Goal: Task Accomplishment & Management: Manage account settings

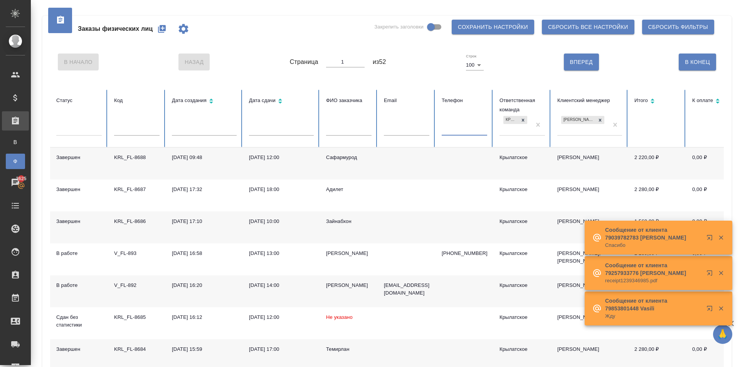
click at [449, 131] on input "text" at bounding box center [464, 130] width 45 height 11
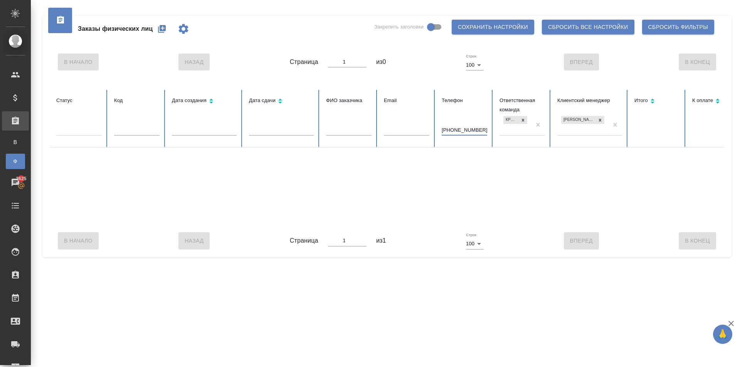
type input "+79055030293"
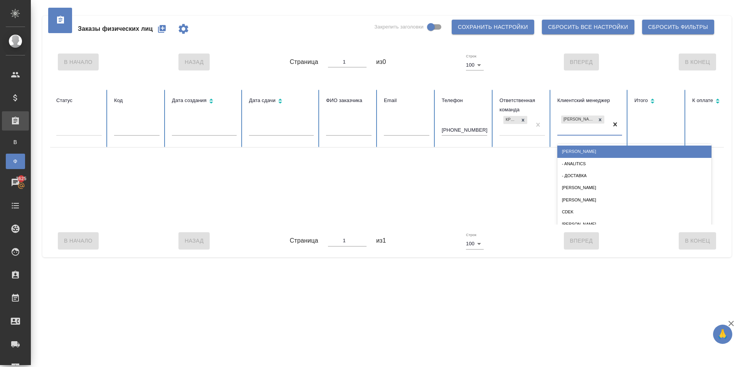
drag, startPoint x: 620, startPoint y: 117, endPoint x: 613, endPoint y: 127, distance: 11.9
click at [620, 118] on div at bounding box center [615, 124] width 14 height 21
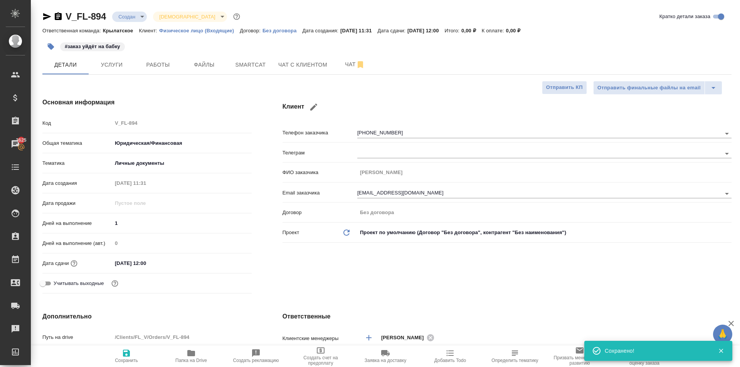
select select "RU"
click at [290, 67] on span "Чат с клиентом" at bounding box center [302, 65] width 49 height 10
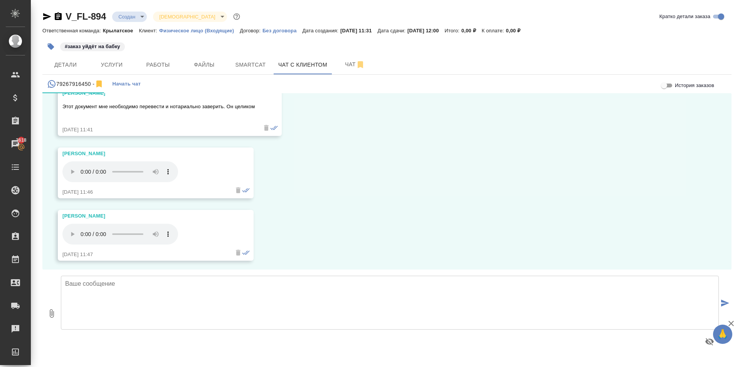
scroll to position [743, 0]
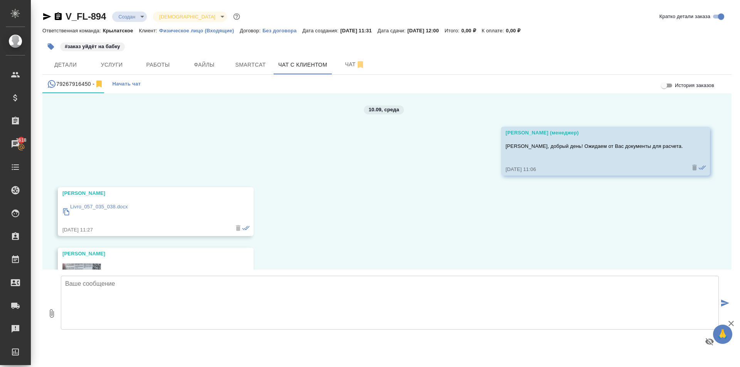
scroll to position [743, 0]
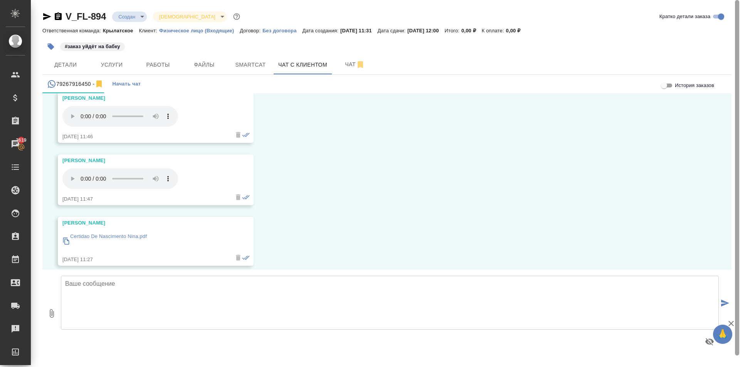
click at [739, 55] on div "V_FL-894 Создан new Святая троица holyTrinity Кратко детали заказа Ответственна…" at bounding box center [385, 180] width 709 height 361
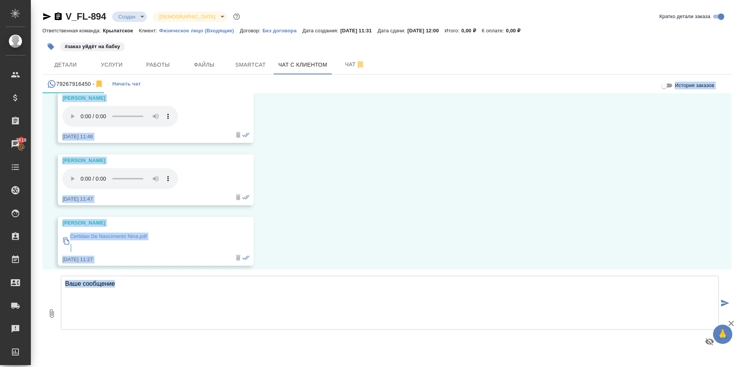
drag, startPoint x: 400, startPoint y: 190, endPoint x: 375, endPoint y: 193, distance: 26.0
click at [400, 190] on div "10.09, среда Гудина Александра (менеджер) Марина, добрый день! Ожидаем от Вас д…" at bounding box center [386, 181] width 689 height 176
click at [264, 261] on div "10.09, среда Гудина Александра (менеджер) Марина, добрый день! Ожидаем от Вас д…" at bounding box center [386, 181] width 689 height 176
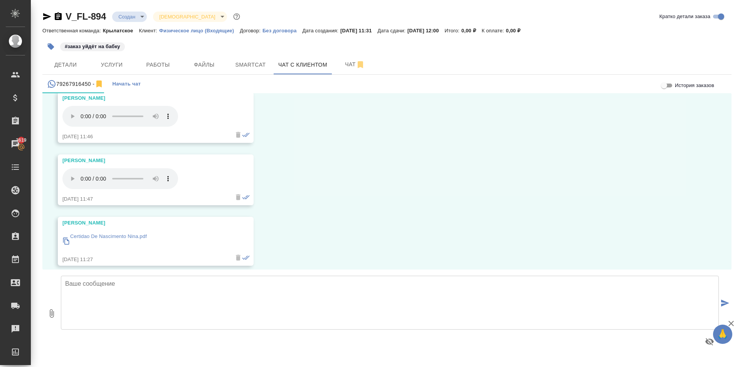
click at [102, 233] on p "Certidao De Nascimento Nina.pdf" at bounding box center [108, 237] width 77 height 8
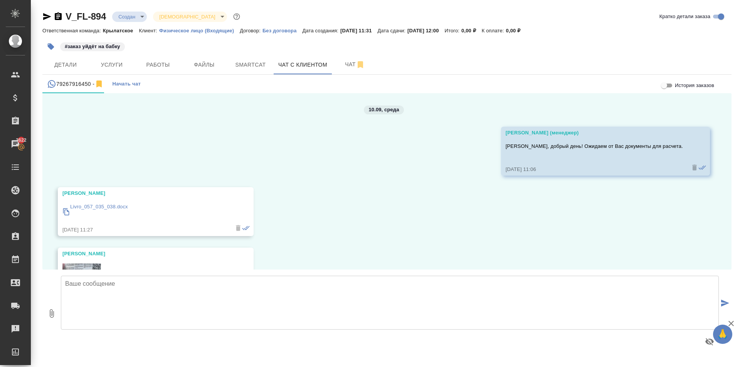
scroll to position [743, 0]
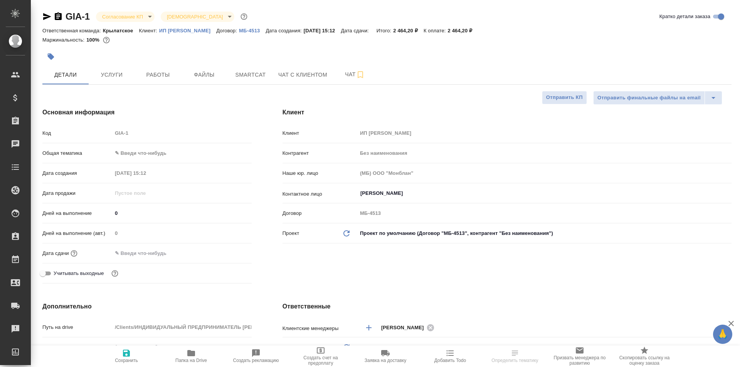
select select "RU"
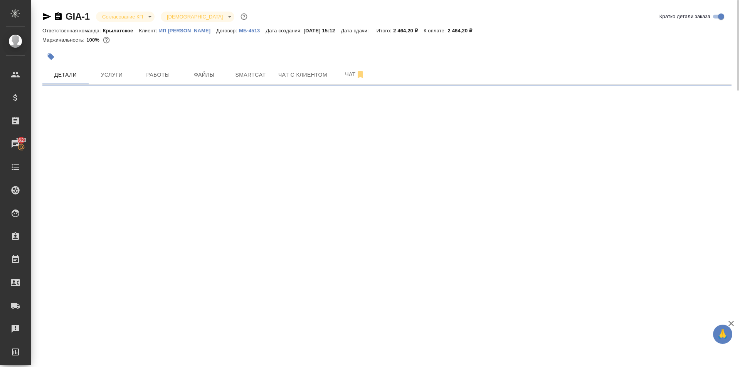
select select "RU"
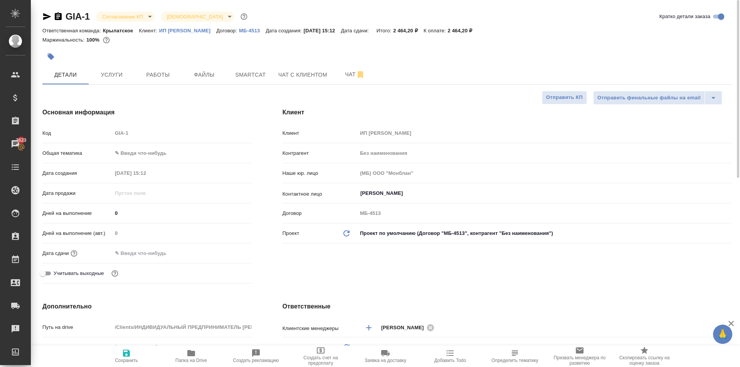
type textarea "x"
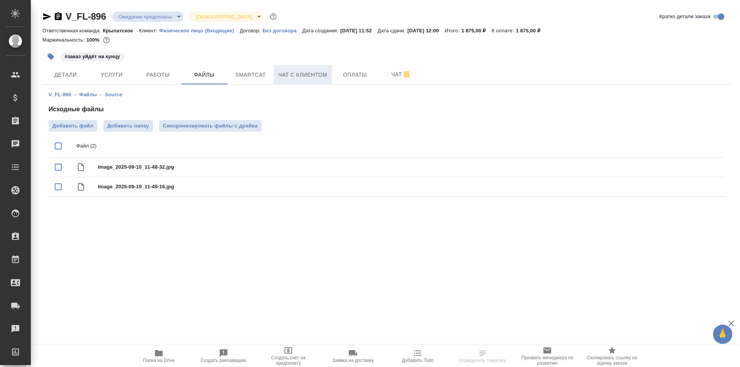
click at [299, 74] on span "Чат с клиентом" at bounding box center [302, 75] width 49 height 10
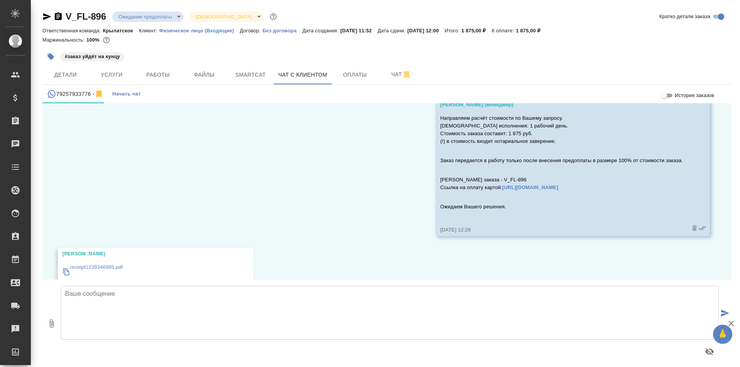
scroll to position [519, 0]
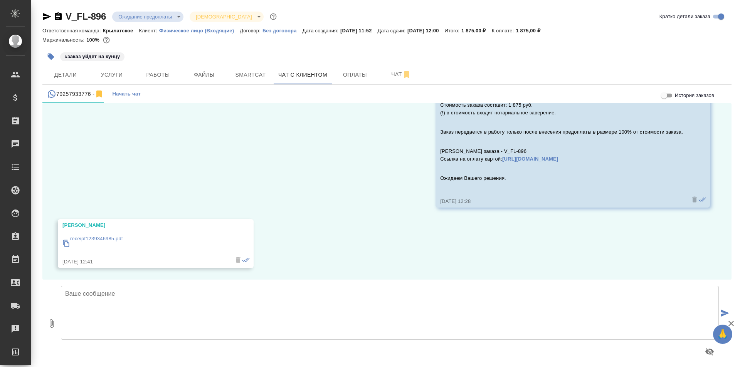
click at [131, 298] on textarea at bounding box center [390, 313] width 658 height 54
click at [157, 299] on textarea at bounding box center [390, 313] width 658 height 54
type textarea "Оплату видим. Заказ в работе."
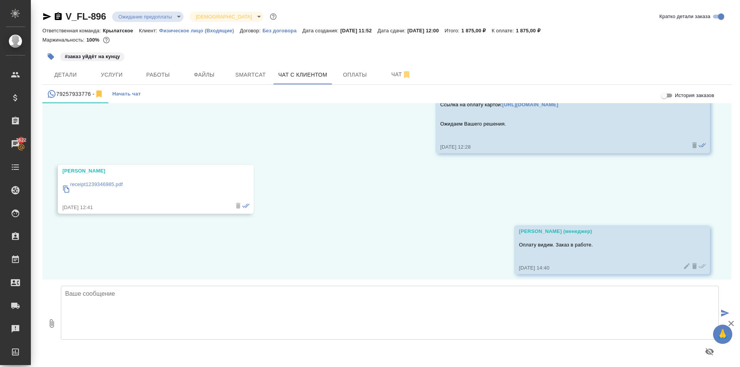
scroll to position [580, 0]
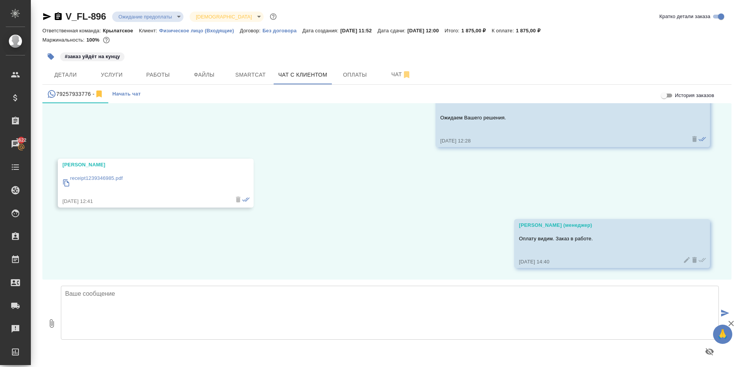
click at [158, 20] on body "🙏 .cls-1 fill:#fff; AWATERA Kasymov Timur Клиенты Спецификации Заказы 3622 Чаты…" at bounding box center [370, 183] width 740 height 367
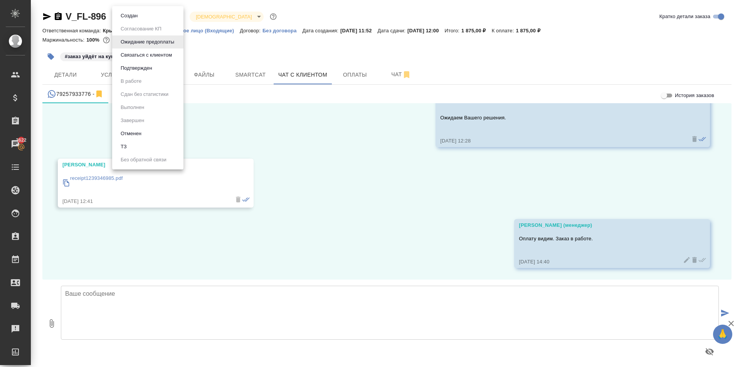
click at [138, 4] on div at bounding box center [370, 183] width 740 height 367
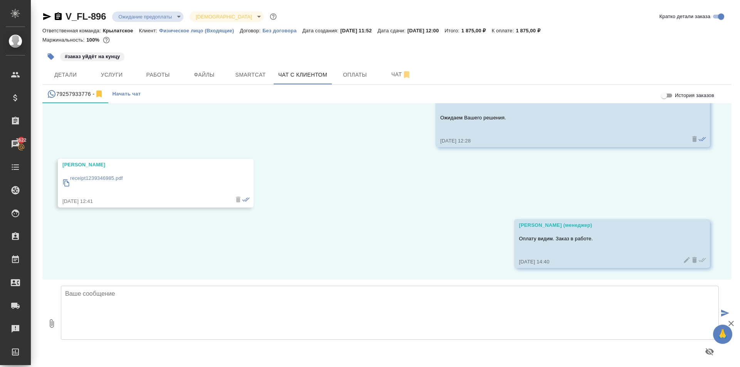
click at [143, 13] on li "Создан" at bounding box center [139, 15] width 54 height 7
click at [360, 73] on span "Оплаты" at bounding box center [354, 75] width 37 height 10
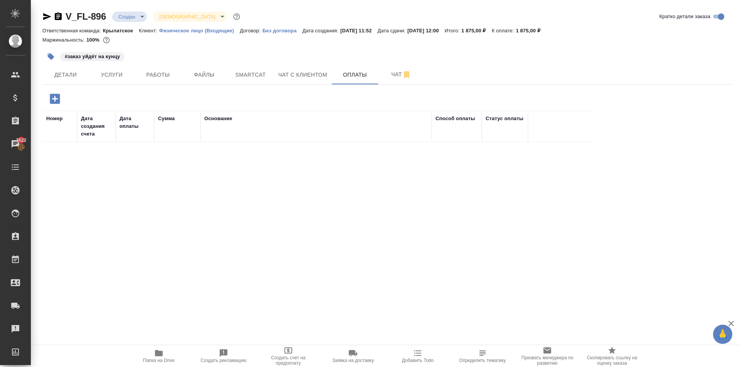
click at [50, 103] on icon "button" at bounding box center [54, 98] width 13 height 13
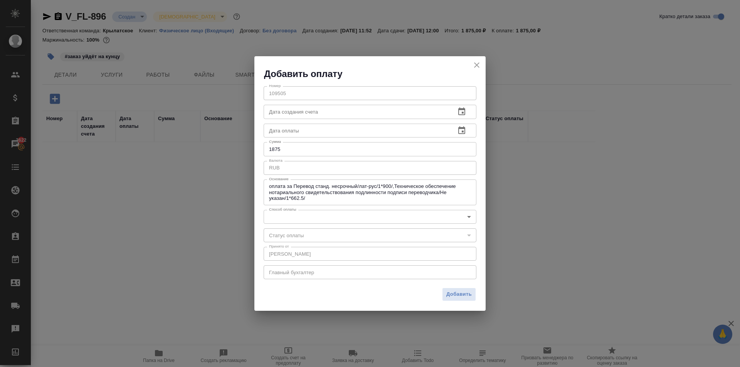
click at [277, 224] on div "Номер 109505 Номер Дата создания счета Дата создания счета Дата оплаты Дата опл…" at bounding box center [369, 182] width 231 height 204
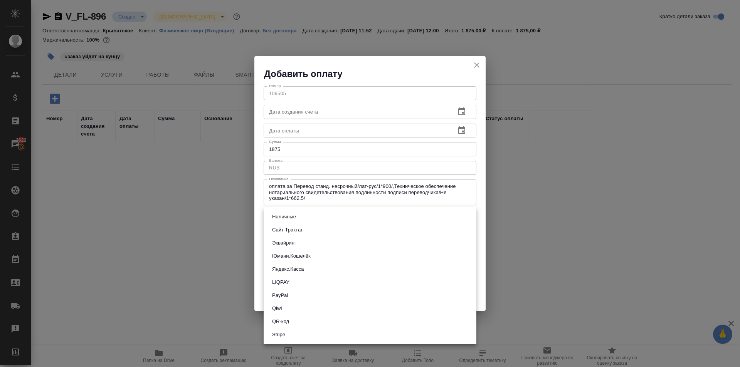
drag, startPoint x: 277, startPoint y: 216, endPoint x: 284, endPoint y: 229, distance: 14.6
click at [277, 216] on body "🙏 .cls-1 fill:#fff; AWATERA Kasymov Timur Клиенты Спецификации Заказы 3622 Чаты…" at bounding box center [370, 183] width 740 height 367
drag, startPoint x: 284, startPoint y: 229, endPoint x: 290, endPoint y: 229, distance: 5.8
click at [285, 229] on button "Сайт Трактат" at bounding box center [287, 230] width 35 height 8
type input "site-traktat"
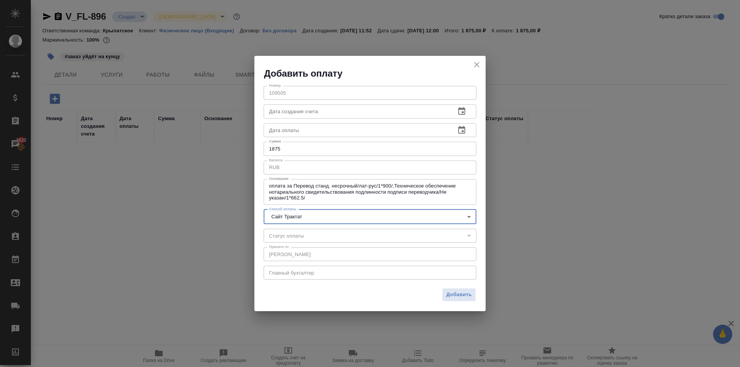
drag, startPoint x: 458, startPoint y: 299, endPoint x: 454, endPoint y: 294, distance: 6.3
click at [456, 297] on span "Добавить" at bounding box center [458, 295] width 25 height 9
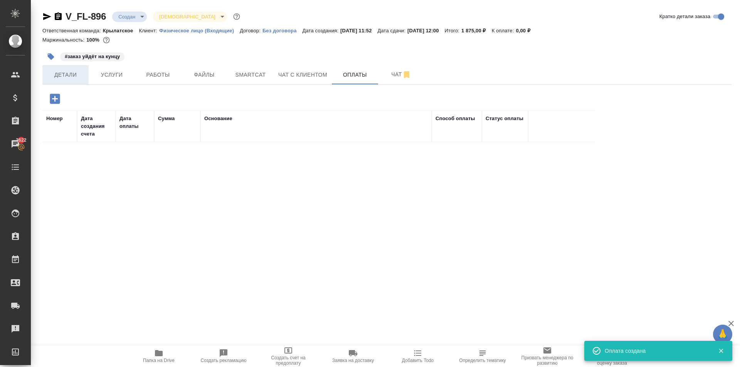
click at [79, 74] on span "Детали" at bounding box center [65, 75] width 37 height 10
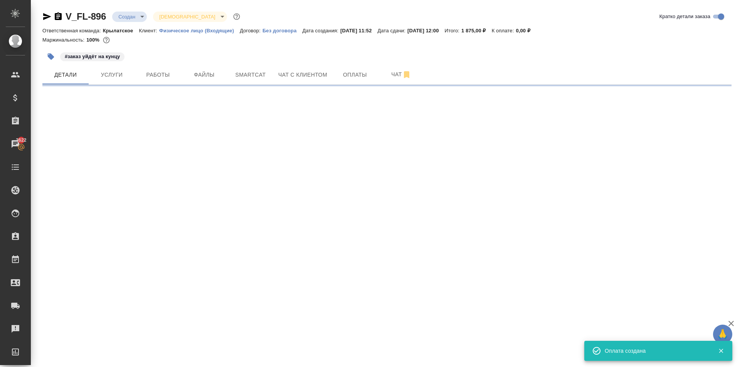
select select "RU"
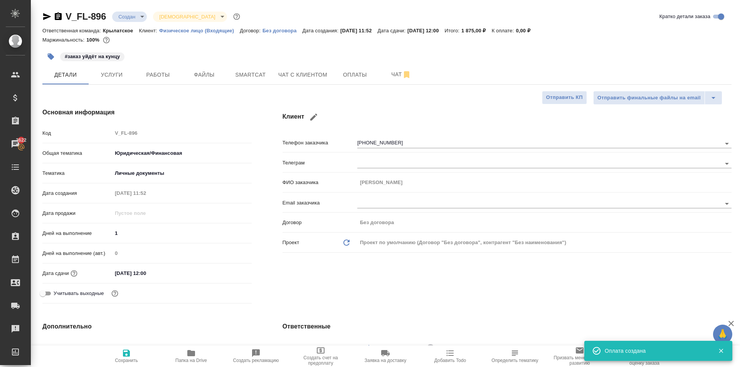
type textarea "x"
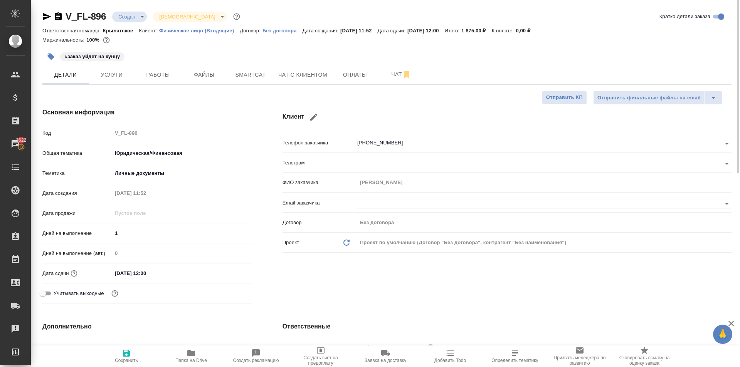
scroll to position [231, 0]
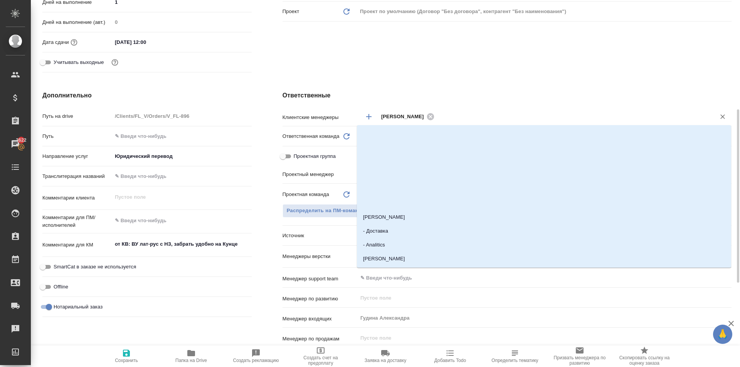
click at [460, 117] on input "text" at bounding box center [570, 116] width 267 height 9
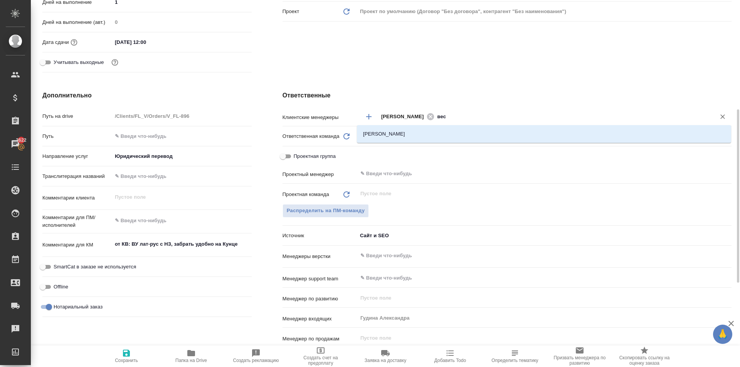
type input "весе"
click at [466, 136] on li "Веселова Юлия" at bounding box center [544, 134] width 374 height 14
type textarea "x"
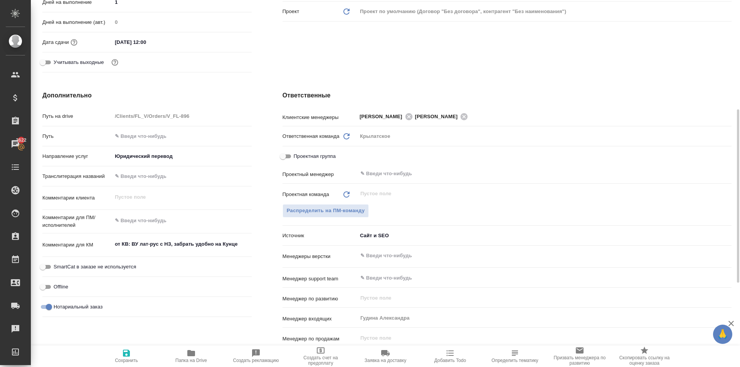
click at [133, 345] on div "Дополнительно Путь на drive /Clients/FL_V/Orders/V_FL-896 Путь Направление услу…" at bounding box center [147, 231] width 240 height 311
drag, startPoint x: 132, startPoint y: 354, endPoint x: 142, endPoint y: 349, distance: 11.0
click at [132, 354] on span "Сохранить" at bounding box center [126, 356] width 55 height 15
type textarea "x"
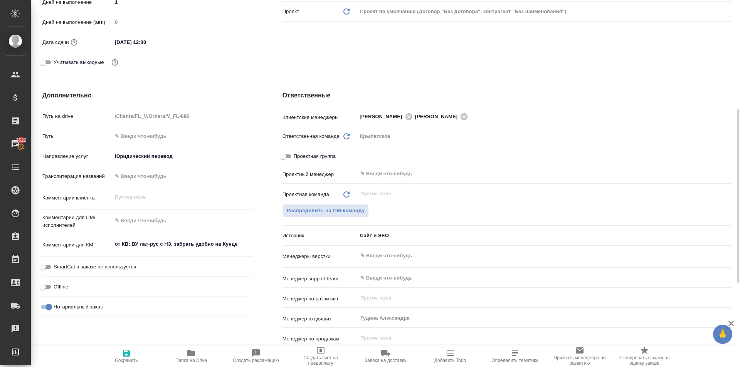
type textarea "x"
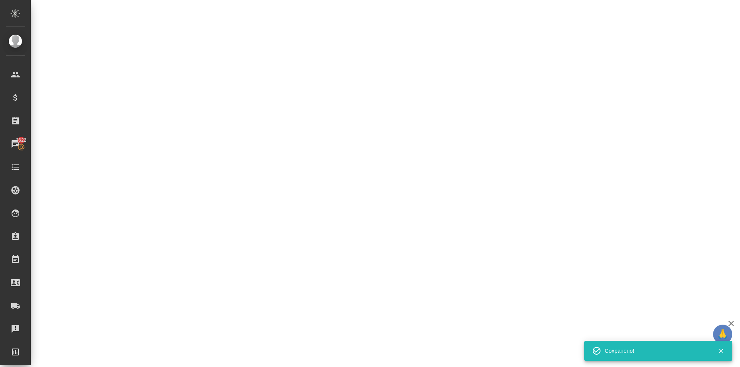
select select "RU"
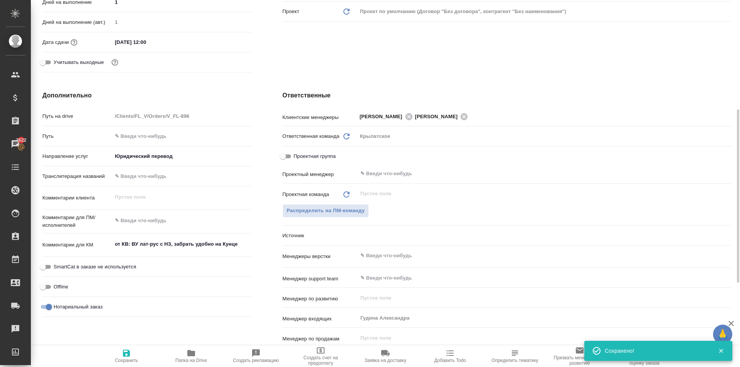
type textarea "x"
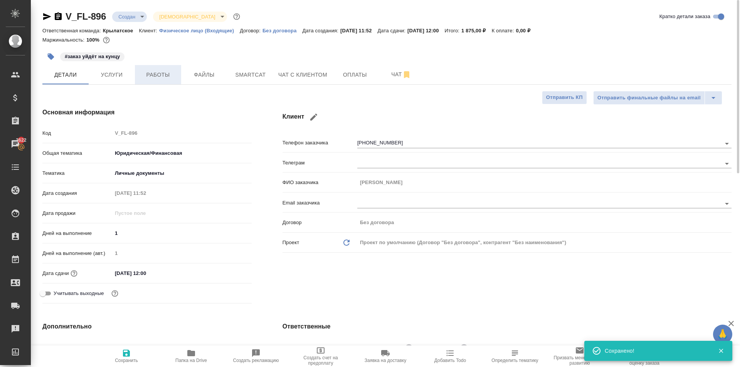
click at [155, 68] on button "Работы" at bounding box center [158, 74] width 46 height 19
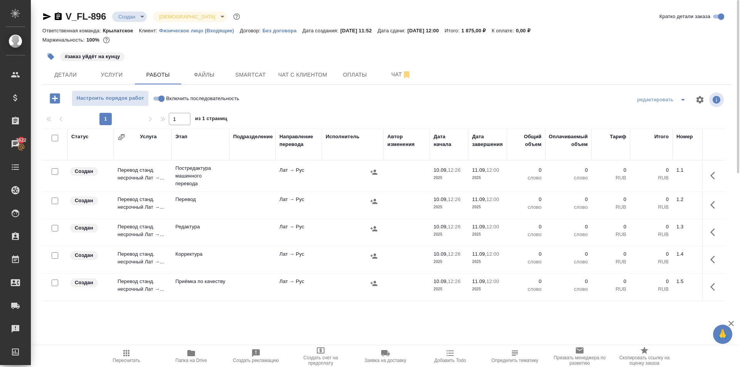
click at [161, 99] on input "Включить последовательность" at bounding box center [162, 98] width 28 height 9
checkbox input "true"
click at [55, 137] on input "checkbox" at bounding box center [55, 138] width 7 height 7
checkbox input "true"
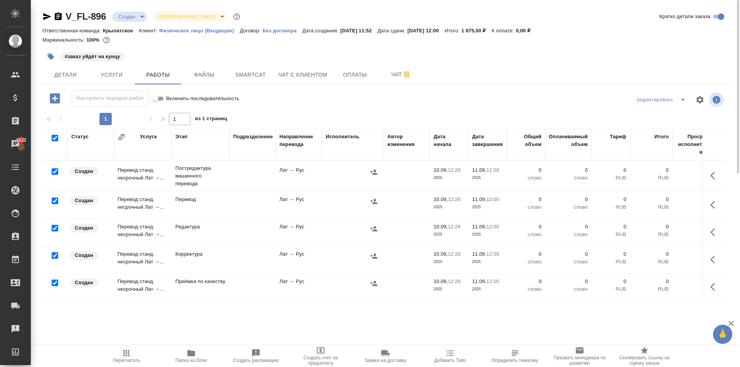
checkbox input "true"
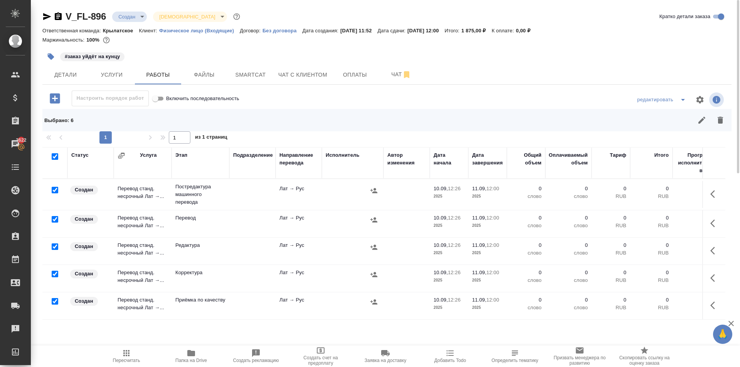
drag, startPoint x: 53, startPoint y: 218, endPoint x: 56, endPoint y: 222, distance: 4.6
click at [54, 218] on input "checkbox" at bounding box center [55, 219] width 7 height 7
checkbox input "false"
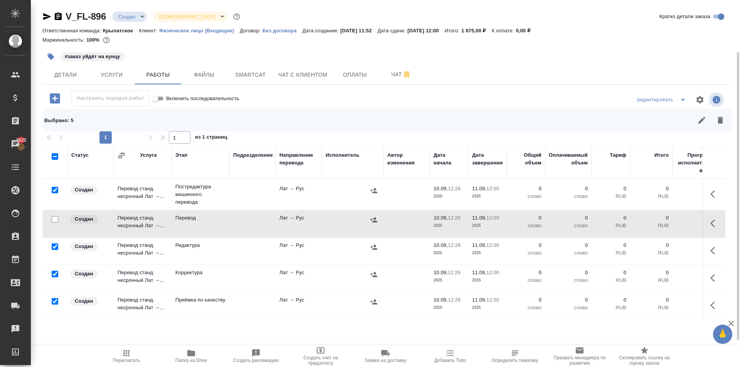
scroll to position [36, 0]
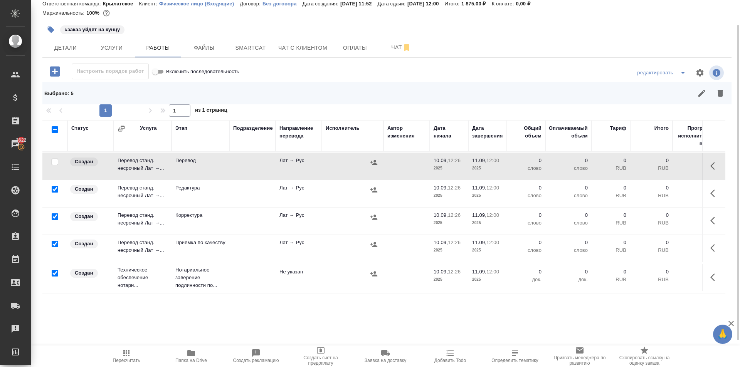
click at [56, 241] on input "checkbox" at bounding box center [55, 244] width 7 height 7
checkbox input "false"
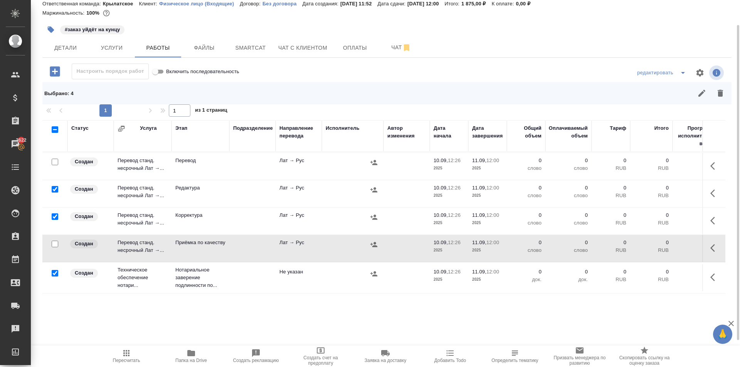
click at [56, 270] on input "checkbox" at bounding box center [55, 273] width 7 height 7
checkbox input "false"
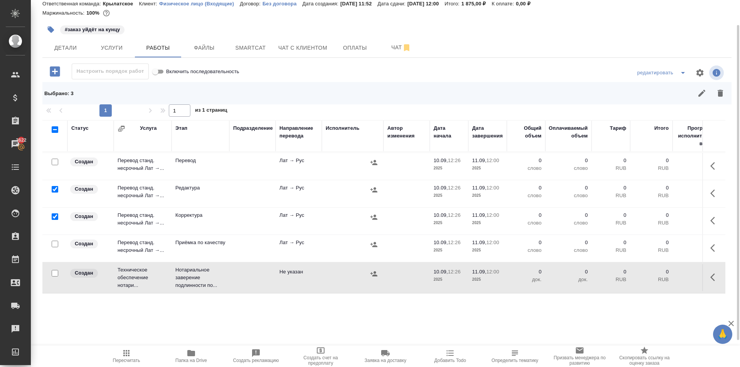
click at [716, 92] on button "button" at bounding box center [720, 93] width 18 height 18
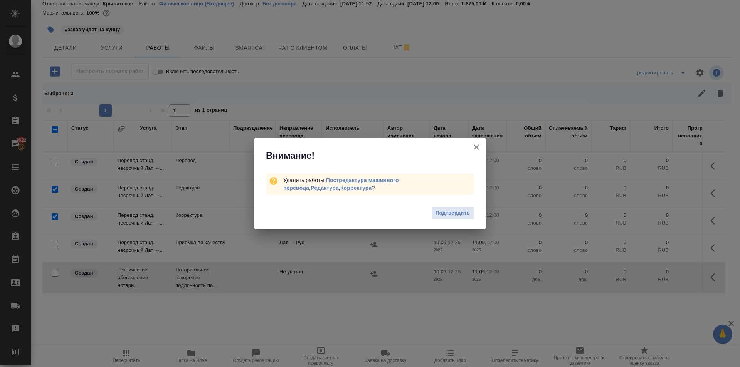
click at [436, 210] on button "Подтвердить" at bounding box center [452, 213] width 43 height 13
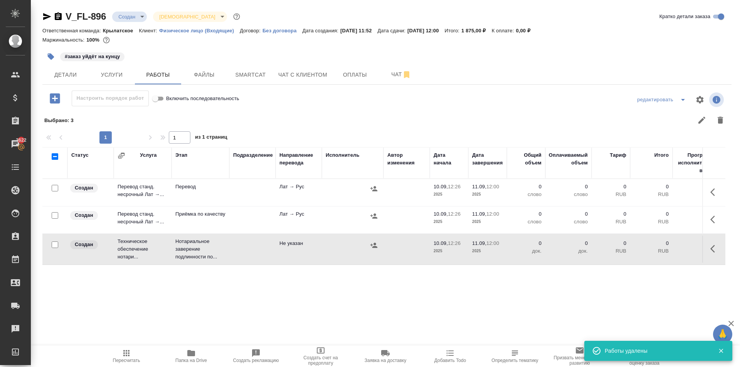
scroll to position [0, 0]
click at [718, 216] on icon "button" at bounding box center [714, 219] width 9 height 9
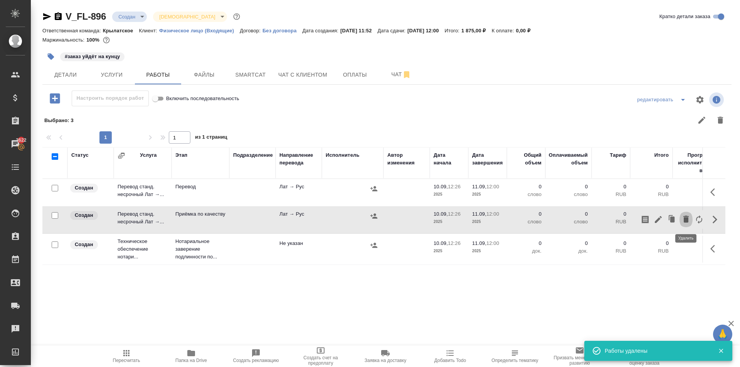
drag, startPoint x: 687, startPoint y: 216, endPoint x: 683, endPoint y: 225, distance: 10.0
click at [686, 216] on icon "button" at bounding box center [685, 219] width 5 height 7
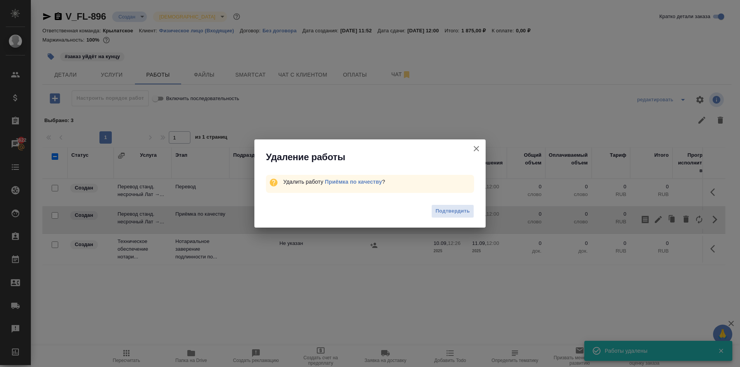
drag, startPoint x: 448, startPoint y: 208, endPoint x: 463, endPoint y: 210, distance: 14.8
click at [450, 209] on span "Подтвердить" at bounding box center [452, 211] width 34 height 9
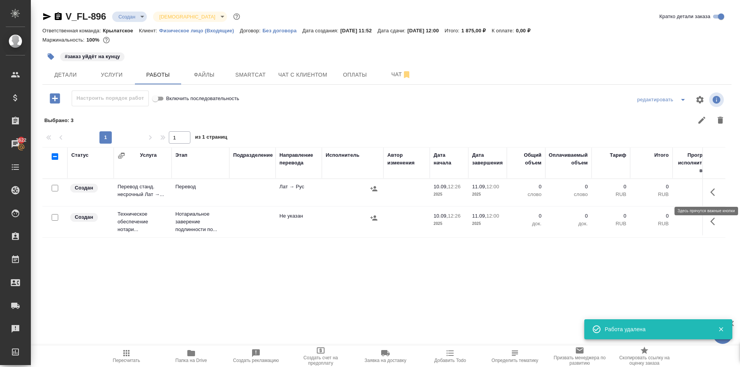
click at [715, 192] on icon "button" at bounding box center [714, 192] width 9 height 9
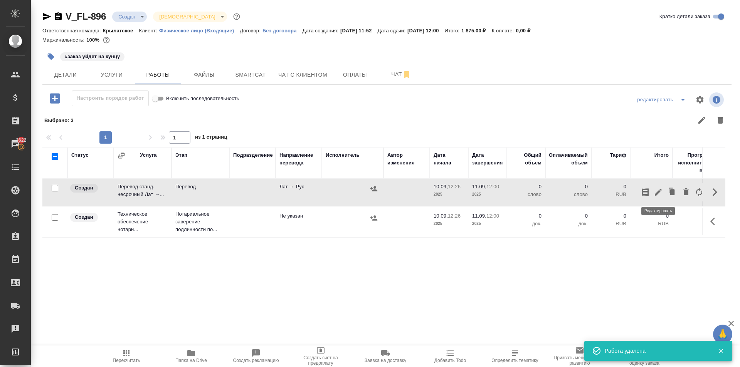
click at [657, 193] on icon "button" at bounding box center [658, 192] width 7 height 7
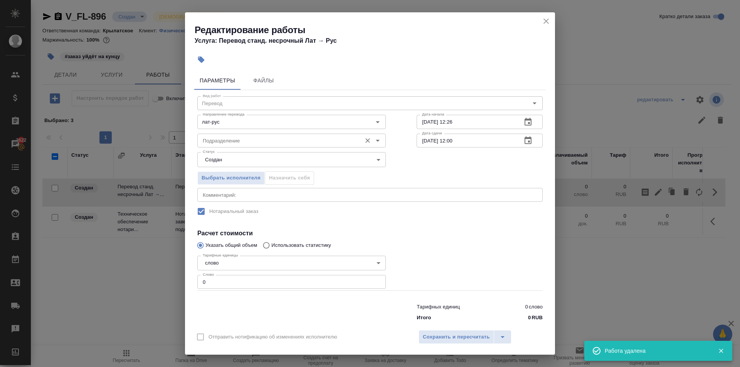
click at [211, 135] on div "Подразделение" at bounding box center [291, 141] width 188 height 14
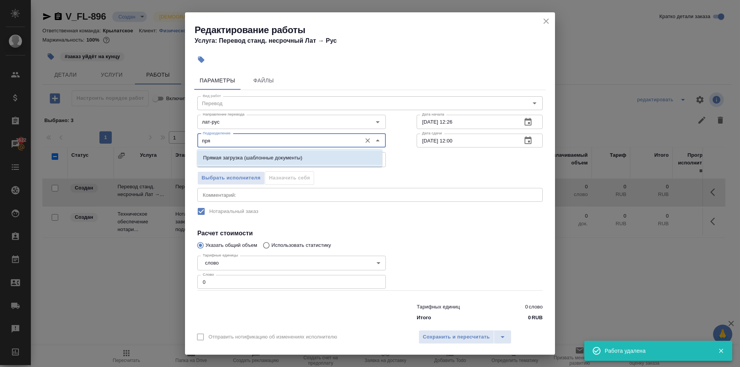
drag, startPoint x: 217, startPoint y: 153, endPoint x: 218, endPoint y: 164, distance: 10.8
click at [217, 153] on li "Прямая загрузка (шаблонные документы)" at bounding box center [289, 158] width 185 height 14
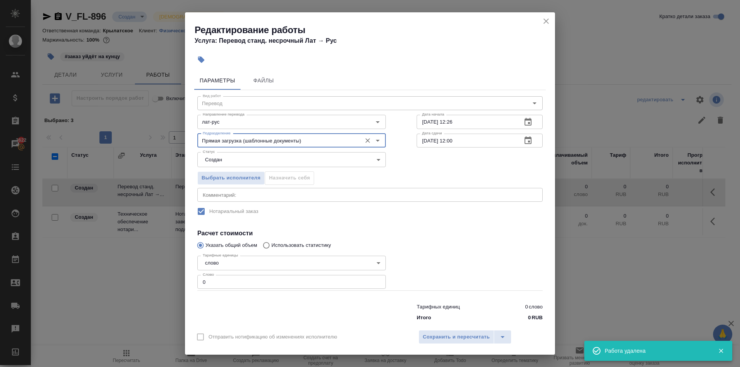
type input "Прямая загрузка (шаблонные документы)"
drag, startPoint x: 227, startPoint y: 284, endPoint x: 185, endPoint y: 282, distance: 42.4
click at [185, 282] on div "Параметры Файлы Вид работ Перевод Вид работ Направление перевода лат-рус Направ…" at bounding box center [370, 196] width 370 height 257
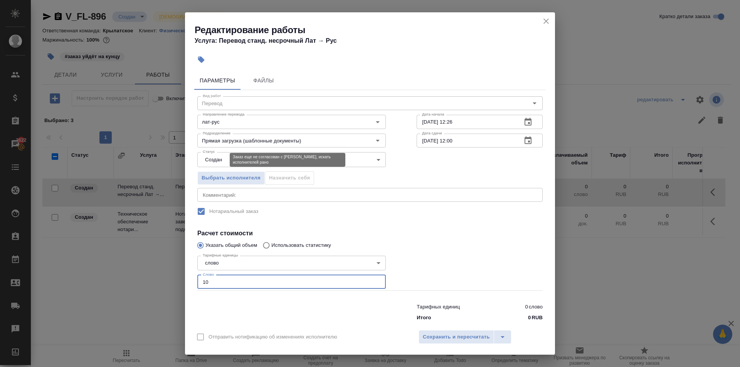
type input "10"
click at [216, 161] on body "🙏 .cls-1 fill:#fff; AWATERA Kasymov Timur Клиенты Спецификации Заказы 3622 Чаты…" at bounding box center [370, 183] width 740 height 367
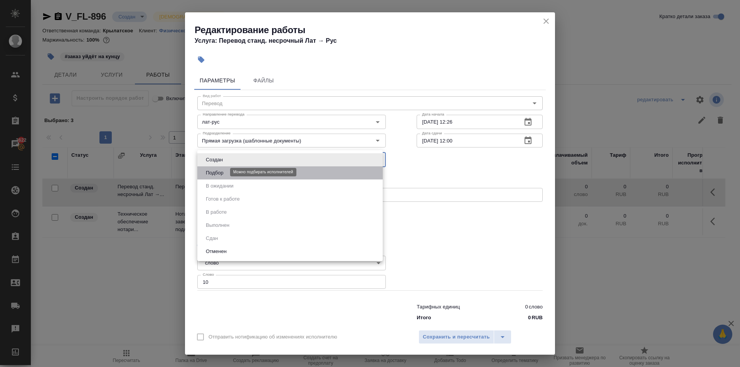
drag, startPoint x: 216, startPoint y: 160, endPoint x: 219, endPoint y: 175, distance: 15.3
click at [219, 175] on button "Подбор" at bounding box center [214, 173] width 22 height 8
type input "recruiting"
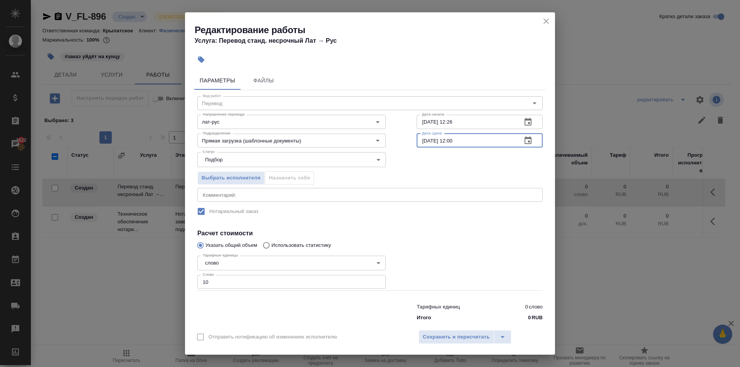
drag, startPoint x: 465, startPoint y: 143, endPoint x: 447, endPoint y: 151, distance: 20.0
click at [447, 151] on div "Вид работ Перевод Вид работ Направление перевода лат-рус Направление перевода Д…" at bounding box center [369, 207] width 351 height 235
click at [446, 150] on div "Статус Подбор recruiting Статус" at bounding box center [370, 159] width 376 height 50
click at [469, 138] on input "11.09.2025 12:00" at bounding box center [466, 141] width 99 height 14
type input "11.09.2025 09:00"
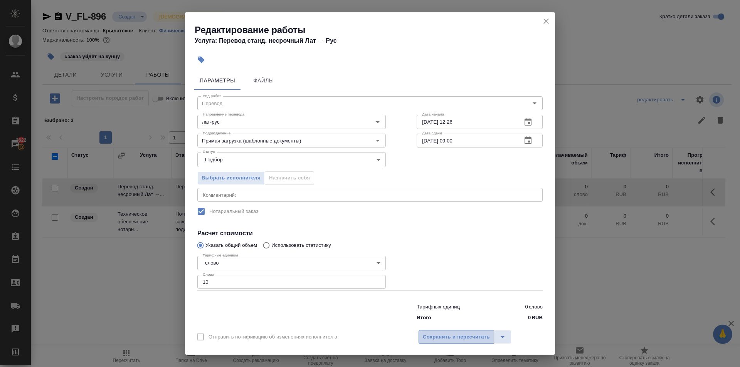
click at [455, 343] on button "Сохранить и пересчитать" at bounding box center [456, 337] width 76 height 14
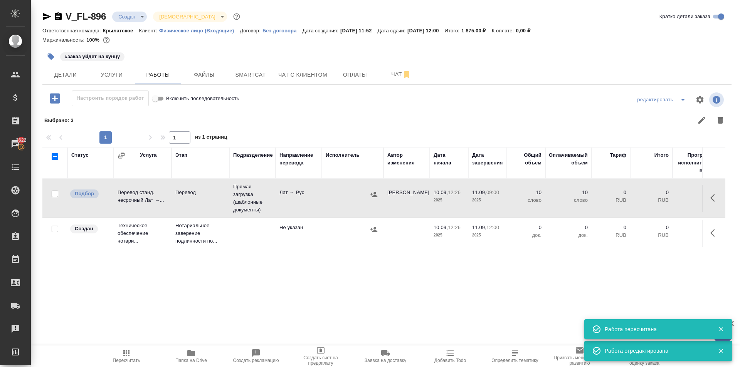
drag, startPoint x: 713, startPoint y: 234, endPoint x: 706, endPoint y: 234, distance: 7.3
click at [712, 234] on icon "button" at bounding box center [714, 232] width 9 height 9
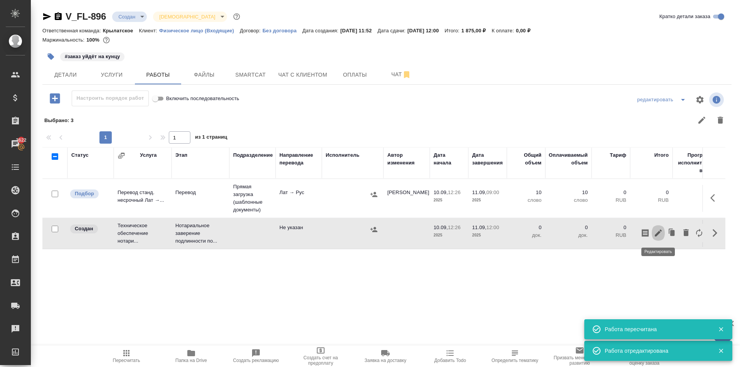
click at [659, 234] on icon "button" at bounding box center [657, 232] width 9 height 9
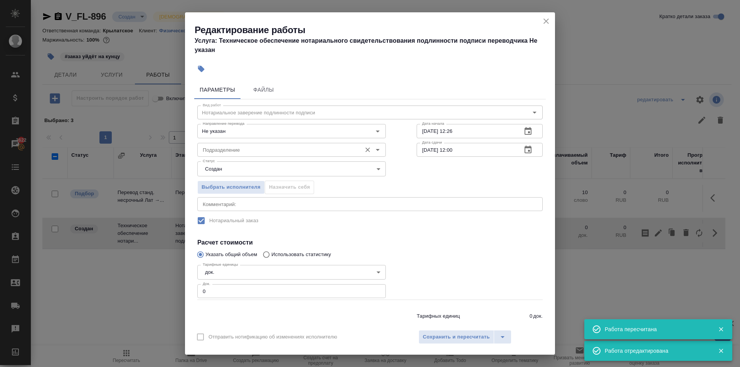
click at [267, 146] on input "Подразделение" at bounding box center [279, 149] width 158 height 9
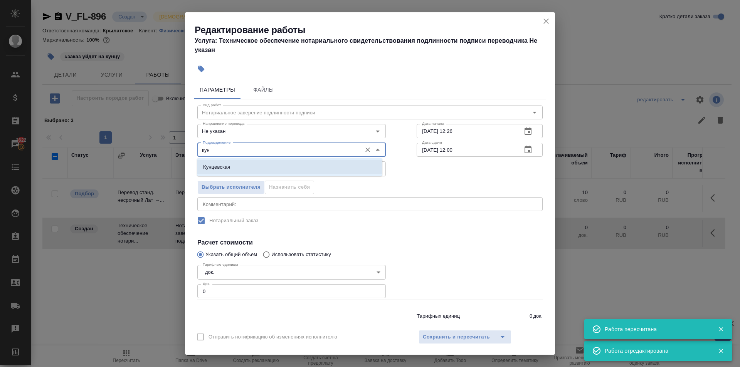
drag, startPoint x: 259, startPoint y: 169, endPoint x: 256, endPoint y: 195, distance: 26.0
click at [259, 169] on li "Кунцевская" at bounding box center [289, 167] width 185 height 14
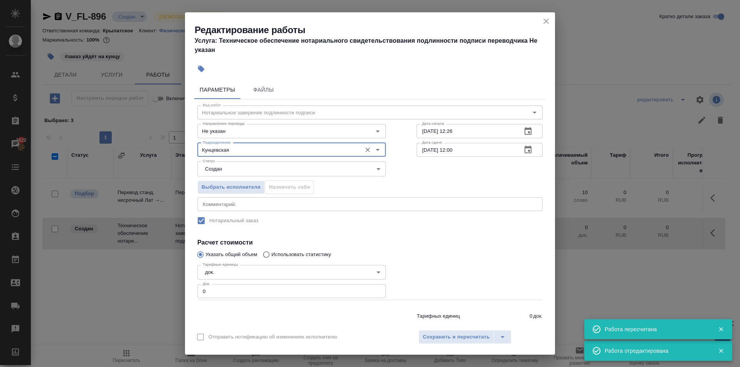
type input "Кунцевская"
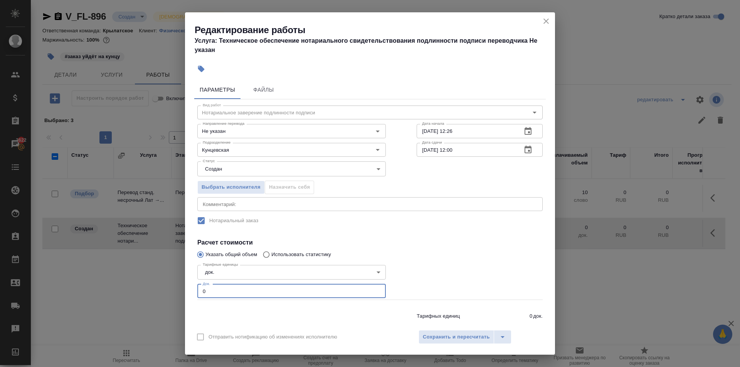
drag, startPoint x: 205, startPoint y: 284, endPoint x: 193, endPoint y: 281, distance: 13.0
click at [191, 280] on div "Параметры Файлы Вид работ Нотариальное заверение подлинности подписи Вид работ …" at bounding box center [370, 201] width 370 height 248
type input "1"
drag, startPoint x: 460, startPoint y: 337, endPoint x: 452, endPoint y: 331, distance: 10.4
click at [460, 337] on span "Сохранить и пересчитать" at bounding box center [456, 337] width 67 height 9
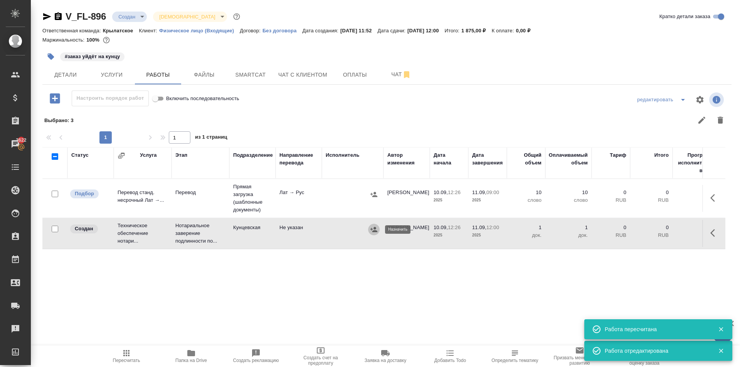
click at [376, 235] on button "button" at bounding box center [374, 230] width 12 height 12
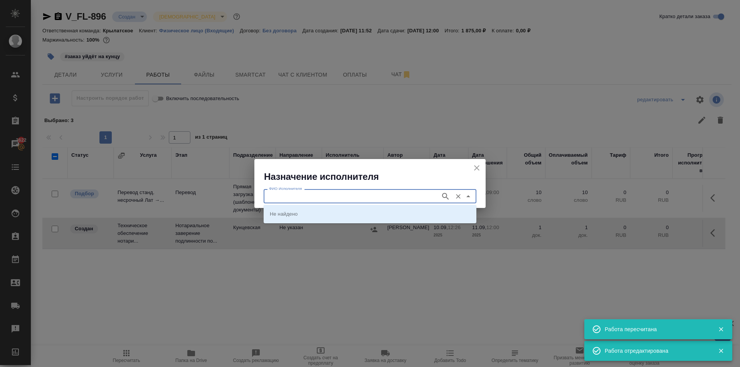
click at [326, 193] on input "ФИО Исполнителя" at bounding box center [351, 196] width 171 height 9
type input "аристова"
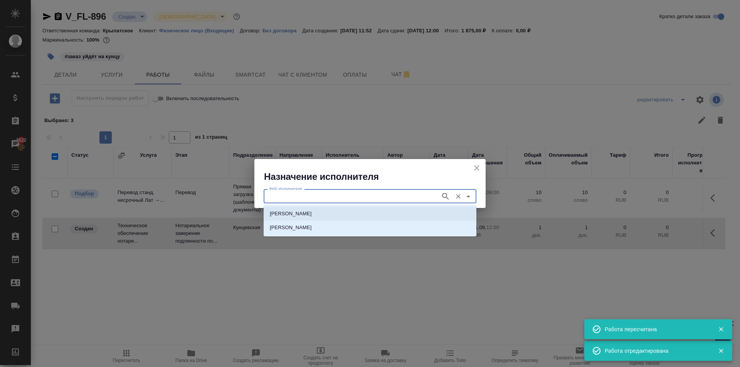
drag, startPoint x: 341, startPoint y: 203, endPoint x: 350, endPoint y: 216, distance: 15.6
click at [312, 213] on p "НОТАРИУС Аристова Анна Дмитриевна" at bounding box center [291, 214] width 42 height 8
type input "НОТАРИУС Аристова Анна Дмитриевна"
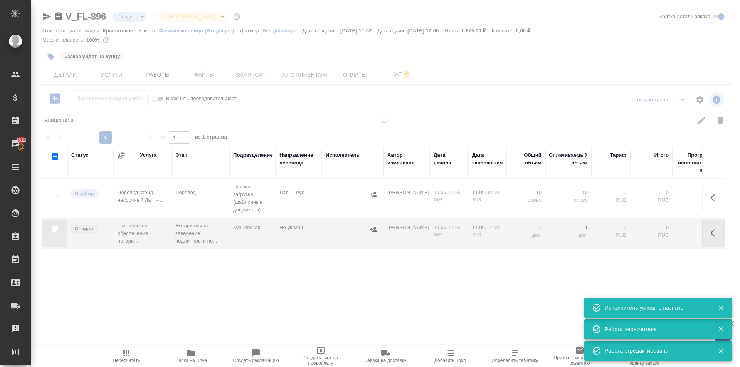
click at [119, 349] on span "Пересчитать" at bounding box center [126, 356] width 55 height 15
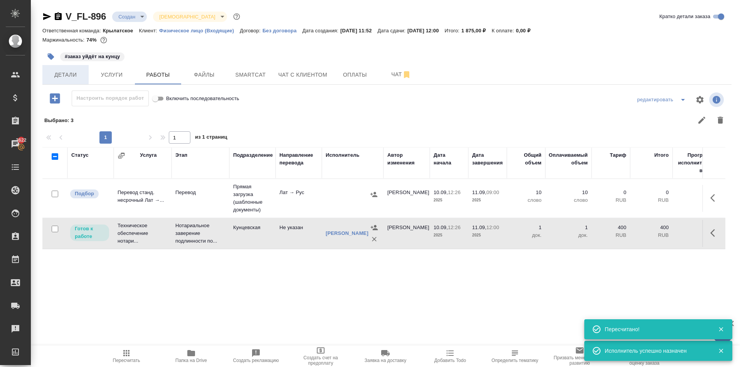
drag, startPoint x: 63, startPoint y: 88, endPoint x: 64, endPoint y: 81, distance: 6.6
click at [64, 85] on div "V_FL-896 Создан new Святая троица holyTrinity Кратко детали заказа Ответственна…" at bounding box center [386, 170] width 697 height 340
click at [64, 81] on button "Детали" at bounding box center [65, 74] width 46 height 19
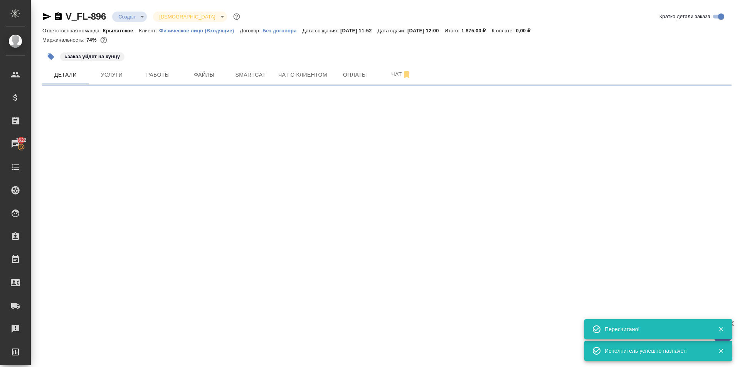
select select "RU"
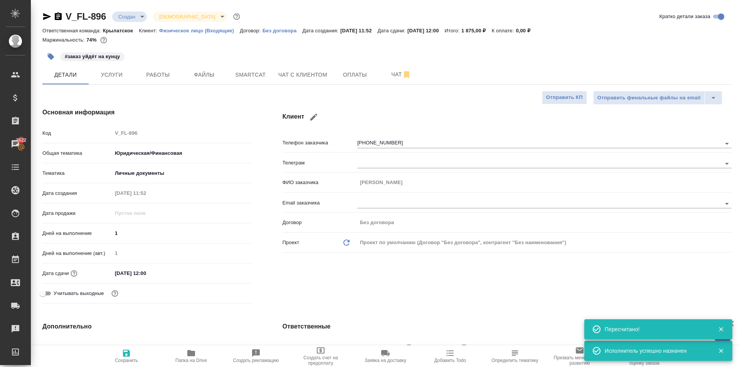
type textarea "x"
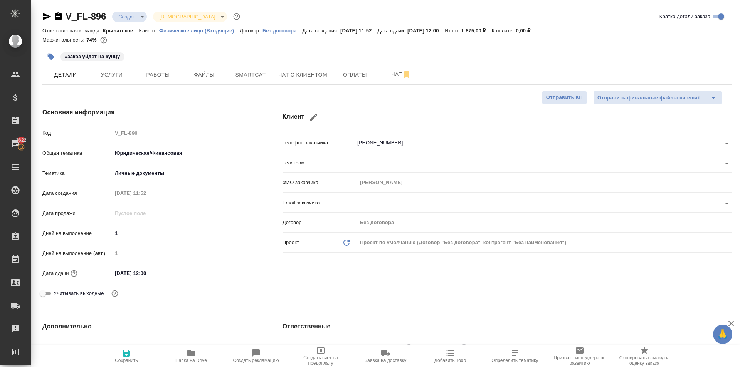
click at [47, 18] on icon "button" at bounding box center [47, 16] width 8 height 7
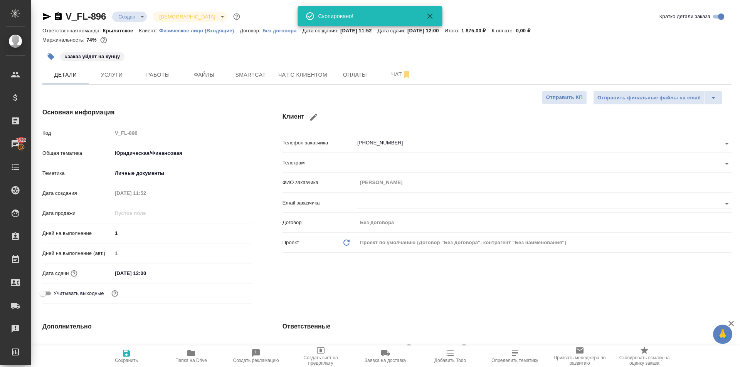
type textarea "x"
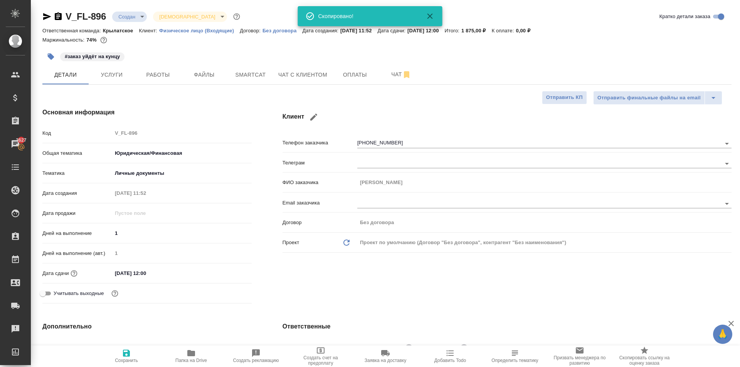
type textarea "x"
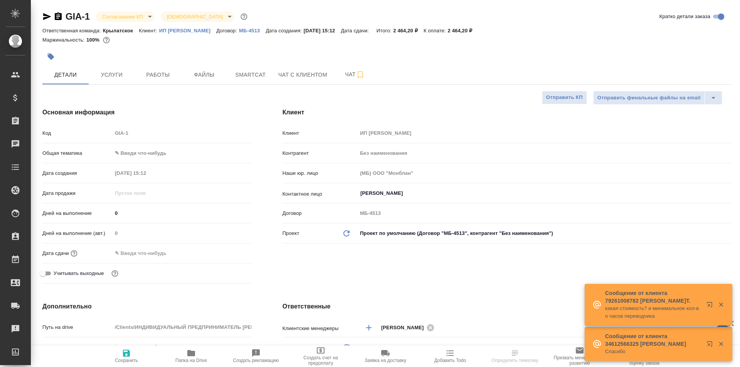
select select "RU"
click at [391, 185] on div "Наше юр. лицо (МБ) ООО "Монблан"" at bounding box center [506, 176] width 449 height 20
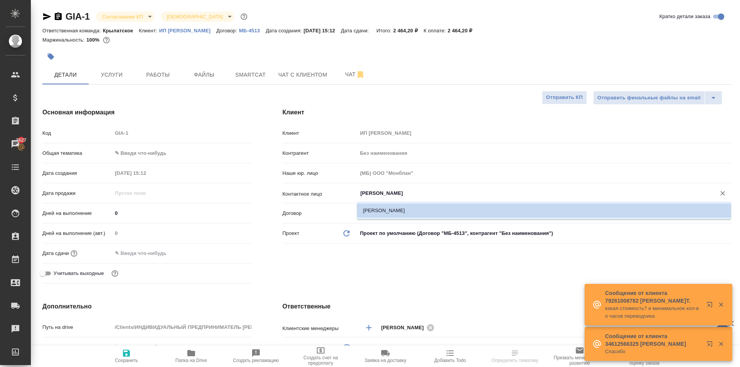
drag, startPoint x: 392, startPoint y: 196, endPoint x: 366, endPoint y: 200, distance: 26.6
click at [366, 200] on body "🙏 .cls-1 fill:#fff; AWATERA Kasymov Timur Клиенты Спецификации Заказы 3627 Чаты…" at bounding box center [370, 183] width 740 height 367
click at [371, 194] on input "Ivan Gushcha" at bounding box center [531, 193] width 344 height 9
click at [426, 212] on li "Ivan Gushcha" at bounding box center [544, 211] width 374 height 14
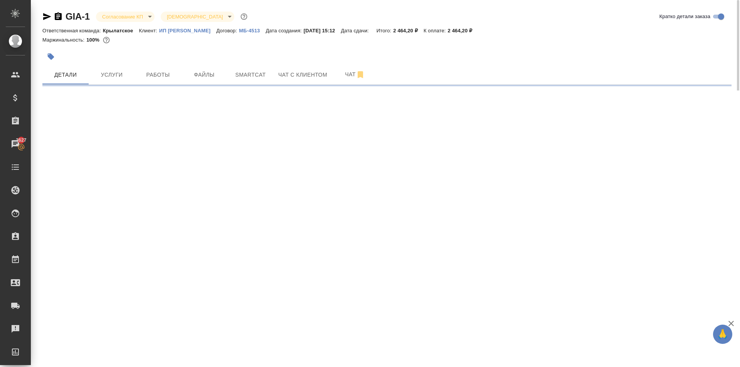
select select "RU"
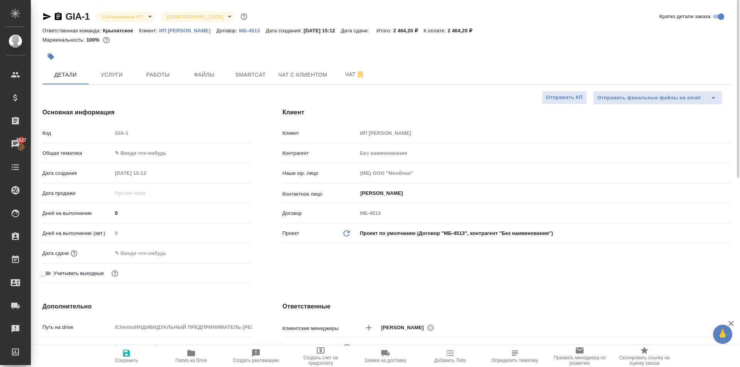
type textarea "x"
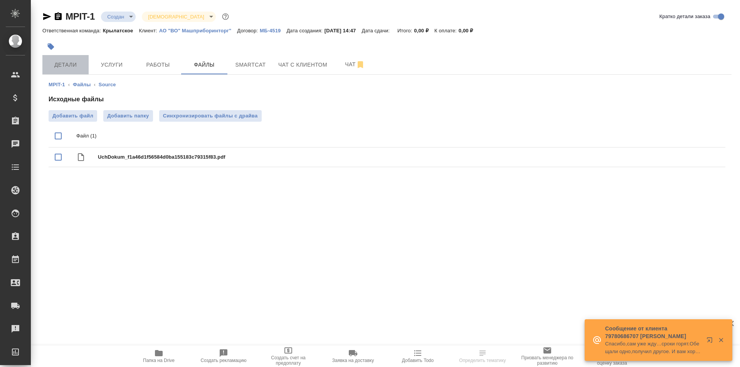
click at [63, 62] on span "Детали" at bounding box center [65, 65] width 37 height 10
select select "RU"
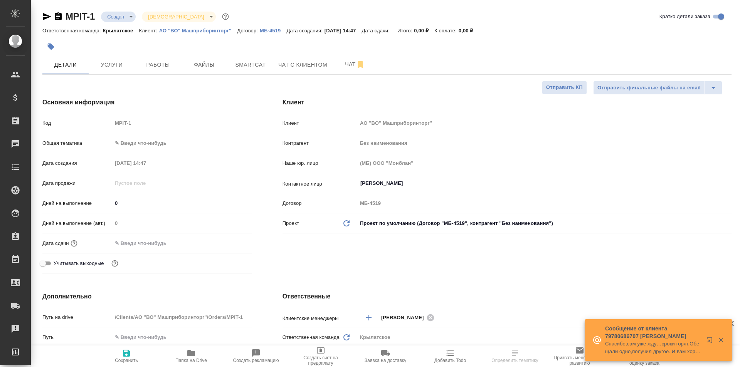
type textarea "x"
select select "RU"
type textarea "x"
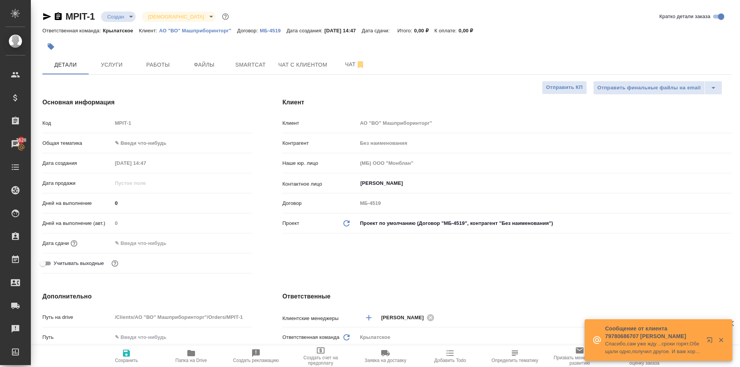
type textarea "x"
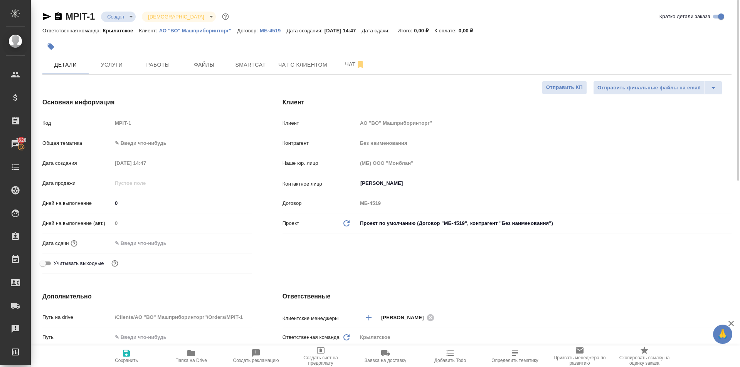
click at [166, 144] on body "🙏 .cls-1 fill:#fff; AWATERA Kasymov Timur Клиенты Спецификации Заказы 3628 Чаты…" at bounding box center [370, 183] width 740 height 367
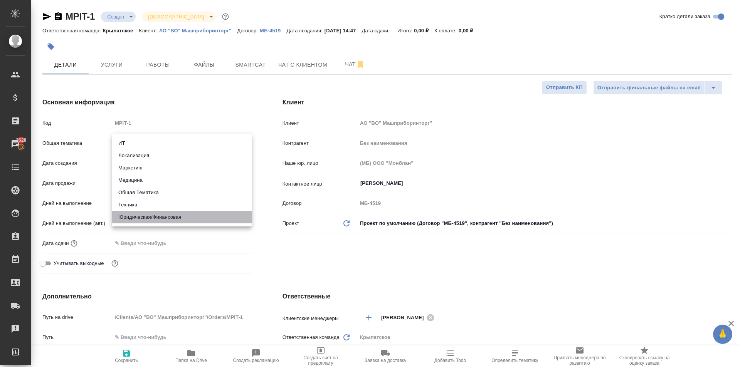
click at [163, 215] on li "Юридическая/Финансовая" at bounding box center [181, 217] width 139 height 12
type input "yr-fn"
type textarea "x"
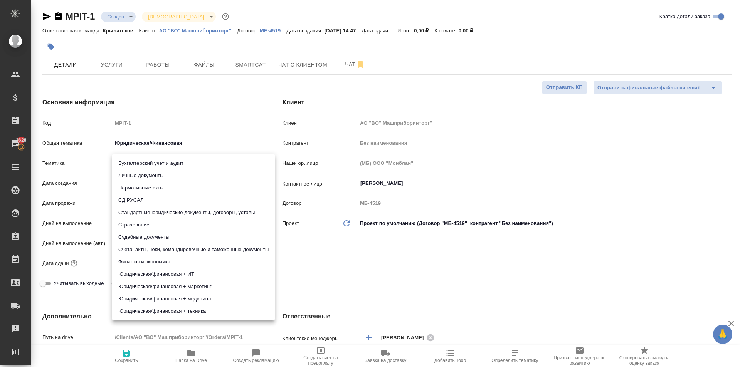
click at [146, 164] on body "🙏 .cls-1 fill:#fff; AWATERA Kasymov Timur Клиенты Спецификации Заказы 3628 Чаты…" at bounding box center [370, 183] width 740 height 367
click at [220, 209] on li "Стандартные юридические документы, договоры, уставы" at bounding box center [193, 213] width 163 height 12
type textarea "x"
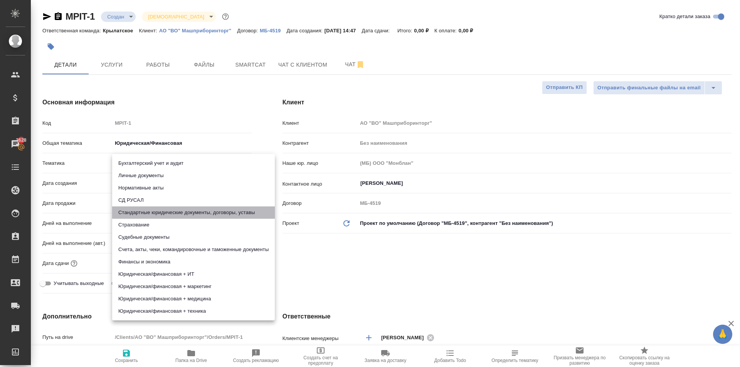
type input "5f647205b73bc97568ca66bf"
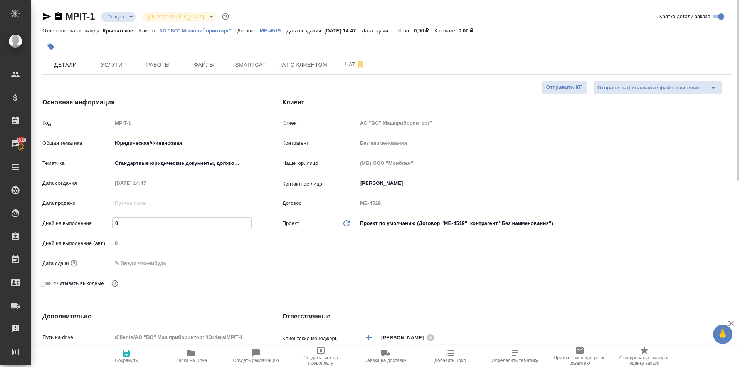
drag, startPoint x: 140, startPoint y: 219, endPoint x: 100, endPoint y: 226, distance: 40.7
click at [100, 226] on div "Дней на выполнение 0" at bounding box center [146, 223] width 209 height 13
type input "1"
type textarea "x"
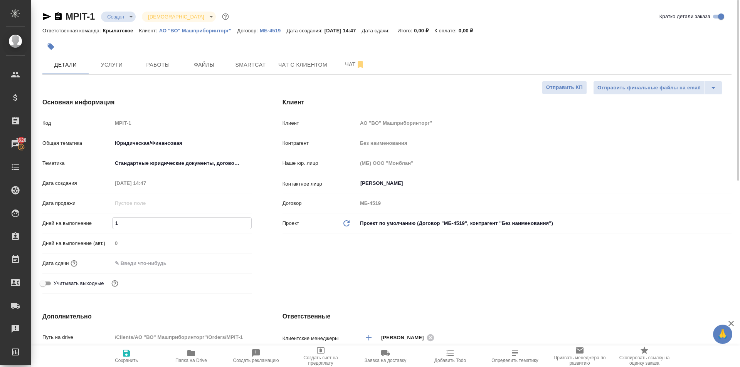
type textarea "x"
type input "10"
type textarea "x"
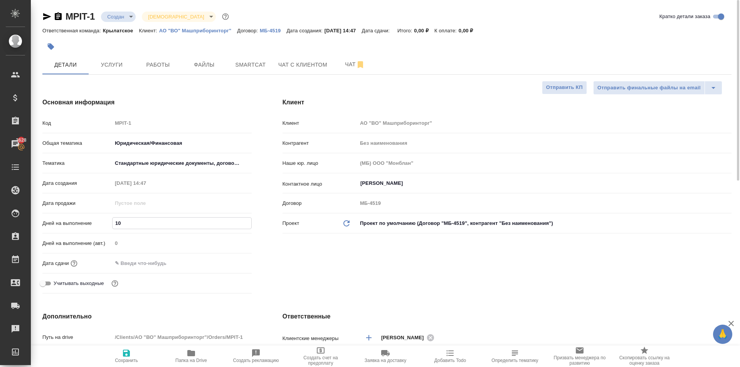
type input "10"
click at [131, 263] on input "text" at bounding box center [146, 263] width 67 height 11
click at [235, 265] on div at bounding box center [238, 262] width 27 height 9
click at [230, 262] on icon "button" at bounding box center [229, 263] width 9 height 9
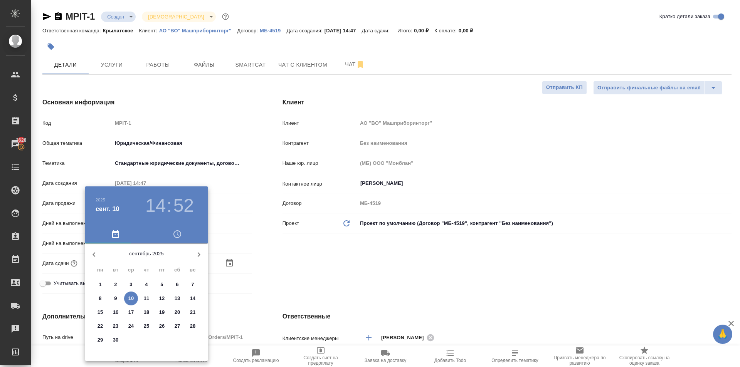
click at [163, 310] on p "19" at bounding box center [162, 313] width 6 height 8
type input "19.09.2025 14:52"
type textarea "x"
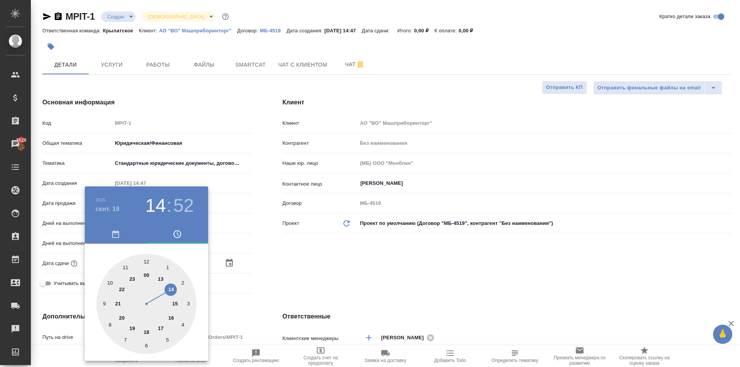
click at [148, 262] on div at bounding box center [146, 304] width 100 height 100
type input "19.09.2025 12:52"
type textarea "x"
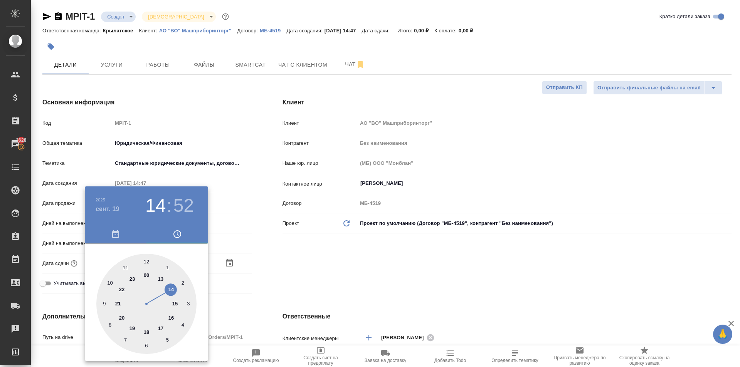
click at [146, 262] on div at bounding box center [146, 304] width 100 height 100
type input "19.09.2025 12:00"
type textarea "x"
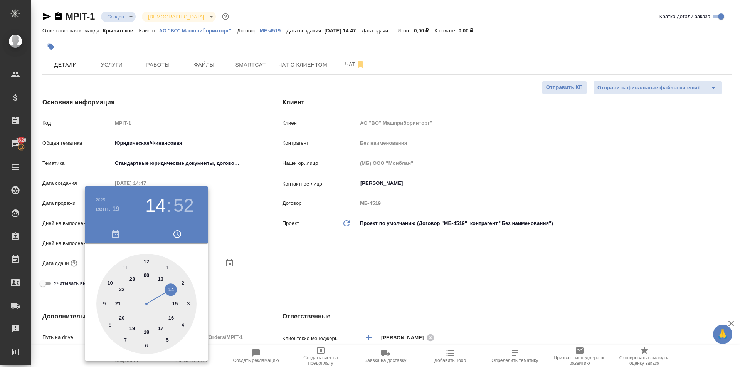
type textarea "x"
drag, startPoint x: 326, startPoint y: 284, endPoint x: 190, endPoint y: 328, distance: 142.8
click at [326, 284] on div at bounding box center [370, 183] width 740 height 367
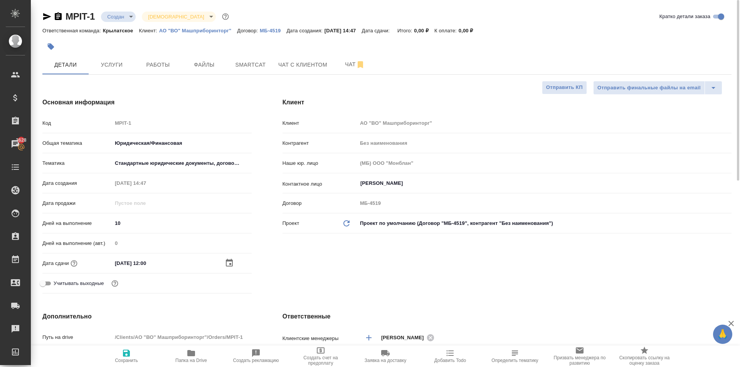
click at [120, 349] on span "Сохранить" at bounding box center [126, 356] width 55 height 15
type textarea "x"
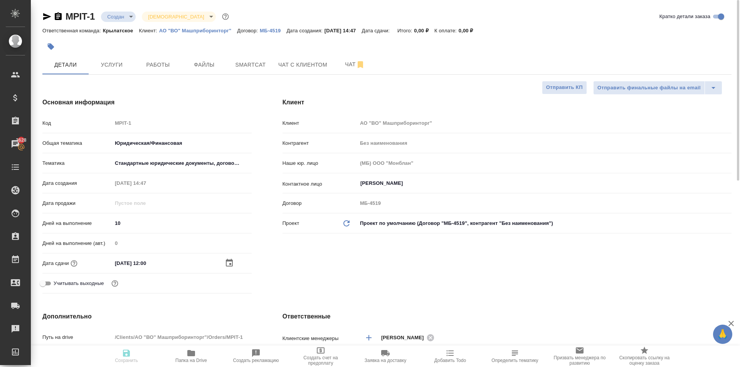
type textarea "x"
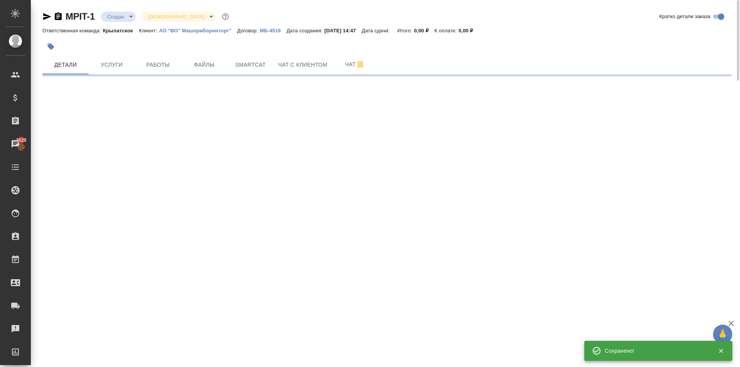
select select "RU"
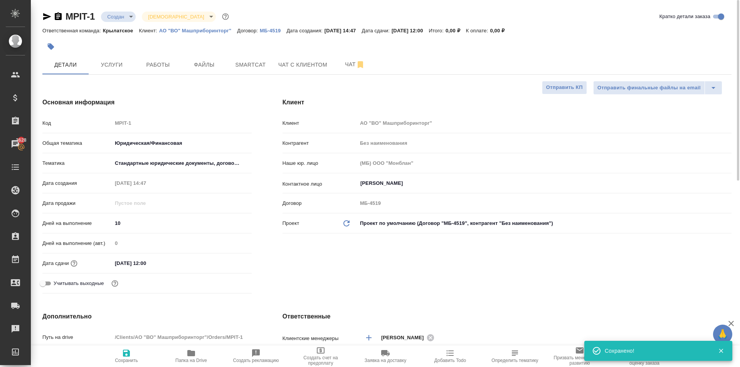
type textarea "x"
click at [209, 69] on span "Файлы" at bounding box center [204, 65] width 37 height 10
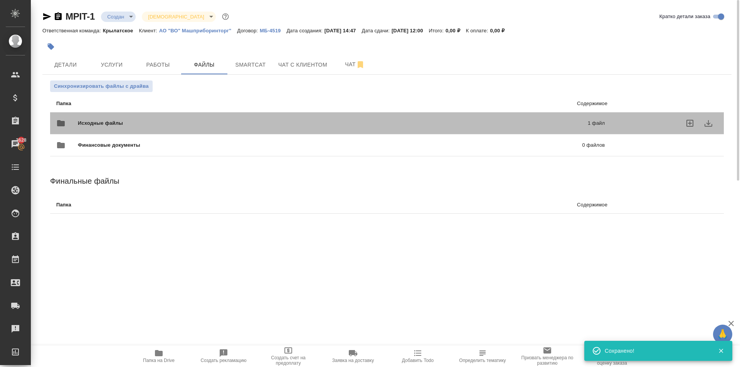
click at [123, 127] on div "Исходные файлы 1 файл" at bounding box center [330, 123] width 548 height 18
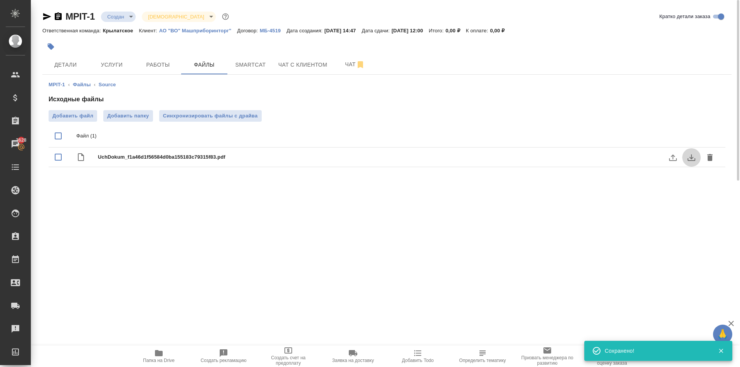
click at [687, 154] on icon "download" at bounding box center [691, 157] width 9 height 9
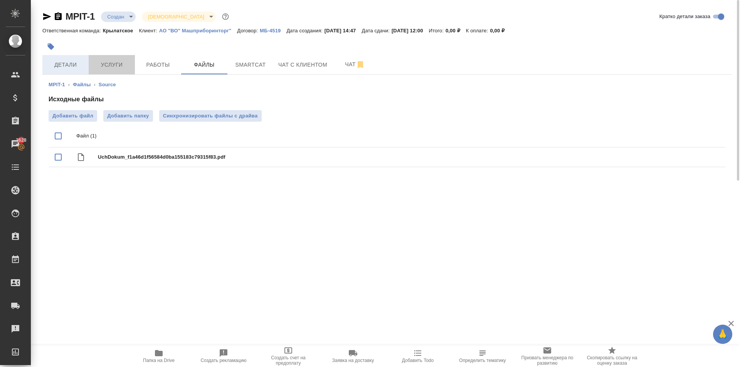
drag, startPoint x: 118, startPoint y: 66, endPoint x: 71, endPoint y: 62, distance: 47.9
click at [71, 62] on div "Детали Услуги Работы Файлы Smartcat Чат с клиентом Чат" at bounding box center [386, 64] width 689 height 19
click at [71, 62] on span "Детали" at bounding box center [65, 65] width 37 height 10
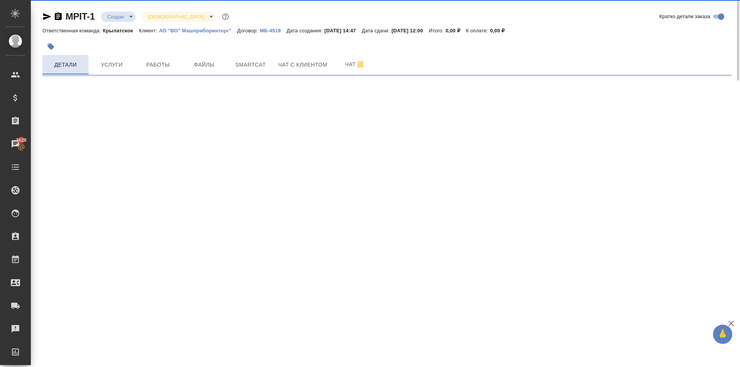
select select "RU"
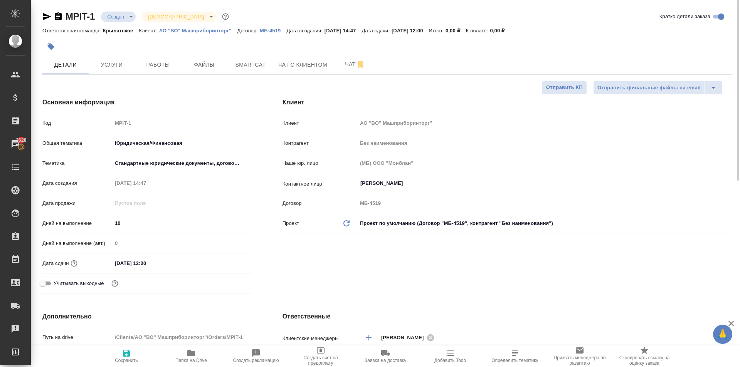
type textarea "x"
click at [128, 72] on button "Услуги" at bounding box center [112, 64] width 46 height 19
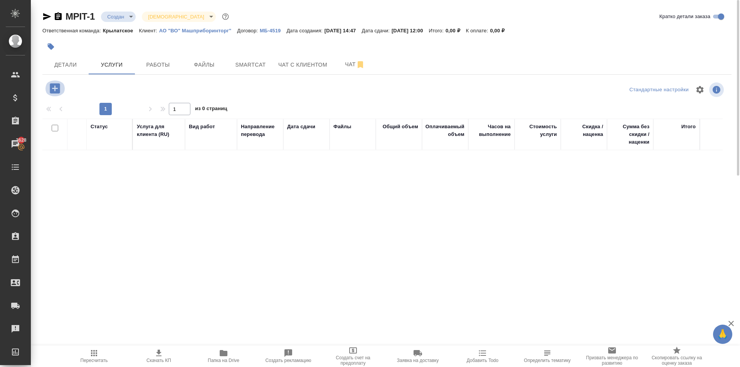
click at [56, 90] on icon "button" at bounding box center [55, 88] width 10 height 10
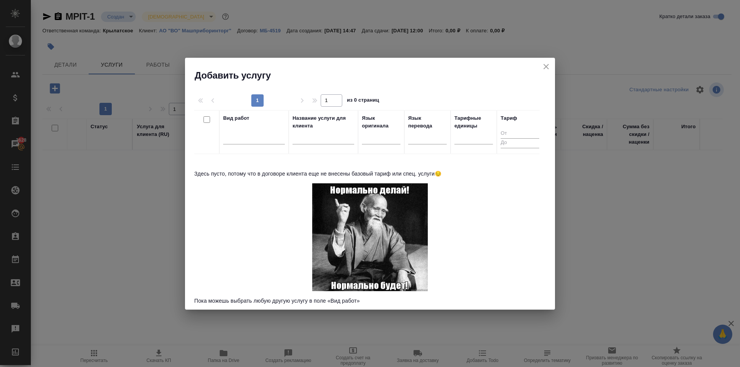
click at [382, 121] on div "Язык оригинала" at bounding box center [381, 121] width 39 height 15
click at [551, 67] on button "close" at bounding box center [546, 67] width 12 height 12
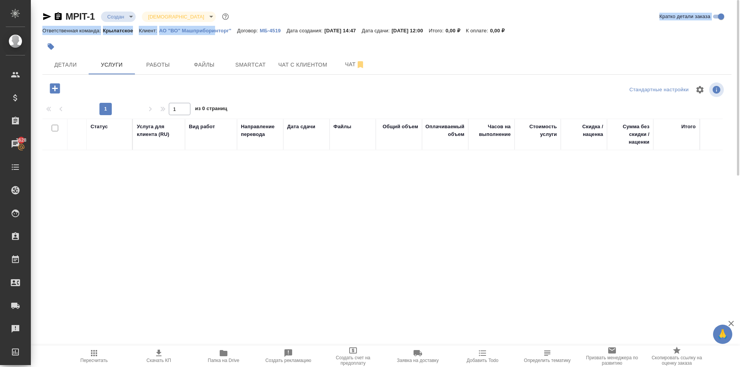
drag, startPoint x: 213, startPoint y: 25, endPoint x: 216, endPoint y: 30, distance: 5.5
click at [215, 29] on div "MPIT-1 Создан new Святая троица holyTrinity Кратко детали заказа Ответственная …" at bounding box center [386, 24] width 689 height 28
click at [216, 30] on p "АО "ВО" Машприборинторг"" at bounding box center [198, 31] width 78 height 6
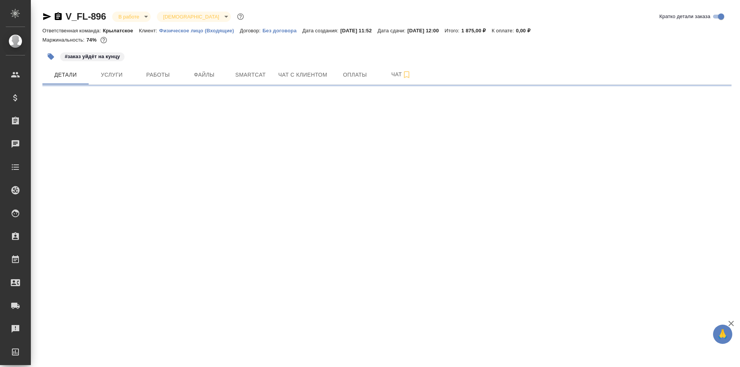
select select "RU"
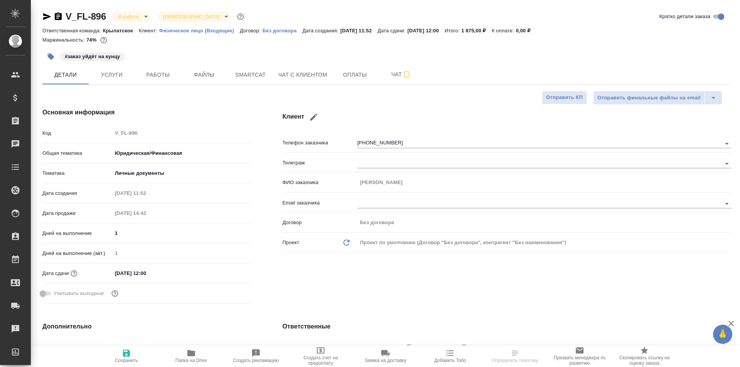
type textarea "x"
click at [149, 79] on span "Работы" at bounding box center [157, 75] width 37 height 10
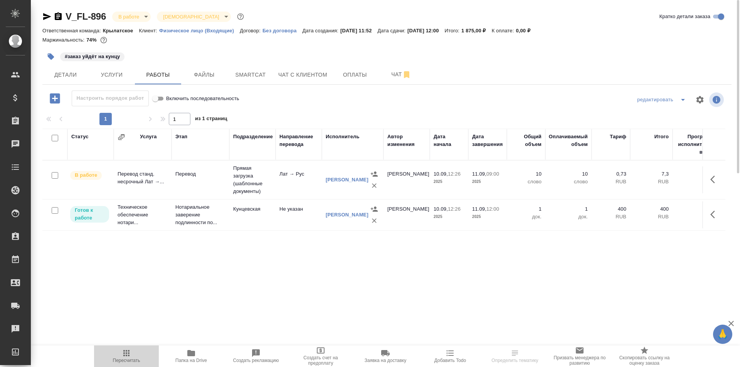
click at [121, 365] on button "Пересчитать" at bounding box center [126, 357] width 65 height 22
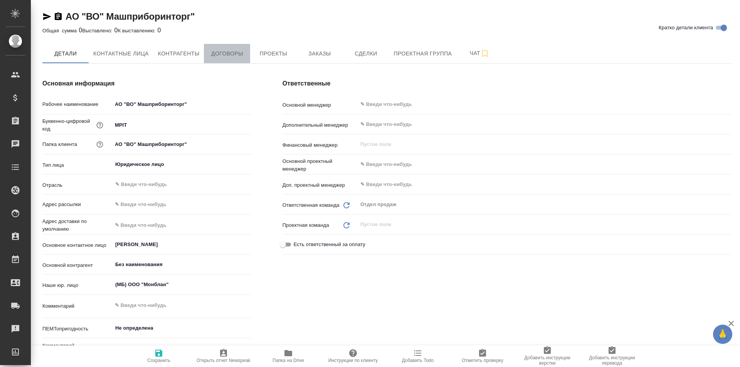
click at [231, 49] on span "Договоры" at bounding box center [226, 54] width 37 height 10
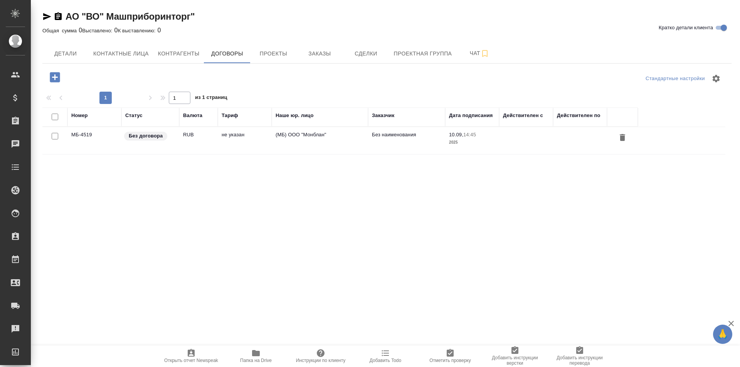
click at [138, 147] on td "Без договора" at bounding box center [150, 140] width 58 height 27
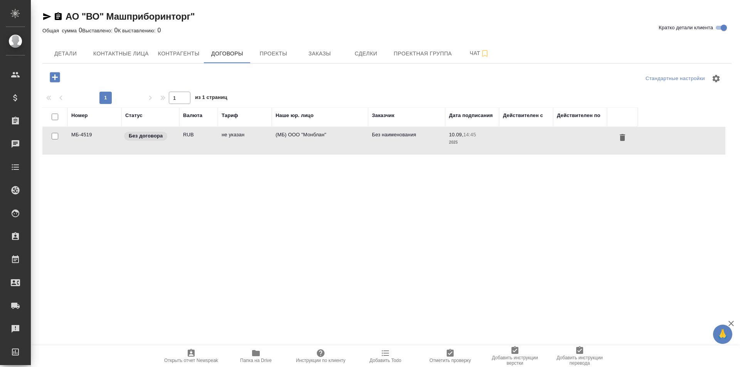
click at [138, 147] on td "Без договора" at bounding box center [150, 140] width 58 height 27
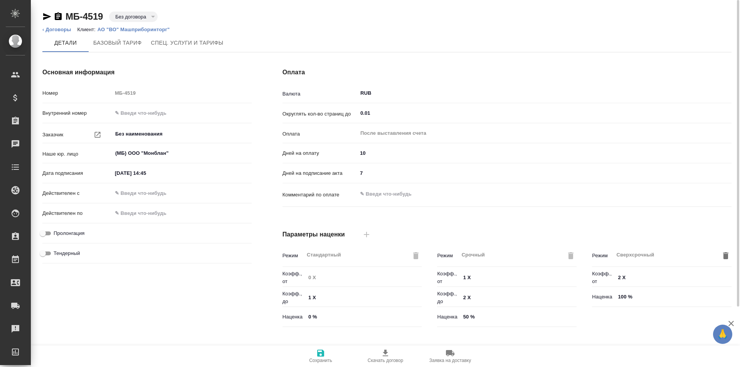
scroll to position [157, 0]
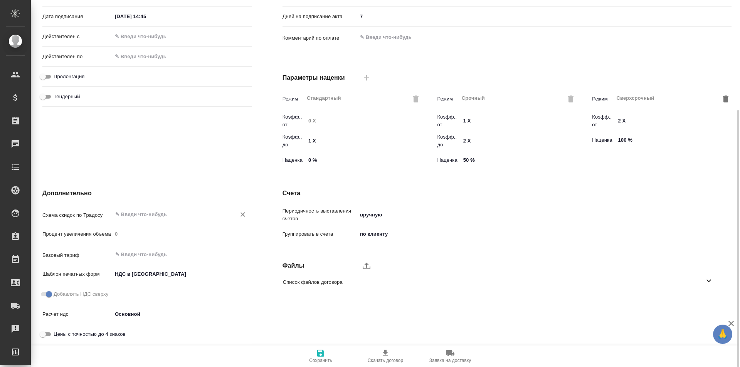
click at [146, 208] on div "​" at bounding box center [181, 214] width 139 height 14
click at [151, 215] on input "text" at bounding box center [168, 214] width 109 height 9
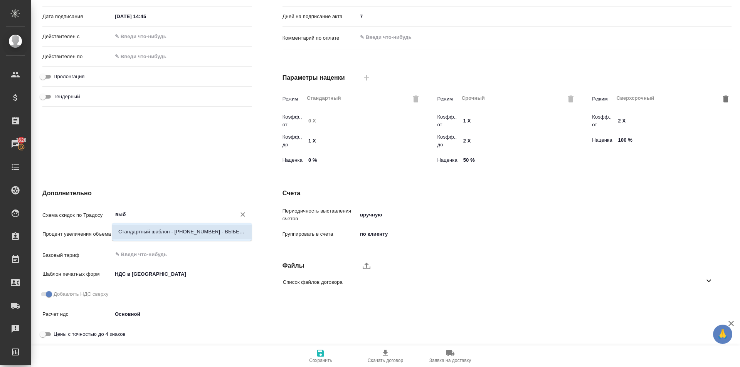
click at [187, 229] on p "Стандартный шаблон - [PHONE_NUMBER] - ВЫБЕРИ МЕНЯ!" at bounding box center [181, 232] width 127 height 8
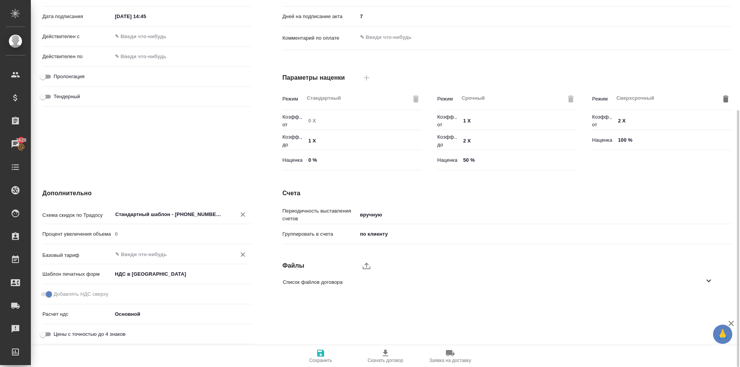
type input "Стандартный шаблон - [PHONE_NUMBER] - ВЫБЕРИ МЕНЯ!"
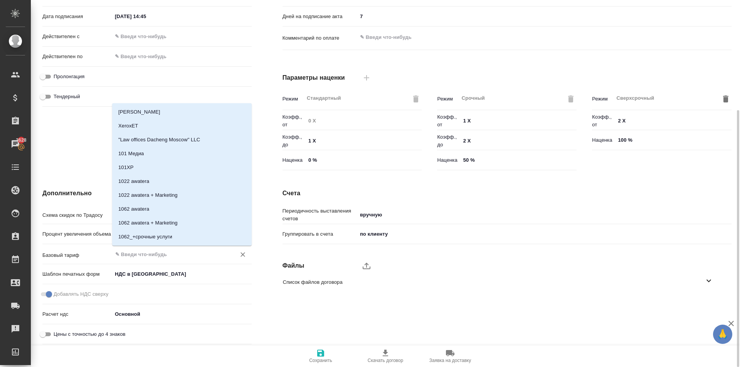
click at [144, 257] on input "text" at bounding box center [168, 254] width 109 height 9
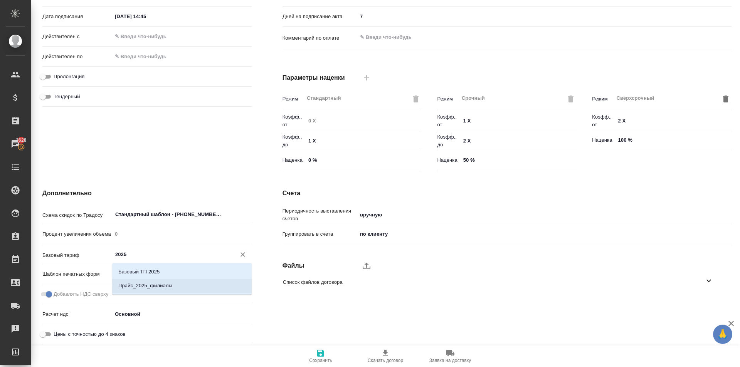
click at [190, 283] on li "Прайс_2025_филиалы" at bounding box center [181, 286] width 139 height 14
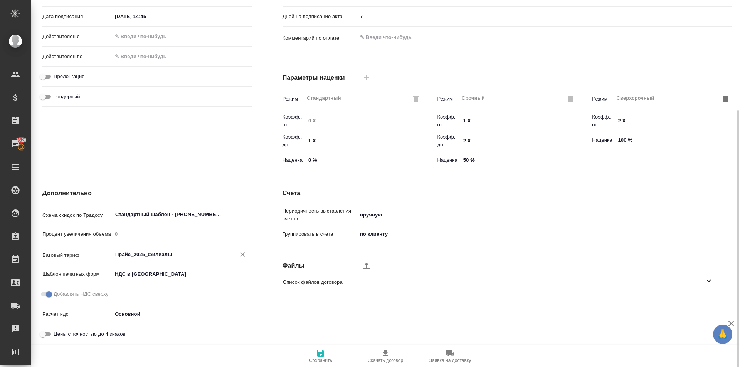
type input "Прайс_2025_филиалы"
click at [334, 354] on span "Сохранить" at bounding box center [320, 356] width 55 height 15
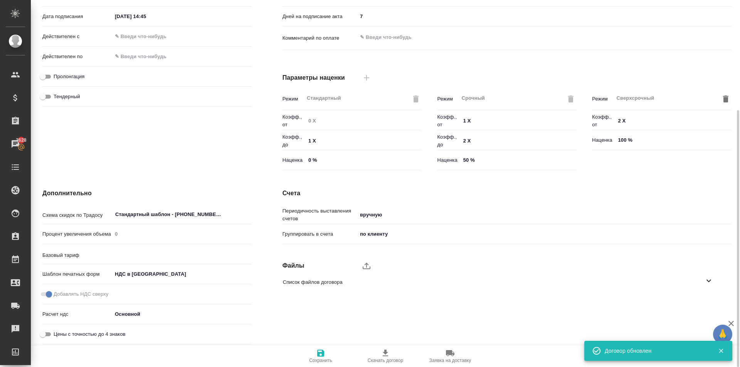
type input "Прайс_2025_филиалы"
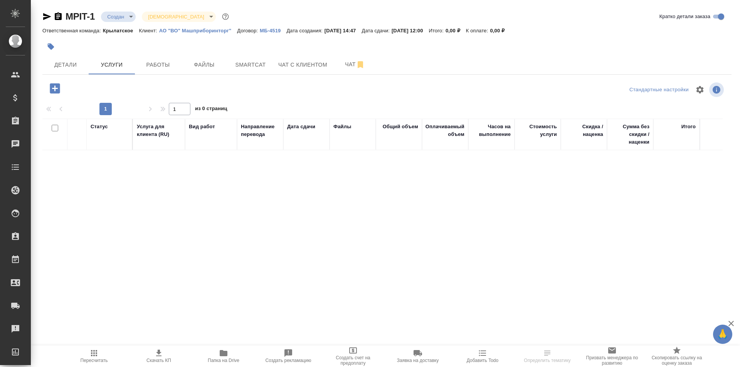
drag, startPoint x: 42, startPoint y: 89, endPoint x: 61, endPoint y: 89, distance: 18.5
click at [43, 88] on div at bounding box center [157, 89] width 230 height 16
click at [62, 89] on button "button" at bounding box center [54, 89] width 21 height 16
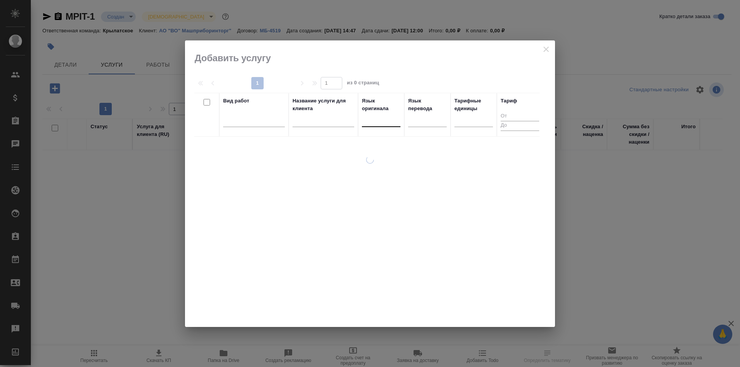
click at [384, 124] on div at bounding box center [381, 119] width 39 height 11
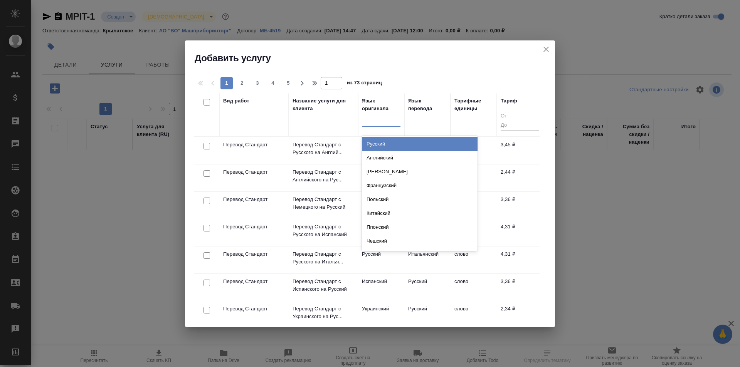
click at [392, 142] on div "Русский" at bounding box center [420, 144] width 116 height 14
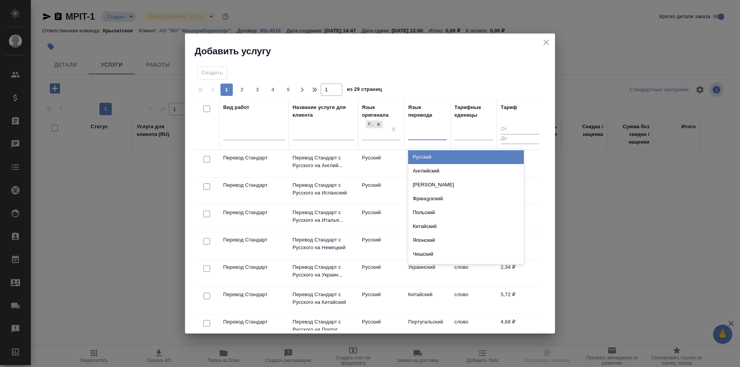
click at [428, 135] on div at bounding box center [427, 132] width 39 height 11
type input "исп"
click at [438, 153] on div "Испанский" at bounding box center [466, 157] width 116 height 14
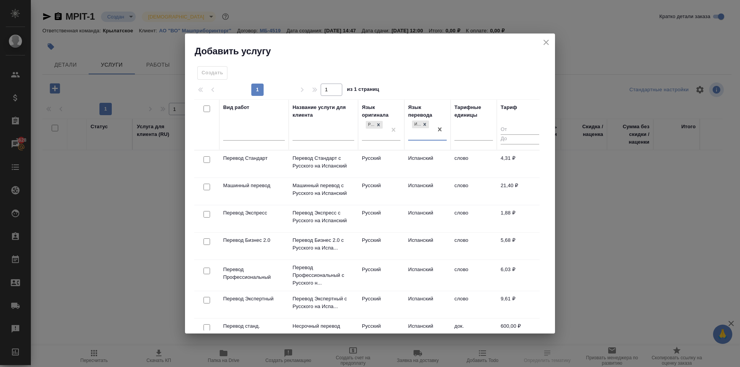
click at [410, 158] on td "Испанский" at bounding box center [427, 164] width 46 height 27
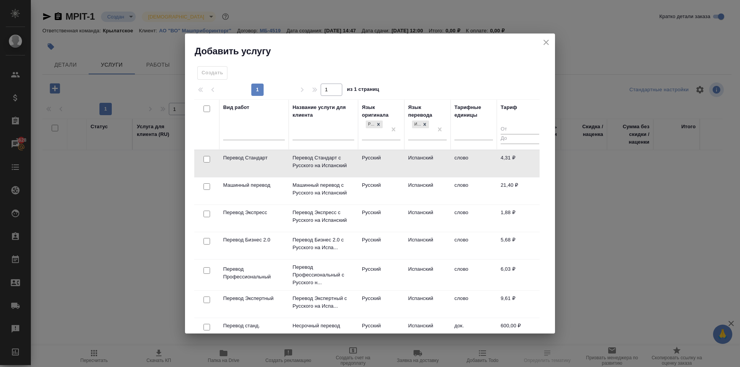
click at [396, 156] on td "Русский" at bounding box center [381, 163] width 46 height 27
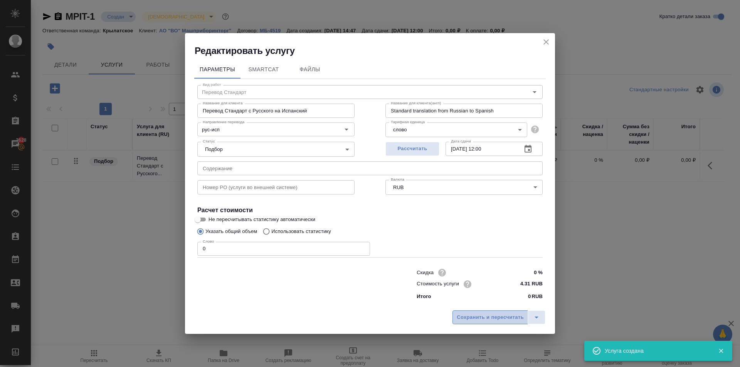
click at [481, 311] on button "Сохранить и пересчитать" at bounding box center [490, 318] width 76 height 14
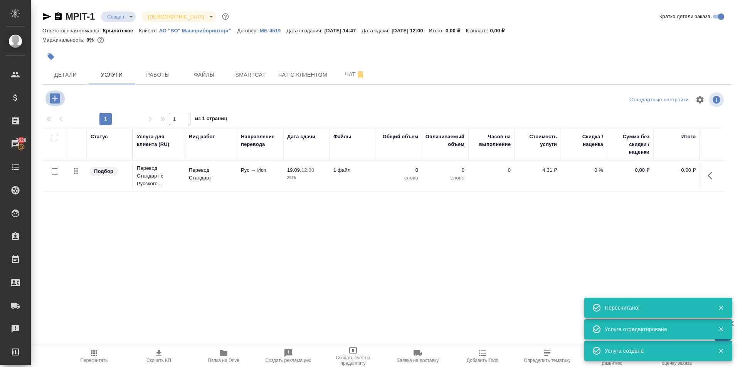
click at [58, 94] on icon "button" at bounding box center [55, 98] width 10 height 10
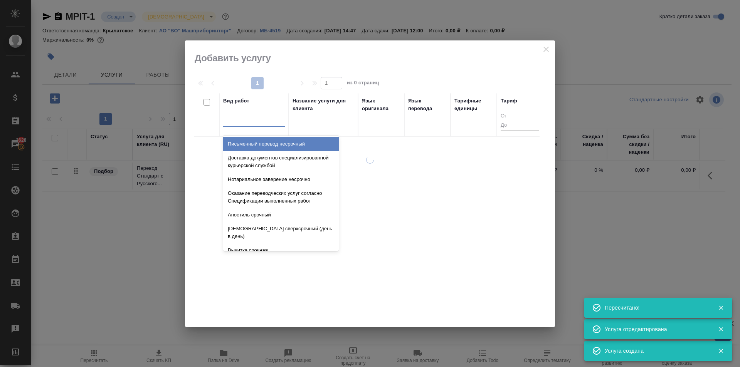
click at [282, 117] on div at bounding box center [254, 119] width 62 height 11
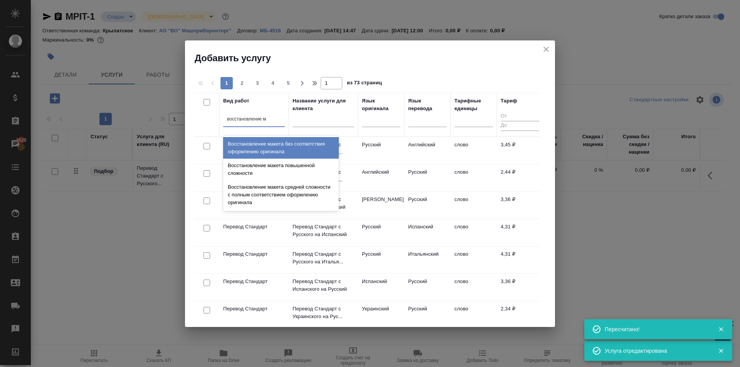
type input "восстановление ма"
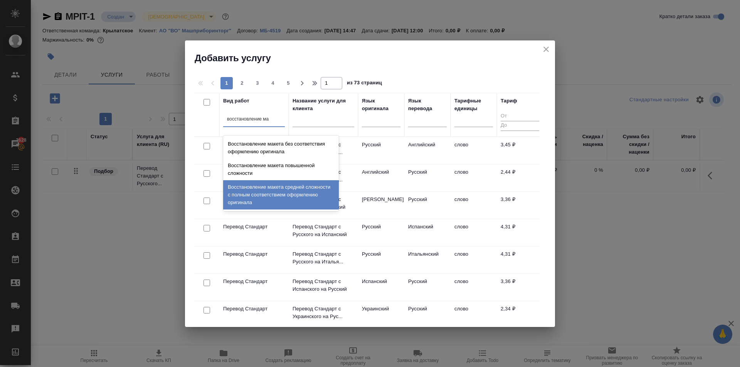
click at [274, 187] on div "Восстановление макета средней сложности с полным соответствием оформлению ориги…" at bounding box center [281, 194] width 116 height 29
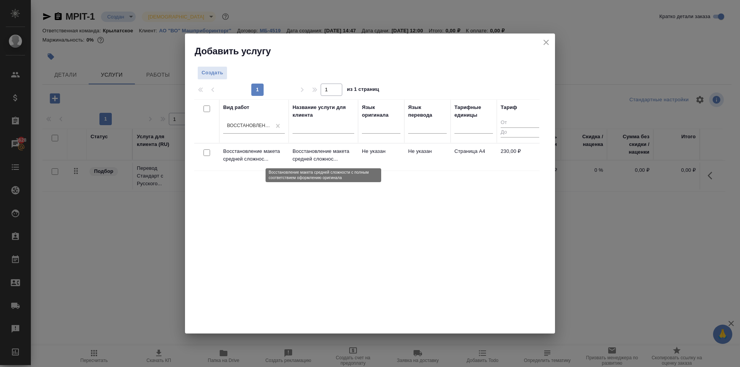
click at [297, 151] on p "Восстановление макета средней сложнос..." at bounding box center [323, 155] width 62 height 15
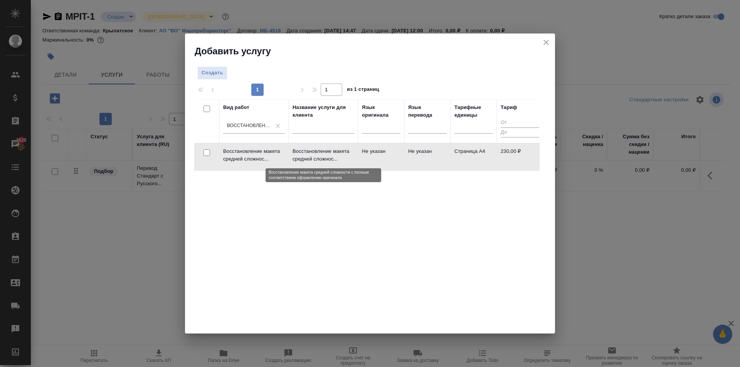
click at [297, 151] on p "Восстановление макета средней сложнос..." at bounding box center [323, 155] width 62 height 15
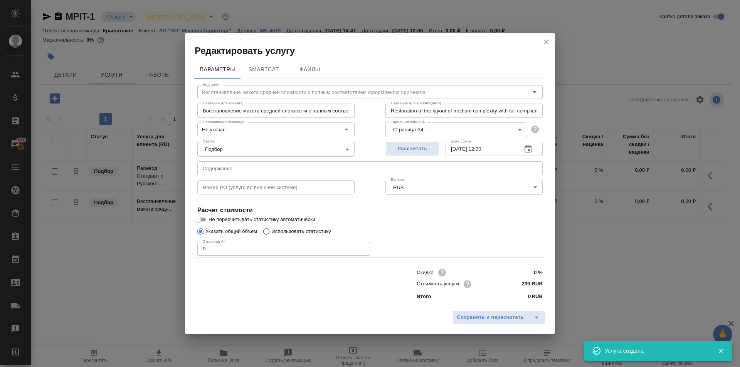
drag, startPoint x: 281, startPoint y: 312, endPoint x: 276, endPoint y: 308, distance: 6.6
click at [279, 311] on div "Сохранить и пересчитать" at bounding box center [370, 320] width 370 height 27
drag, startPoint x: 193, startPoint y: 245, endPoint x: 125, endPoint y: 237, distance: 67.8
click at [125, 237] on div "Редактировать услугу Параметры SmartCat Файлы Вид работ Восстановление макета с…" at bounding box center [370, 183] width 740 height 367
type input "33"
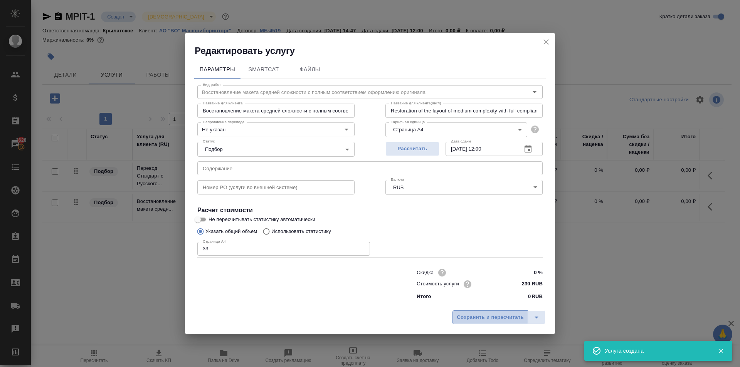
click at [489, 316] on span "Сохранить и пересчитать" at bounding box center [490, 317] width 67 height 9
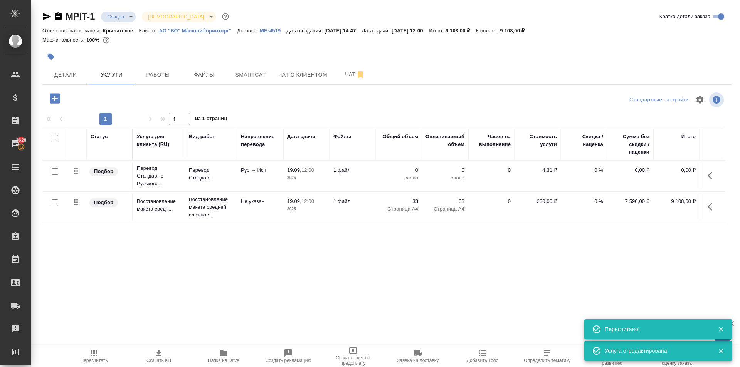
click at [710, 212] on button "button" at bounding box center [712, 207] width 18 height 18
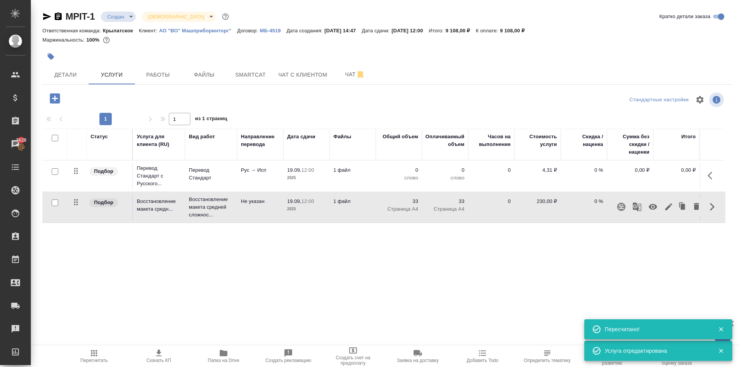
click at [666, 210] on icon "button" at bounding box center [668, 206] width 7 height 7
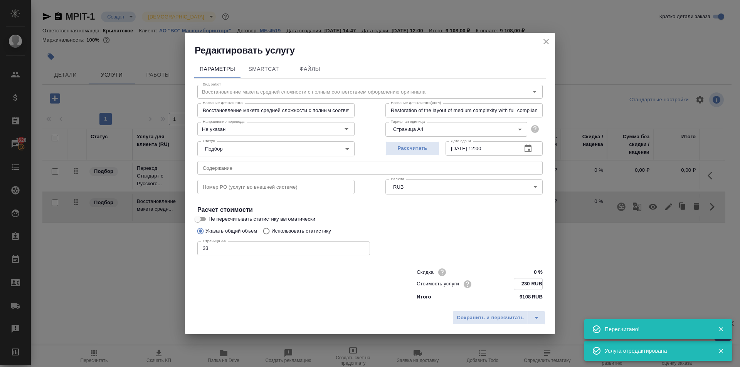
click at [527, 286] on input "230 RUB" at bounding box center [528, 284] width 28 height 11
type input "200 RUB"
click at [508, 316] on span "Сохранить и пересчитать" at bounding box center [490, 317] width 67 height 9
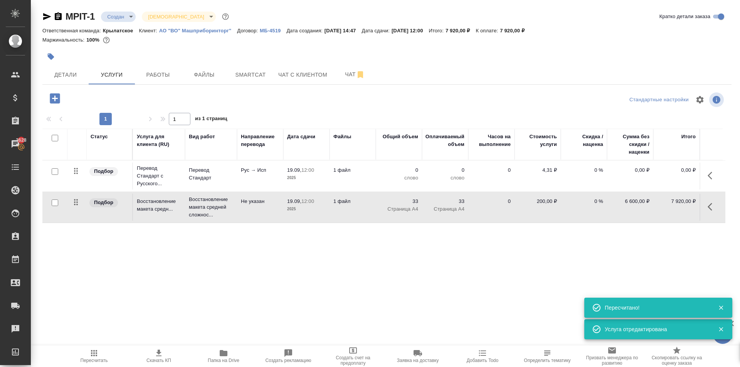
click at [57, 106] on div at bounding box center [157, 100] width 230 height 18
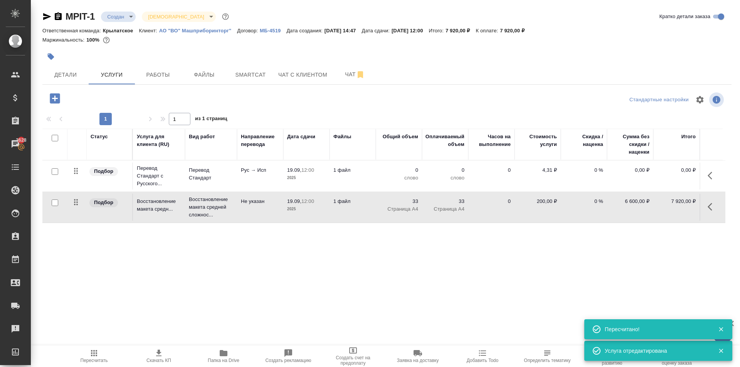
drag, startPoint x: 54, startPoint y: 99, endPoint x: 59, endPoint y: 101, distance: 5.7
click at [59, 101] on icon "button" at bounding box center [55, 98] width 10 height 10
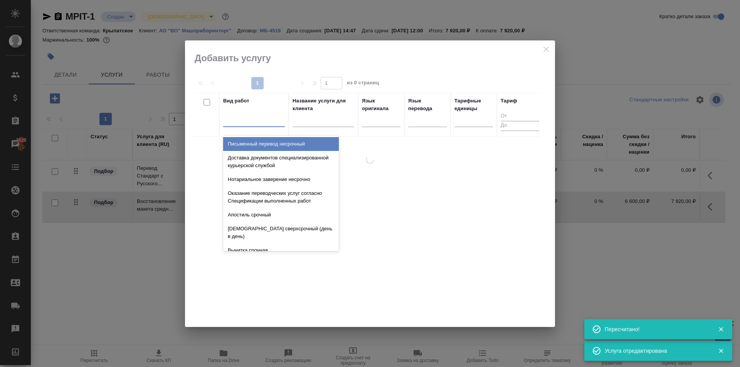
click at [245, 117] on div at bounding box center [254, 119] width 62 height 11
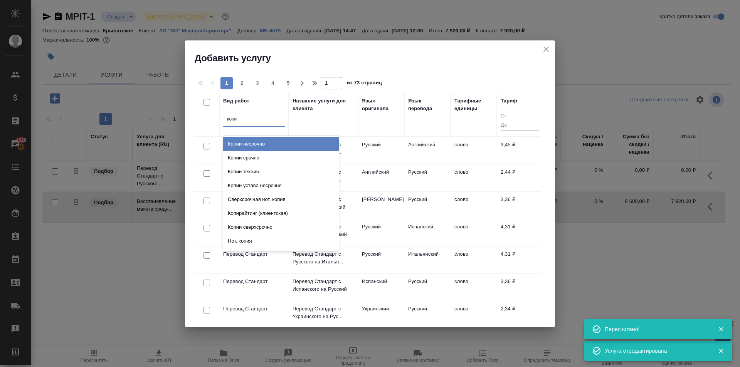
type input "копии"
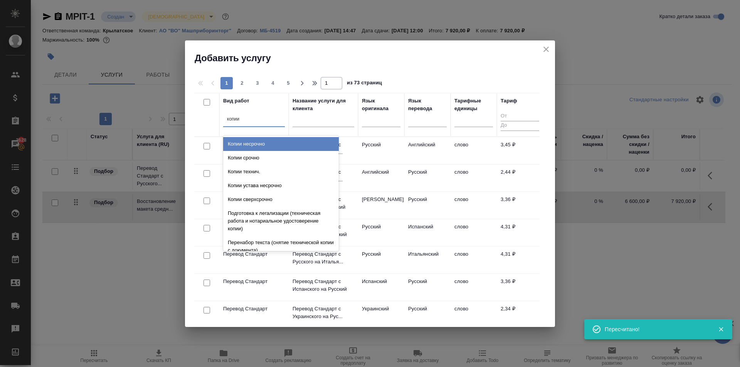
click at [279, 143] on div "Копии несрочно" at bounding box center [281, 144] width 116 height 14
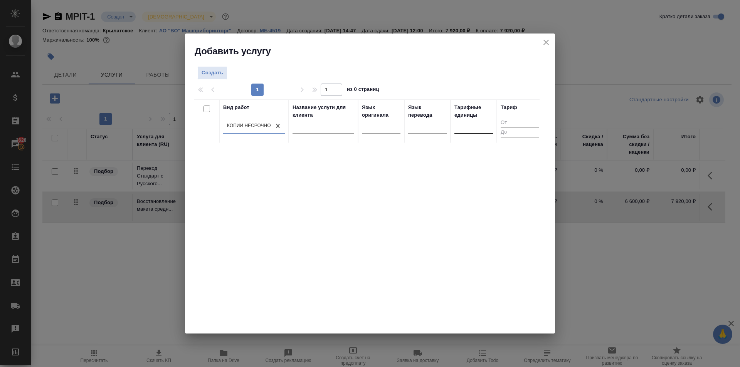
drag, startPoint x: 468, startPoint y: 118, endPoint x: 470, endPoint y: 122, distance: 4.5
click at [470, 121] on div "Тарифные единицы" at bounding box center [473, 121] width 39 height 35
click at [472, 125] on div at bounding box center [473, 125] width 39 height 11
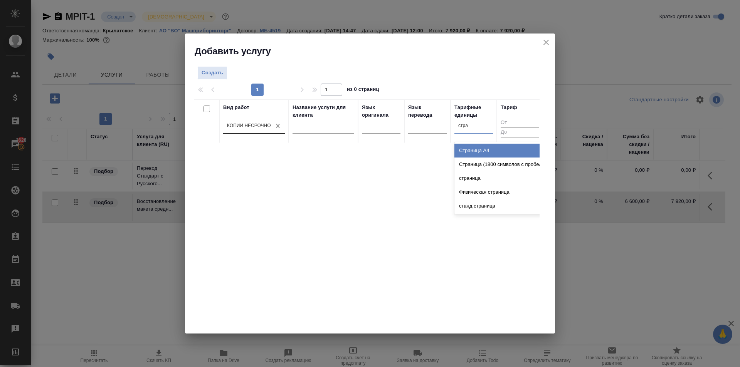
type input "стра"
drag, startPoint x: 280, startPoint y: 126, endPoint x: 262, endPoint y: 124, distance: 18.1
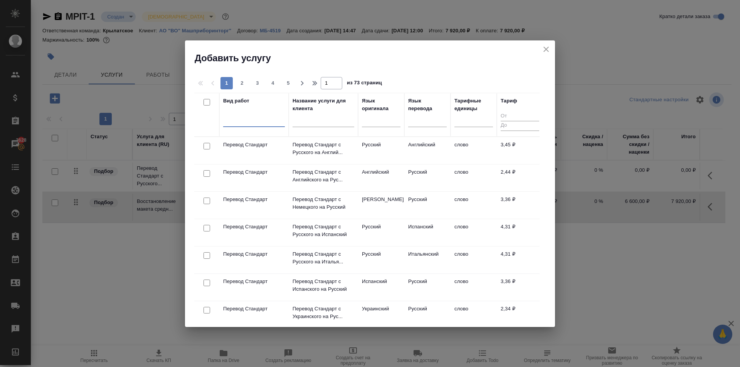
click at [252, 126] on div at bounding box center [254, 120] width 62 height 15
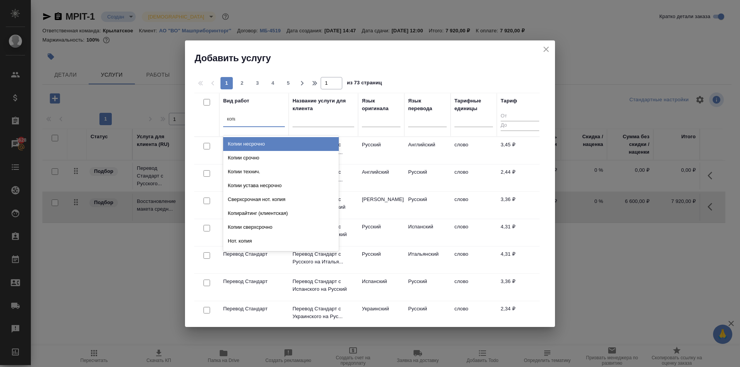
type input "копии"
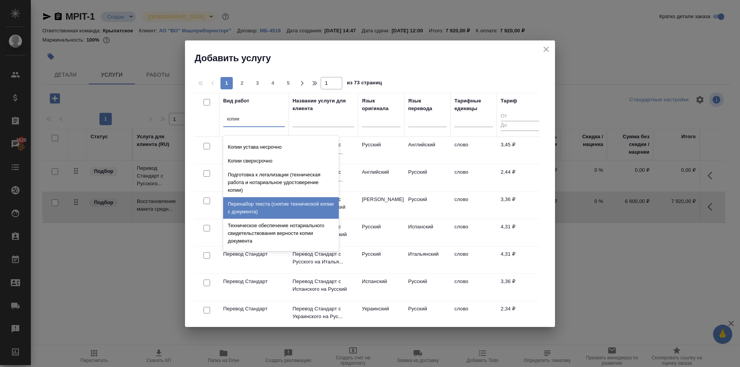
scroll to position [77, 0]
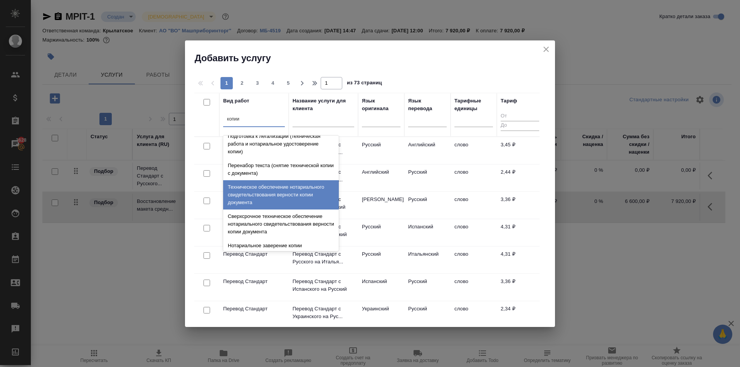
click at [299, 197] on div "Техническое обеспечение нотариального свидетельствования верности копии докумен…" at bounding box center [281, 194] width 116 height 29
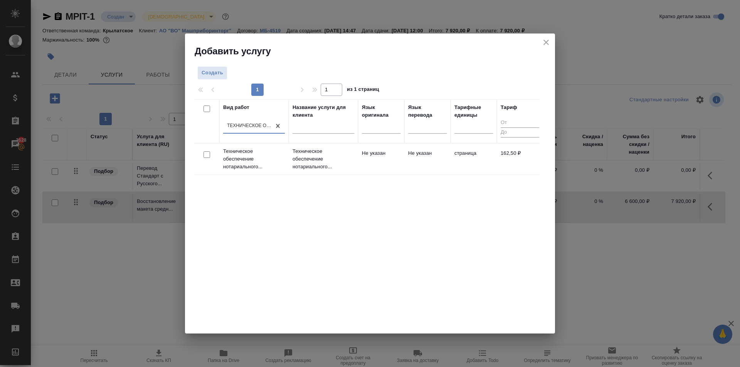
click at [506, 163] on td "162,50 ₽" at bounding box center [520, 159] width 46 height 27
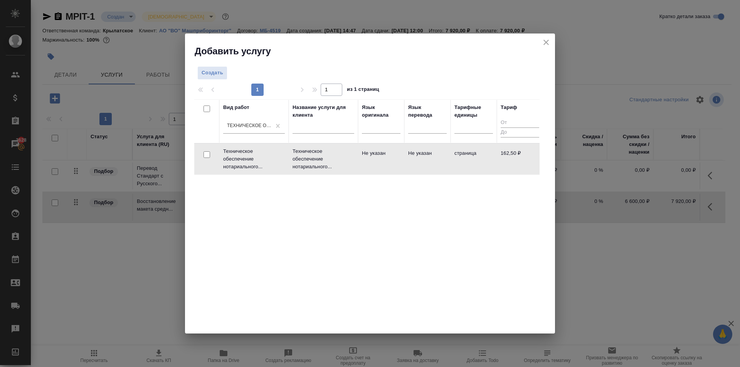
click at [506, 163] on td "162,50 ₽" at bounding box center [520, 159] width 46 height 27
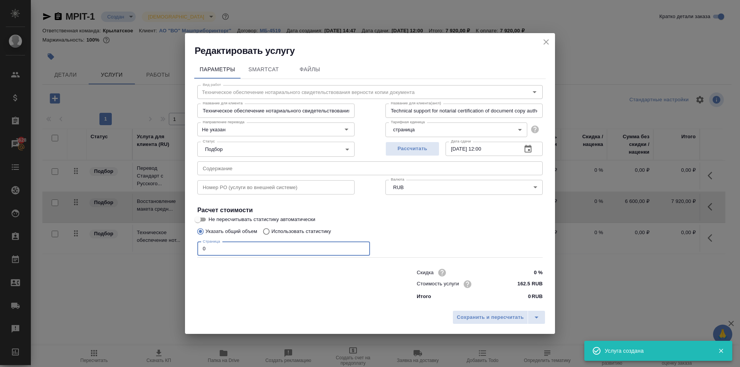
drag, startPoint x: 207, startPoint y: 249, endPoint x: 195, endPoint y: 247, distance: 12.5
click at [195, 247] on div "Вид работ Техническое обеспечение нотариального свидетельствования верности коп…" at bounding box center [369, 191] width 351 height 225
type input "33"
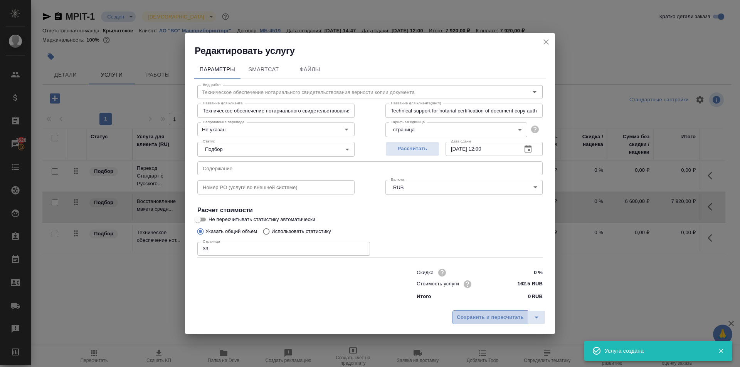
click at [497, 315] on span "Сохранить и пересчитать" at bounding box center [490, 317] width 67 height 9
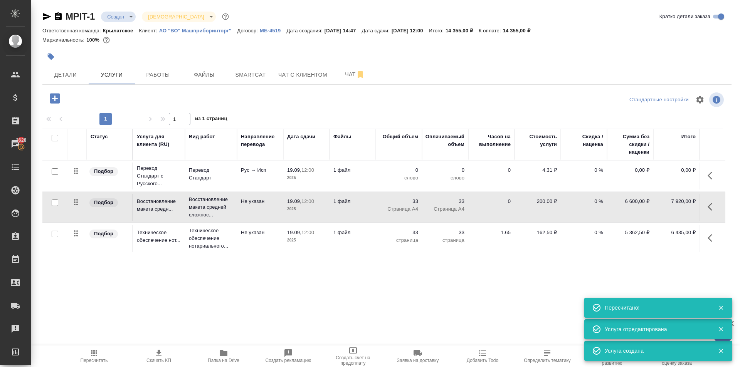
click at [50, 93] on icon "button" at bounding box center [54, 98] width 13 height 13
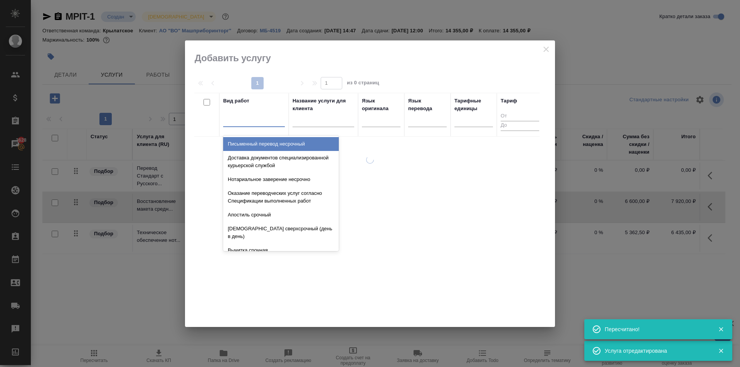
click at [242, 120] on div at bounding box center [254, 119] width 62 height 11
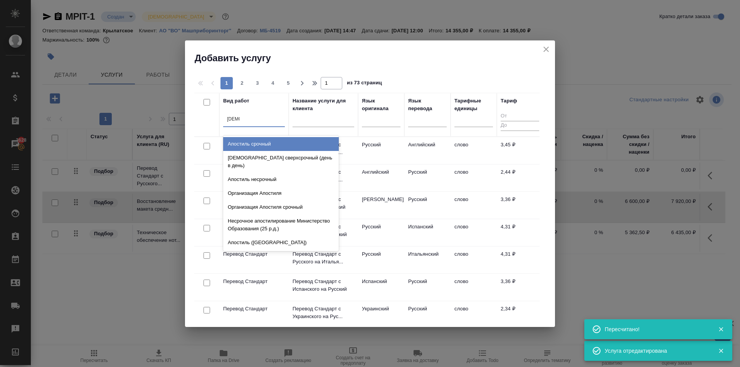
type input "апости"
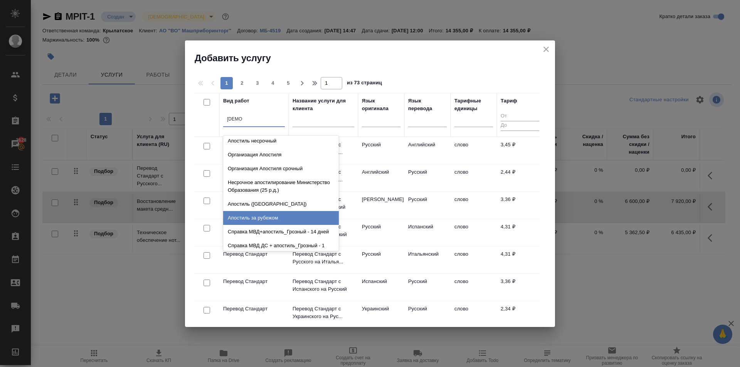
scroll to position [0, 0]
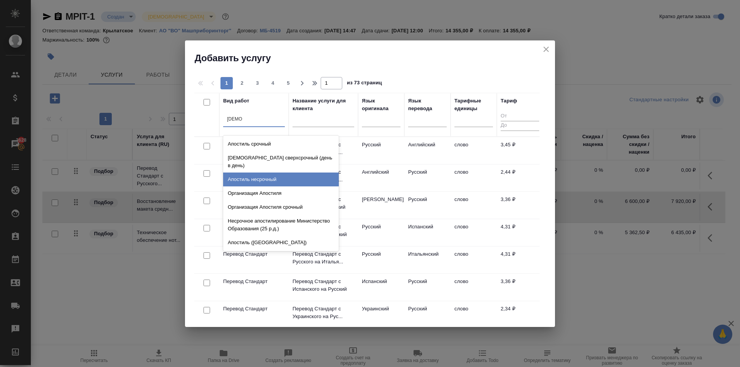
click at [284, 173] on div "Апостиль несрочный" at bounding box center [281, 180] width 116 height 14
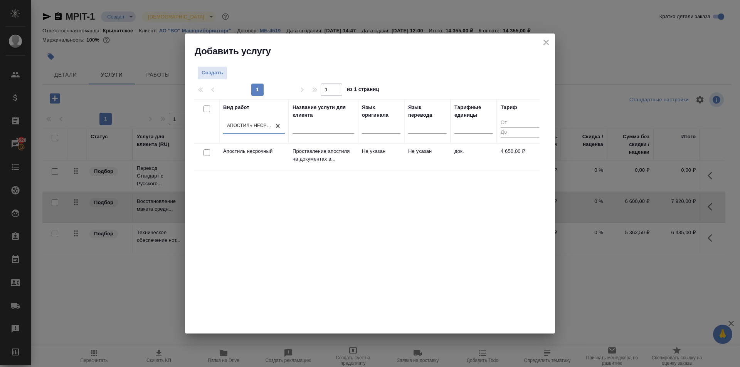
click at [379, 151] on td "Не указан" at bounding box center [381, 157] width 46 height 27
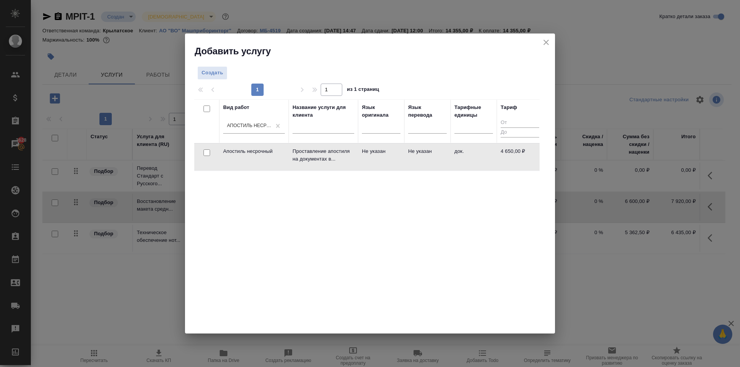
click at [379, 151] on td "Не указан" at bounding box center [381, 157] width 46 height 27
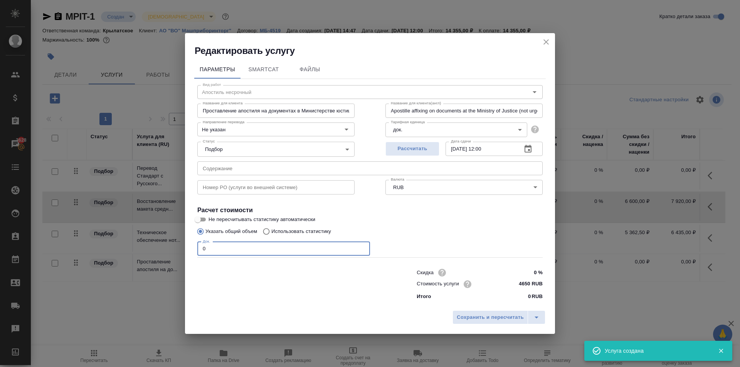
click at [215, 252] on input "0" at bounding box center [283, 249] width 173 height 14
drag, startPoint x: 215, startPoint y: 252, endPoint x: 185, endPoint y: 255, distance: 30.3
click at [185, 255] on div "Редактировать услугу Параметры SmartCat Файлы Вид работ Апостиль несрочный Вид …" at bounding box center [370, 183] width 740 height 367
type input "1"
click at [509, 321] on span "Сохранить и пересчитать" at bounding box center [490, 317] width 67 height 9
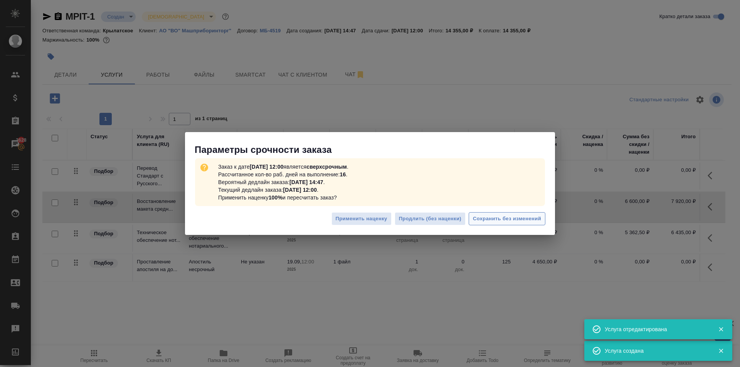
click at [530, 213] on button "Сохранить без изменений" at bounding box center [507, 218] width 77 height 13
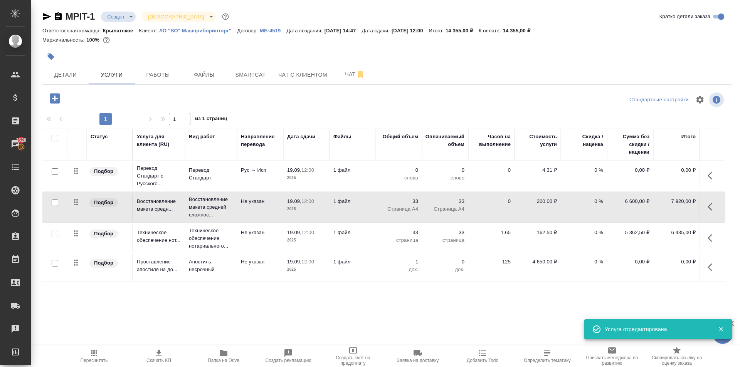
type input "urgent"
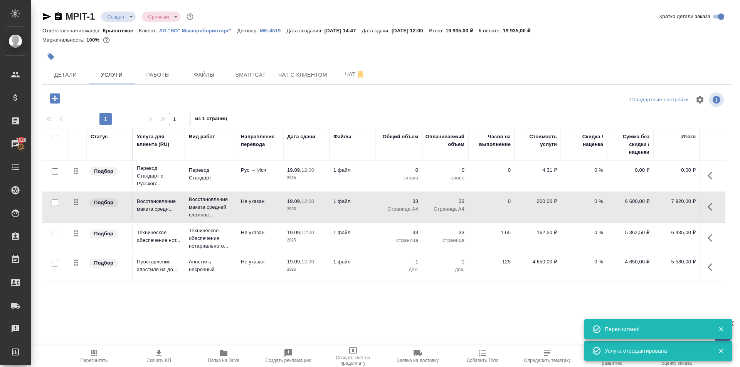
click at [56, 173] on input "checkbox" at bounding box center [55, 171] width 7 height 7
checkbox input "true"
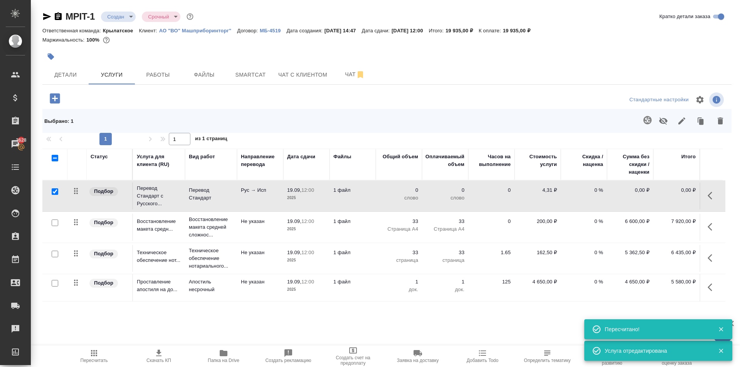
click at [655, 118] on button "button" at bounding box center [663, 121] width 18 height 20
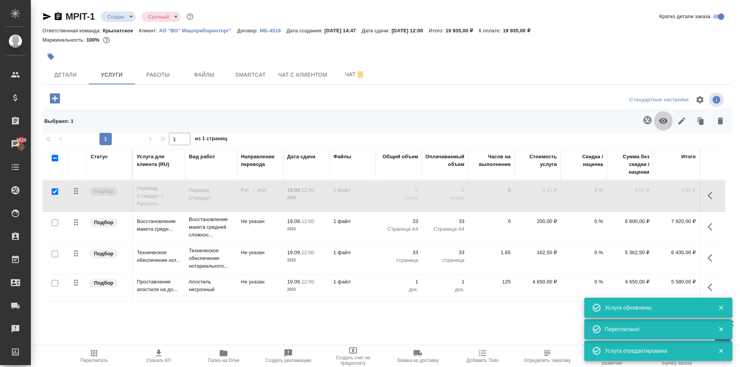
click at [660, 120] on icon "button" at bounding box center [663, 120] width 9 height 9
click at [643, 121] on icon "button" at bounding box center [647, 120] width 9 height 9
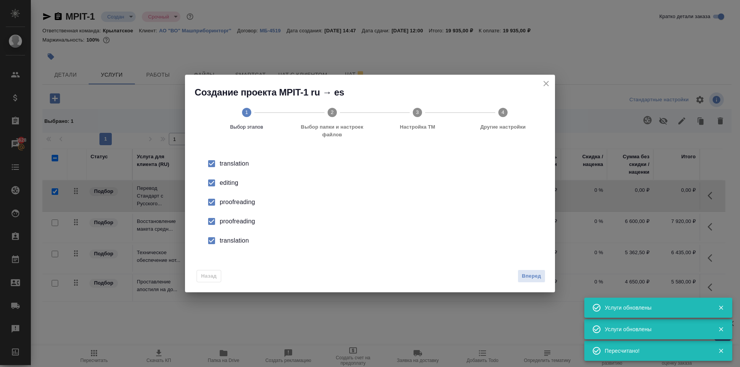
click at [215, 181] on input "checkbox" at bounding box center [211, 183] width 16 height 16
click at [212, 206] on input "checkbox" at bounding box center [211, 202] width 16 height 16
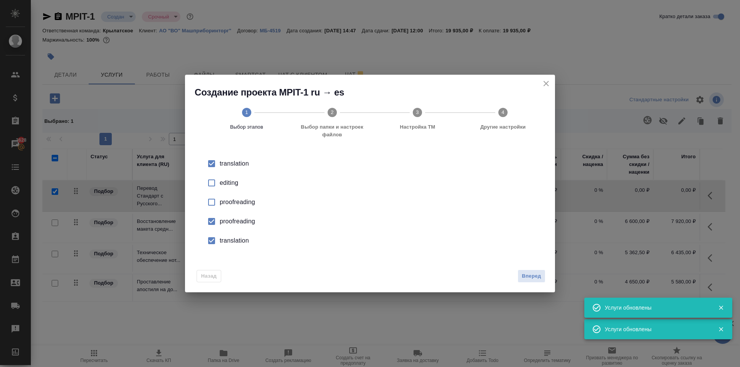
click at [214, 217] on input "checkbox" at bounding box center [211, 221] width 16 height 16
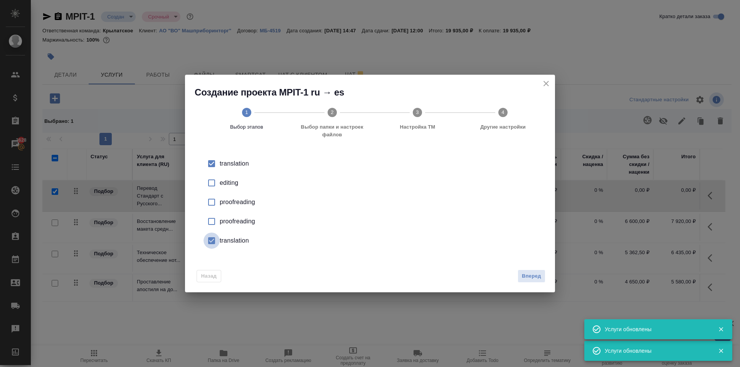
click at [219, 239] on input "checkbox" at bounding box center [211, 241] width 16 height 16
click at [521, 282] on button "Вперед" at bounding box center [531, 276] width 28 height 13
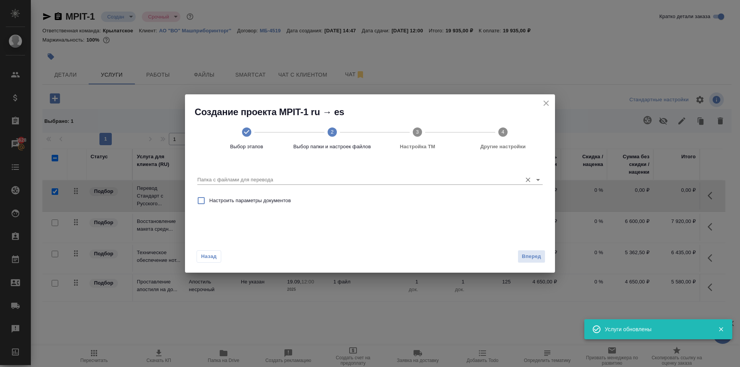
click at [476, 186] on div "Папка с файлами для перевода" at bounding box center [369, 176] width 345 height 20
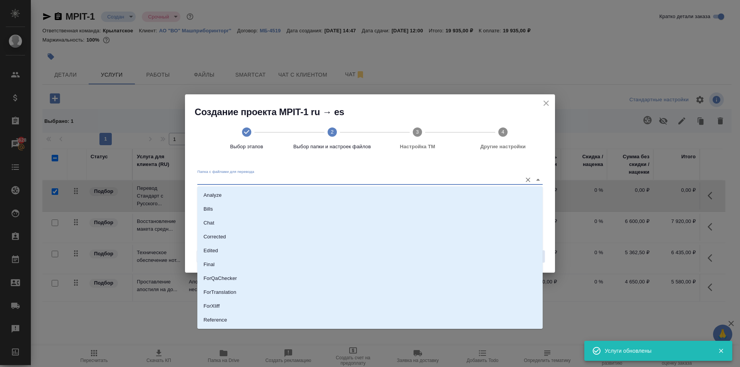
click at [468, 179] on input "Папка с файлами для перевода" at bounding box center [357, 179] width 321 height 9
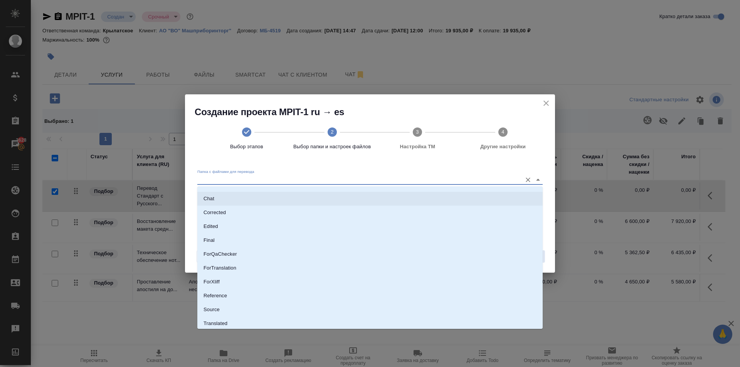
scroll to position [40, 0]
drag, startPoint x: 264, startPoint y: 290, endPoint x: 347, endPoint y: 281, distance: 83.8
click at [265, 290] on li "Source" at bounding box center [369, 294] width 345 height 14
type input "Source"
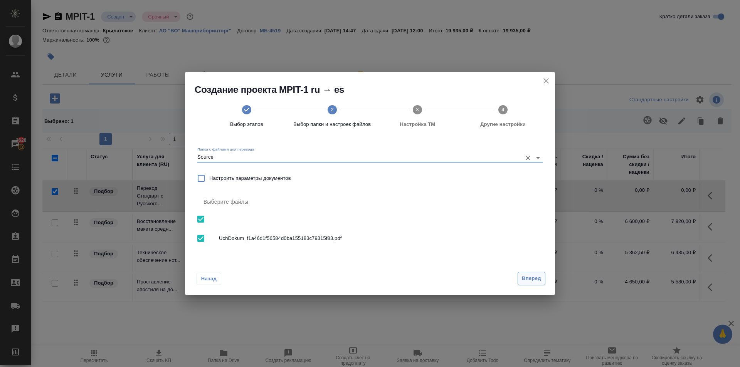
click at [527, 280] on span "Вперед" at bounding box center [531, 278] width 19 height 9
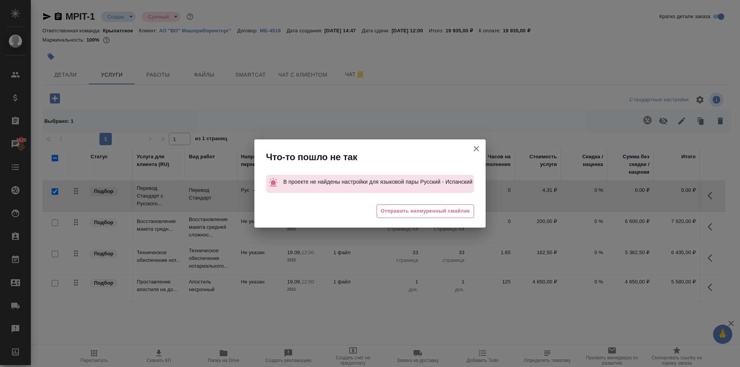
click at [475, 150] on icon "button" at bounding box center [476, 148] width 9 height 9
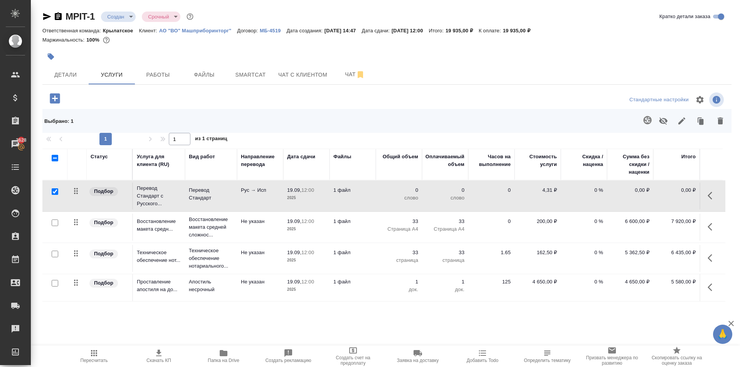
click at [60, 16] on icon "button" at bounding box center [58, 16] width 7 height 8
click at [110, 354] on span "Пересчитать" at bounding box center [93, 356] width 55 height 15
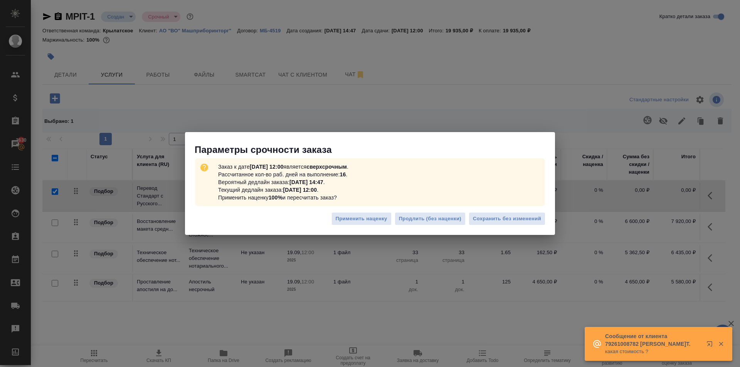
click at [485, 211] on div "Применить наценку Продлить (без наценки) Сохранить без изменений" at bounding box center [370, 221] width 370 height 27
click at [486, 212] on button "Сохранить без изменений" at bounding box center [507, 218] width 77 height 13
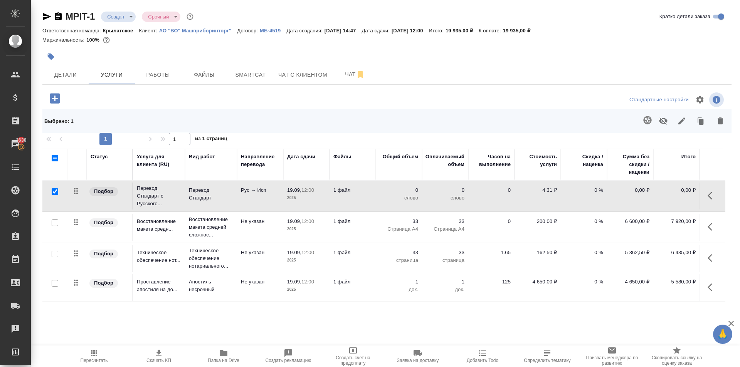
click at [57, 96] on icon "button" at bounding box center [55, 98] width 10 height 10
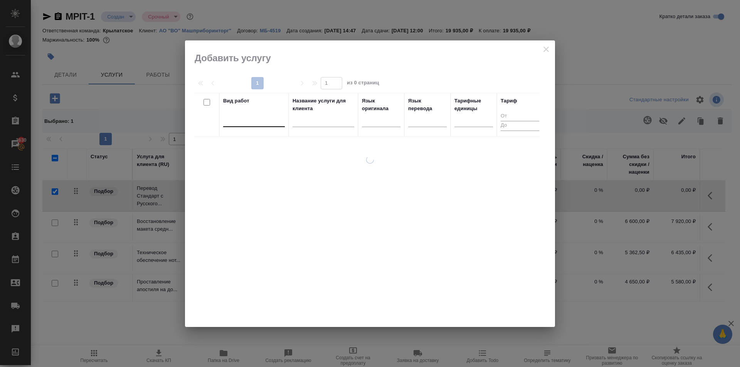
click at [267, 115] on div at bounding box center [254, 119] width 62 height 11
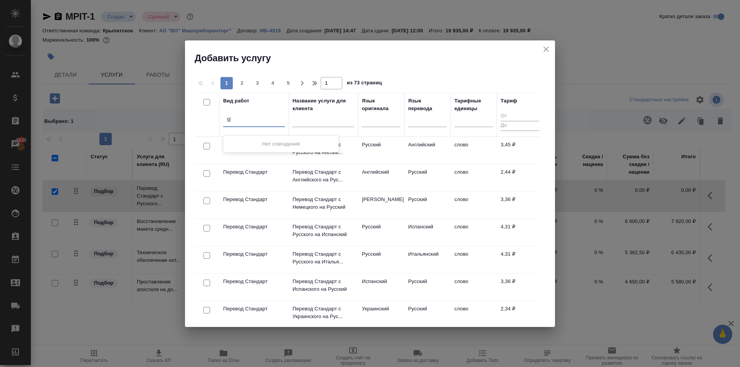
type input "g"
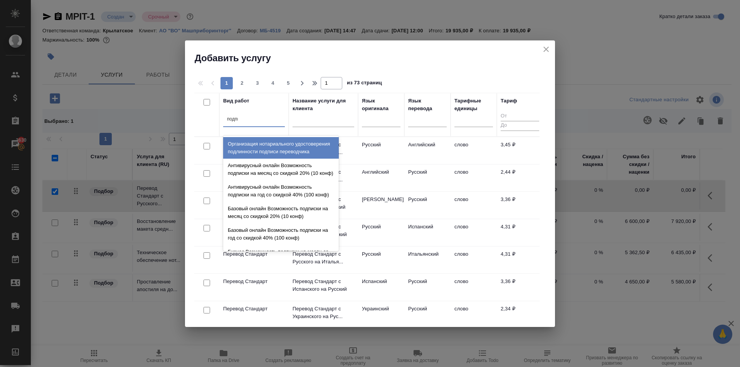
type input "подписи"
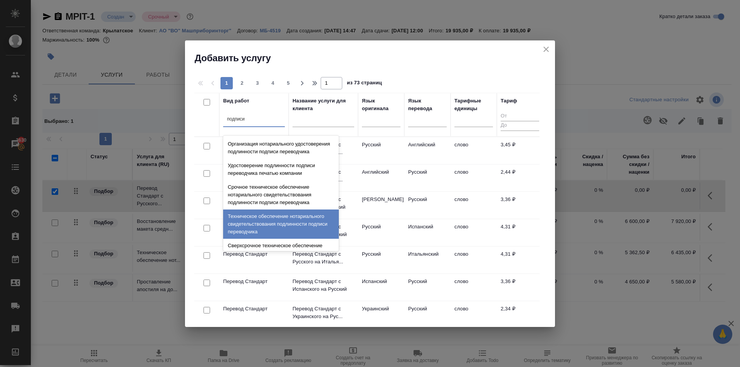
drag, startPoint x: 302, startPoint y: 229, endPoint x: 311, endPoint y: 226, distance: 9.3
click at [302, 229] on div "Техническое обеспечение нотариального свидетельствования подлинности подписи пе…" at bounding box center [281, 224] width 116 height 29
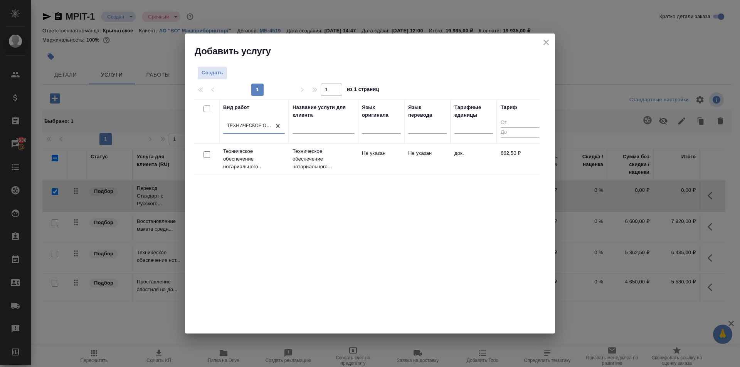
click at [420, 168] on td "Не указан" at bounding box center [427, 159] width 46 height 27
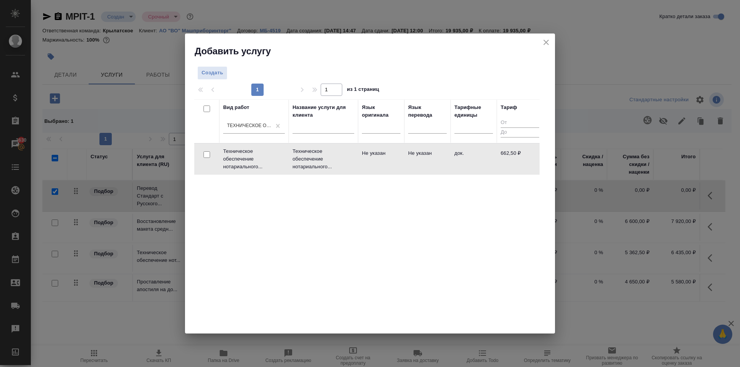
click at [420, 168] on td "Не указан" at bounding box center [427, 159] width 46 height 27
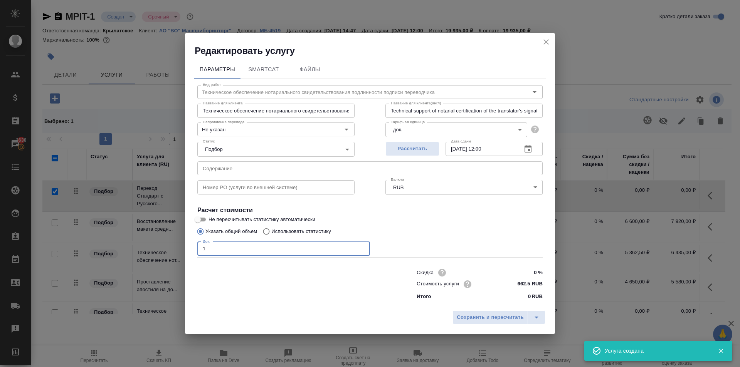
drag, startPoint x: 222, startPoint y: 245, endPoint x: 205, endPoint y: 252, distance: 18.2
click at [171, 250] on div "Редактировать услугу Параметры SmartCat Файлы Вид работ Техническое обеспечение…" at bounding box center [370, 183] width 740 height 367
type input "1"
click at [484, 321] on span "Сохранить и пересчитать" at bounding box center [490, 317] width 67 height 9
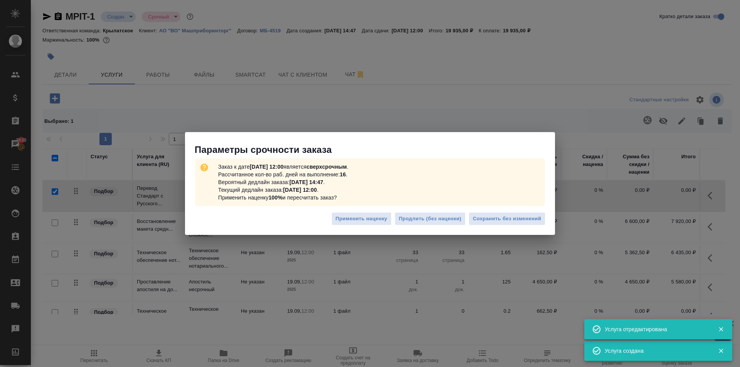
drag, startPoint x: 504, startPoint y: 230, endPoint x: 506, endPoint y: 224, distance: 5.7
click at [505, 227] on div "Применить наценку Продлить (без наценки) Сохранить без изменений" at bounding box center [370, 221] width 370 height 27
click at [506, 224] on button "Сохранить без изменений" at bounding box center [507, 218] width 77 height 13
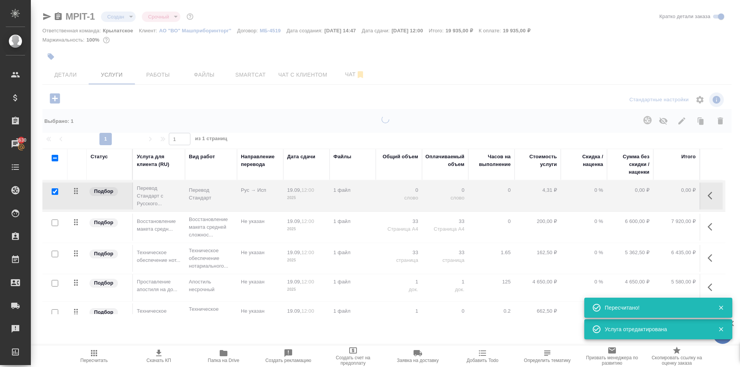
click at [116, 345] on div ".cls-1 fill:#fff; AWATERA Kasymov Timur Клиенты Спецификации Заказы 3630 Чаты T…" at bounding box center [370, 183] width 740 height 367
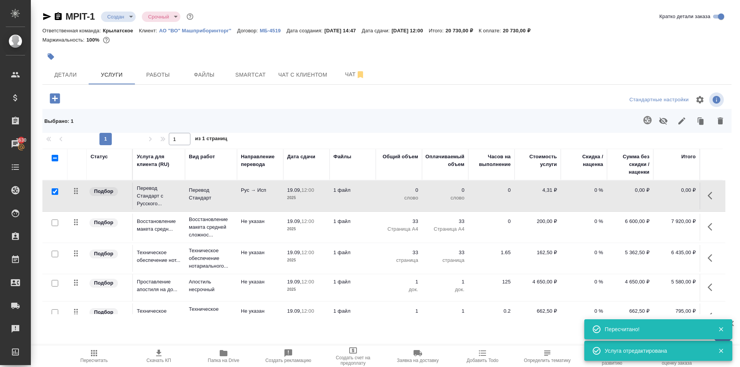
click at [113, 348] on button "Пересчитать" at bounding box center [94, 357] width 65 height 22
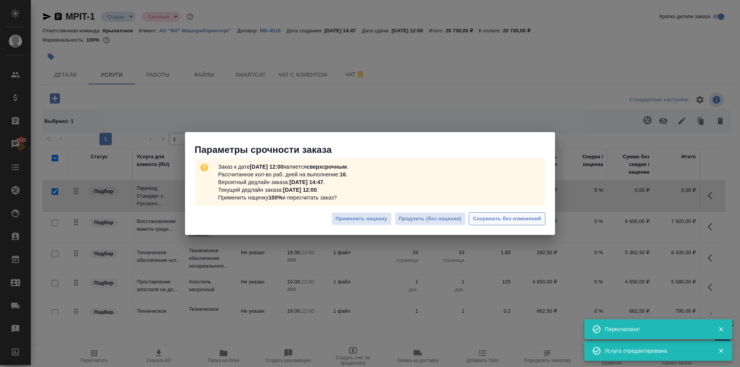
click at [534, 222] on span "Сохранить без изменений" at bounding box center [507, 219] width 68 height 9
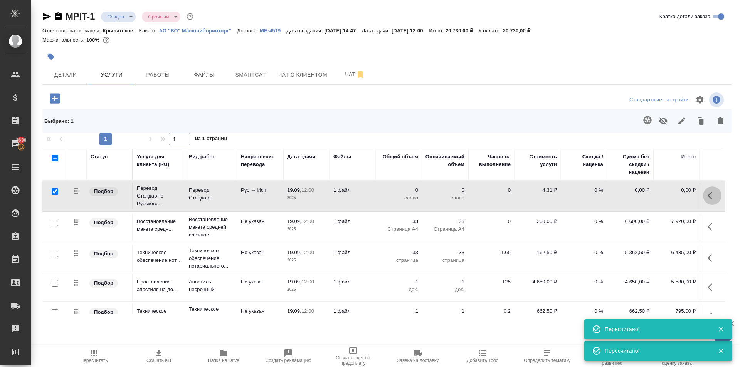
click at [708, 195] on icon "button" at bounding box center [711, 195] width 9 height 9
click at [665, 197] on icon "button" at bounding box center [668, 195] width 7 height 7
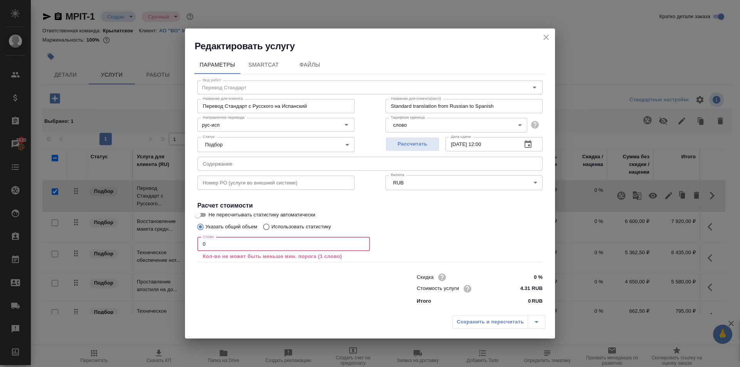
drag, startPoint x: 207, startPoint y: 242, endPoint x: 188, endPoint y: 245, distance: 19.8
click at [188, 245] on div "Параметры SmartCat Файлы Вид работ Перевод Стандарт Вид работ Название для клие…" at bounding box center [370, 181] width 370 height 259
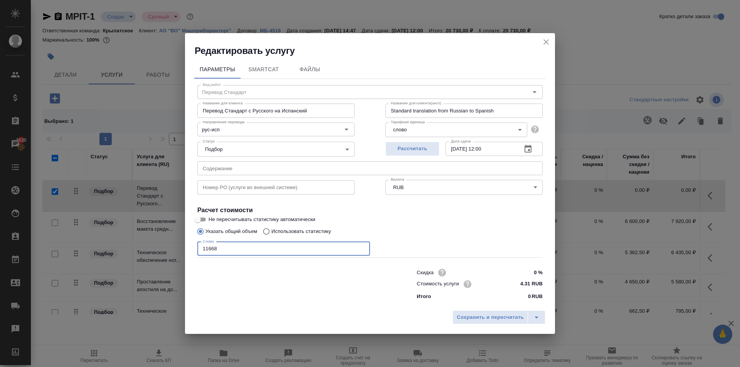
type input "11668"
click at [464, 309] on div "Сохранить и пересчитать" at bounding box center [370, 320] width 370 height 27
click at [459, 315] on span "Сохранить и пересчитать" at bounding box center [490, 317] width 67 height 9
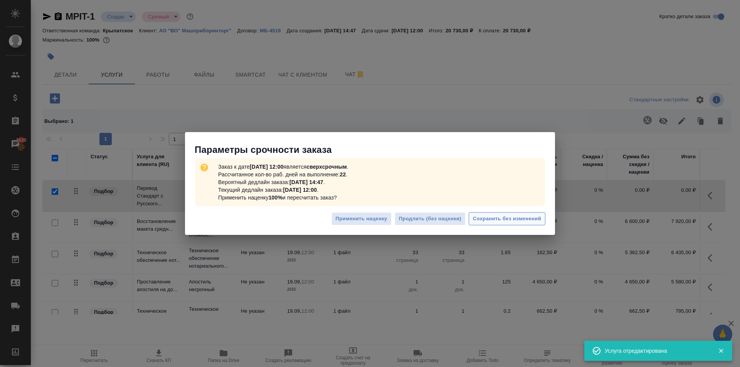
click at [492, 220] on span "Сохранить без изменений" at bounding box center [507, 219] width 68 height 9
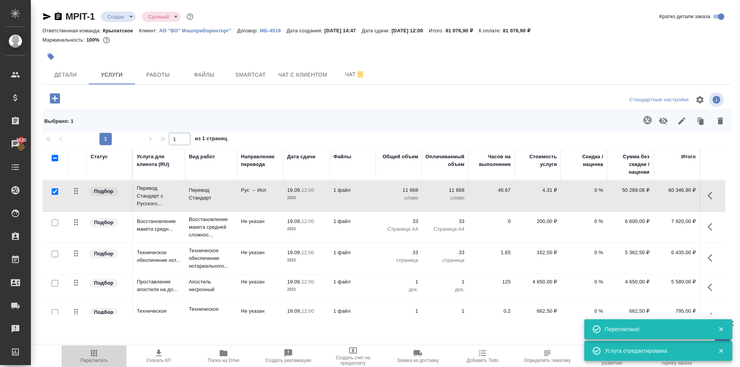
click at [89, 353] on span "Пересчитать" at bounding box center [93, 356] width 55 height 15
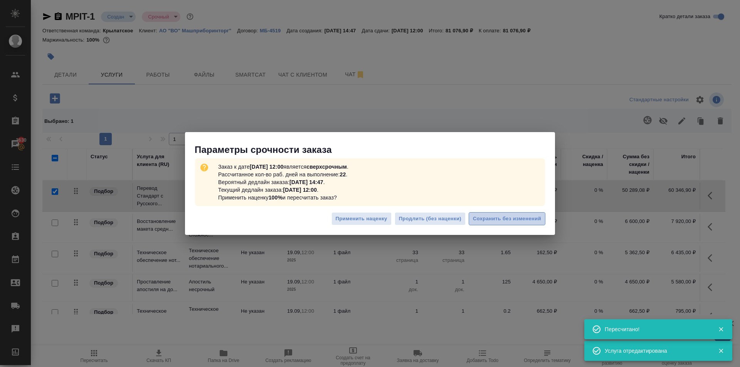
click at [535, 219] on span "Сохранить без изменений" at bounding box center [507, 219] width 68 height 9
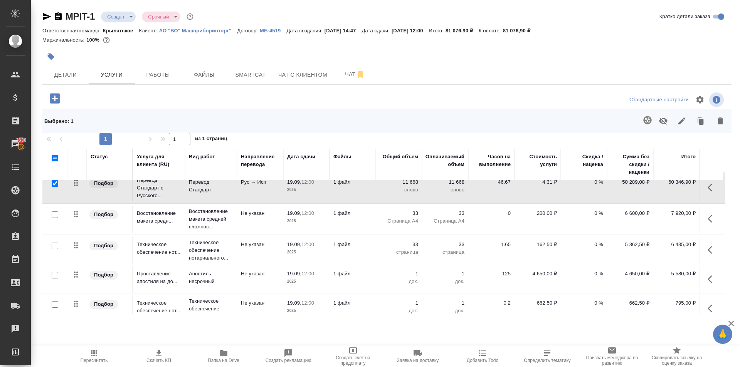
scroll to position [0, 0]
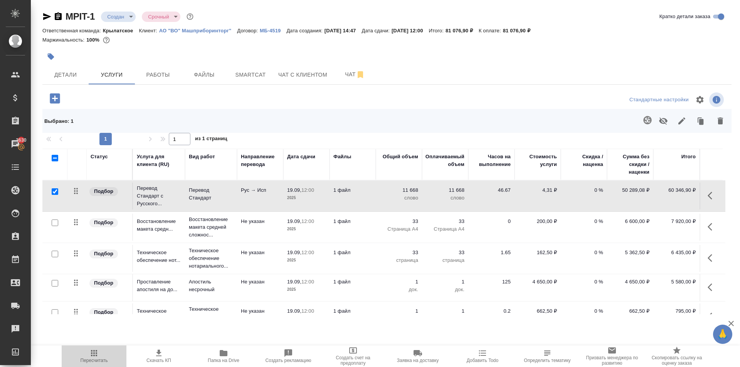
drag, startPoint x: 103, startPoint y: 360, endPoint x: 106, endPoint y: 354, distance: 6.7
click at [103, 359] on span "Пересчитать" at bounding box center [94, 360] width 27 height 5
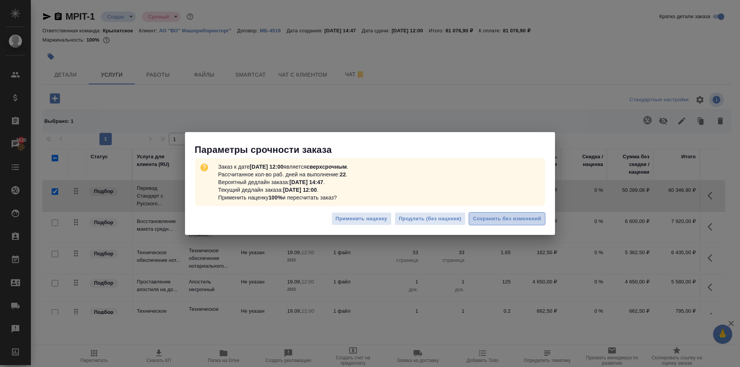
click at [500, 221] on span "Сохранить без изменений" at bounding box center [507, 219] width 68 height 9
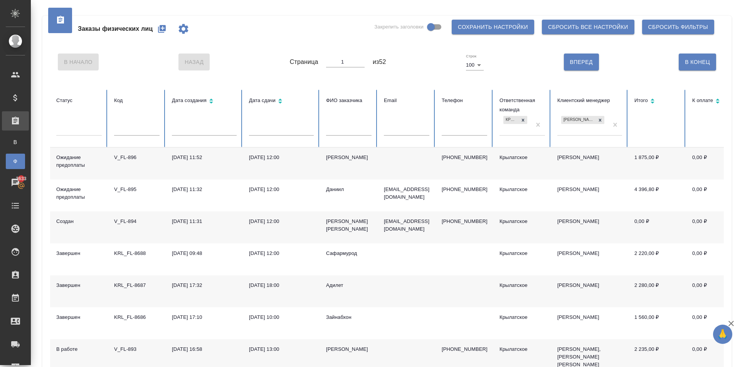
click at [160, 30] on icon "button" at bounding box center [161, 28] width 9 height 9
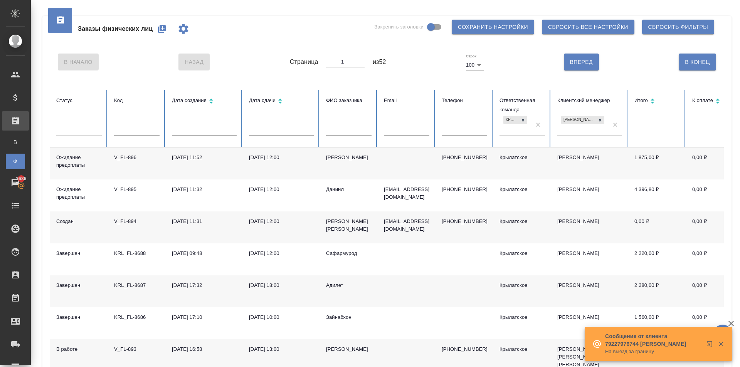
click at [158, 26] on icon "button" at bounding box center [161, 28] width 9 height 9
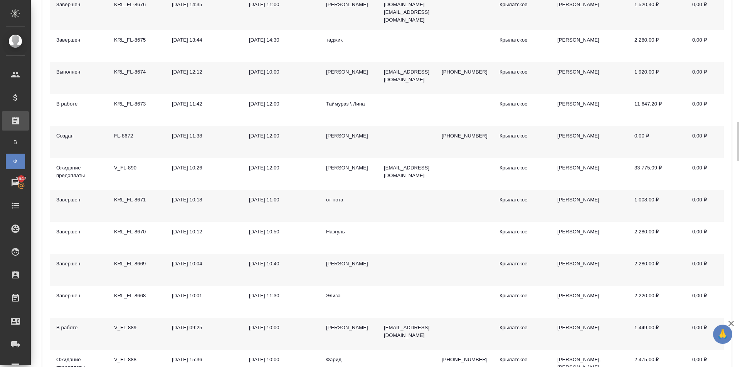
scroll to position [771, 0]
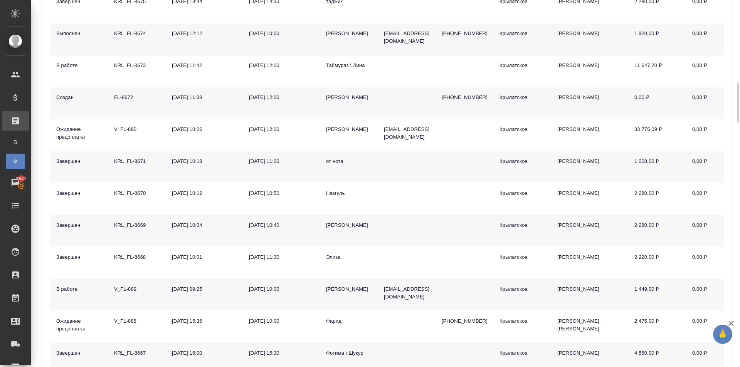
click at [344, 286] on div "Дмитрий" at bounding box center [348, 290] width 45 height 8
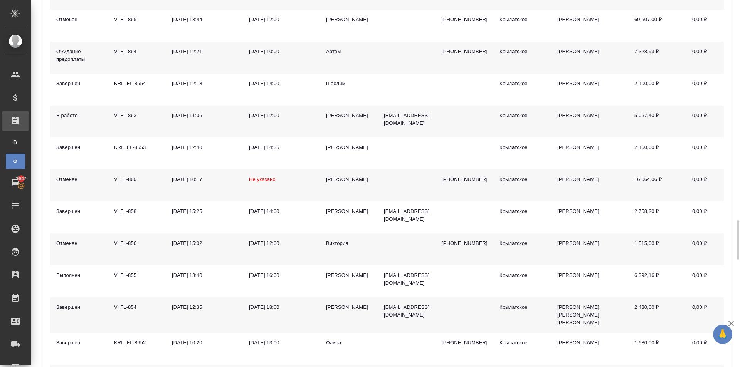
scroll to position [2004, 0]
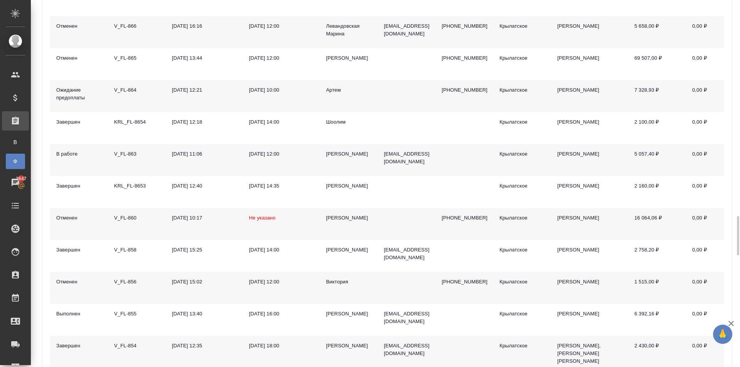
click at [343, 150] on div "Никитина Любовь" at bounding box center [348, 154] width 45 height 8
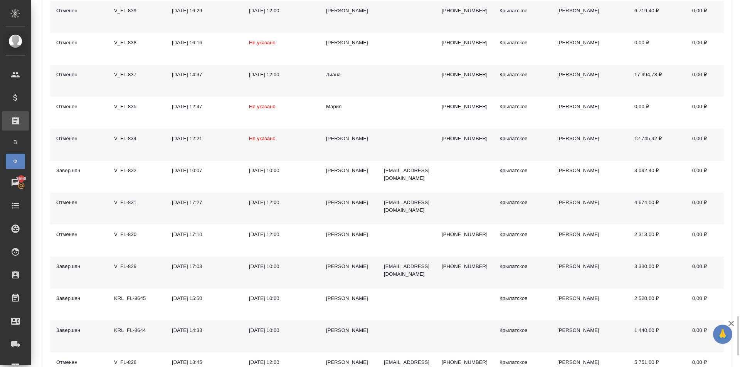
scroll to position [3035, 0]
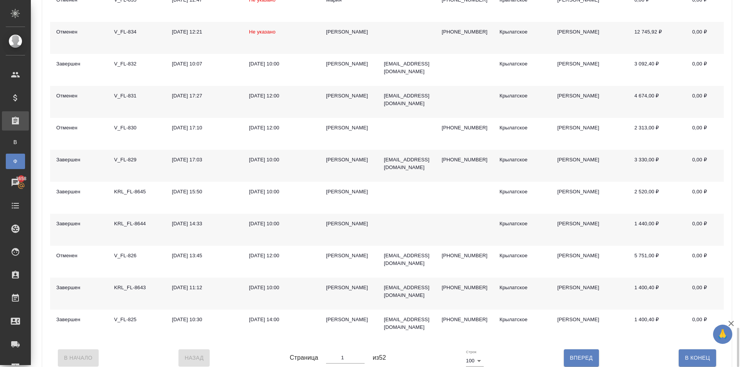
click at [336, 156] on div "Саенко Олеся" at bounding box center [348, 160] width 45 height 8
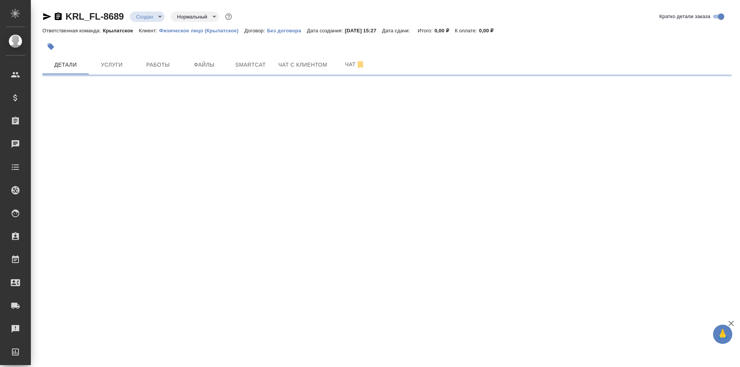
select select "RU"
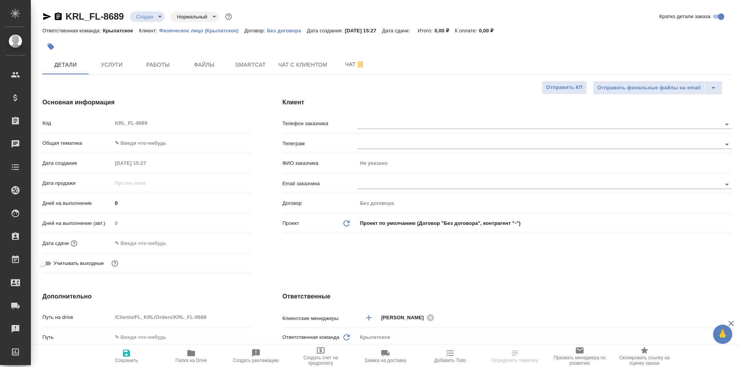
type textarea "x"
click at [117, 143] on body "🙏 .cls-1 fill:#fff; AWATERA [PERSON_NAME] Спецификации Заказы Чаты Todo Проекты…" at bounding box center [370, 183] width 740 height 367
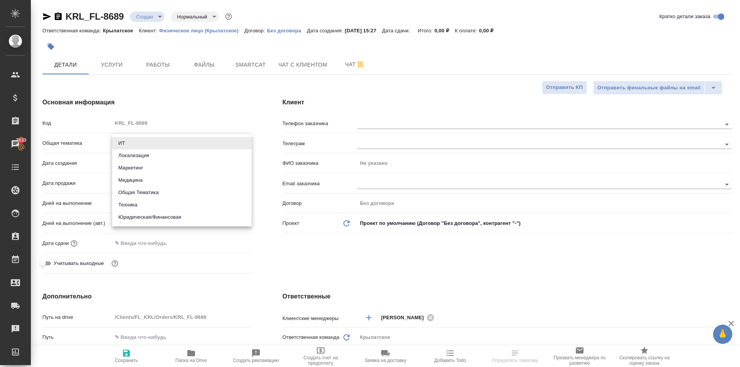
click at [156, 215] on li "Юридическая/Финансовая" at bounding box center [181, 217] width 139 height 12
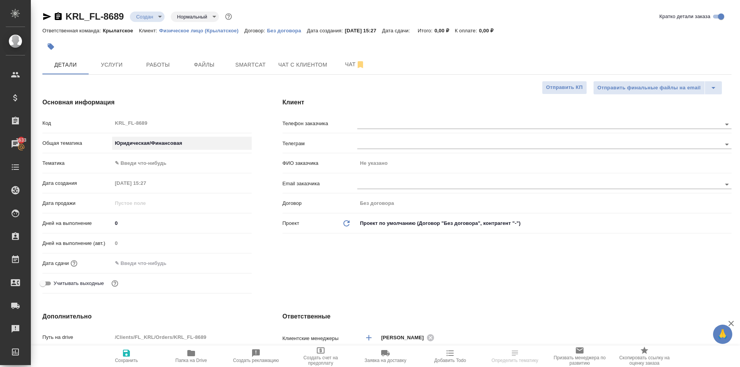
type input "yr-fn"
type textarea "x"
click at [142, 164] on body "🙏 .cls-1 fill:#fff; AWATERA [PERSON_NAME] Клиенты Спецификации Заказы 3633 Чаты…" at bounding box center [370, 183] width 740 height 367
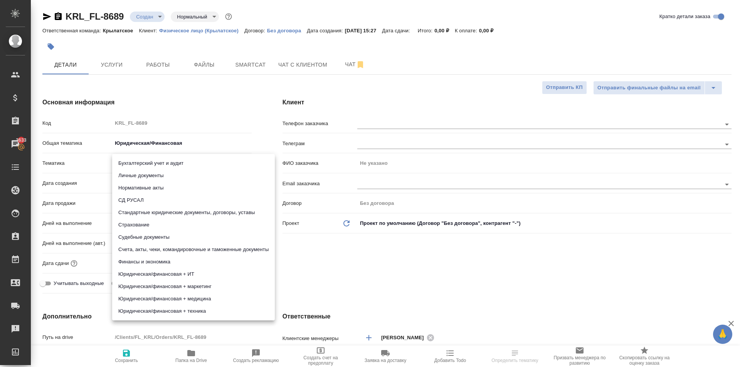
click at [133, 176] on li "Личные документы" at bounding box center [193, 176] width 163 height 12
type textarea "x"
type input "5a8b8b956a9677013d343cfe"
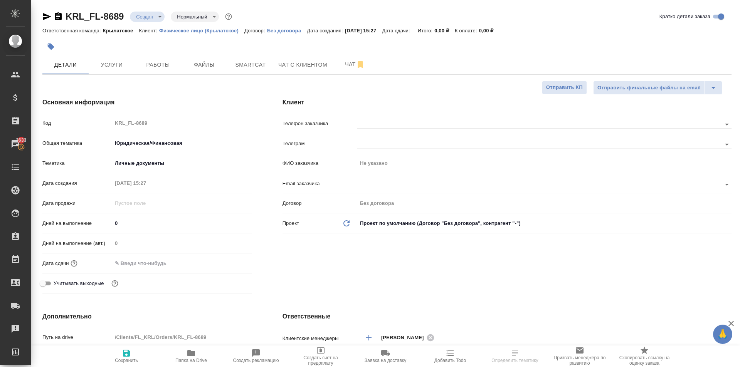
drag, startPoint x: 133, startPoint y: 221, endPoint x: 106, endPoint y: 216, distance: 27.5
click at [106, 216] on div "Код KRL_FL-8689 Общая тематика Юридическая/Финансовая yr-fn Тематика Личные док…" at bounding box center [146, 206] width 209 height 180
type input "1"
type textarea "x"
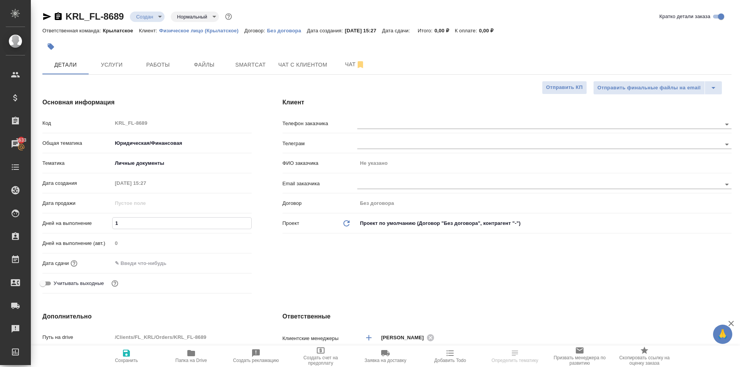
type textarea "x"
type input "1"
click at [135, 261] on input "text" at bounding box center [145, 263] width 67 height 11
click at [230, 261] on icon "button" at bounding box center [229, 262] width 9 height 9
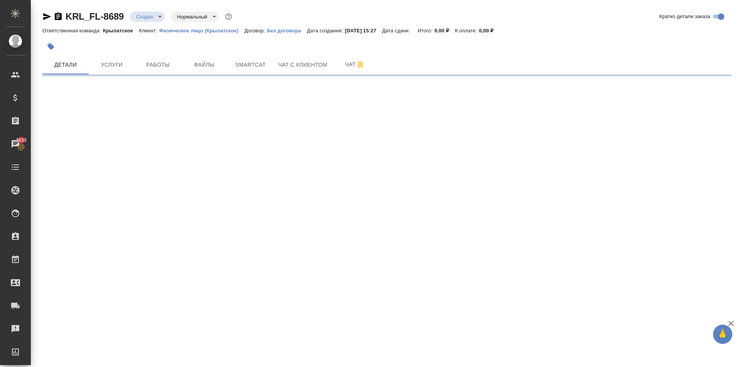
select select "RU"
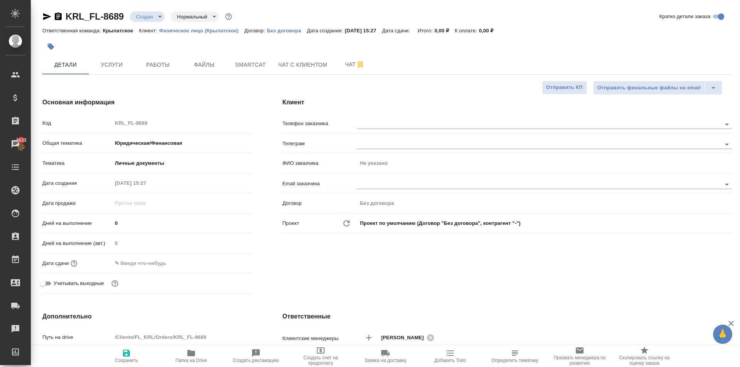
type textarea "x"
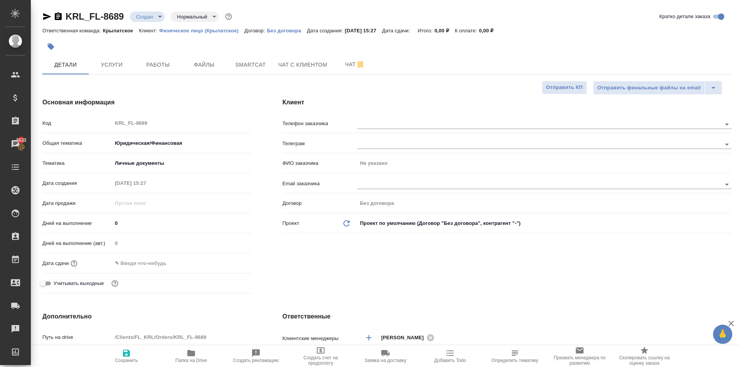
type textarea "x"
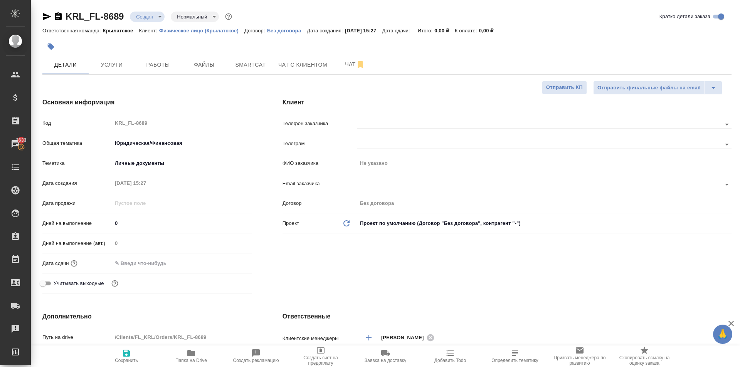
type textarea "x"
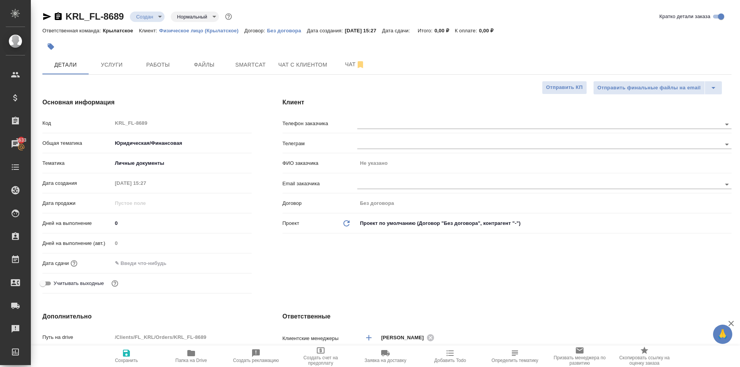
type textarea "x"
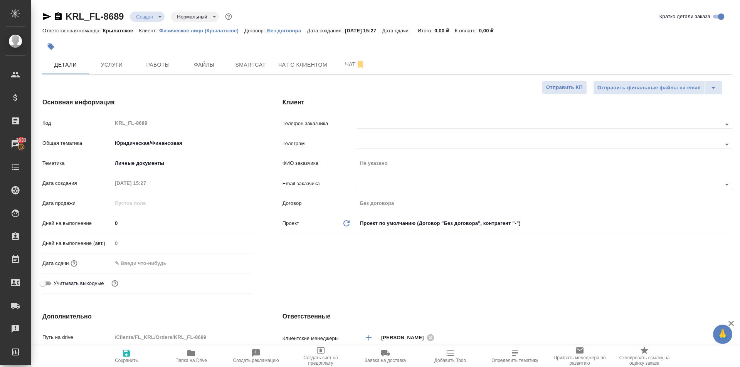
type textarea "x"
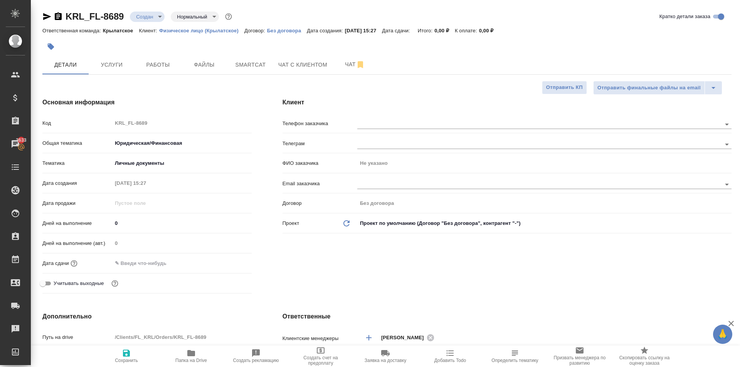
type textarea "x"
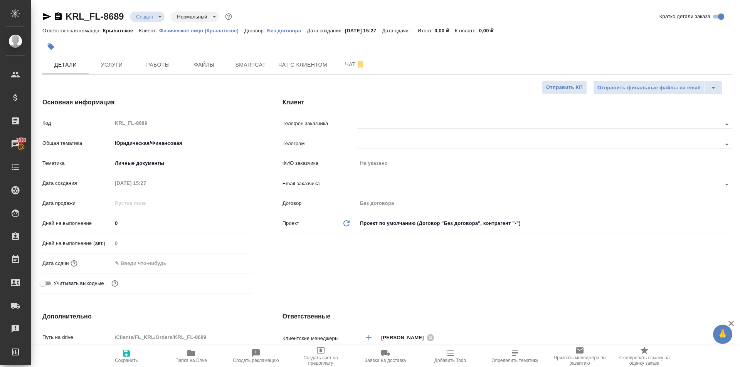
type textarea "x"
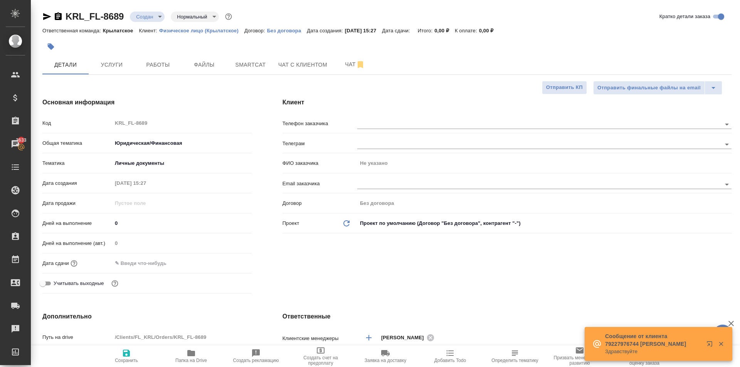
type textarea "x"
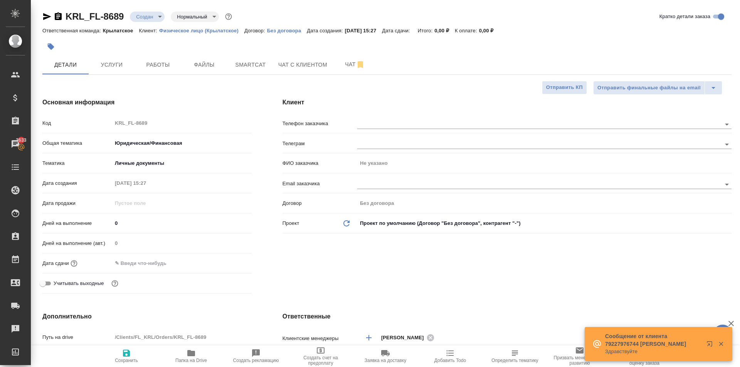
type textarea "x"
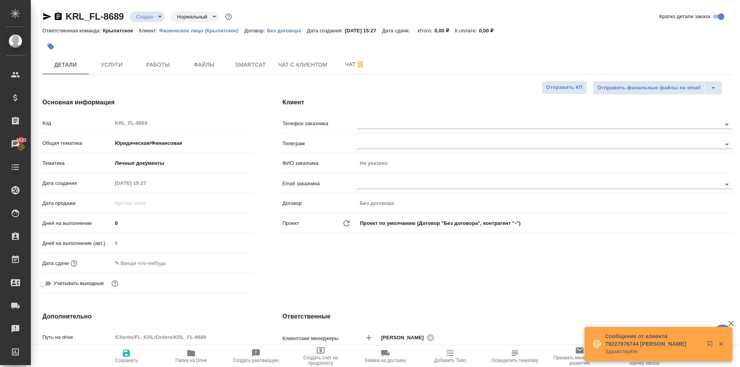
type textarea "x"
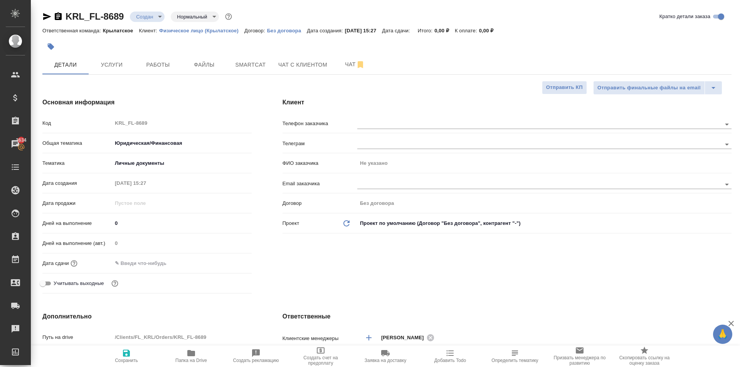
type textarea "x"
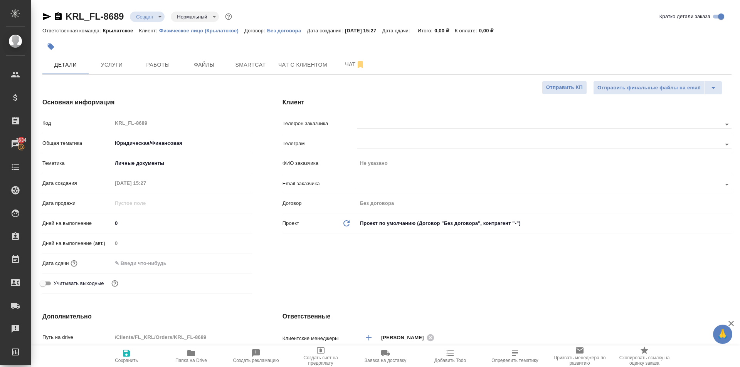
type textarea "x"
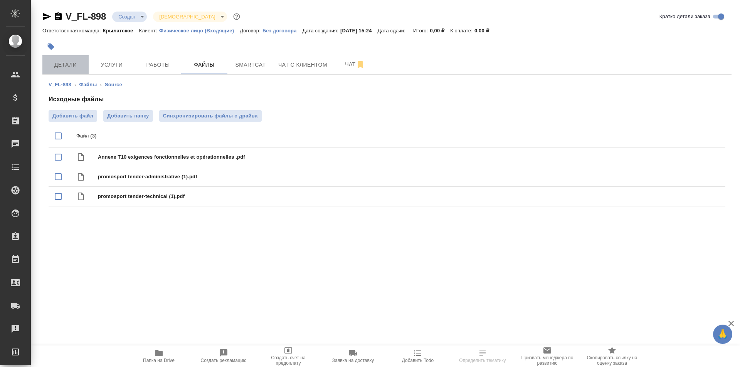
drag, startPoint x: 55, startPoint y: 63, endPoint x: 60, endPoint y: 66, distance: 5.4
click at [58, 64] on span "Детали" at bounding box center [65, 65] width 37 height 10
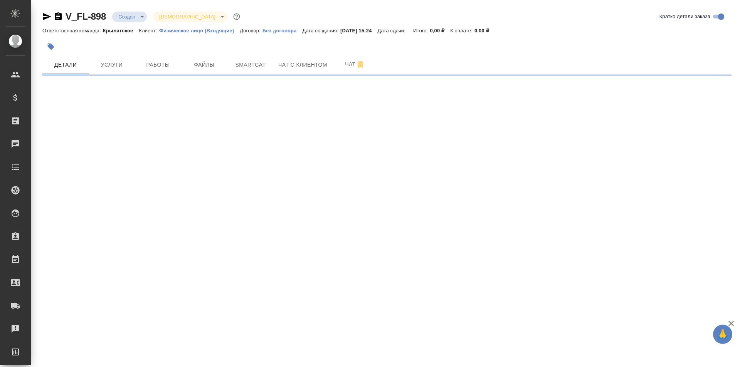
select select "RU"
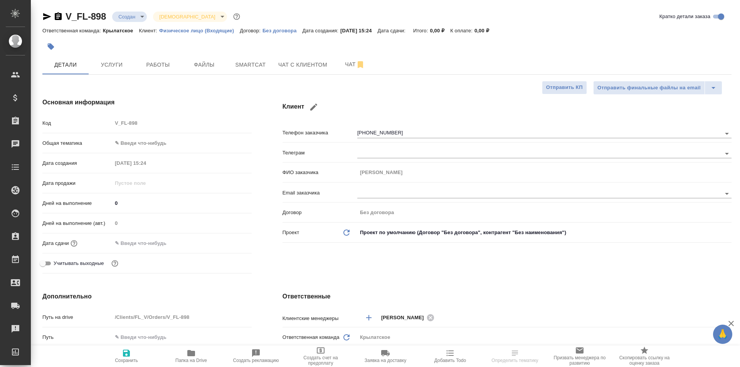
type textarea "x"
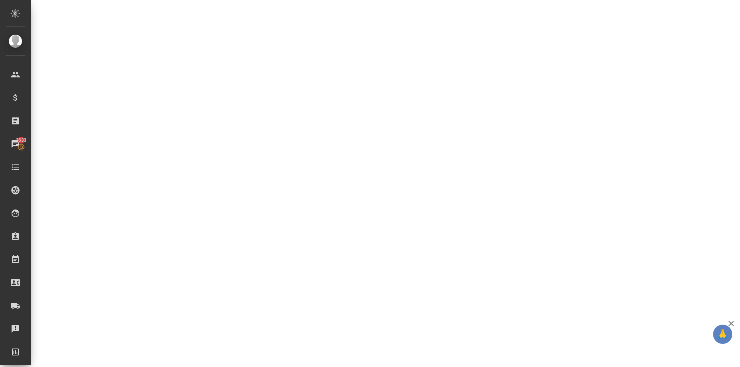
select select "RU"
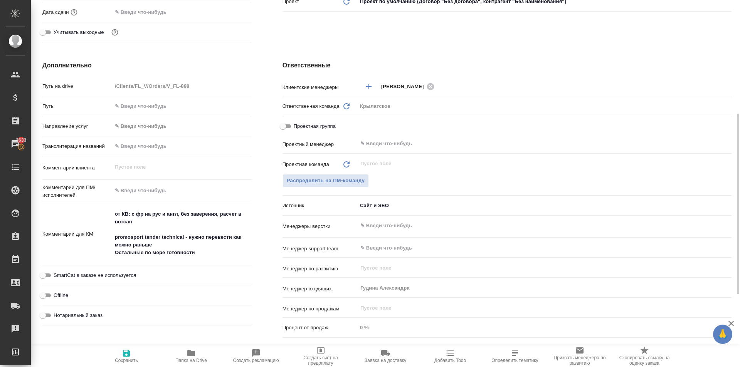
type textarea "x"
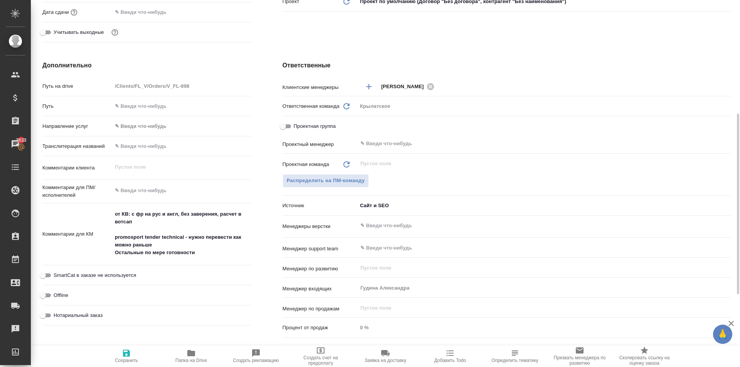
type textarea "x"
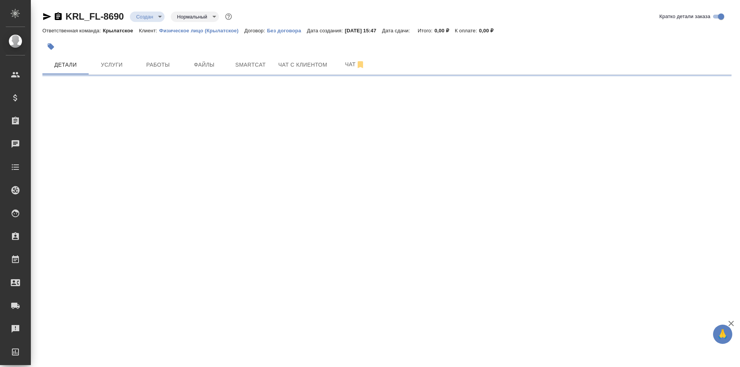
select select "RU"
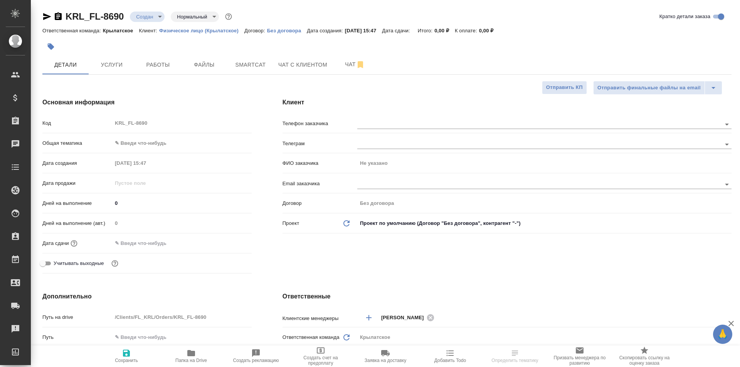
type textarea "x"
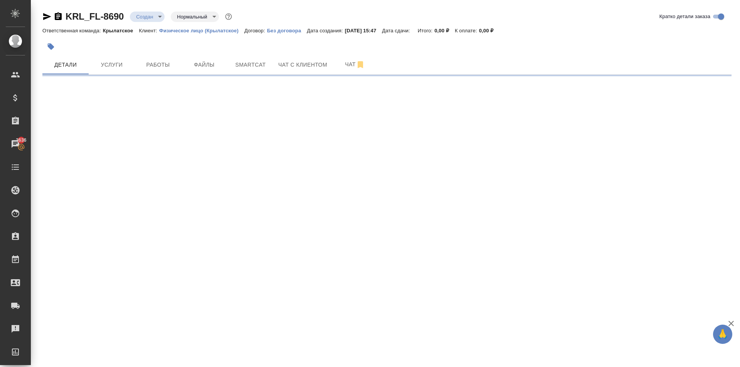
select select "RU"
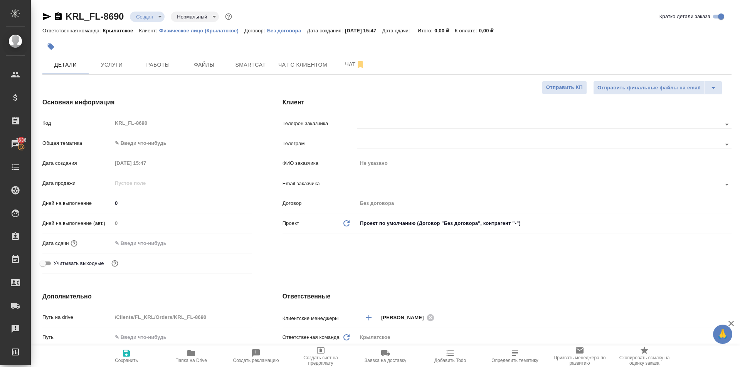
type textarea "x"
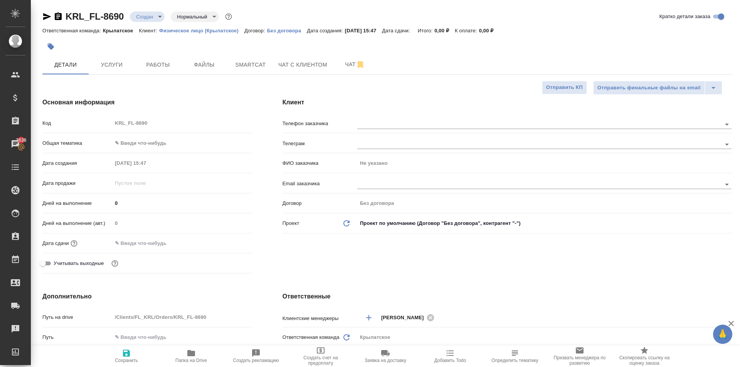
type textarea "x"
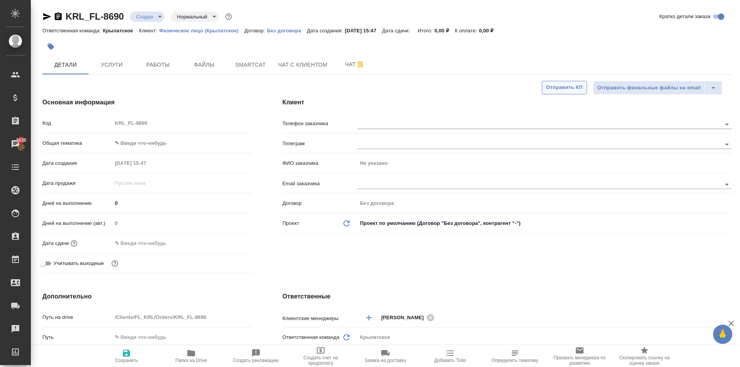
type textarea "x"
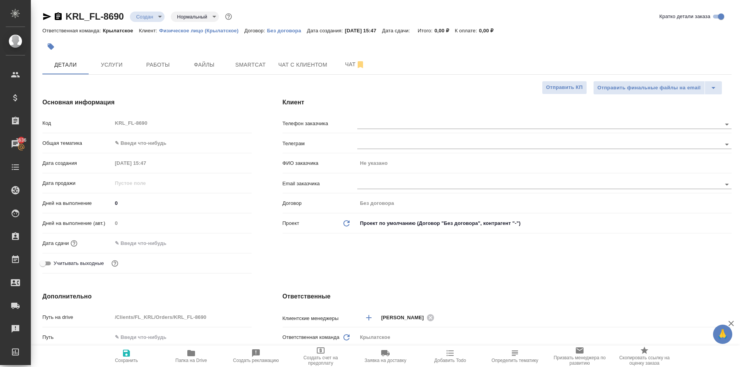
type textarea "x"
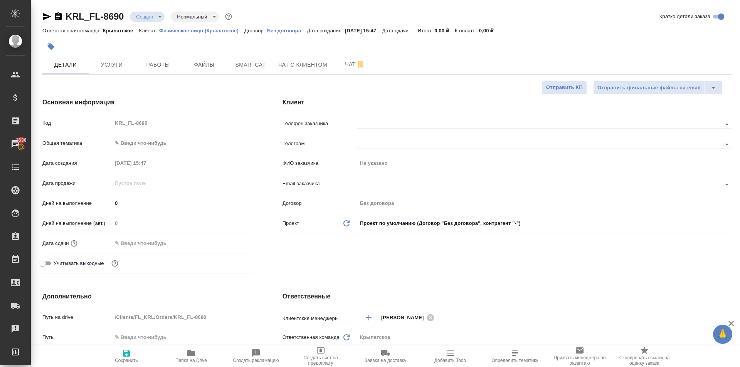
type textarea "x"
click at [199, 66] on span "Файлы" at bounding box center [204, 65] width 37 height 10
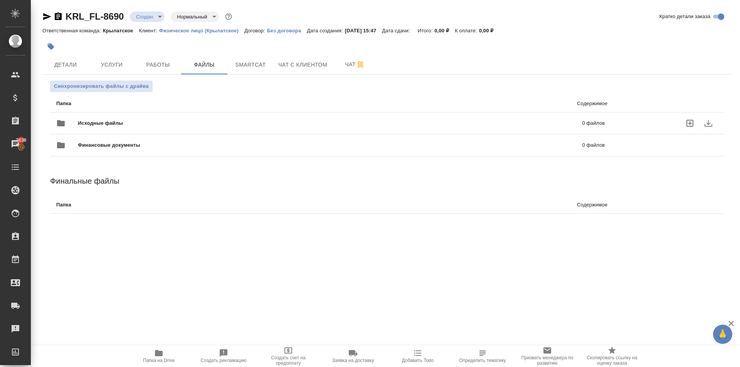
click at [104, 113] on div "Исходные файлы 0 файлов" at bounding box center [331, 123] width 564 height 34
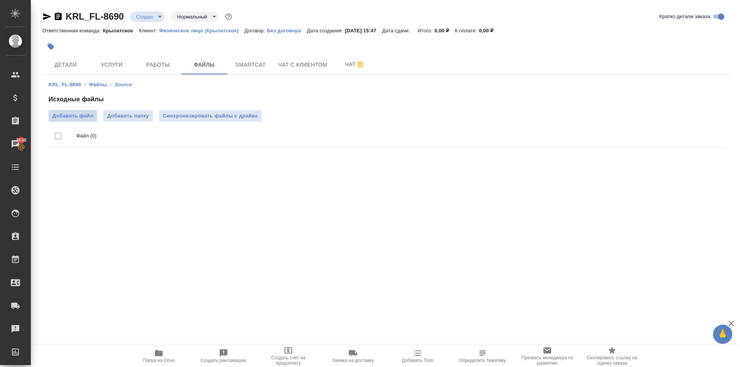
click at [79, 116] on span "Добавить файл" at bounding box center [72, 116] width 41 height 8
click at [0, 0] on input "Добавить файл" at bounding box center [0, 0] width 0 height 0
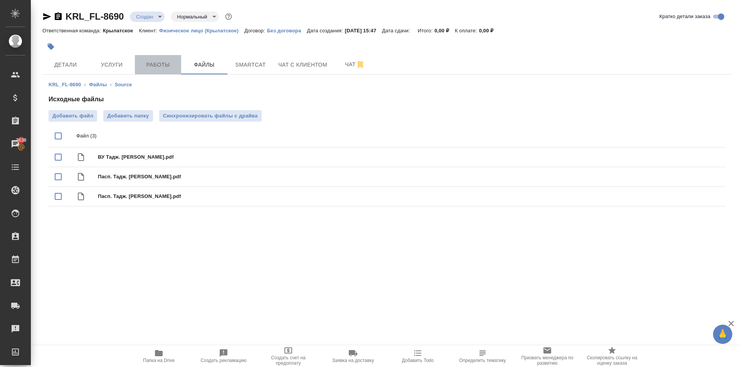
click at [173, 67] on span "Работы" at bounding box center [157, 65] width 37 height 10
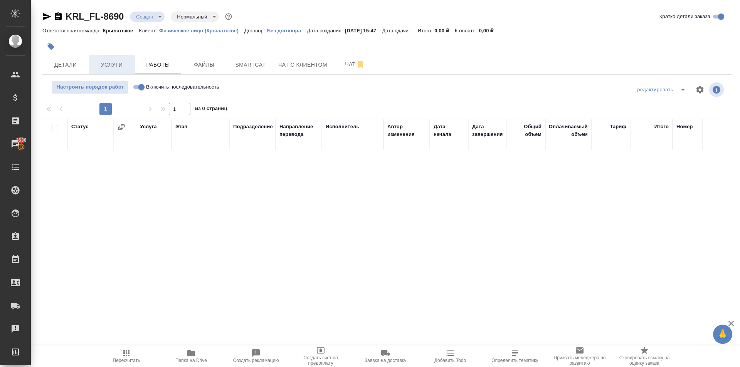
click at [109, 66] on span "Услуги" at bounding box center [111, 65] width 37 height 10
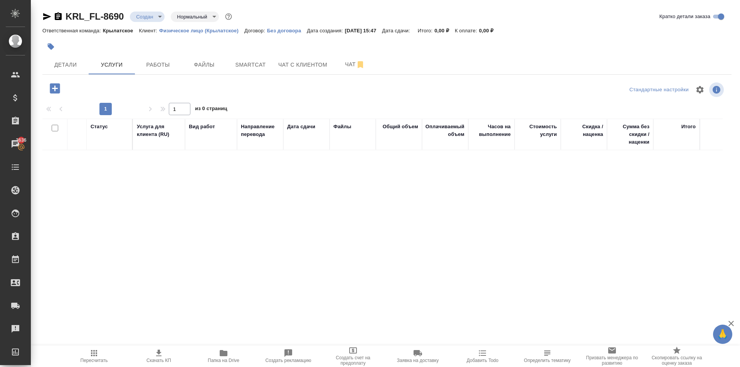
click at [57, 89] on icon "button" at bounding box center [55, 88] width 10 height 10
drag, startPoint x: 67, startPoint y: 84, endPoint x: 59, endPoint y: 91, distance: 10.5
click at [66, 87] on div at bounding box center [157, 89] width 230 height 16
click at [57, 91] on icon "button" at bounding box center [55, 88] width 10 height 10
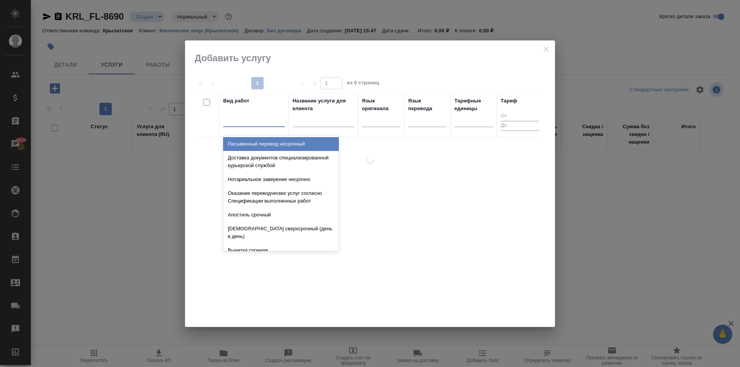
click at [233, 119] on div at bounding box center [254, 119] width 62 height 11
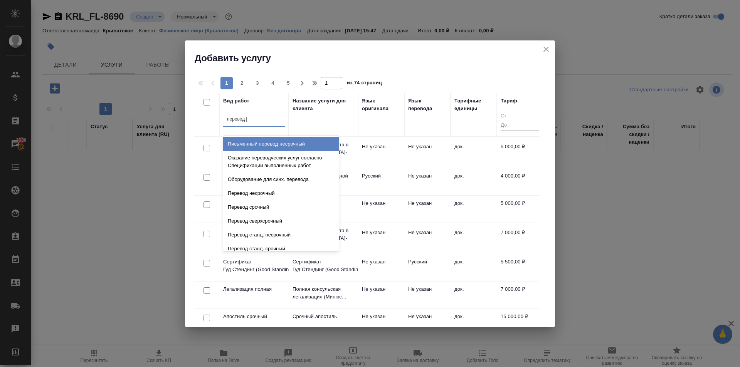
type input "перевод ст"
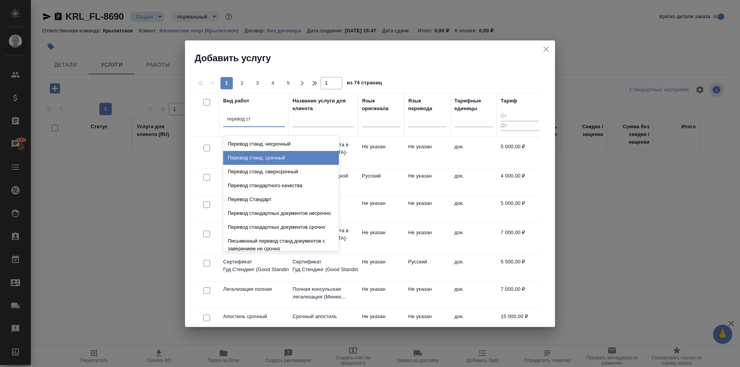
click at [282, 155] on div "Перевод станд. срочный" at bounding box center [281, 158] width 116 height 14
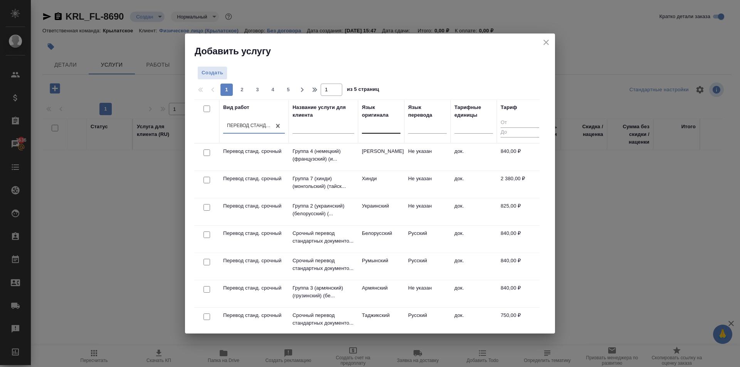
click at [397, 129] on div at bounding box center [381, 125] width 39 height 11
type input "тадж"
click at [403, 153] on div "Таджикский" at bounding box center [420, 151] width 116 height 14
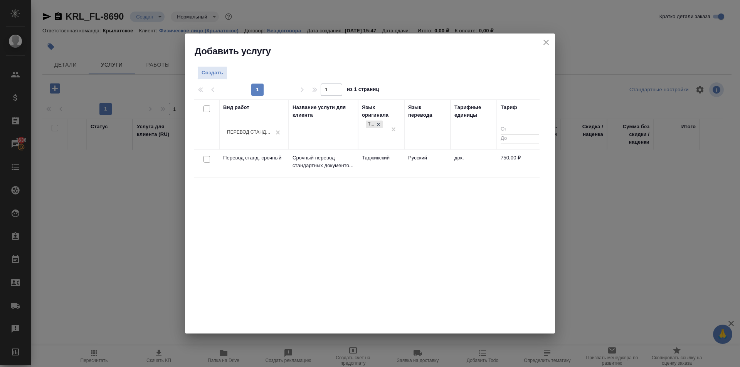
click at [399, 160] on td "Таджикский" at bounding box center [381, 163] width 46 height 27
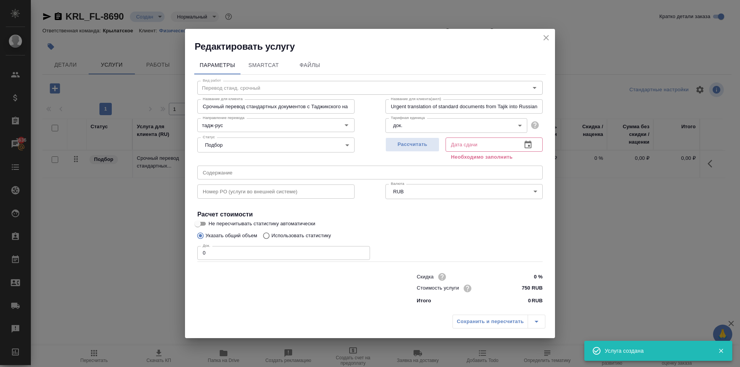
click at [526, 289] on input "750 RUB" at bounding box center [528, 288] width 29 height 11
click at [526, 289] on input "750 RUB" at bounding box center [528, 288] width 28 height 11
type input "800 RUB"
drag, startPoint x: 260, startPoint y: 254, endPoint x: 157, endPoint y: 243, distance: 103.4
click at [157, 243] on div "Редактировать услугу Параметры SmartCat Файлы Вид работ Перевод станд. срочный …" at bounding box center [370, 183] width 740 height 367
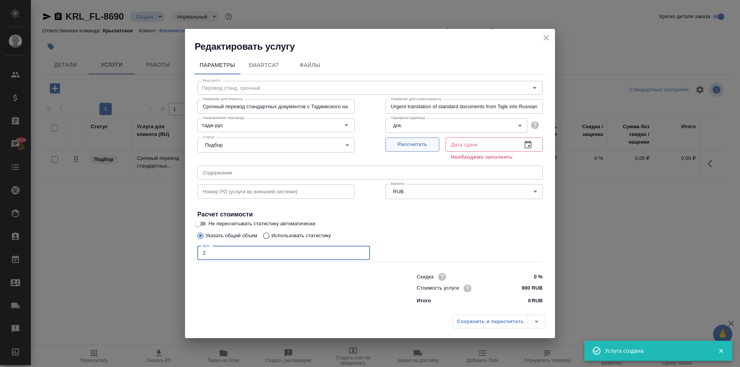
type input "2"
click at [417, 148] on span "Рассчитать" at bounding box center [412, 144] width 45 height 9
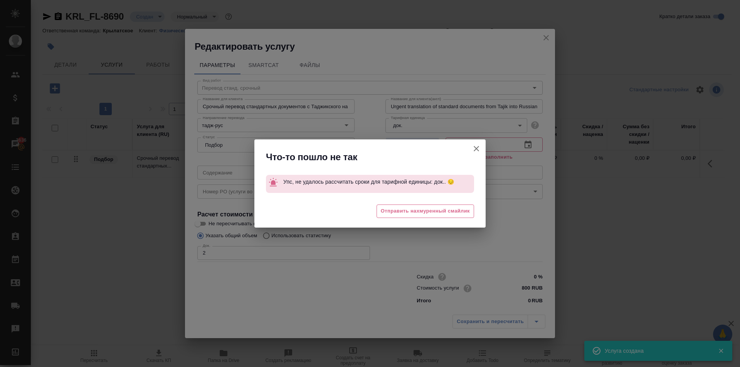
type input "10.09.2025 16:06"
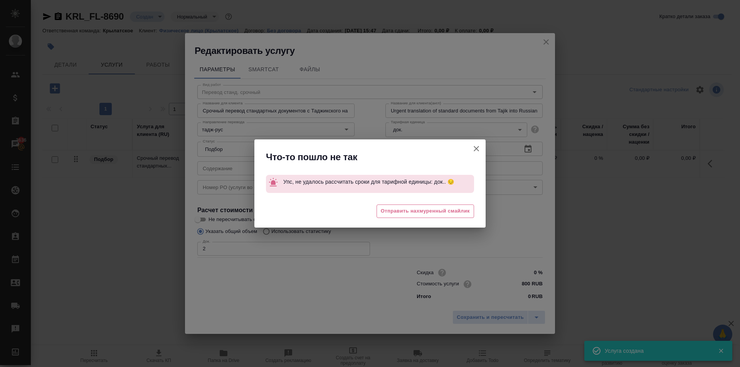
click at [476, 148] on icon "button" at bounding box center [476, 148] width 5 height 5
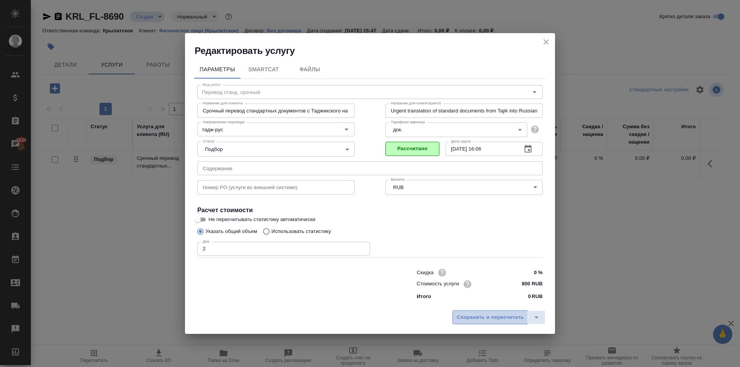
drag, startPoint x: 469, startPoint y: 321, endPoint x: 465, endPoint y: 318, distance: 5.0
click at [468, 321] on span "Сохранить и пересчитать" at bounding box center [490, 317] width 67 height 9
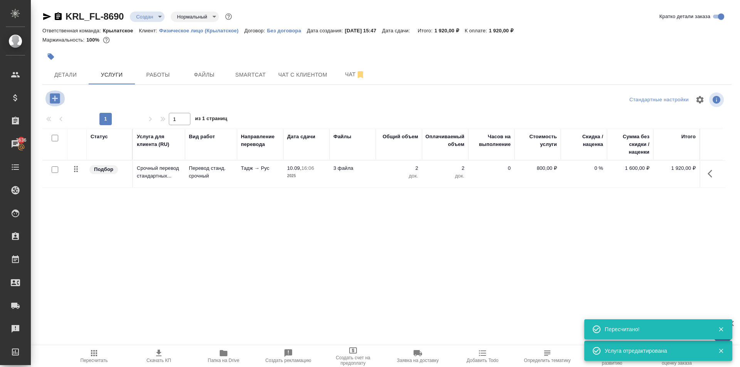
click at [53, 94] on icon "button" at bounding box center [55, 98] width 10 height 10
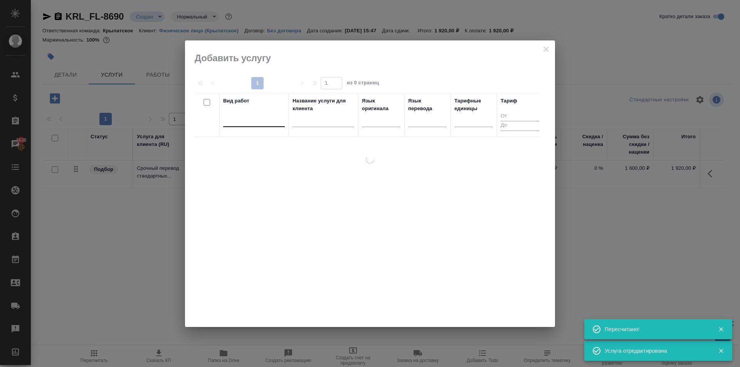
click at [247, 120] on div at bounding box center [254, 119] width 62 height 11
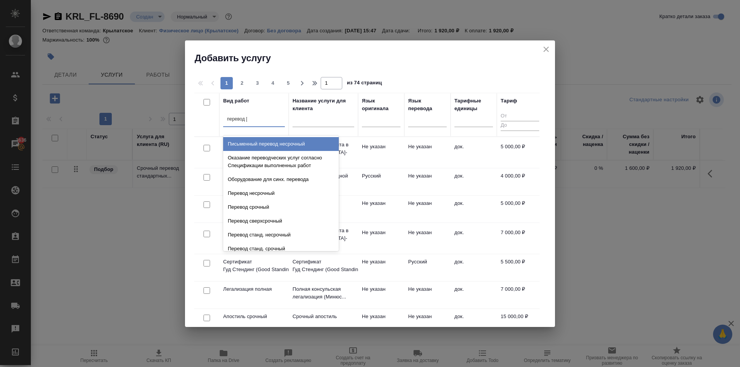
type input "перевод ст"
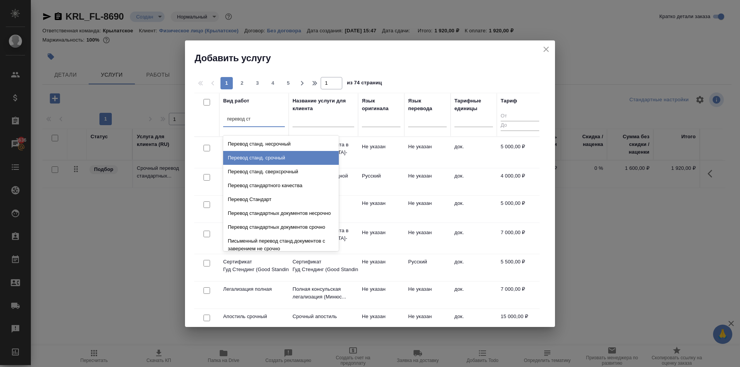
click at [303, 156] on div "Перевод станд. срочный" at bounding box center [281, 158] width 116 height 14
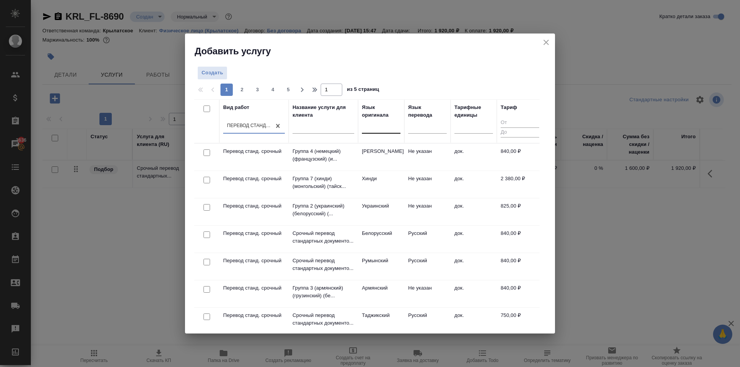
click at [388, 123] on div at bounding box center [381, 125] width 39 height 11
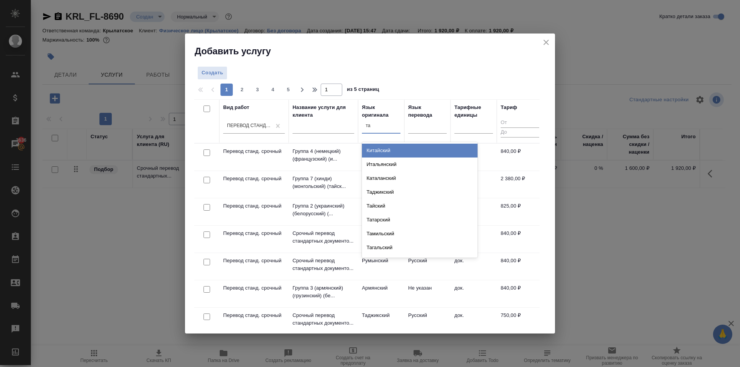
type input "тад"
click at [388, 153] on div "Таджикский" at bounding box center [420, 151] width 116 height 14
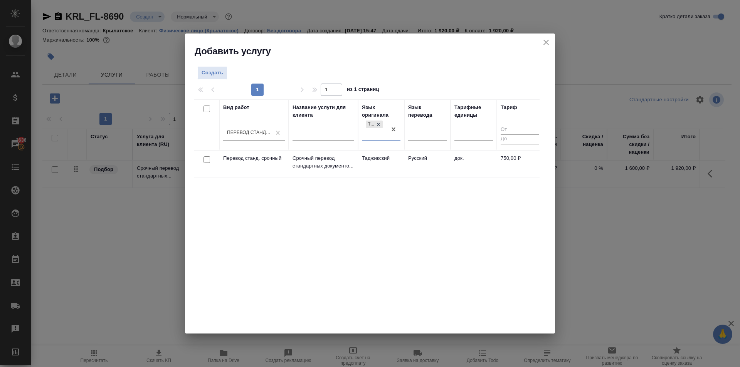
click at [411, 165] on td "Русский" at bounding box center [427, 164] width 46 height 27
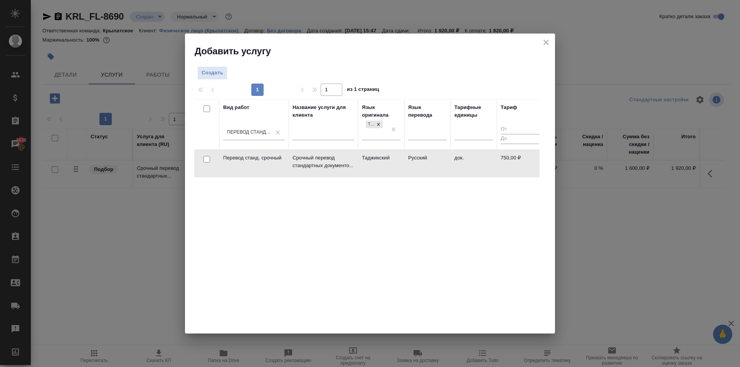
click at [411, 165] on td "Русский" at bounding box center [427, 163] width 46 height 27
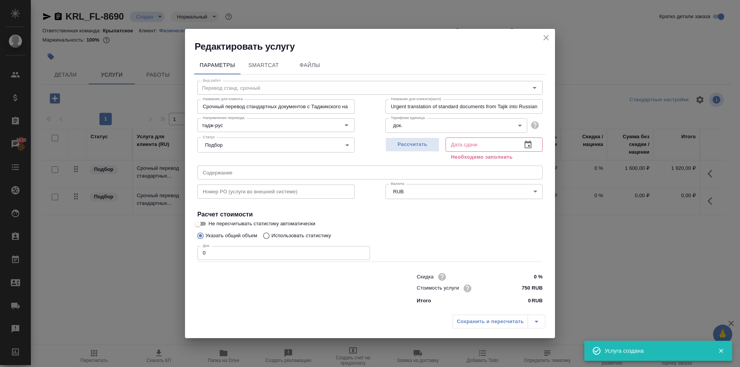
click at [530, 286] on input "750 RUB" at bounding box center [528, 288] width 29 height 11
click at [530, 286] on input "750 RUB" at bounding box center [528, 288] width 28 height 11
click at [524, 286] on input "750 RUB" at bounding box center [528, 288] width 28 height 11
type input "800 RUB"
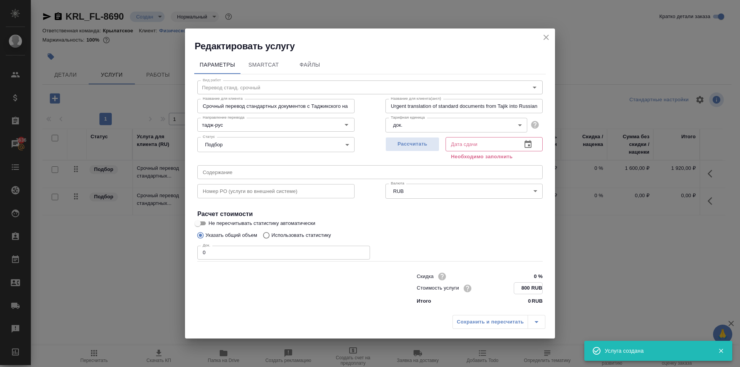
drag, startPoint x: 191, startPoint y: 249, endPoint x: 142, endPoint y: 247, distance: 48.6
click at [141, 247] on div "Редактировать услугу Параметры SmartCat Файлы Вид работ Перевод станд. срочный …" at bounding box center [370, 183] width 740 height 367
type input "1"
click at [428, 149] on span "Рассчитать" at bounding box center [412, 144] width 45 height 9
type input "10.09.2025 16:06"
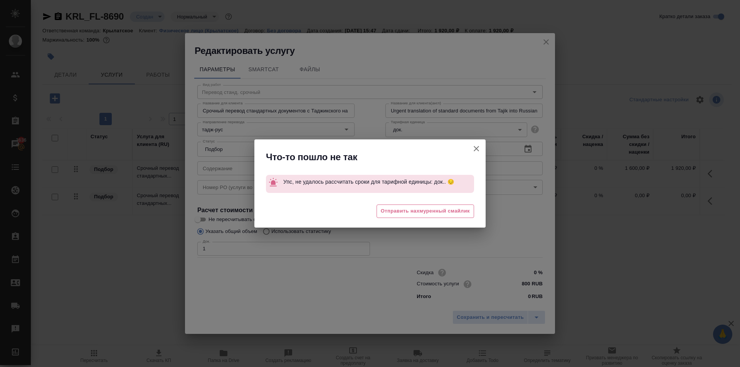
click at [479, 149] on icon "button" at bounding box center [476, 148] width 9 height 9
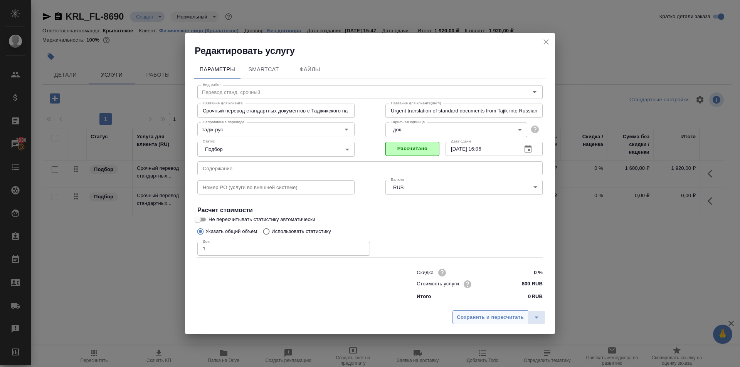
click at [475, 314] on span "Сохранить и пересчитать" at bounding box center [490, 317] width 67 height 9
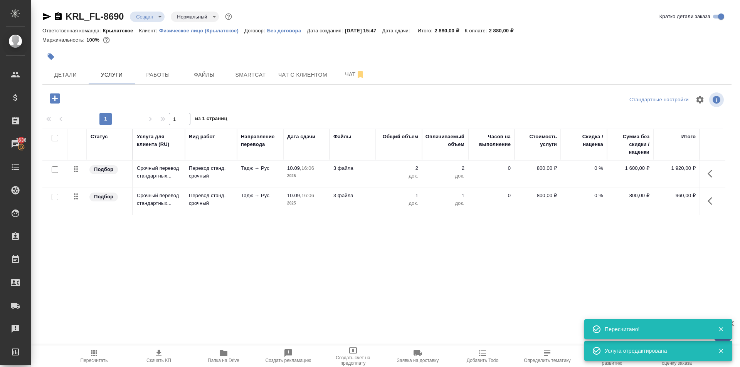
click at [57, 101] on icon "button" at bounding box center [55, 98] width 10 height 10
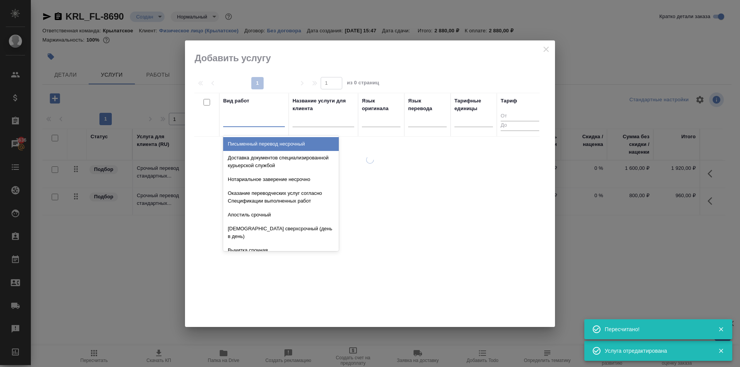
click at [264, 123] on div at bounding box center [254, 119] width 62 height 11
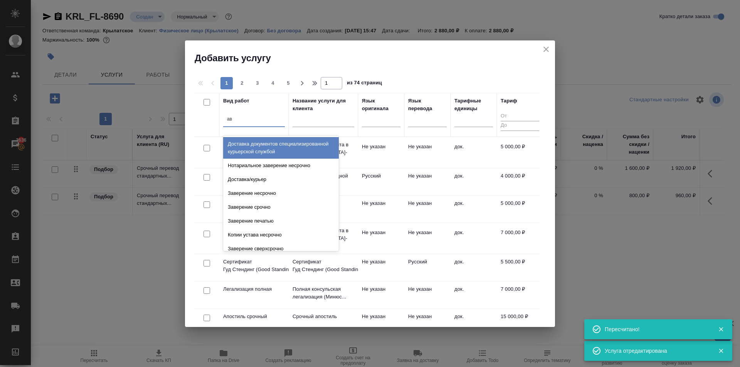
type input "а"
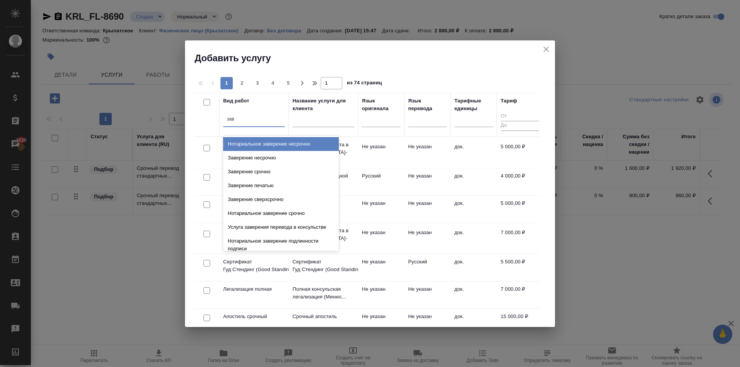
type input "заве"
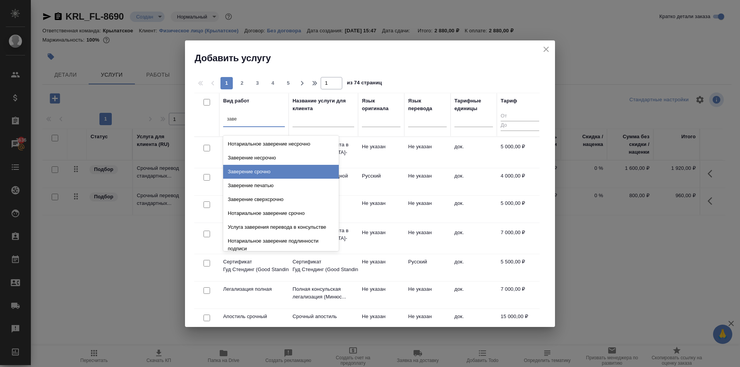
click at [292, 171] on div "Заверение срочно" at bounding box center [281, 172] width 116 height 14
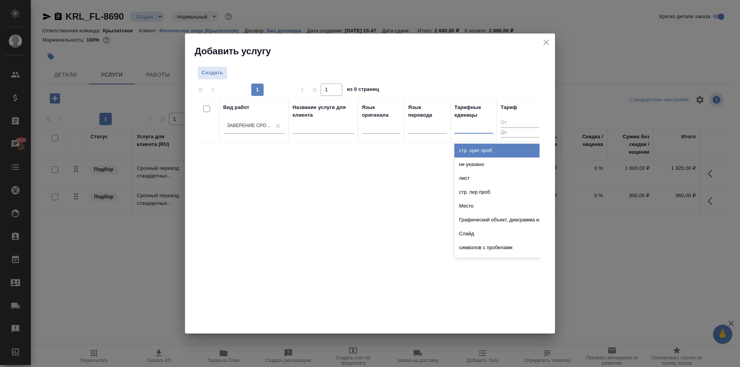
click at [478, 122] on div at bounding box center [473, 125] width 39 height 11
type input "до"
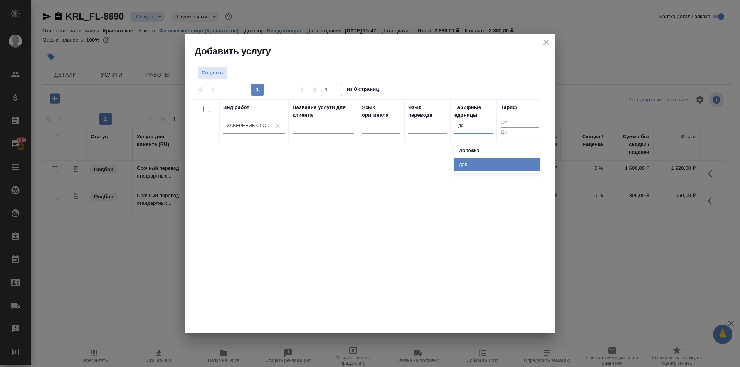
click at [485, 167] on div "док." at bounding box center [512, 165] width 116 height 14
click at [216, 74] on span "Создать" at bounding box center [213, 73] width 22 height 9
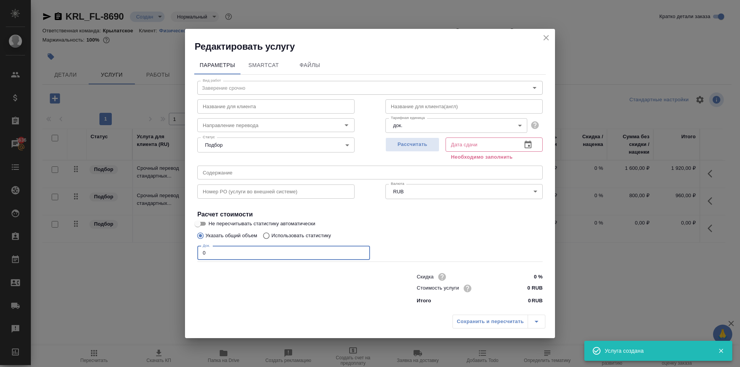
drag, startPoint x: 230, startPoint y: 250, endPoint x: 290, endPoint y: 265, distance: 61.7
click at [166, 245] on div "Редактировать услугу Параметры SmartCat Файлы Вид работ Заверение срочно Вид ра…" at bounding box center [370, 183] width 740 height 367
type input "3"
click at [521, 285] on input "0 RUB" at bounding box center [528, 288] width 29 height 11
type input "1100 RUB"
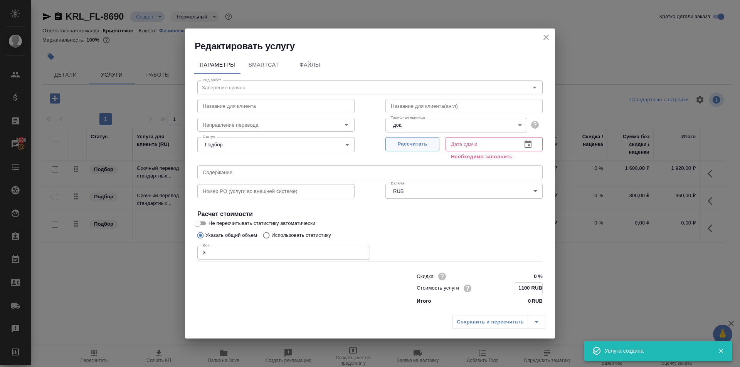
click at [432, 153] on div "Рассчитать" at bounding box center [412, 148] width 54 height 28
click at [433, 151] on button "Рассчитать" at bounding box center [412, 145] width 54 height 14
type input "10.09.2025 16:24"
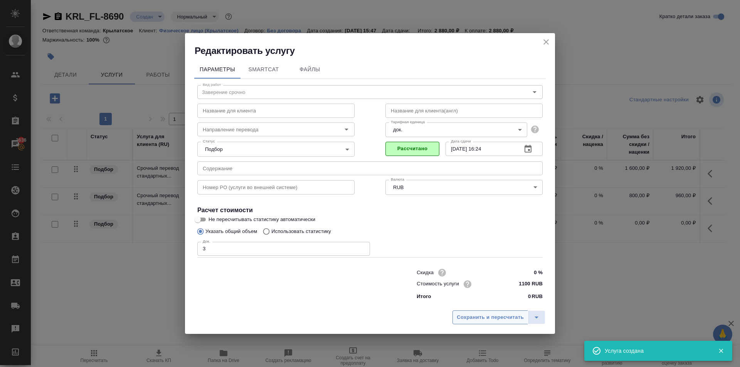
click at [480, 311] on button "Сохранить и пересчитать" at bounding box center [490, 318] width 76 height 14
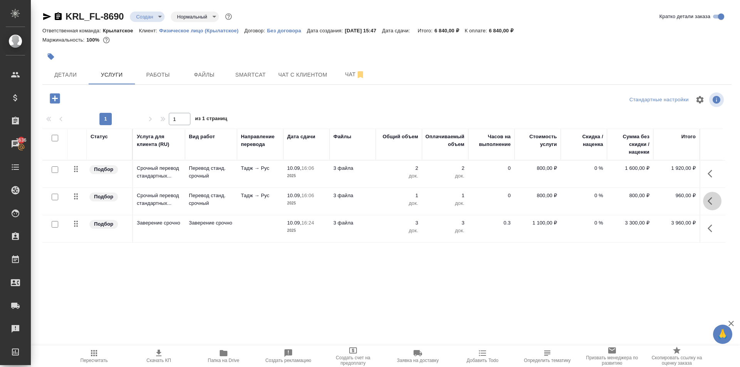
click at [713, 201] on icon "button" at bounding box center [711, 201] width 9 height 9
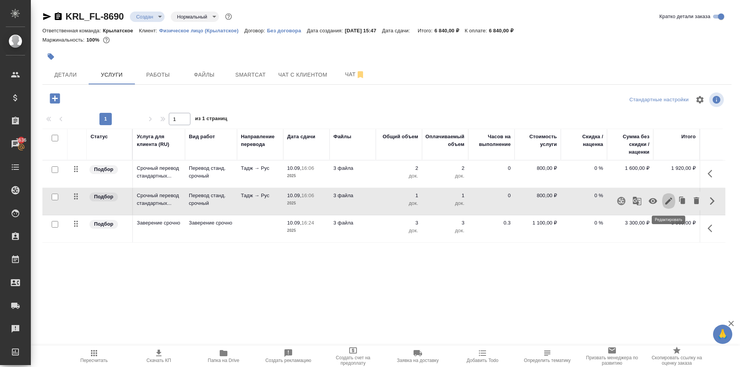
click at [670, 201] on icon "button" at bounding box center [668, 201] width 7 height 7
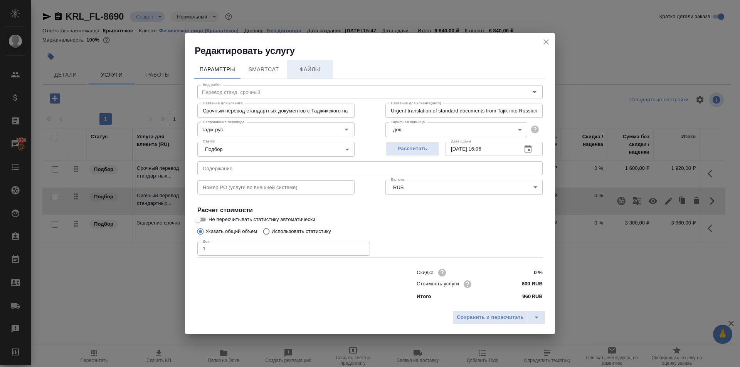
click at [304, 75] on button "Файлы" at bounding box center [310, 69] width 46 height 18
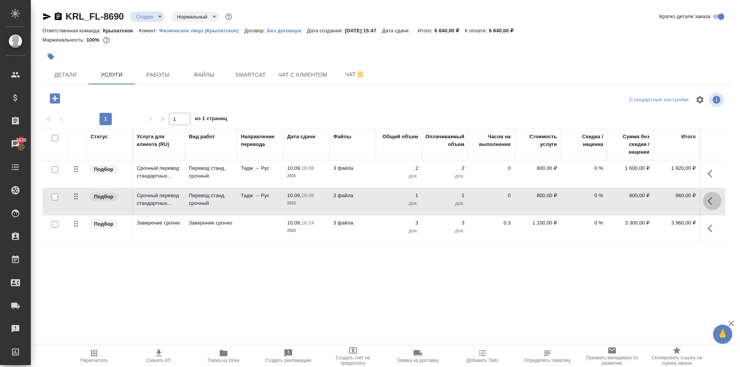
click at [711, 198] on icon "button" at bounding box center [709, 201] width 5 height 8
click at [665, 201] on icon "button" at bounding box center [668, 201] width 9 height 9
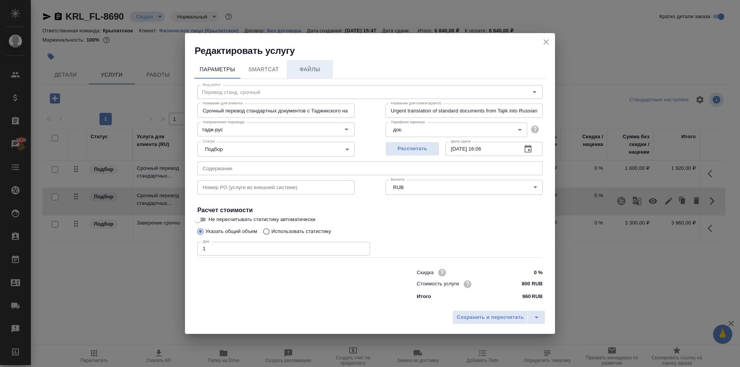
click at [303, 69] on span "Файлы" at bounding box center [309, 70] width 37 height 10
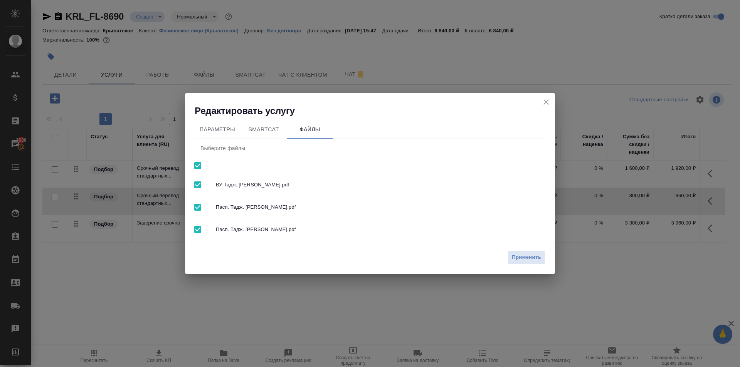
click at [199, 166] on input "checkbox" at bounding box center [198, 166] width 16 height 16
checkbox input "false"
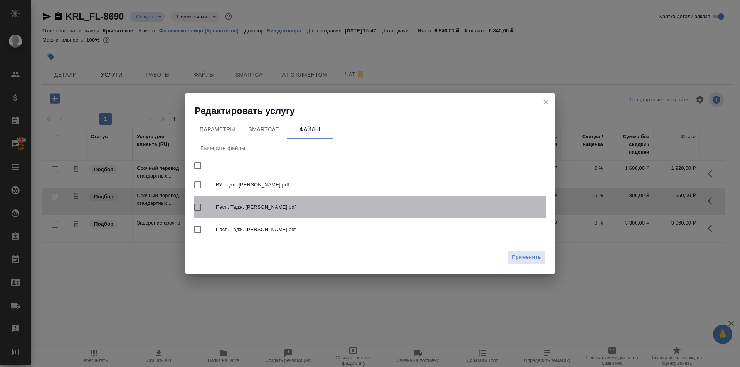
click at [293, 207] on span "Пасп. Тадж. Зокиров Алишер.pdf" at bounding box center [378, 207] width 324 height 8
checkbox input "true"
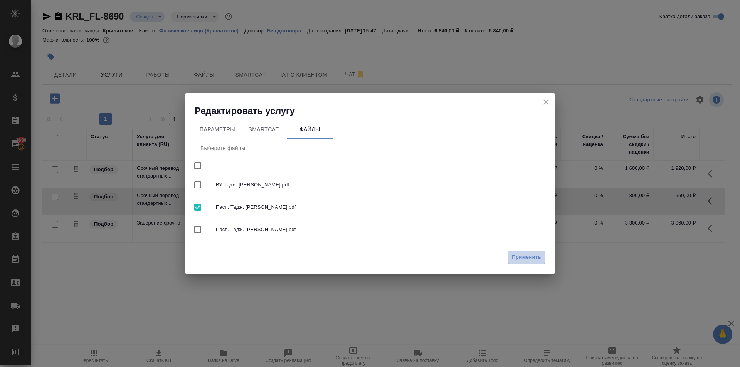
click at [533, 258] on span "Применить" at bounding box center [526, 257] width 29 height 9
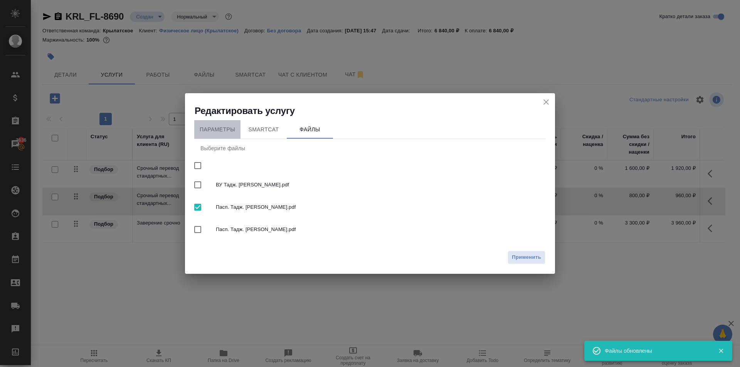
click at [240, 125] on button "Параметры" at bounding box center [217, 129] width 46 height 18
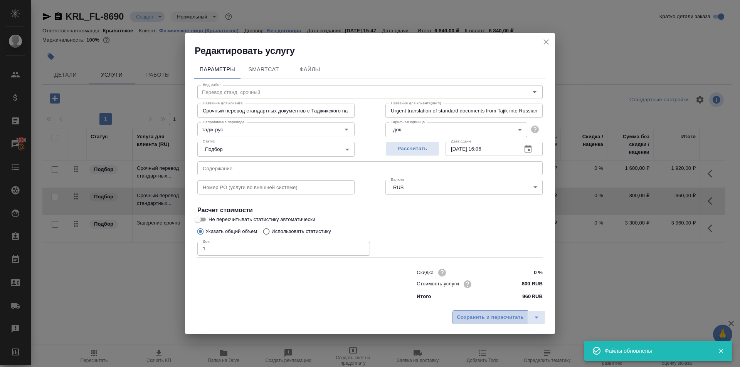
click at [474, 317] on span "Сохранить и пересчитать" at bounding box center [490, 317] width 67 height 9
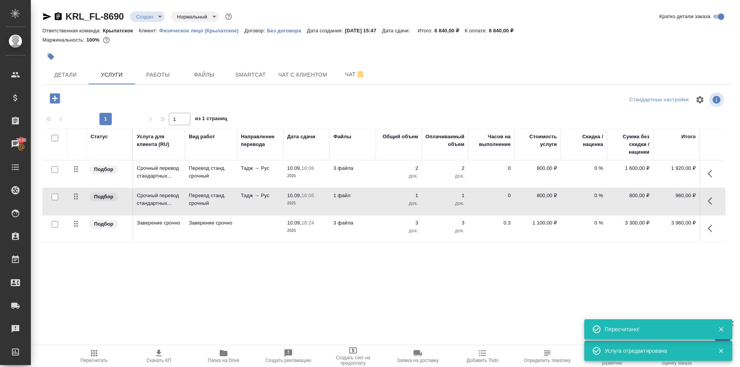
click at [709, 176] on icon "button" at bounding box center [711, 173] width 9 height 9
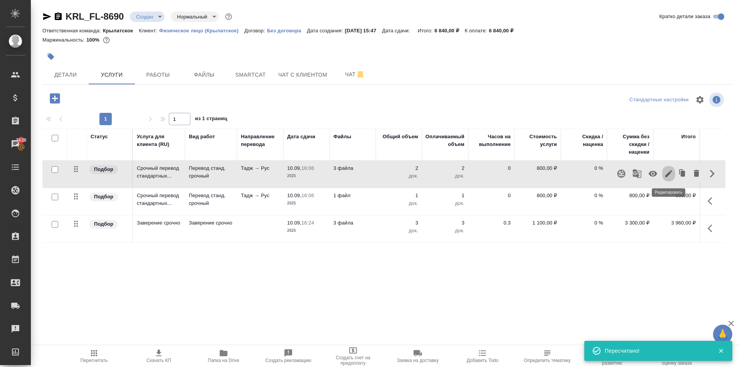
click at [671, 170] on icon "button" at bounding box center [668, 173] width 9 height 9
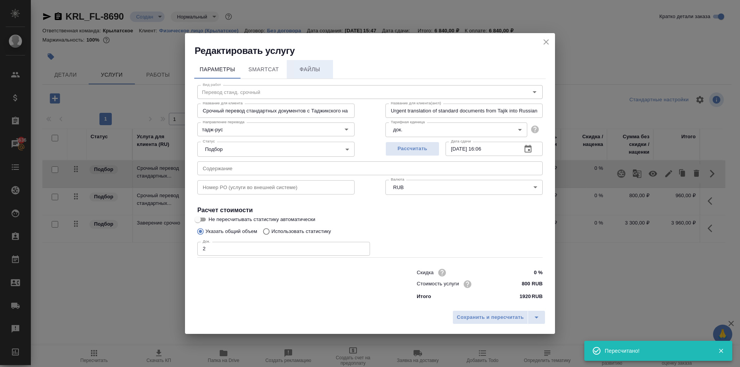
click at [311, 76] on button "Файлы" at bounding box center [310, 69] width 46 height 18
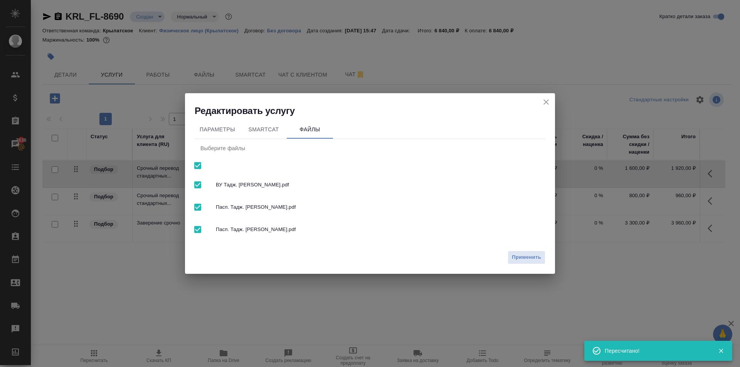
click at [199, 168] on input "checkbox" at bounding box center [198, 166] width 16 height 16
checkbox input "false"
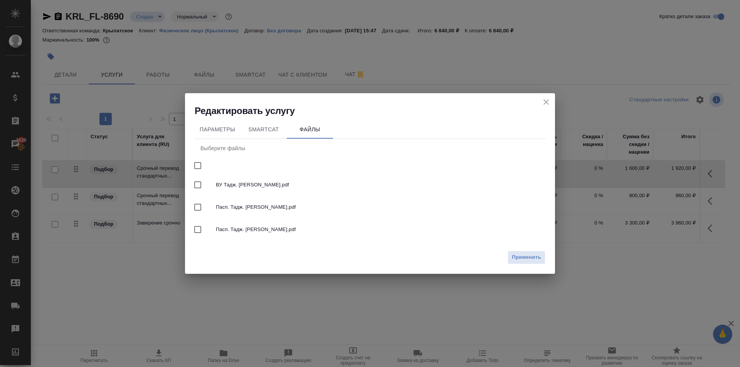
click at [198, 167] on input "checkbox" at bounding box center [198, 166] width 16 height 16
checkbox input "true"
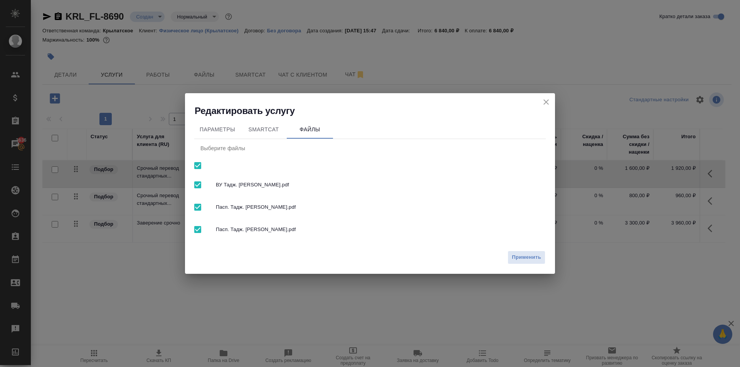
click at [259, 199] on div "Пасп. Тадж. Зокиров Алишер.pdf" at bounding box center [369, 207] width 351 height 22
checkbox input "false"
click at [537, 259] on span "Применить" at bounding box center [526, 257] width 29 height 9
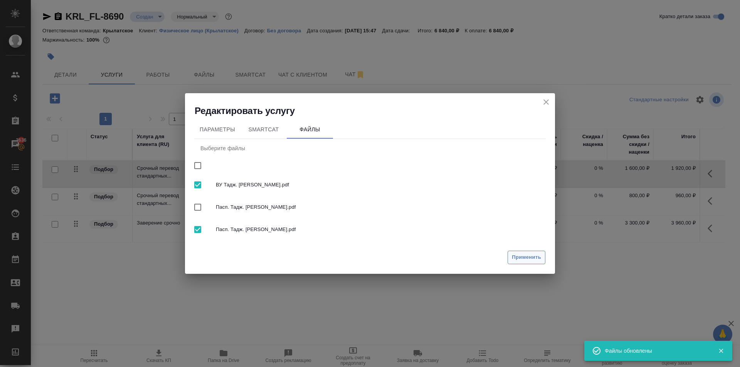
click at [522, 254] on span "Применить" at bounding box center [526, 257] width 29 height 9
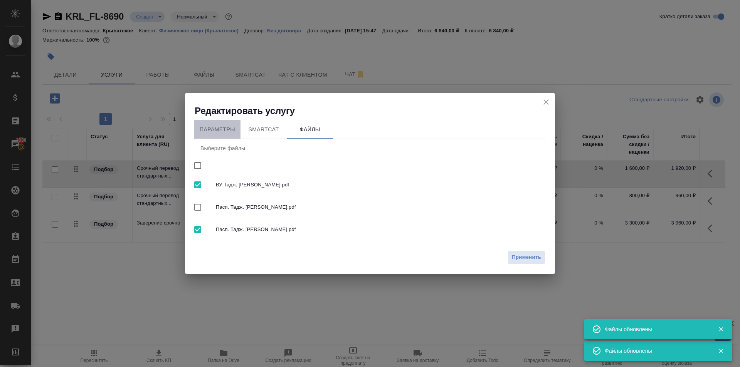
click at [234, 131] on span "Параметры" at bounding box center [217, 130] width 37 height 10
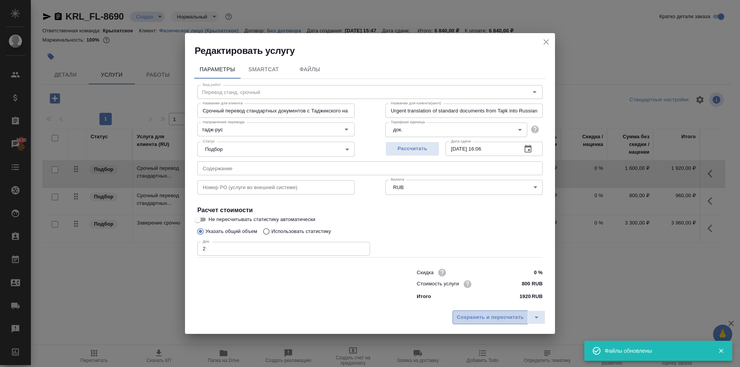
click at [478, 314] on span "Сохранить и пересчитать" at bounding box center [490, 317] width 67 height 9
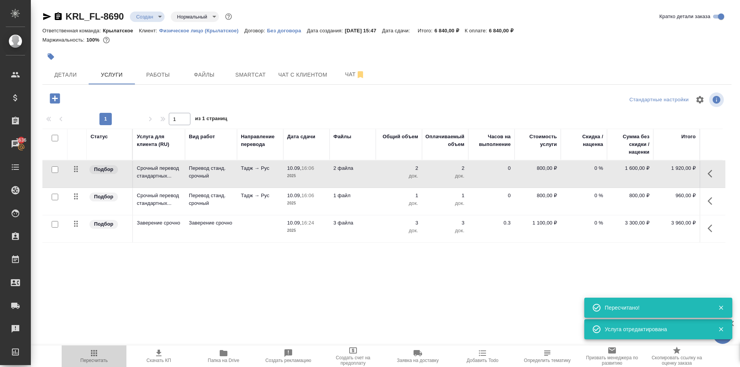
click at [102, 359] on span "Пересчитать" at bounding box center [94, 360] width 27 height 5
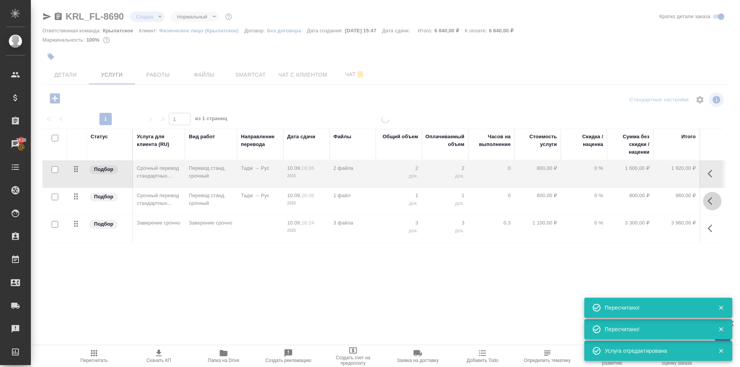
click at [711, 203] on icon "button" at bounding box center [709, 201] width 5 height 8
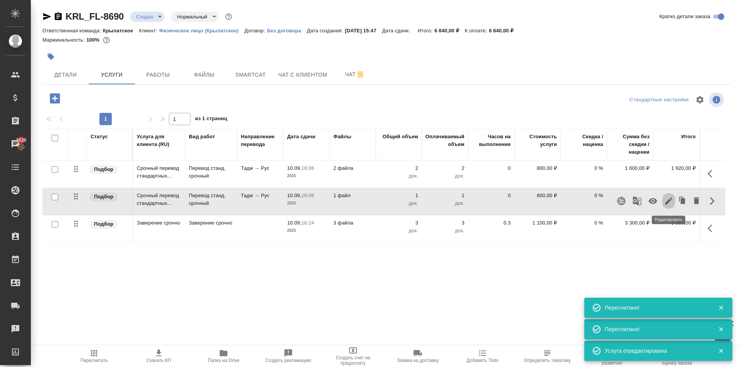
click at [667, 203] on icon "button" at bounding box center [668, 201] width 7 height 7
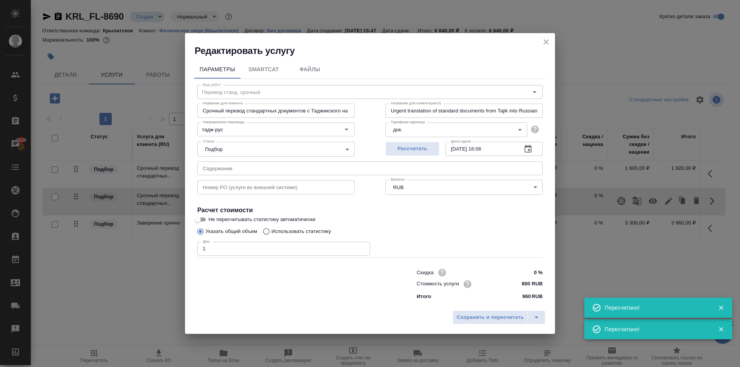
click at [303, 66] on span "Файлы" at bounding box center [309, 70] width 37 height 10
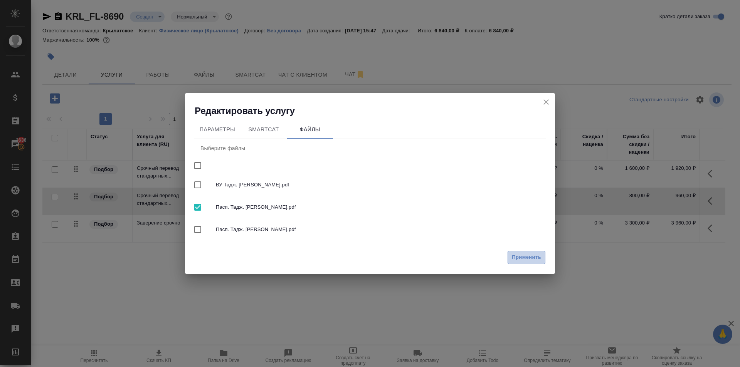
click at [533, 258] on span "Применить" at bounding box center [526, 257] width 29 height 9
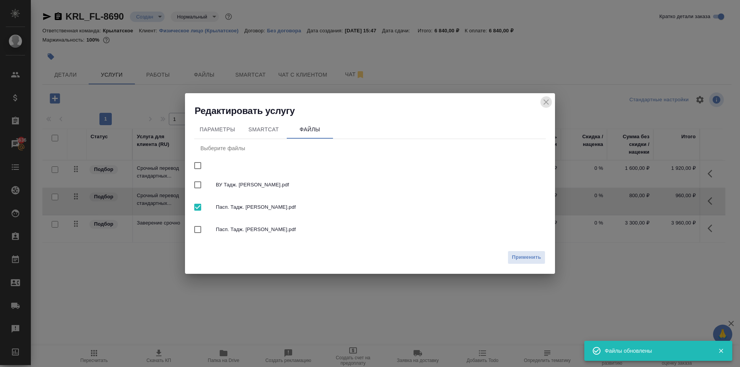
click at [548, 102] on icon "close" at bounding box center [545, 101] width 9 height 9
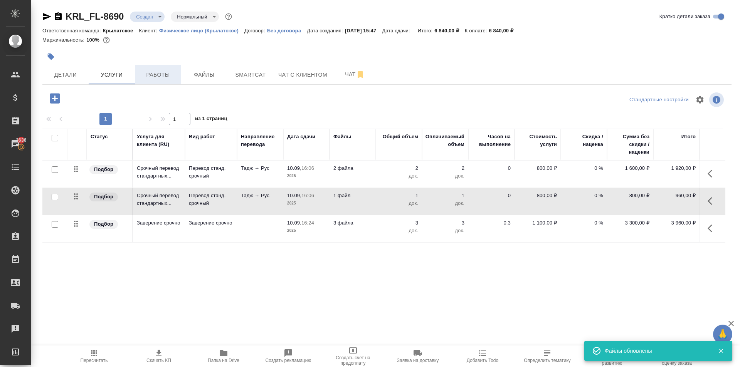
drag, startPoint x: 183, startPoint y: 82, endPoint x: 163, endPoint y: 81, distance: 20.1
click at [163, 81] on div "Детали Услуги Работы Файлы Smartcat Чат с клиентом Чат" at bounding box center [386, 74] width 689 height 19
drag, startPoint x: 163, startPoint y: 81, endPoint x: 168, endPoint y: 80, distance: 5.4
click at [166, 80] on button "Работы" at bounding box center [158, 74] width 46 height 19
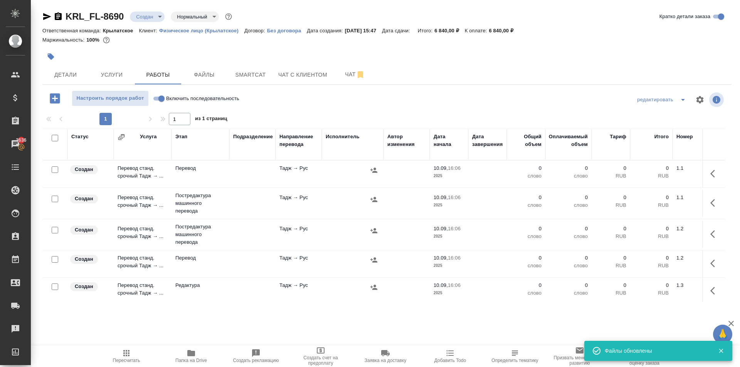
click at [158, 96] on input "Включить последовательность" at bounding box center [162, 98] width 28 height 9
checkbox input "true"
click at [55, 138] on input "checkbox" at bounding box center [55, 138] width 7 height 7
checkbox input "true"
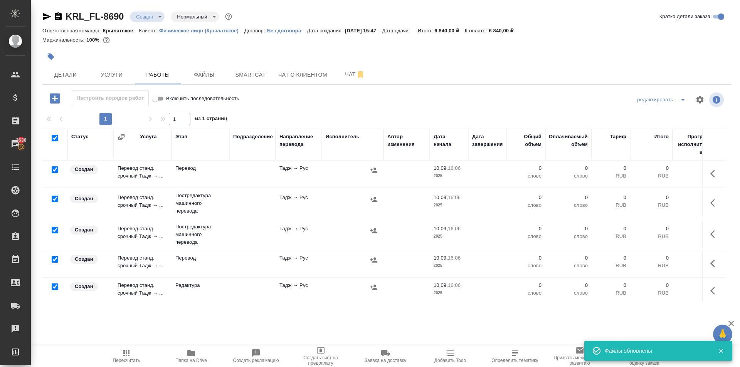
checkbox input "true"
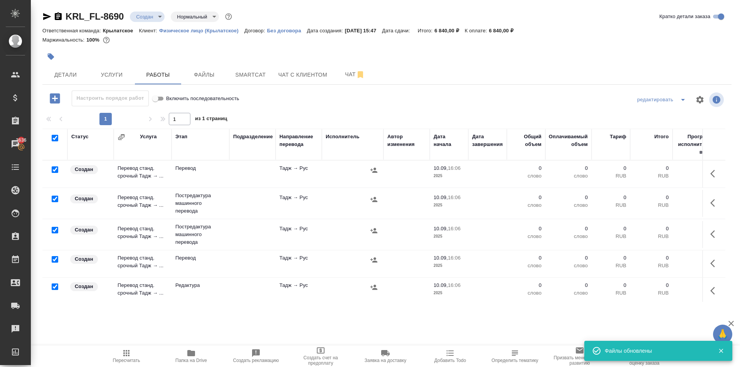
checkbox input "true"
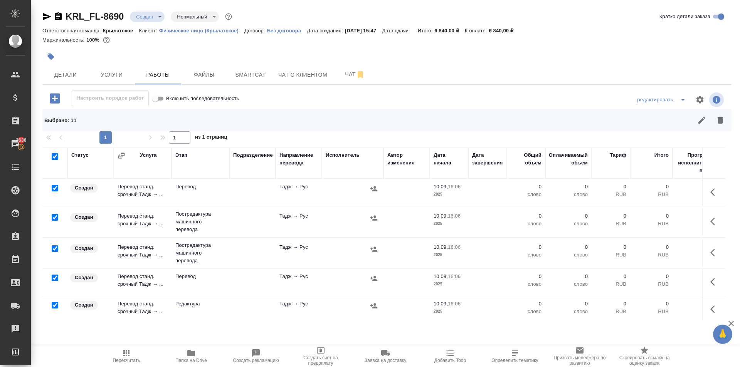
click at [56, 188] on input "checkbox" at bounding box center [55, 188] width 7 height 7
checkbox input "false"
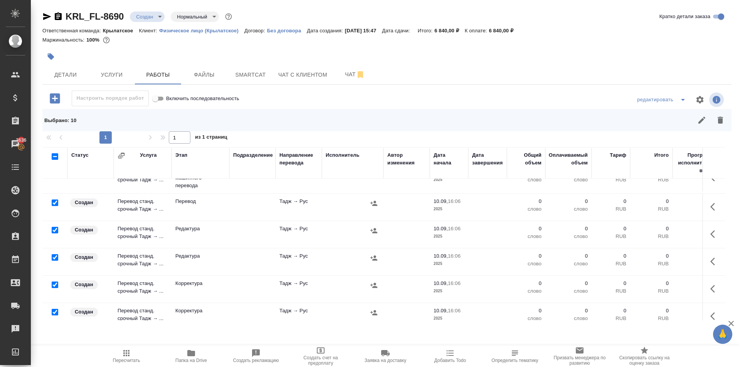
scroll to position [77, 0]
click at [54, 201] on input "checkbox" at bounding box center [55, 201] width 7 height 7
checkbox input "false"
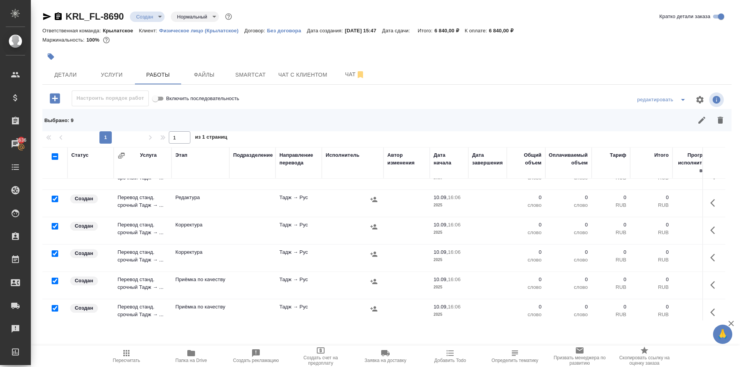
scroll to position [177, 0]
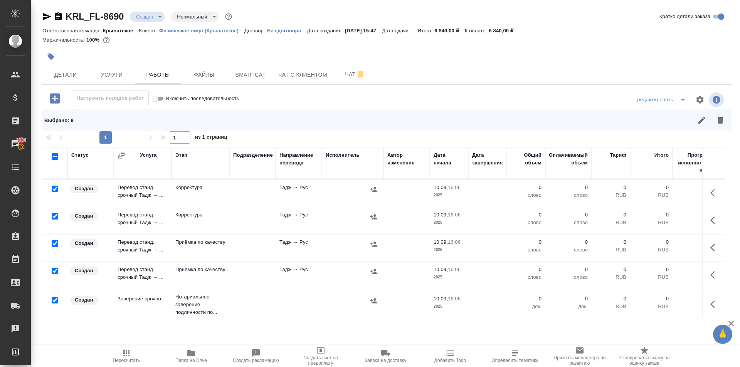
drag, startPoint x: 54, startPoint y: 293, endPoint x: 126, endPoint y: 286, distance: 71.6
click at [54, 297] on input "checkbox" at bounding box center [55, 300] width 7 height 7
checkbox input "false"
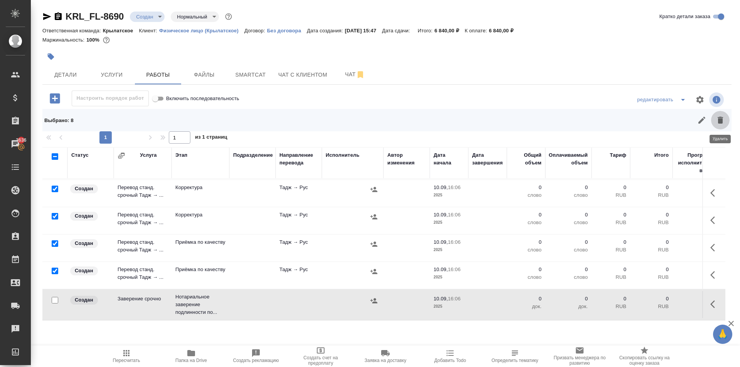
drag, startPoint x: 721, startPoint y: 119, endPoint x: 682, endPoint y: 147, distance: 48.3
click at [721, 119] on icon "button" at bounding box center [719, 120] width 5 height 7
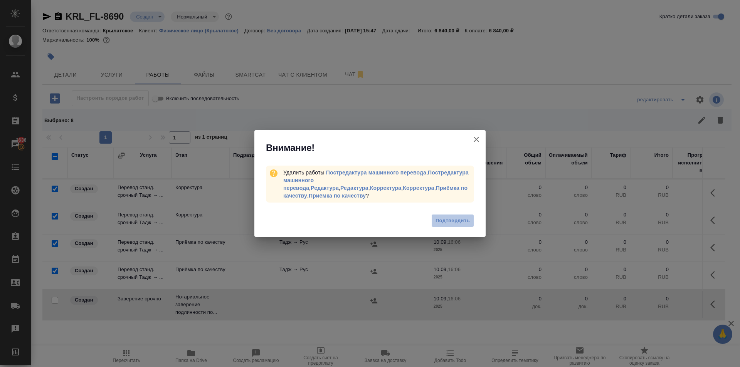
drag, startPoint x: 462, startPoint y: 213, endPoint x: 471, endPoint y: 209, distance: 9.8
click at [461, 217] on span "Подтвердить" at bounding box center [452, 221] width 34 height 9
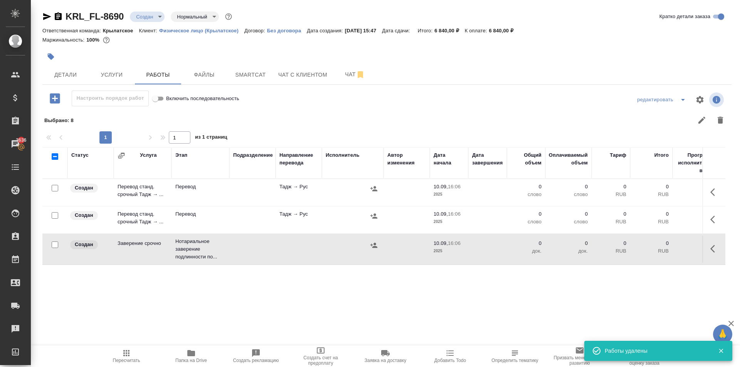
scroll to position [0, 0]
drag, startPoint x: 714, startPoint y: 192, endPoint x: 710, endPoint y: 193, distance: 4.0
click at [713, 192] on icon "button" at bounding box center [714, 192] width 9 height 9
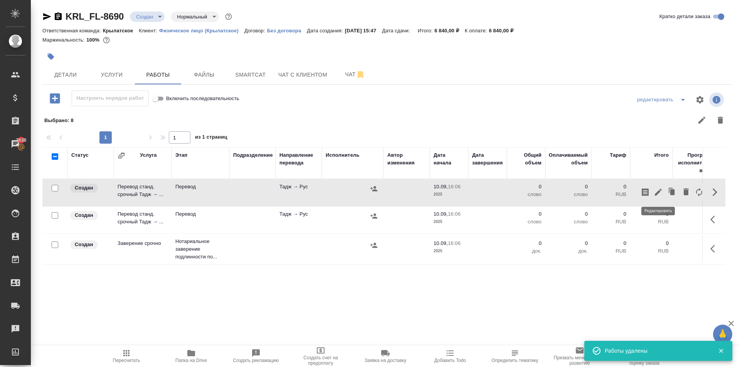
click at [659, 197] on icon "button" at bounding box center [657, 192] width 9 height 9
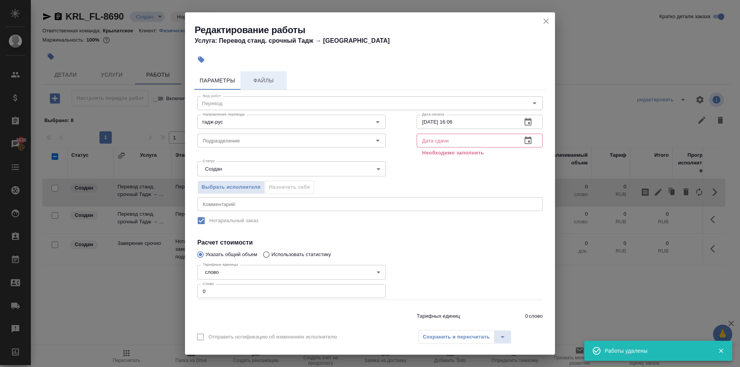
click at [276, 77] on span "Файлы" at bounding box center [263, 81] width 37 height 10
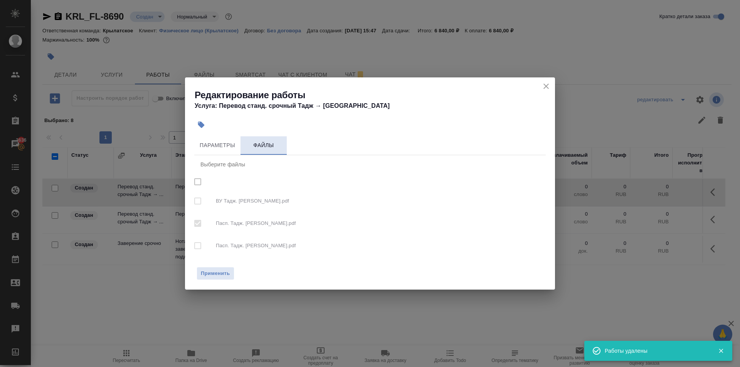
checkbox input "true"
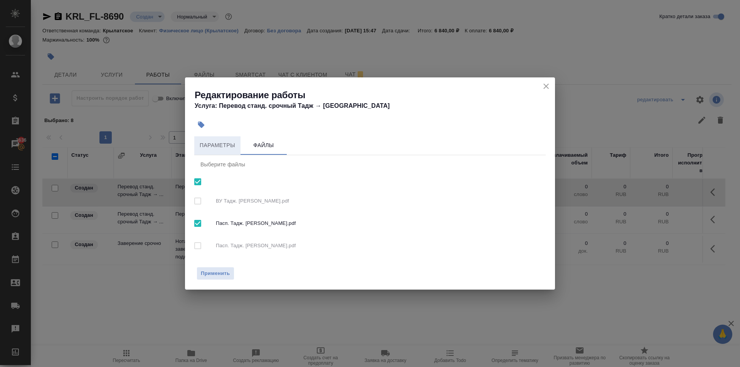
drag, startPoint x: 222, startPoint y: 271, endPoint x: 228, endPoint y: 147, distance: 124.2
click at [233, 150] on div "Редактирование работы Услуга: Перевод станд. срочный Тадж → Рус Параметры Файлы…" at bounding box center [370, 183] width 370 height 213
click at [218, 142] on span "Параметры" at bounding box center [217, 146] width 37 height 10
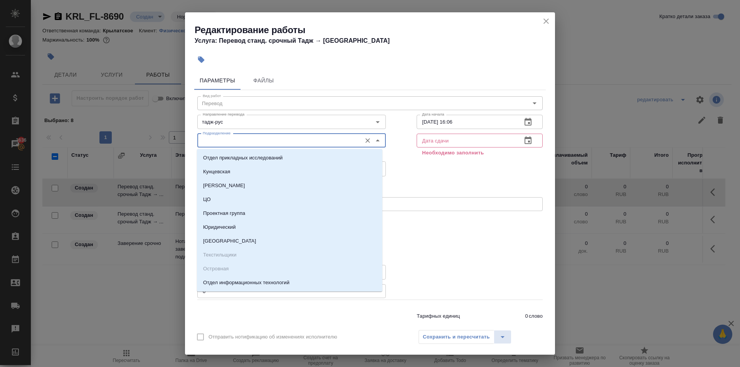
click at [244, 142] on input "Подразделение" at bounding box center [279, 140] width 158 height 9
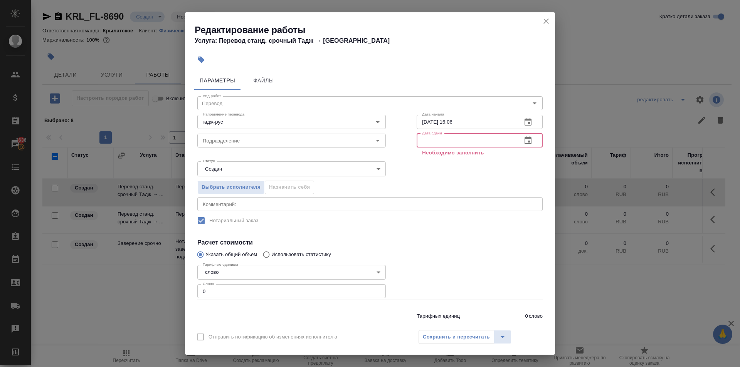
click at [444, 137] on input "text" at bounding box center [466, 141] width 99 height 14
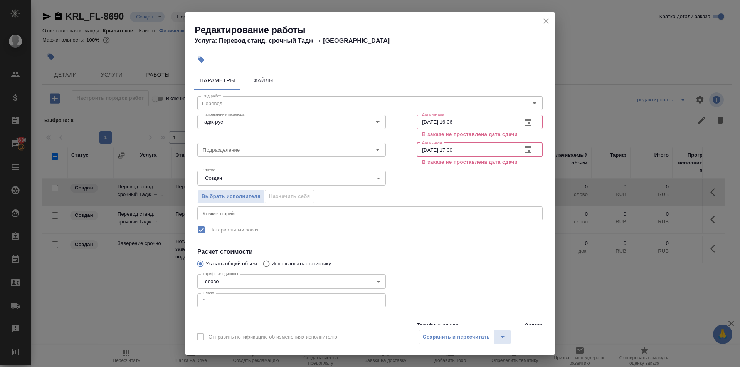
type input "10.09.2025 17:00"
drag, startPoint x: 543, startPoint y: 20, endPoint x: 543, endPoint y: 24, distance: 4.6
click at [544, 20] on icon "close" at bounding box center [545, 21] width 9 height 9
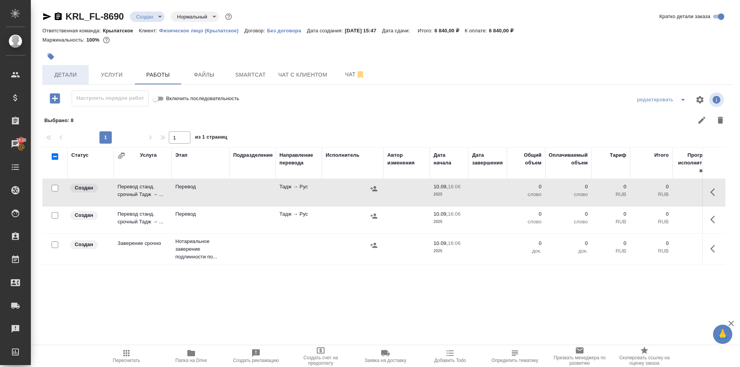
click at [81, 81] on button "Детали" at bounding box center [65, 74] width 46 height 19
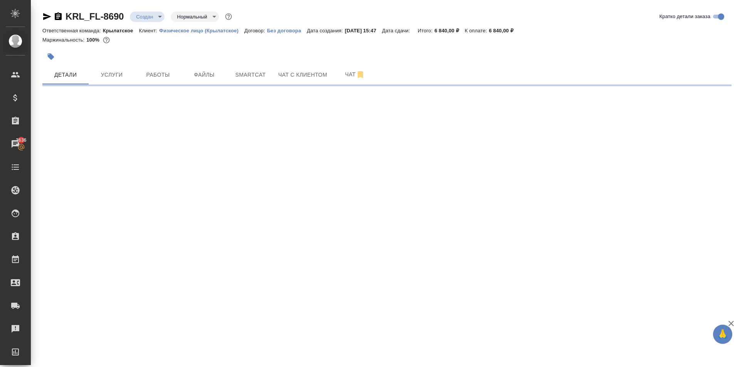
select select "RU"
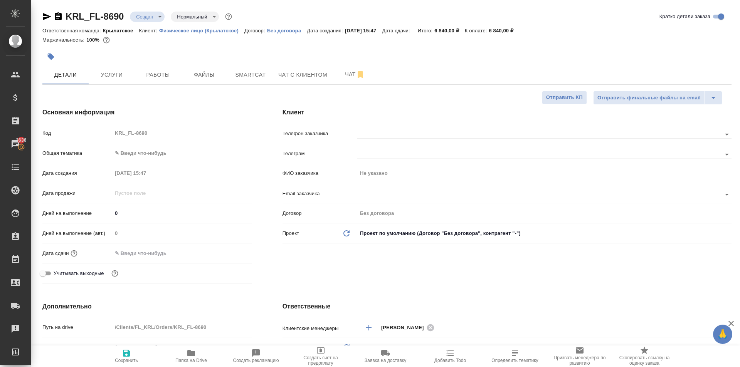
type textarea "x"
click at [155, 146] on div "Код KRL_FL-8690" at bounding box center [146, 136] width 209 height 20
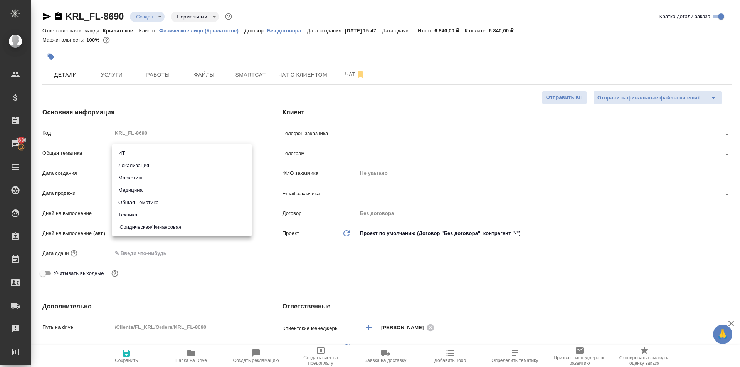
drag, startPoint x: 162, startPoint y: 150, endPoint x: 160, endPoint y: 166, distance: 16.3
click at [162, 150] on body "🙏 .cls-1 fill:#fff; AWATERA Kasymov Timur Клиенты Спецификации Заказы 3636 Чаты…" at bounding box center [370, 183] width 740 height 367
click at [157, 232] on li "Юридическая/Финансовая" at bounding box center [181, 227] width 139 height 12
type input "yr-fn"
type textarea "x"
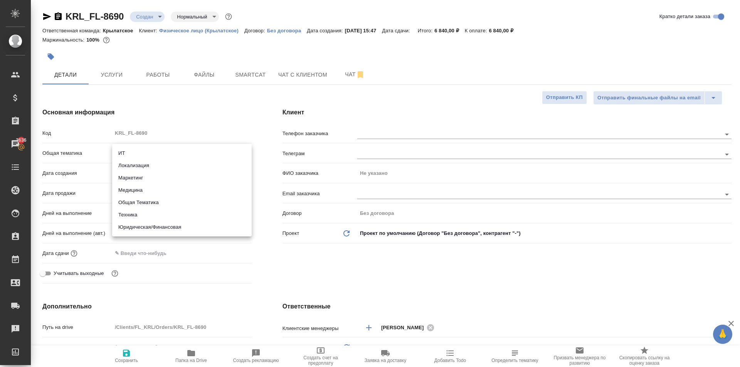
type textarea "x"
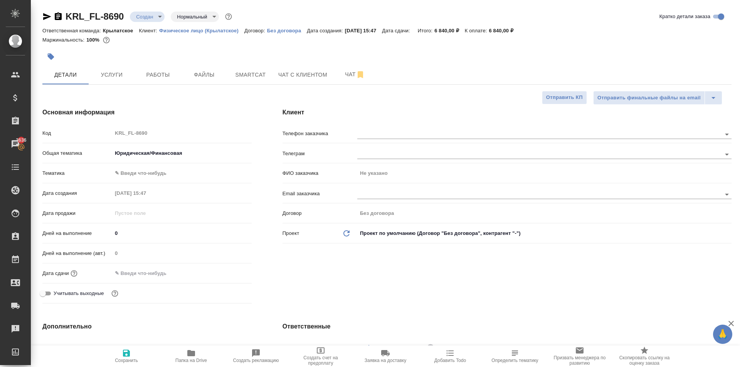
click at [153, 166] on div "Код KRL_FL-8690 Общая тематика Юридическая/Финансовая yr-fn Тематика ✎ Введи чт…" at bounding box center [146, 216] width 209 height 180
click at [153, 169] on body "🙏 .cls-1 fill:#fff; AWATERA Kasymov Timur Клиенты Спецификации Заказы 3636 Чаты…" at bounding box center [370, 183] width 740 height 367
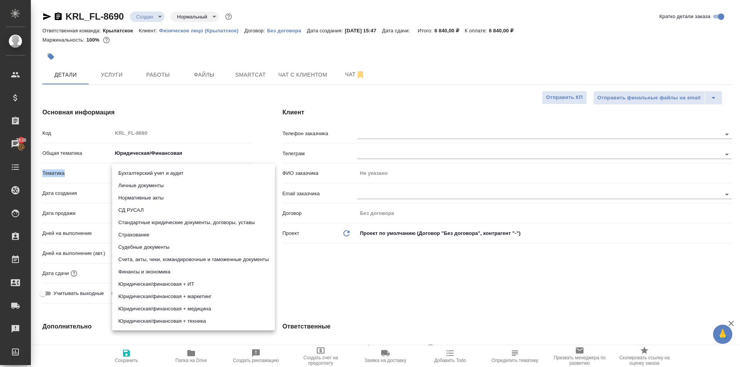
click at [151, 185] on li "Личные документы" at bounding box center [193, 186] width 163 height 12
type textarea "x"
type input "5a8b8b956a9677013d343cfe"
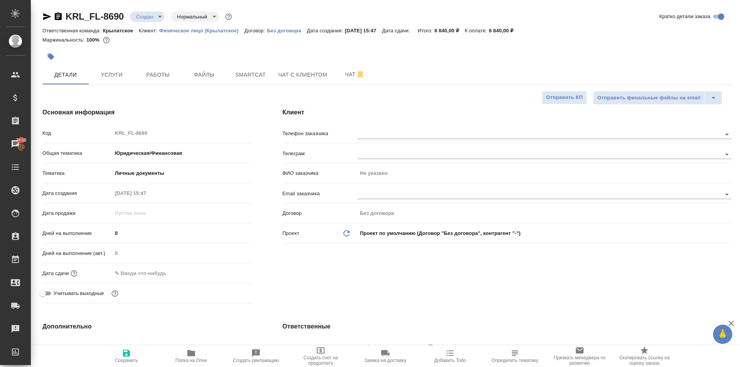
drag, startPoint x: 135, startPoint y: 276, endPoint x: 250, endPoint y: 278, distance: 115.2
click at [141, 275] on input "text" at bounding box center [145, 273] width 67 height 11
click at [233, 271] on icon "button" at bounding box center [229, 272] width 9 height 9
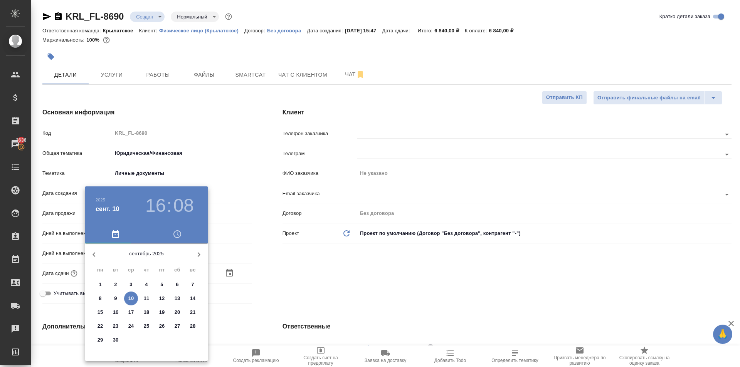
click at [132, 297] on p "10" at bounding box center [131, 299] width 6 height 8
type input "10.09.2025 16:08"
type textarea "x"
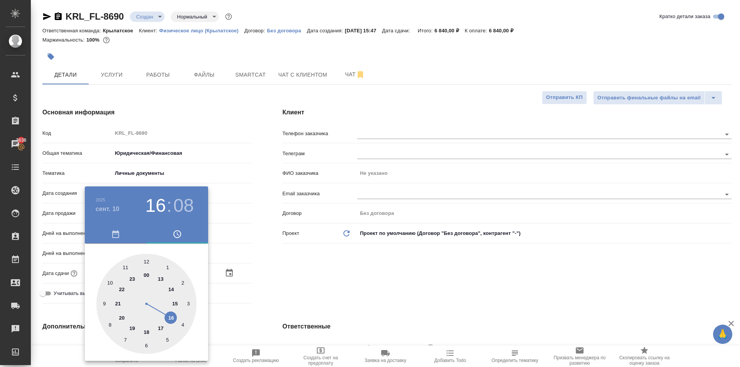
drag, startPoint x: 160, startPoint y: 328, endPoint x: 162, endPoint y: 307, distance: 20.9
click at [160, 328] on div at bounding box center [146, 304] width 100 height 100
type input "10.09.2025 17:08"
type textarea "x"
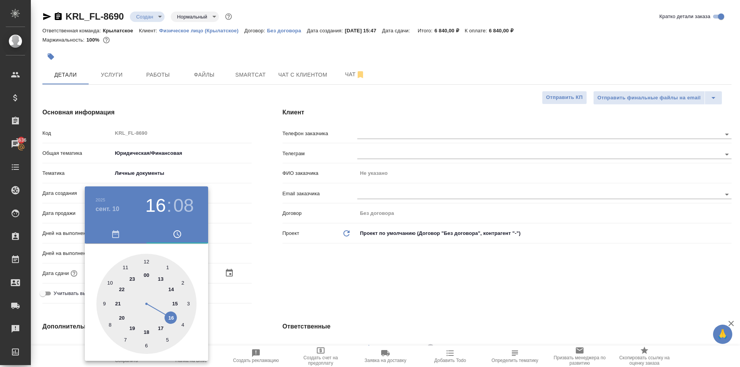
type textarea "x"
type input "10.09.2025 17:59"
type textarea "x"
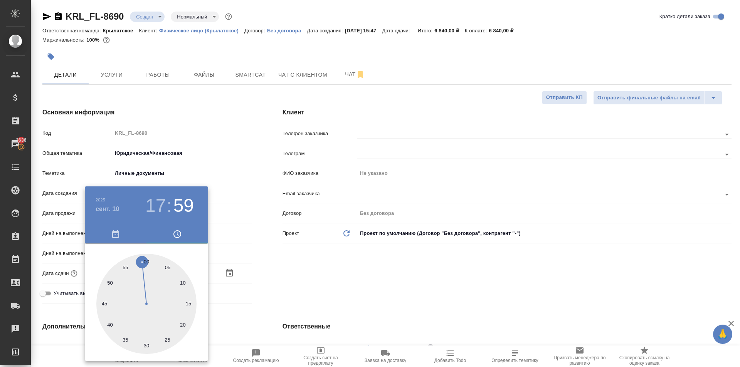
type input "10.09.2025 17:00"
type textarea "x"
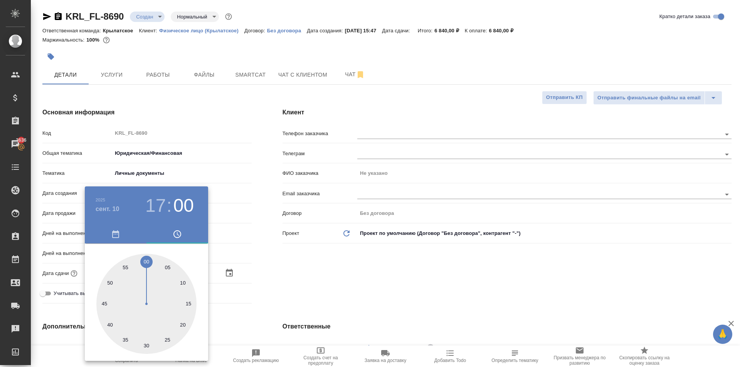
type textarea "x"
drag, startPoint x: 149, startPoint y: 282, endPoint x: 146, endPoint y: 260, distance: 21.8
click at [146, 260] on div at bounding box center [146, 304] width 100 height 100
type textarea "x"
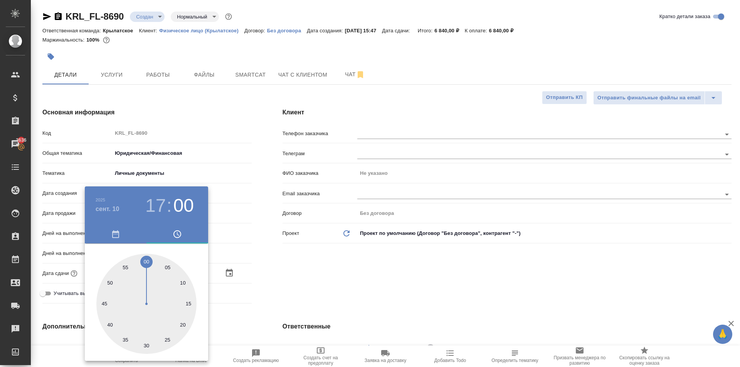
type textarea "x"
click at [259, 278] on div at bounding box center [370, 183] width 740 height 367
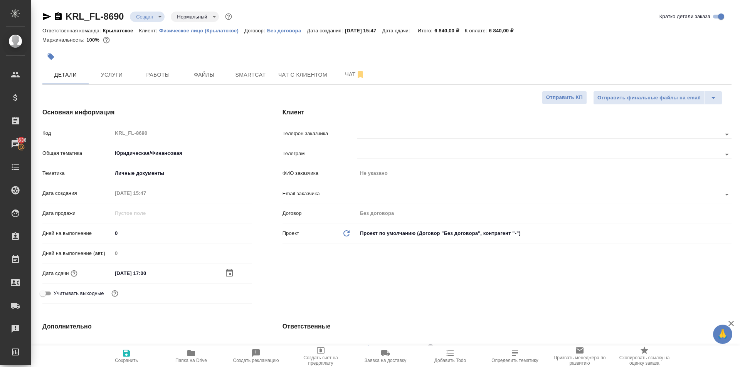
drag, startPoint x: 121, startPoint y: 349, endPoint x: 155, endPoint y: 335, distance: 36.3
click at [122, 349] on span "Сохранить" at bounding box center [126, 356] width 55 height 15
type textarea "x"
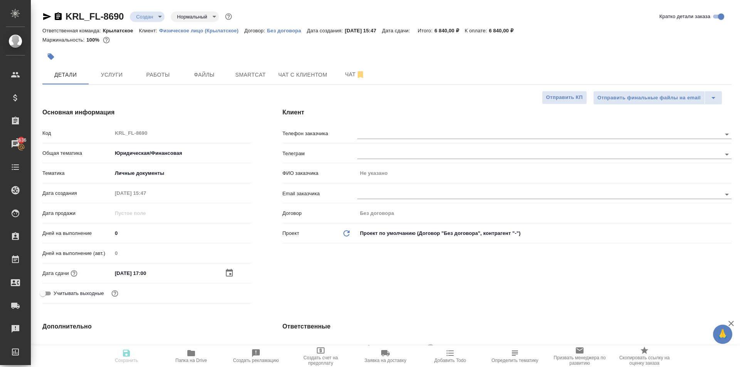
type textarea "x"
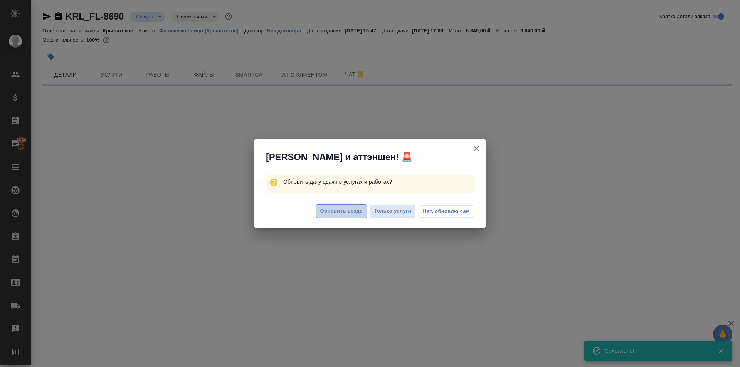
click at [346, 213] on span "Обновить везде" at bounding box center [341, 211] width 42 height 9
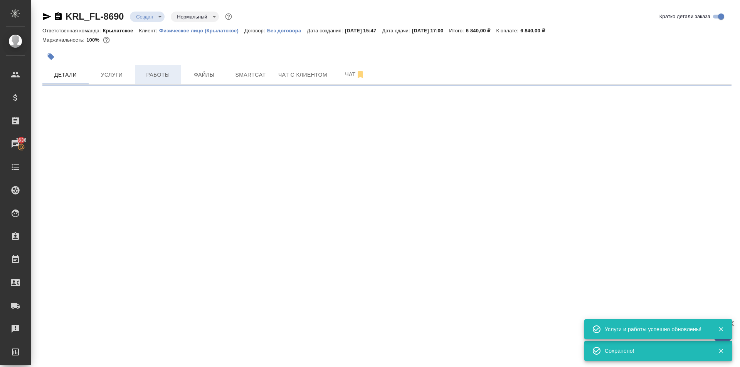
select select "RU"
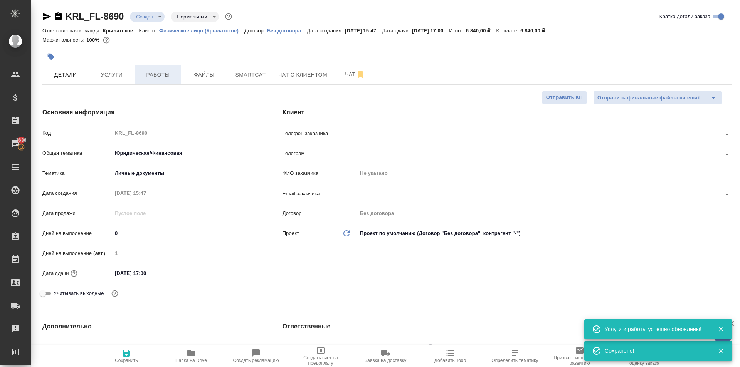
type textarea "x"
click at [173, 74] on span "Работы" at bounding box center [157, 75] width 37 height 10
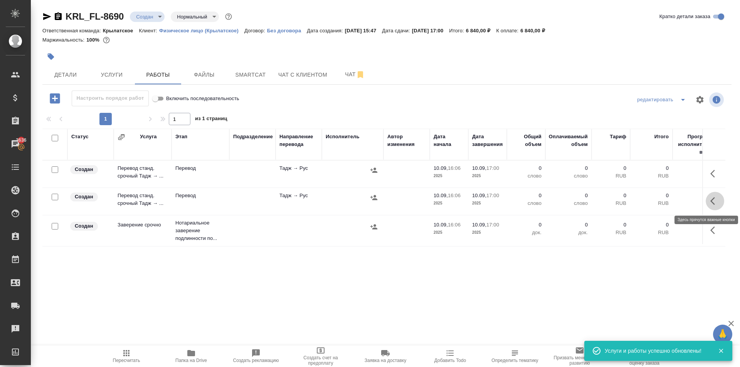
click at [707, 203] on button "button" at bounding box center [715, 201] width 18 height 18
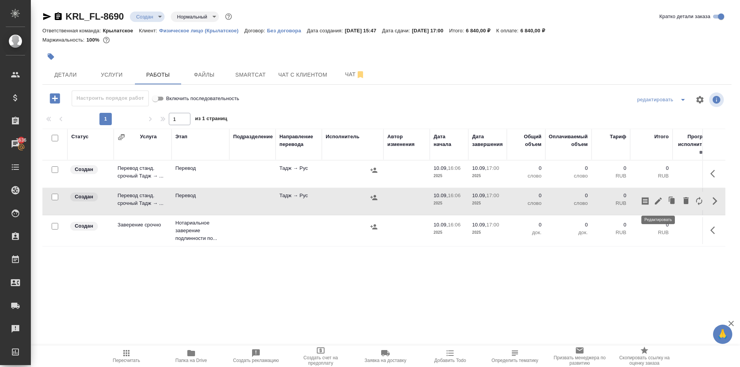
click at [658, 200] on icon "button" at bounding box center [657, 201] width 9 height 9
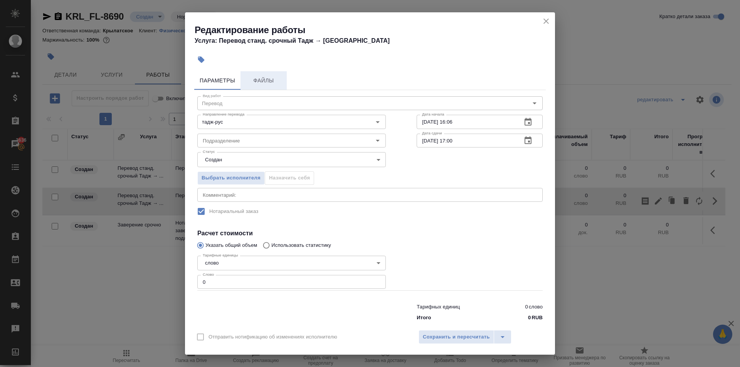
click at [266, 78] on span "Файлы" at bounding box center [263, 81] width 37 height 10
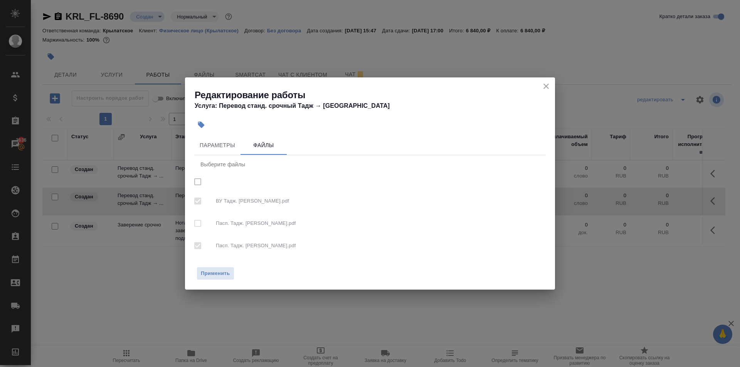
checkbox input "true"
click at [220, 141] on span "Параметры" at bounding box center [217, 146] width 37 height 10
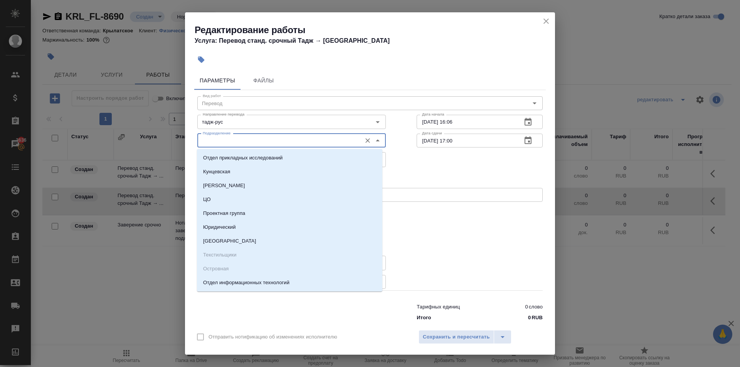
click at [240, 138] on input "Подразделение" at bounding box center [279, 140] width 158 height 9
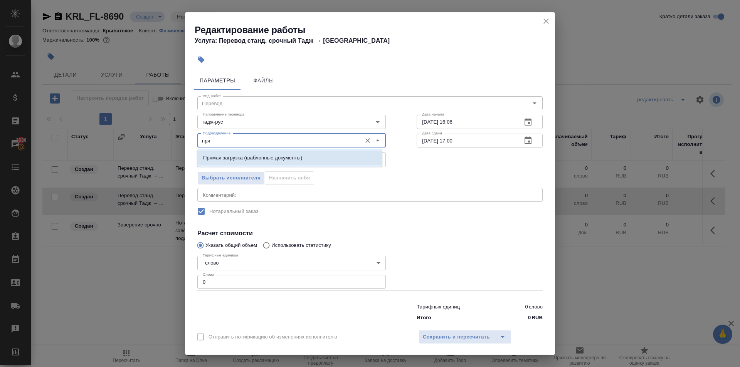
click at [250, 162] on li "Прямая загрузка (шаблонные документы)" at bounding box center [289, 158] width 185 height 14
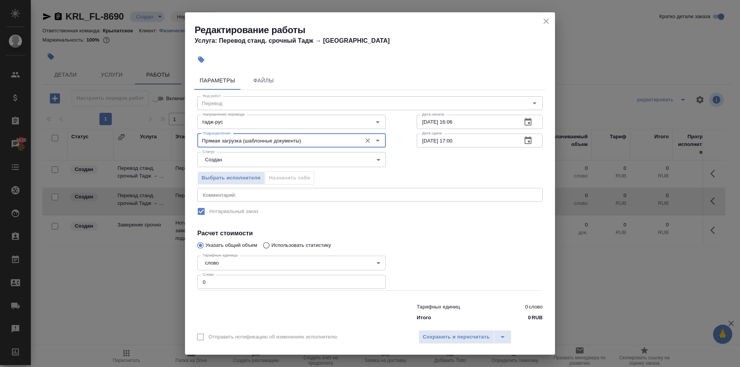
type input "Прямая загрузка (шаблонные документы)"
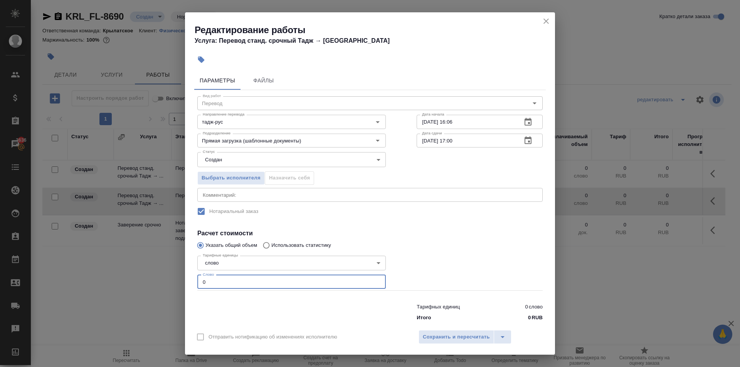
drag, startPoint x: 220, startPoint y: 285, endPoint x: 199, endPoint y: 284, distance: 20.8
click at [199, 284] on input "0" at bounding box center [291, 282] width 188 height 14
type input "10"
click at [443, 335] on span "Сохранить и пересчитать" at bounding box center [456, 337] width 67 height 9
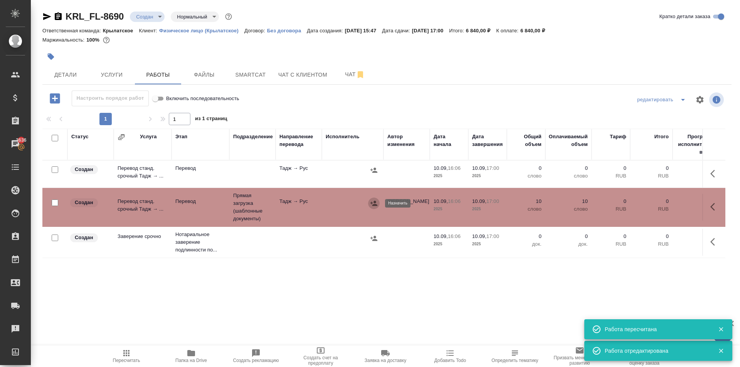
click at [375, 200] on icon "button" at bounding box center [374, 204] width 8 height 8
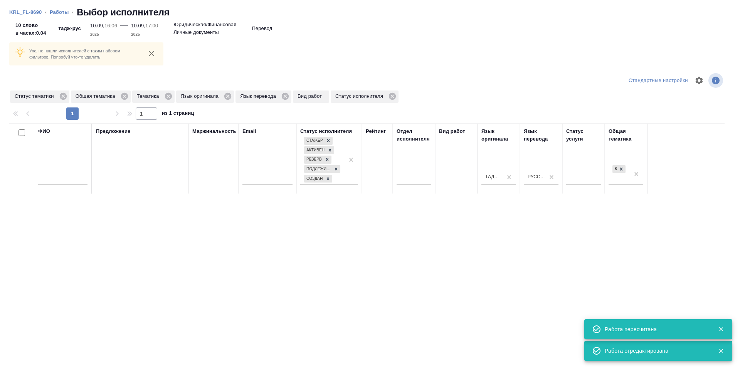
click at [75, 143] on div "ФИО" at bounding box center [62, 159] width 49 height 62
drag, startPoint x: 77, startPoint y: 183, endPoint x: 95, endPoint y: 181, distance: 17.4
click at [77, 183] on input "text" at bounding box center [62, 180] width 49 height 10
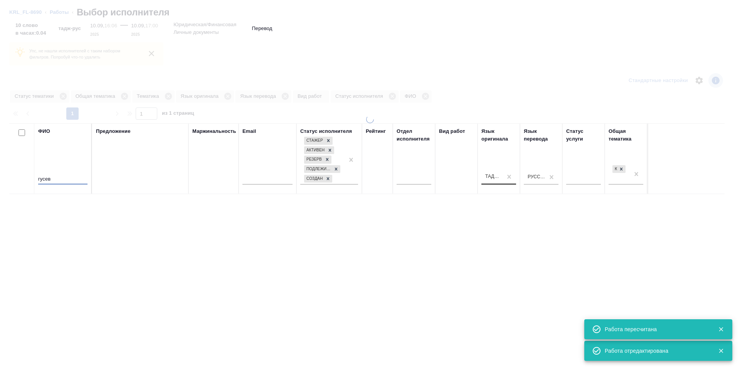
type input "гусев"
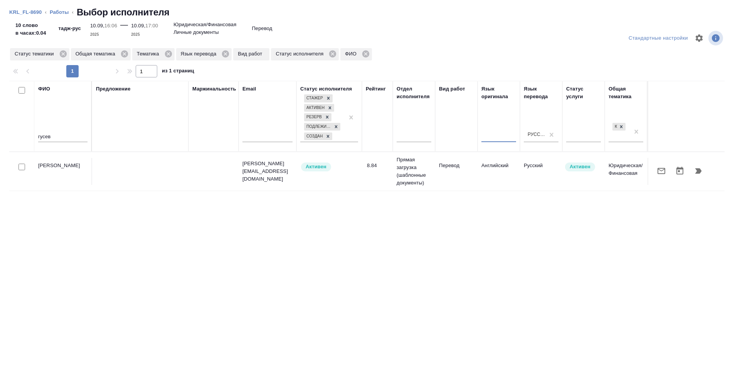
click at [697, 171] on icon "button" at bounding box center [698, 170] width 7 height 5
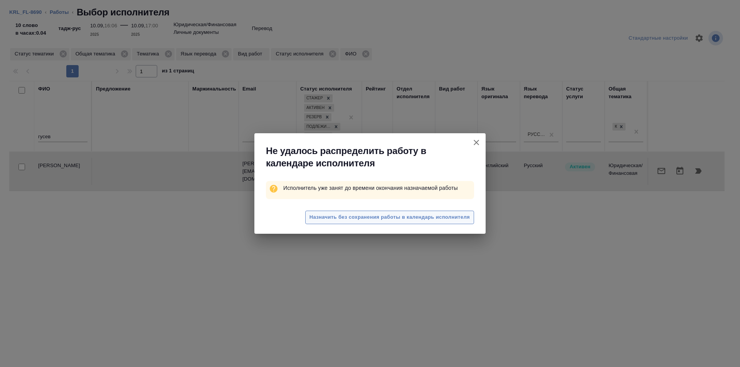
click at [462, 215] on span "Назначить без сохранения работы в календарь исполнителя" at bounding box center [389, 217] width 160 height 9
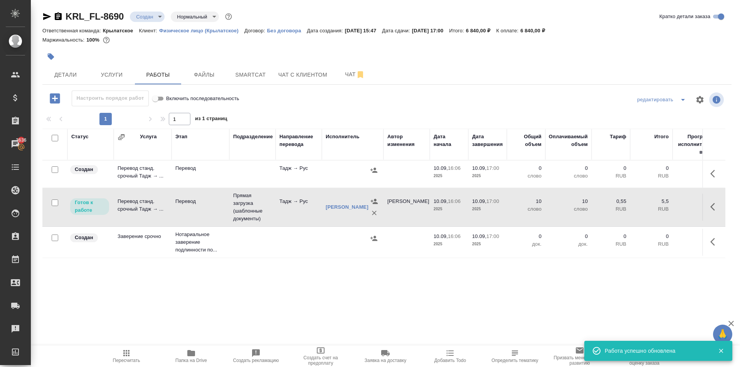
drag, startPoint x: 712, startPoint y: 205, endPoint x: 706, endPoint y: 209, distance: 7.3
click at [712, 205] on icon "button" at bounding box center [714, 206] width 9 height 9
click at [714, 173] on icon "button" at bounding box center [714, 173] width 9 height 9
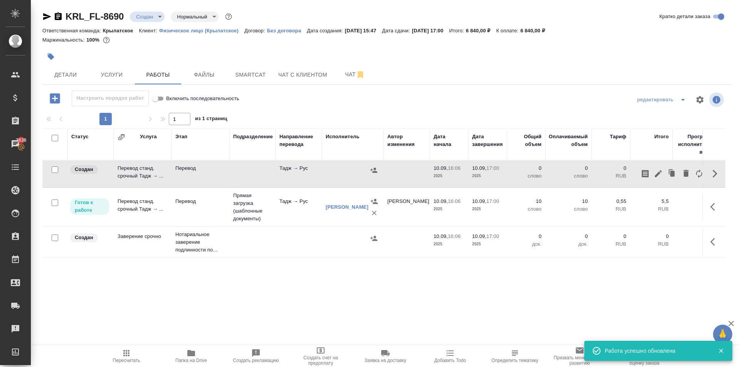
click at [522, 212] on p "слово" at bounding box center [526, 209] width 31 height 8
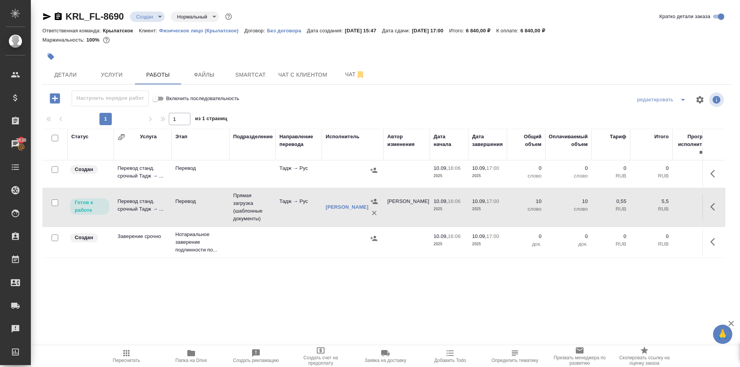
click at [522, 212] on p "слово" at bounding box center [526, 209] width 31 height 8
click at [114, 358] on span "Пересчитать" at bounding box center [126, 360] width 27 height 5
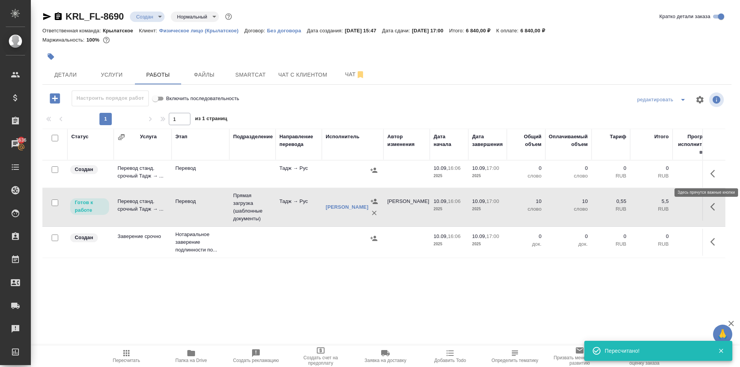
click at [716, 180] on button "button" at bounding box center [715, 174] width 18 height 18
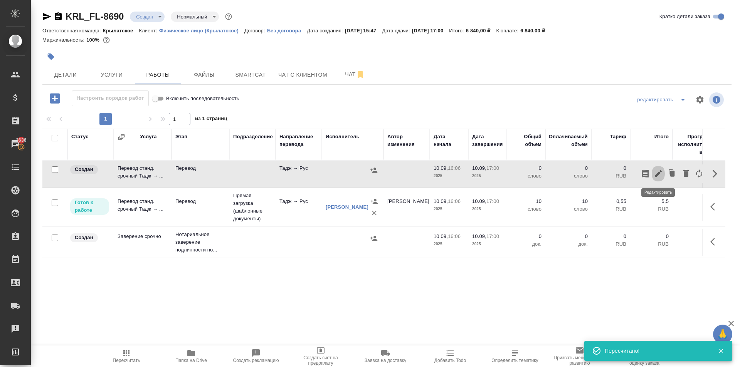
click at [657, 173] on icon "button" at bounding box center [657, 173] width 9 height 9
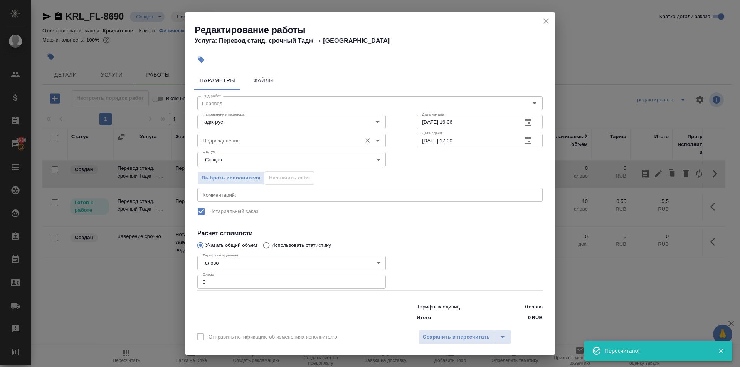
click at [228, 144] on input "Подразделение" at bounding box center [279, 140] width 158 height 9
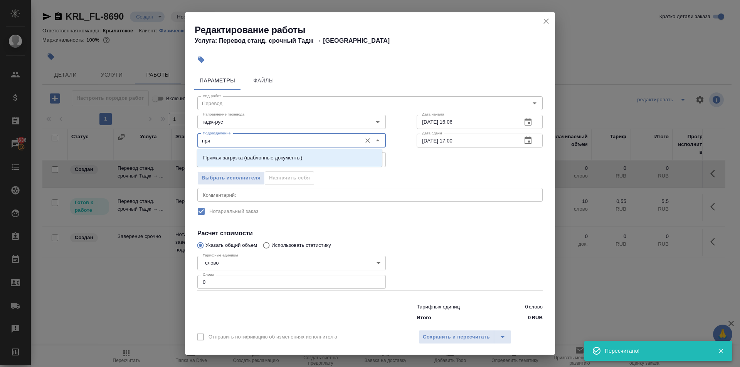
click at [237, 154] on li "Прямая загрузка (шаблонные документы)" at bounding box center [289, 158] width 185 height 14
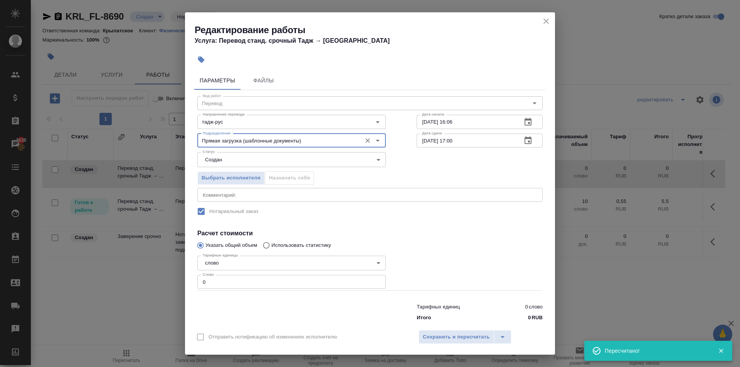
type input "Прямая загрузка (шаблонные документы)"
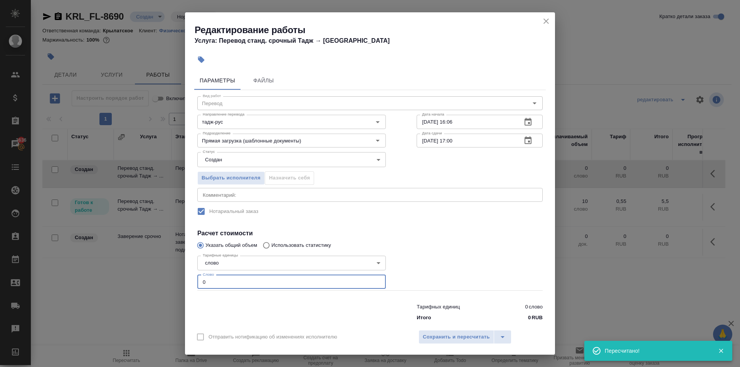
drag, startPoint x: 192, startPoint y: 284, endPoint x: 163, endPoint y: 283, distance: 29.3
click at [163, 283] on div "Редактирование работы Услуга: Перевод станд. срочный Тадж → Рус Параметры Файлы…" at bounding box center [370, 183] width 740 height 367
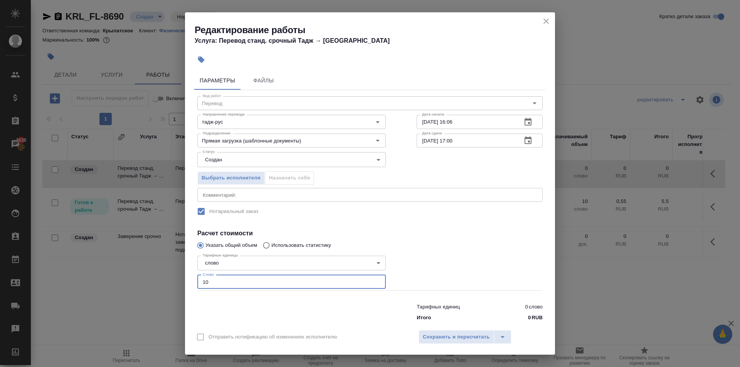
type input "10"
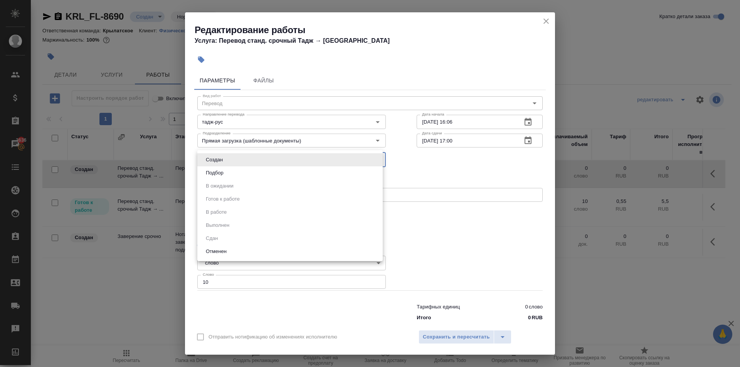
click at [205, 163] on body "🙏 .cls-1 fill:#fff; AWATERA Kasymov Timur Клиенты Спецификации Заказы 3636 Чаты…" at bounding box center [370, 183] width 740 height 367
click at [212, 181] on ul "Создан Подбор В ожидании Готов к работе В работе Выполнен Сдан Отменен" at bounding box center [289, 205] width 185 height 111
click at [212, 177] on button "Подбор" at bounding box center [214, 173] width 22 height 8
type input "recruiting"
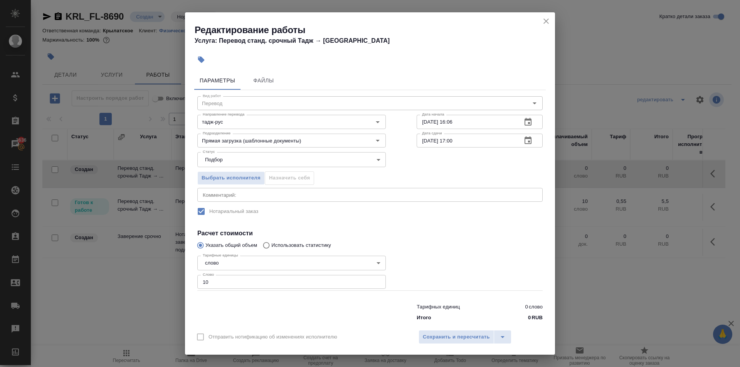
drag, startPoint x: 465, startPoint y: 332, endPoint x: 351, endPoint y: 149, distance: 216.4
click at [365, 174] on div "Редактирование работы Услуга: Перевод станд. срочный Тадж → Рус Параметры Файлы…" at bounding box center [370, 183] width 370 height 343
click at [280, 89] on button "Файлы" at bounding box center [263, 80] width 46 height 18
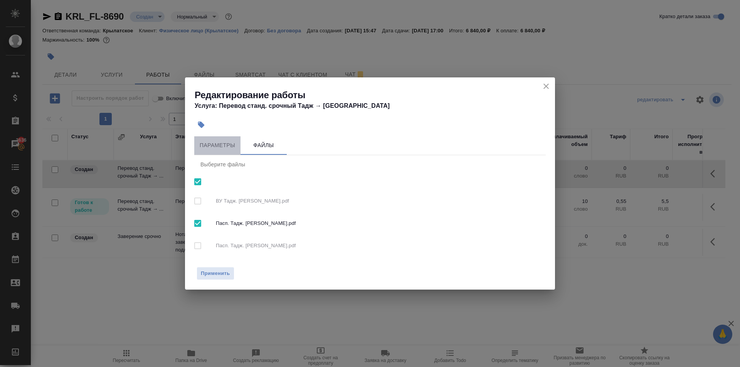
click at [230, 142] on span "Параметры" at bounding box center [217, 146] width 37 height 10
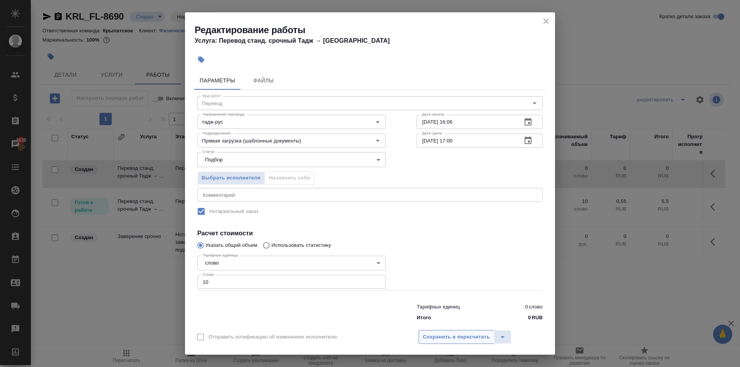
click at [454, 339] on span "Сохранить и пересчитать" at bounding box center [456, 337] width 67 height 9
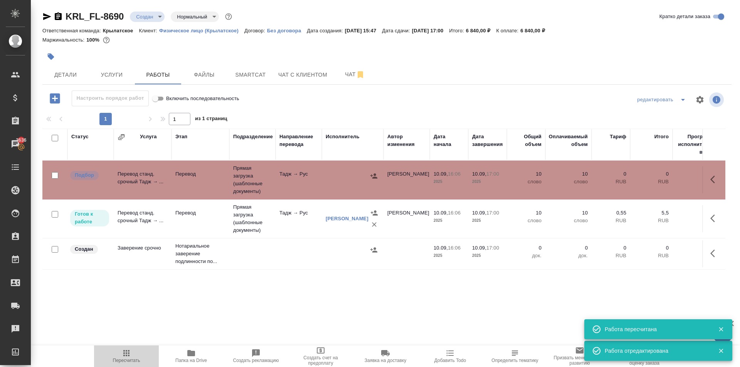
click at [135, 355] on span "Пересчитать" at bounding box center [126, 356] width 55 height 15
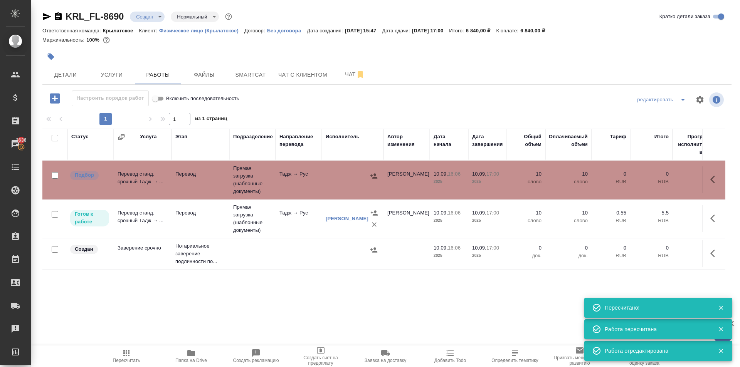
click at [438, 180] on p "2025" at bounding box center [448, 182] width 31 height 8
click at [120, 359] on span "Пересчитать" at bounding box center [126, 360] width 27 height 5
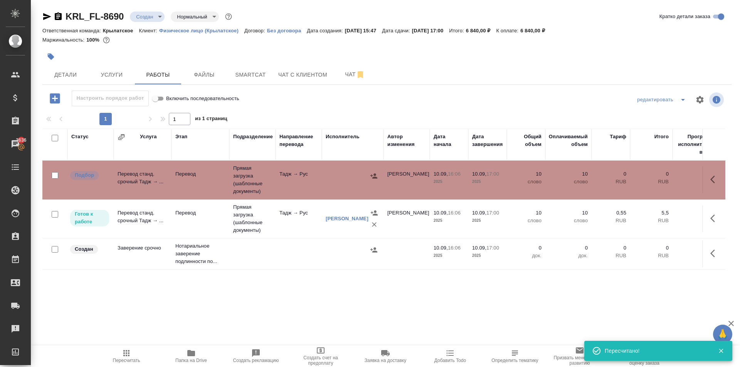
click at [713, 257] on icon "button" at bounding box center [714, 253] width 9 height 9
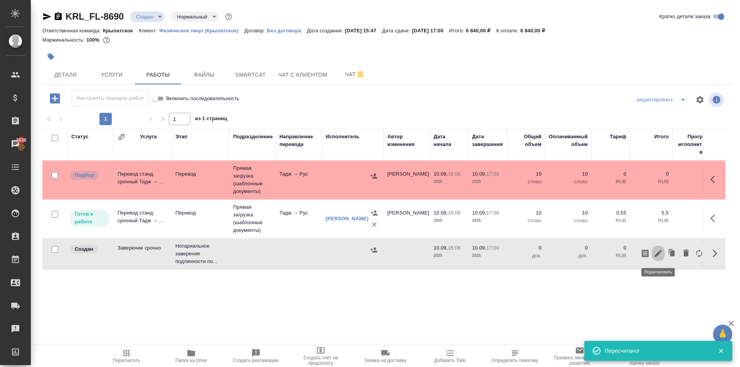
click at [657, 254] on icon "button" at bounding box center [658, 253] width 7 height 7
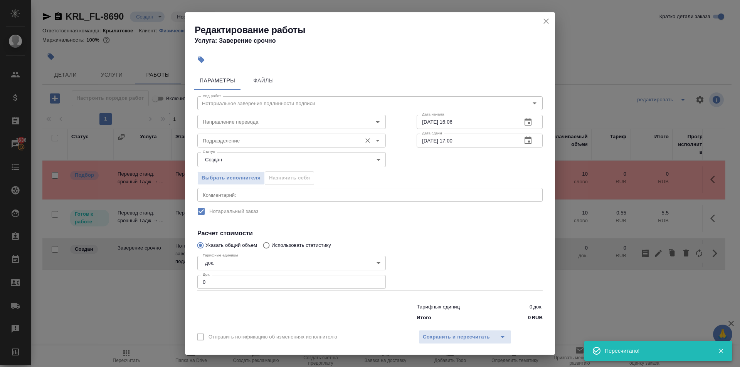
click at [234, 139] on input "Подразделение" at bounding box center [279, 140] width 158 height 9
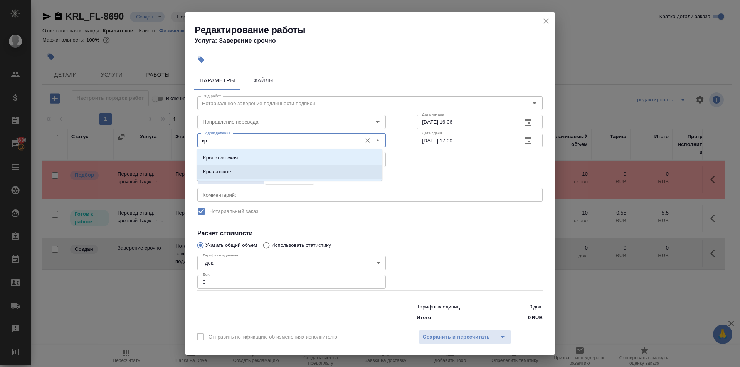
click at [232, 167] on li "Крылатское" at bounding box center [289, 172] width 185 height 14
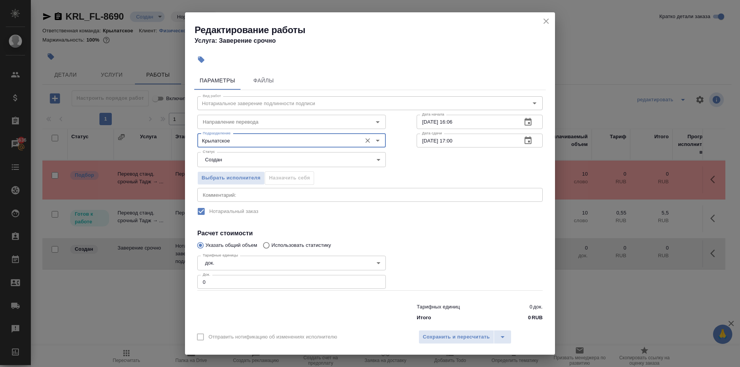
type input "Крылатское"
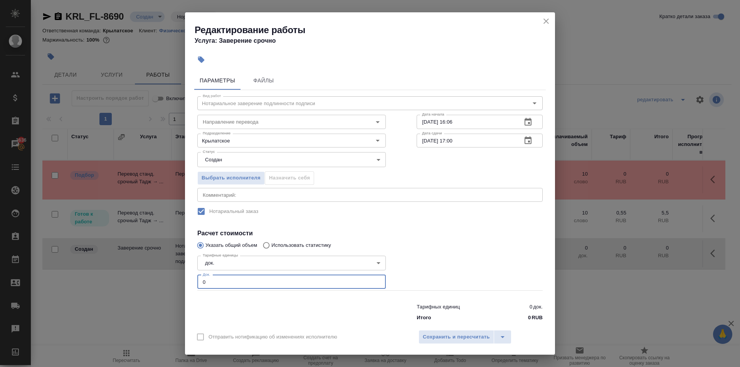
drag, startPoint x: 216, startPoint y: 282, endPoint x: 173, endPoint y: 278, distance: 43.7
click at [173, 278] on div "Редактирование работы Услуга: Заверение срочно Параметры Файлы Вид работ Нотари…" at bounding box center [370, 183] width 740 height 367
type input "3"
click at [430, 335] on span "Сохранить и пересчитать" at bounding box center [456, 337] width 67 height 9
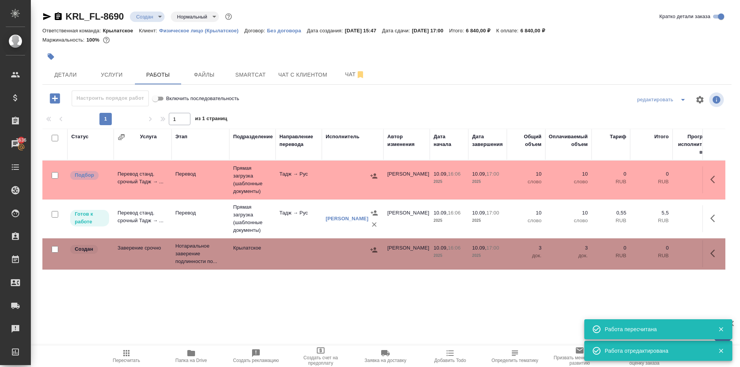
click at [377, 252] on icon "button" at bounding box center [373, 249] width 7 height 5
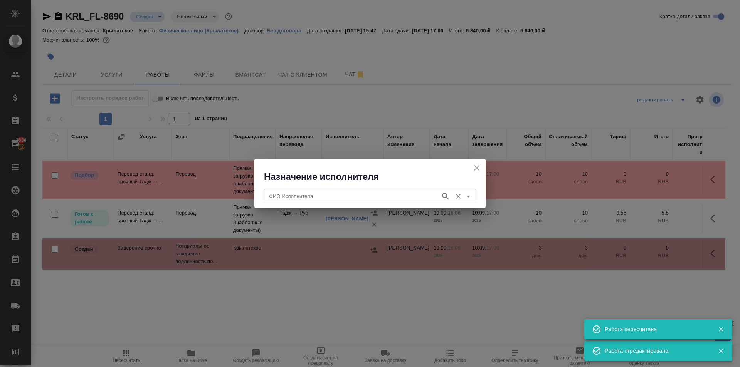
click at [272, 191] on div "ФИО Исполнителя" at bounding box center [370, 196] width 213 height 14
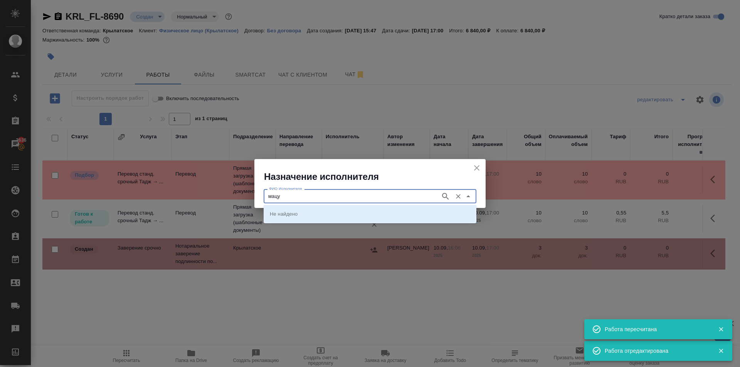
type input "мацу"
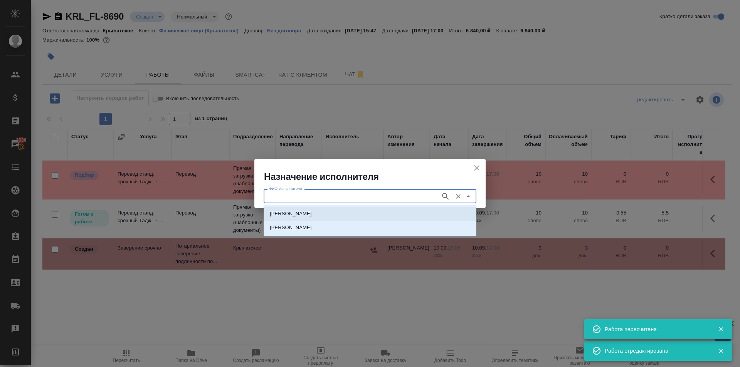
click at [312, 211] on p "НОТАРИУС Мацуленко Юлия Юрьевна" at bounding box center [291, 214] width 42 height 8
type input "НОТАРИУС Мацуленко Юлия Юрьевна"
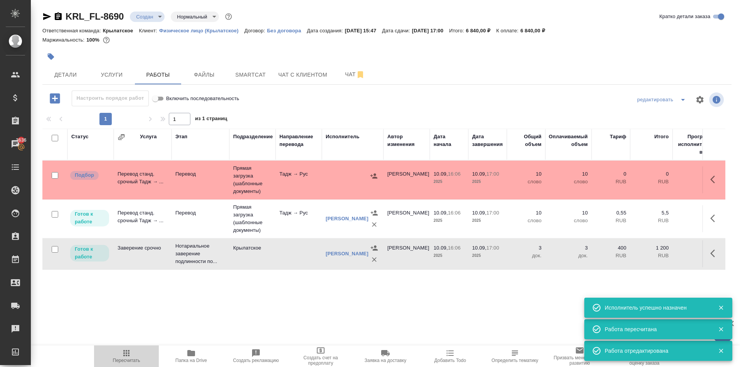
drag, startPoint x: 129, startPoint y: 359, endPoint x: 133, endPoint y: 354, distance: 6.2
click at [129, 358] on span "Пересчитать" at bounding box center [126, 360] width 27 height 5
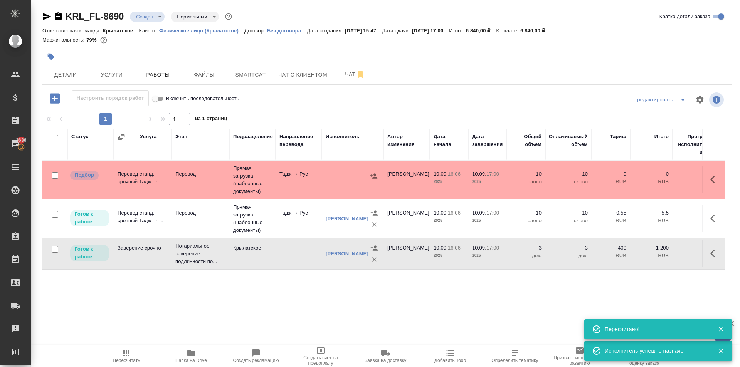
click at [714, 215] on icon "button" at bounding box center [712, 219] width 5 height 8
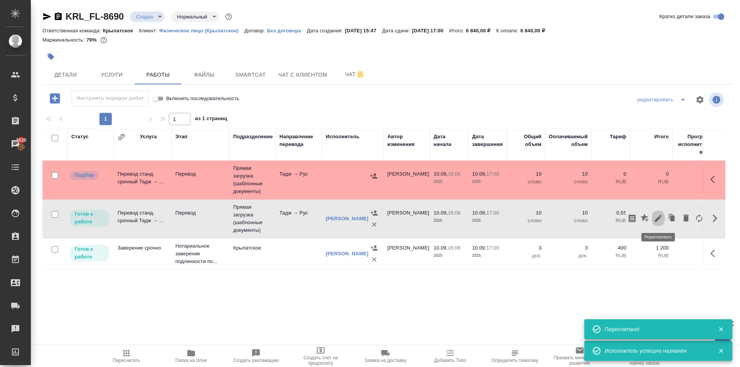
click at [657, 215] on icon "button" at bounding box center [657, 218] width 9 height 9
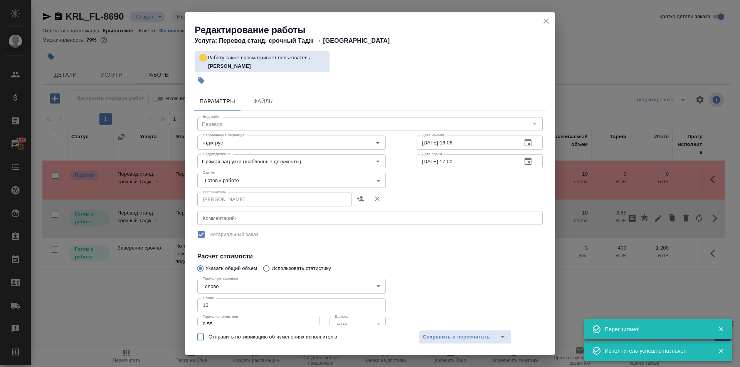
click at [266, 98] on span "Файлы" at bounding box center [263, 102] width 37 height 10
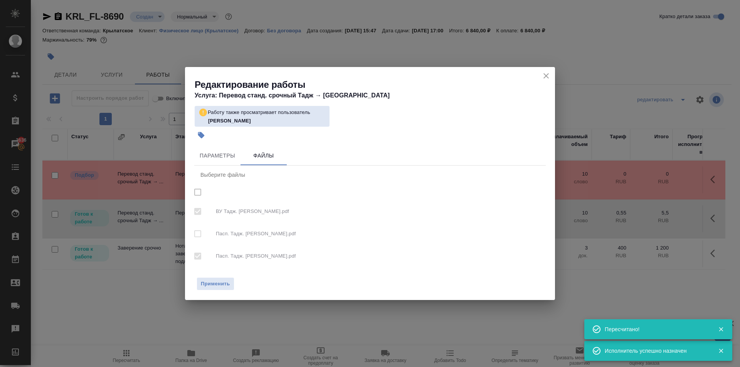
checkbox input "true"
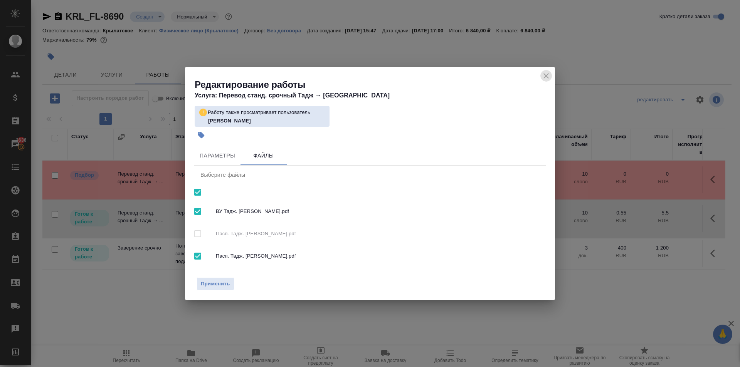
click at [546, 77] on icon "close" at bounding box center [545, 75] width 5 height 5
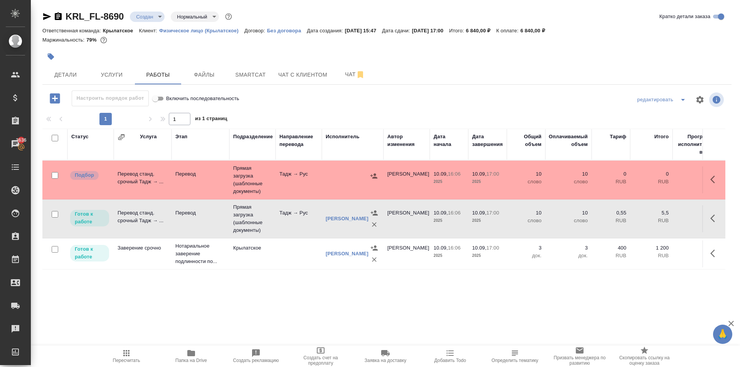
click at [108, 362] on span "Пересчитать" at bounding box center [126, 356] width 55 height 15
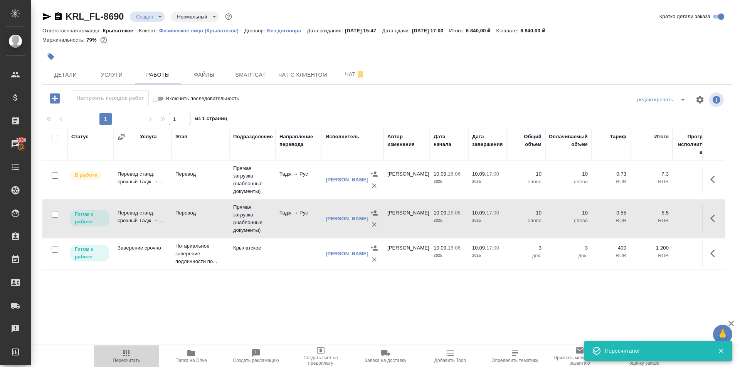
click at [108, 363] on span "Пересчитать" at bounding box center [126, 356] width 55 height 15
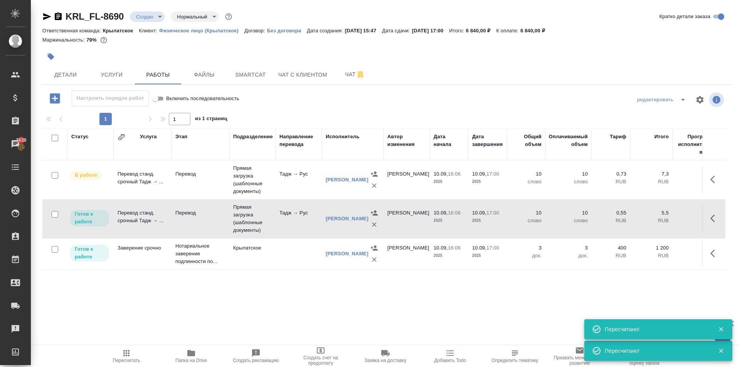
click at [151, 348] on button "Пересчитать" at bounding box center [126, 357] width 65 height 22
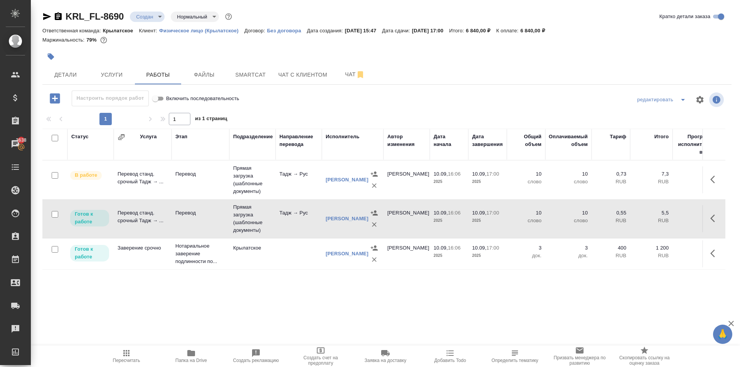
drag, startPoint x: 71, startPoint y: 74, endPoint x: 252, endPoint y: 31, distance: 185.3
click at [252, 31] on div "KRL_FL-8690 Создан new Нормальный normal Кратко детали заказа Ответственная ком…" at bounding box center [386, 161] width 697 height 322
drag, startPoint x: 91, startPoint y: 76, endPoint x: 81, endPoint y: 79, distance: 11.5
click at [81, 79] on div "Детали Услуги Работы Файлы Smartcat Чат с клиентом Чат" at bounding box center [386, 74] width 689 height 19
click at [81, 79] on span "Детали" at bounding box center [65, 75] width 37 height 10
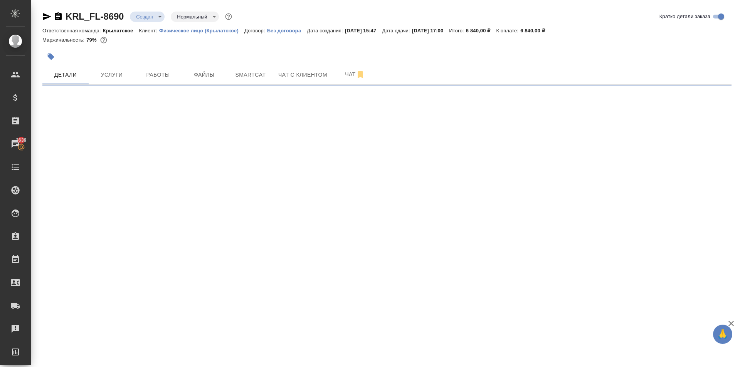
select select "RU"
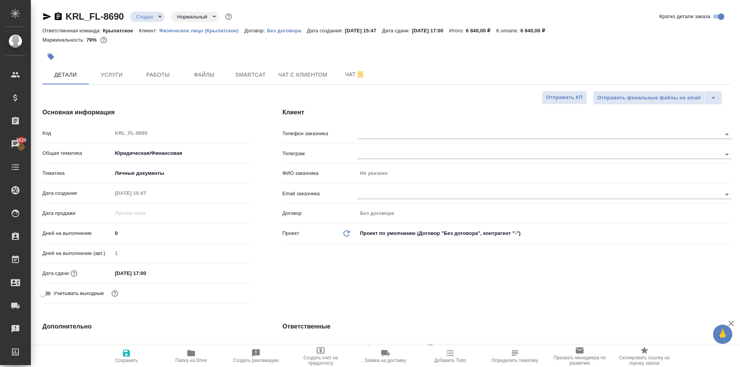
type textarea "x"
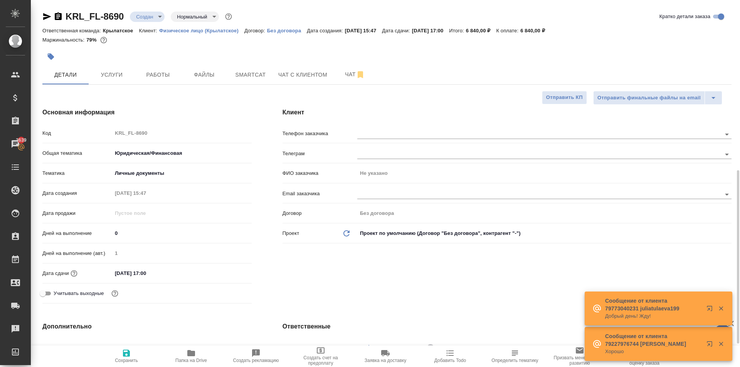
scroll to position [231, 0]
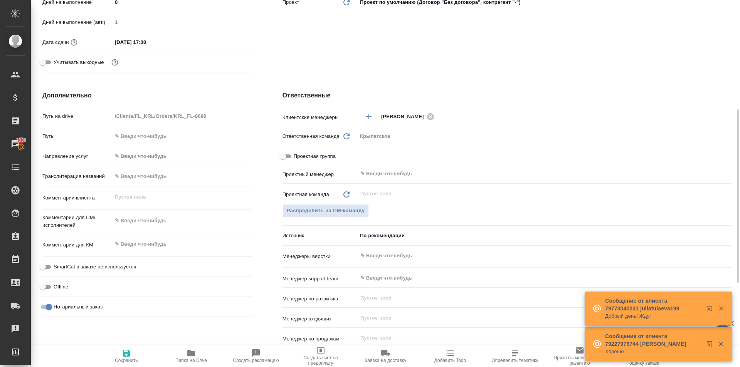
click at [170, 151] on body "🙏 .cls-1 fill:#fff; AWATERA Kasymov Timur Клиенты Спецификации Заказы 3639 Чаты…" at bounding box center [370, 183] width 740 height 367
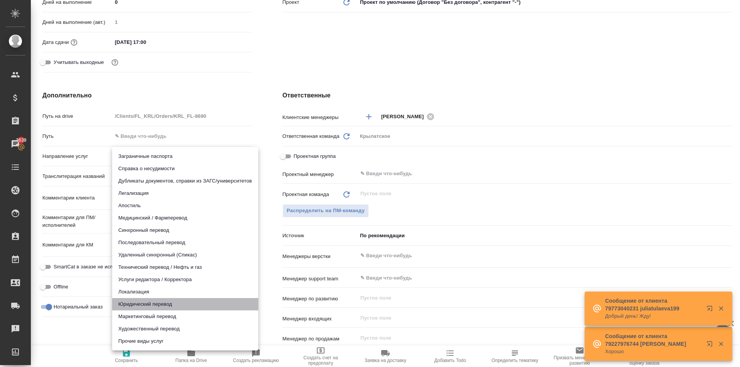
click at [148, 309] on li "Юридический перевод" at bounding box center [185, 304] width 146 height 12
type input "legalTranslation"
type textarea "x"
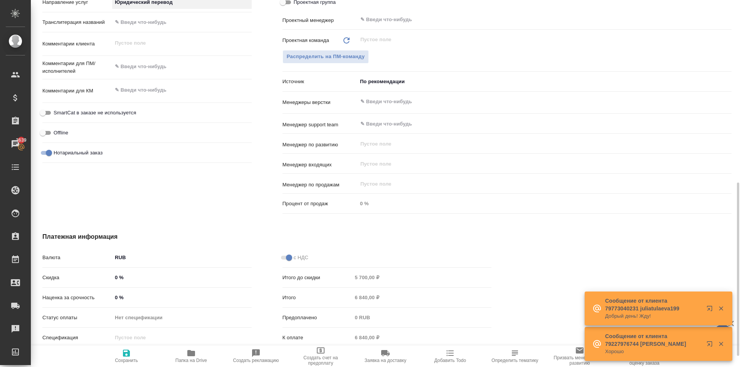
scroll to position [409, 0]
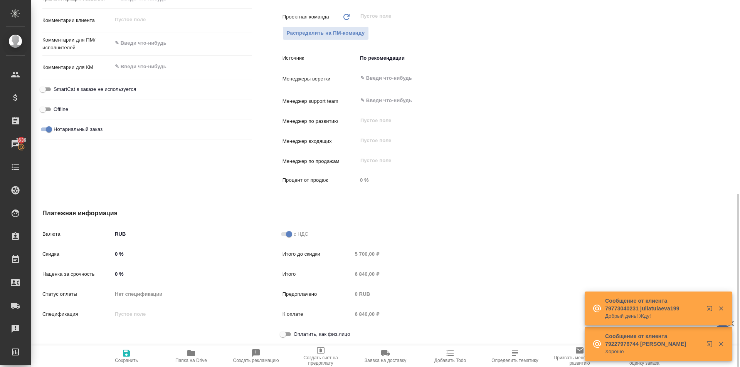
click at [288, 333] on input "Оплатить, как физ.лицо" at bounding box center [283, 334] width 28 height 9
checkbox input "true"
type textarea "x"
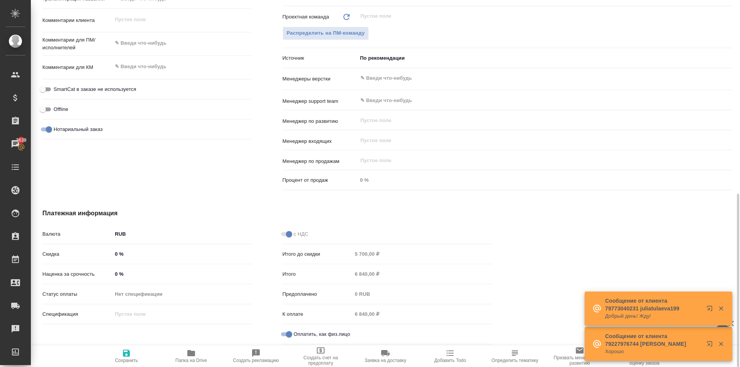
click at [132, 354] on span "Сохранить" at bounding box center [126, 356] width 55 height 15
type textarea "x"
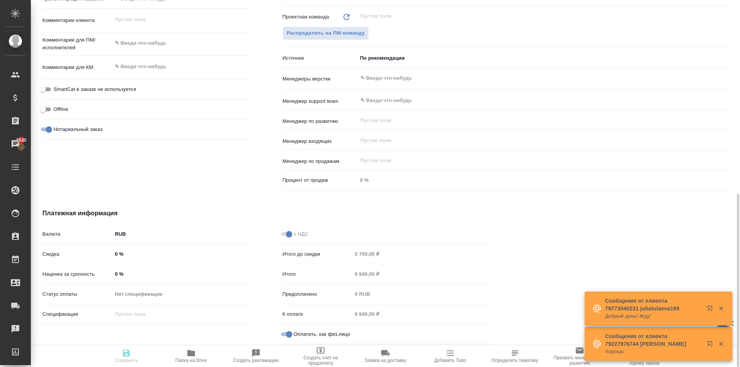
type textarea "x"
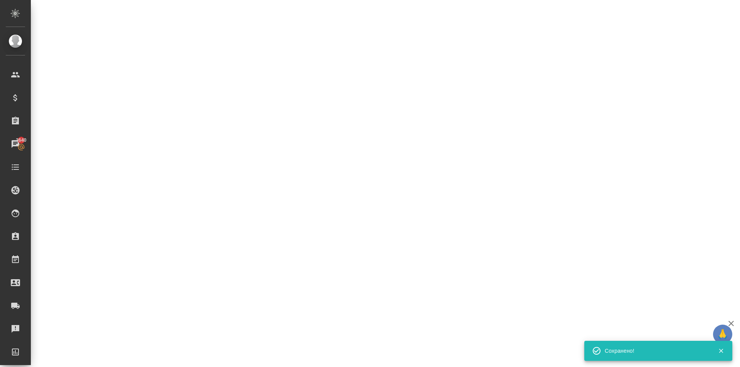
select select "RU"
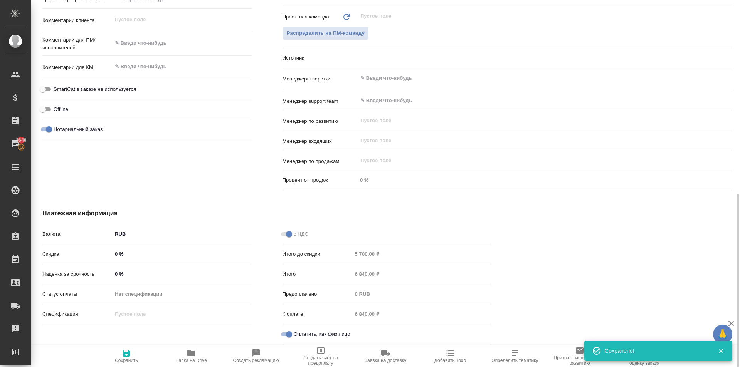
type textarea "x"
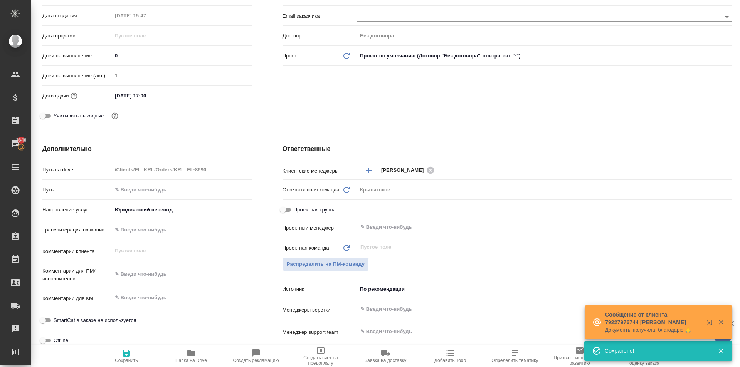
scroll to position [0, 0]
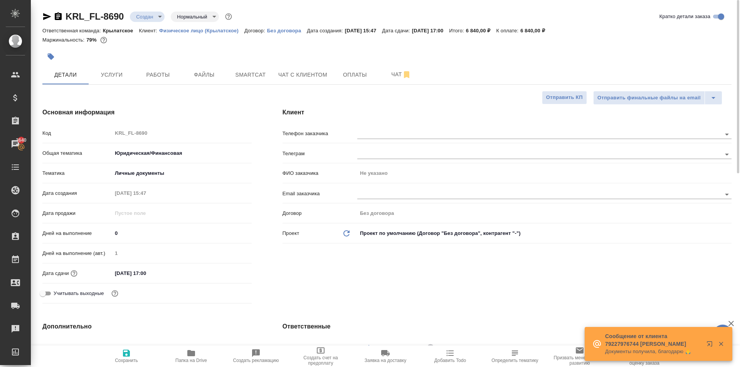
click at [398, 122] on div "Клиент Телефон заказчика Телеграм ФИО заказчика Не указано Email заказчика Дого…" at bounding box center [507, 207] width 480 height 230
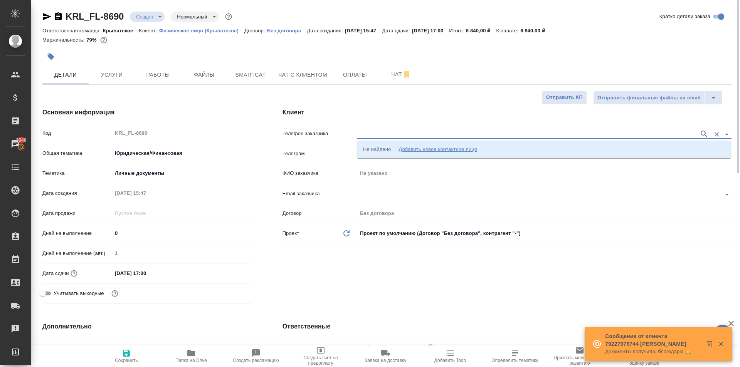
click at [402, 130] on input "text" at bounding box center [526, 133] width 338 height 9
click at [415, 150] on div "Добавить новое контактное лицо" at bounding box center [437, 150] width 79 height 8
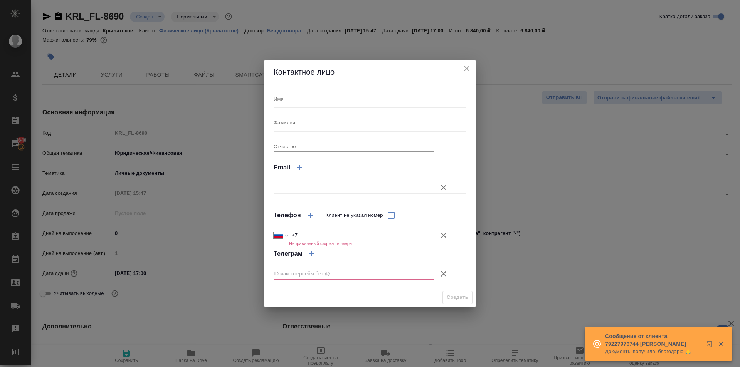
click at [334, 96] on input "Имя" at bounding box center [354, 99] width 161 height 11
click at [317, 96] on input "Имя" at bounding box center [354, 99] width 161 height 11
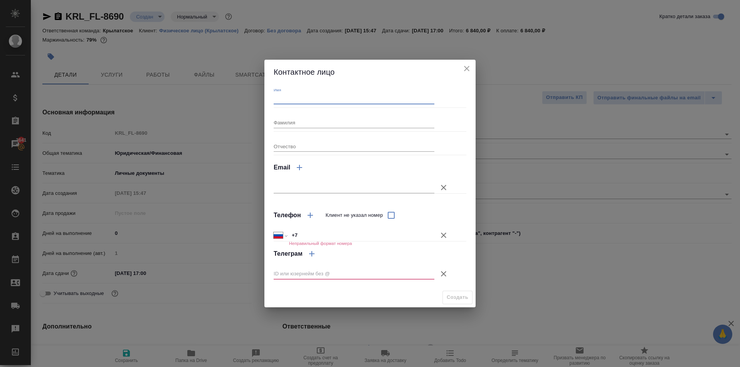
click at [334, 96] on input "Имя" at bounding box center [354, 99] width 161 height 11
click at [336, 97] on input "Имя" at bounding box center [354, 99] width 161 height 11
click at [303, 104] on input "Имя" at bounding box center [354, 99] width 161 height 11
click at [294, 98] on input "Имя" at bounding box center [354, 99] width 161 height 11
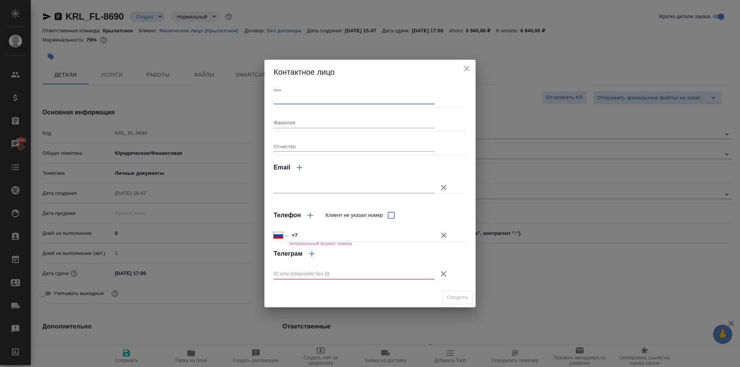
click at [294, 98] on input "Имя" at bounding box center [354, 99] width 161 height 11
click at [321, 78] on h2 "Контактное лицо" at bounding box center [370, 72] width 193 height 12
click at [319, 95] on input "Имя" at bounding box center [354, 99] width 161 height 11
click at [331, 86] on div "Имя Фамилия Отчество Email Телефон Клиент не указал номер Международный Австрал…" at bounding box center [369, 185] width 211 height 203
click at [298, 104] on input "Имя" at bounding box center [354, 99] width 161 height 11
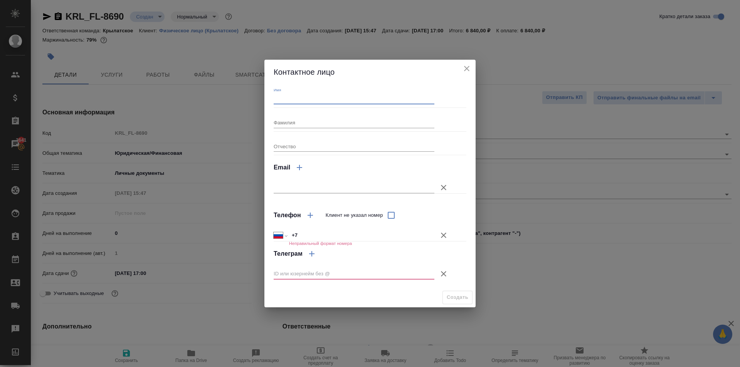
click at [297, 73] on span "Контактное лицо" at bounding box center [304, 72] width 61 height 8
click at [290, 97] on input "Имя" at bounding box center [354, 99] width 161 height 11
click at [296, 86] on div "Имя Фамилия Отчество Email Телефон Клиент не указал номер Международный Австрал…" at bounding box center [369, 185] width 211 height 203
click at [447, 236] on icon "button" at bounding box center [443, 235] width 9 height 9
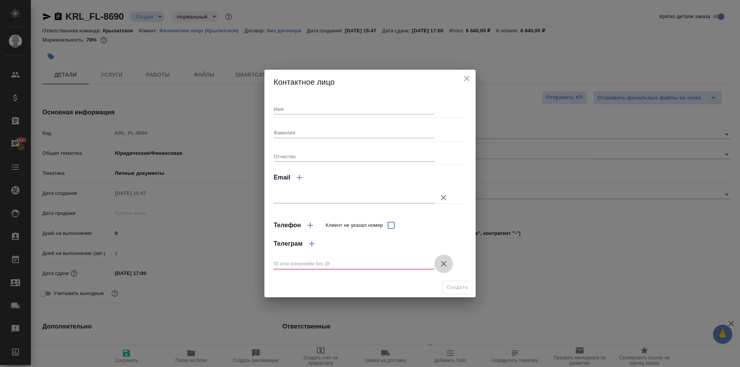
click at [444, 265] on icon "button" at bounding box center [443, 263] width 9 height 9
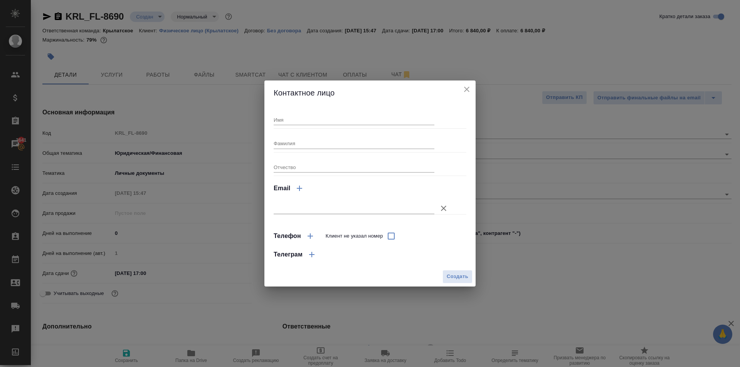
drag, startPoint x: 455, startPoint y: 277, endPoint x: 362, endPoint y: 143, distance: 163.4
click at [371, 150] on div "Контактное лицо Имя Фамилия Отчество Email Телефон Клиент не указал номер Телег…" at bounding box center [369, 184] width 211 height 206
click at [326, 118] on input "Имя" at bounding box center [354, 119] width 161 height 11
type input "Абдурахим"
drag, startPoint x: 455, startPoint y: 286, endPoint x: 459, endPoint y: 281, distance: 5.2
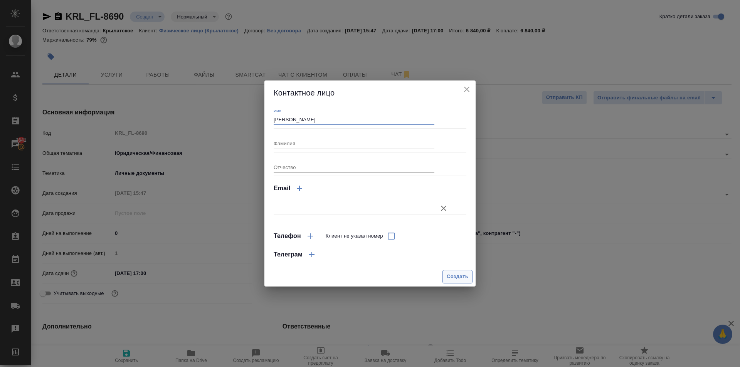
click at [455, 286] on div "Создать" at bounding box center [369, 277] width 211 height 20
drag, startPoint x: 459, startPoint y: 281, endPoint x: 459, endPoint y: 286, distance: 5.0
click at [459, 286] on div "Создать" at bounding box center [369, 277] width 211 height 20
drag, startPoint x: 429, startPoint y: 278, endPoint x: 455, endPoint y: 273, distance: 26.7
click at [443, 275] on div "Создать" at bounding box center [369, 277] width 211 height 20
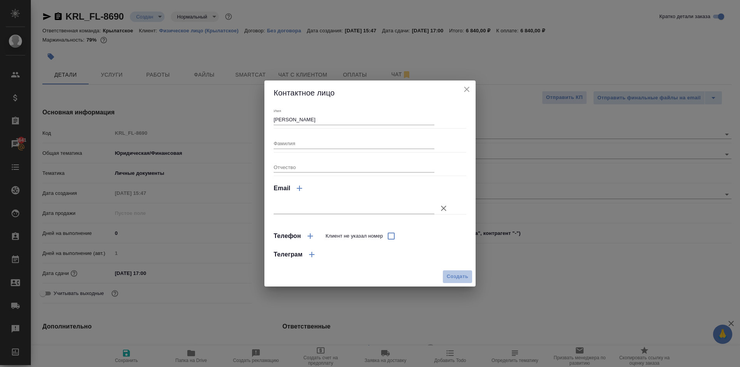
click at [454, 273] on span "Создать" at bounding box center [458, 276] width 22 height 9
type input "Абдурахим"
type textarea "x"
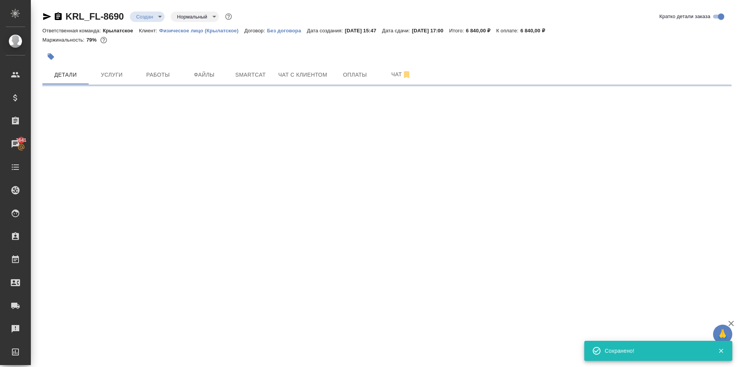
type input "holyTrinity"
select select "RU"
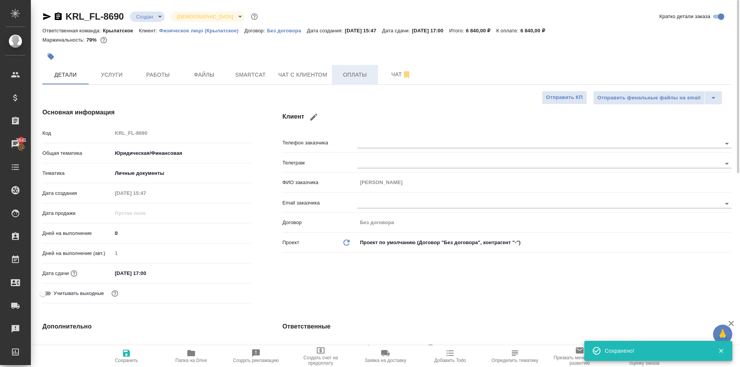
type textarea "x"
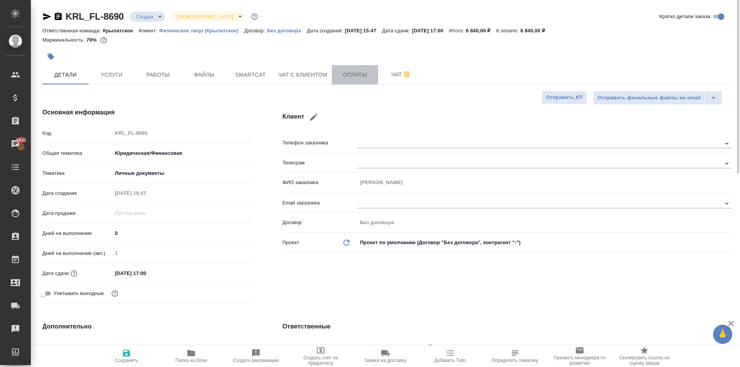
click at [362, 74] on span "Оплаты" at bounding box center [354, 75] width 37 height 10
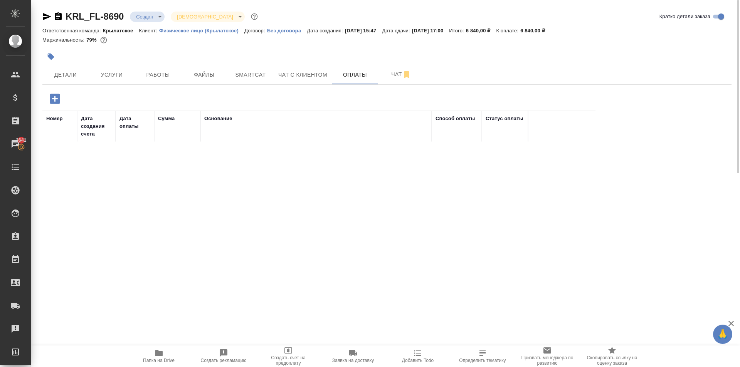
click at [57, 99] on icon "button" at bounding box center [54, 98] width 13 height 13
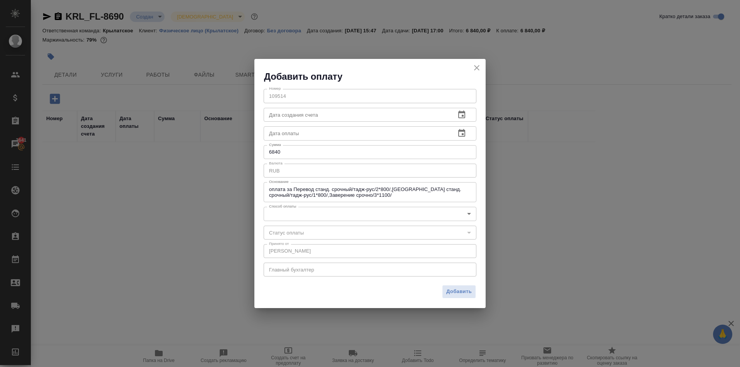
click at [301, 219] on body "🙏 .cls-1 fill:#fff; AWATERA Kasymov Timur Клиенты Спецификации Заказы 3641 Чаты…" at bounding box center [370, 183] width 740 height 367
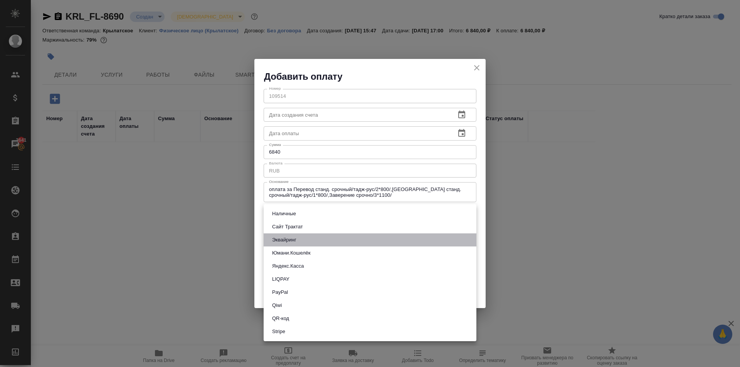
click at [300, 238] on li "Эквайринг" at bounding box center [370, 240] width 213 height 13
type input "acquiring"
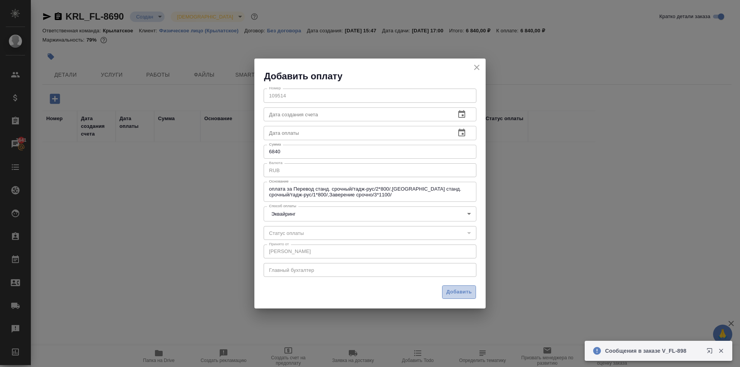
click at [456, 286] on button "Добавить" at bounding box center [459, 292] width 34 height 13
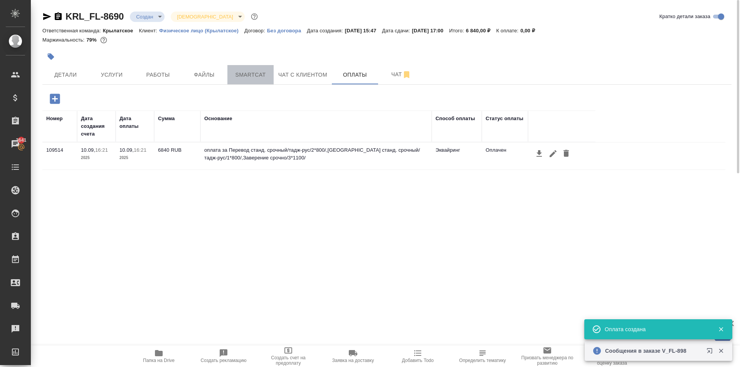
drag, startPoint x: 240, startPoint y: 71, endPoint x: 234, endPoint y: 76, distance: 7.5
click at [235, 76] on span "Smartcat" at bounding box center [250, 75] width 37 height 10
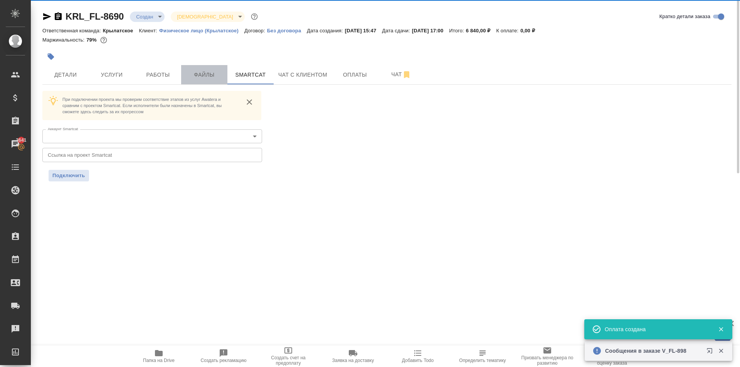
click at [217, 68] on button "Файлы" at bounding box center [204, 74] width 46 height 19
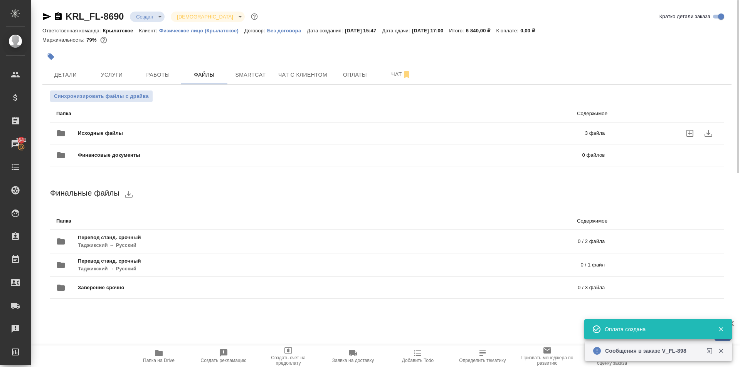
click at [113, 129] on div "Исходные файлы 3 файла" at bounding box center [330, 133] width 548 height 18
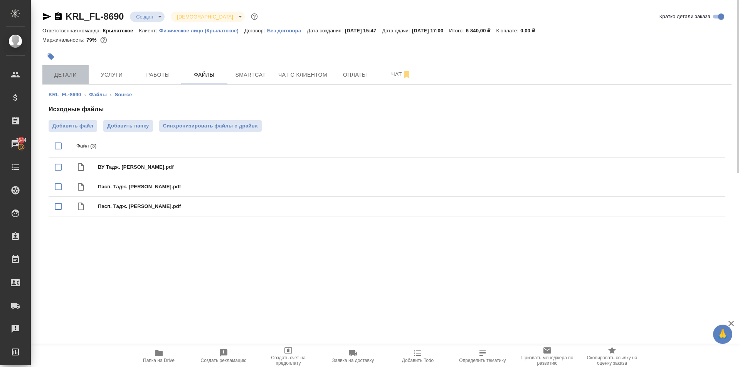
click at [68, 79] on span "Детали" at bounding box center [65, 75] width 37 height 10
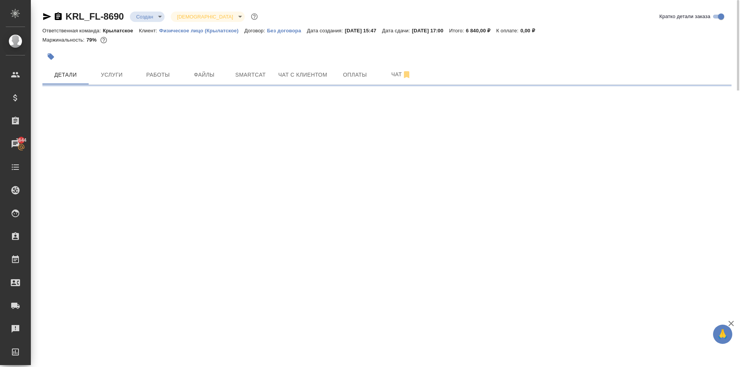
drag, startPoint x: 100, startPoint y: 55, endPoint x: 104, endPoint y: 59, distance: 6.0
click at [104, 59] on div at bounding box center [271, 56] width 459 height 17
select select "RU"
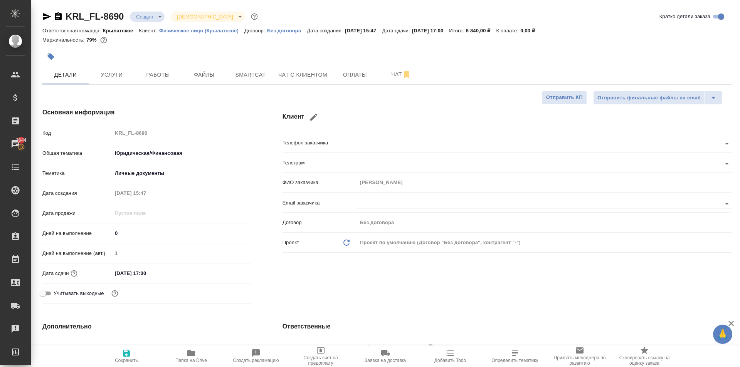
type textarea "x"
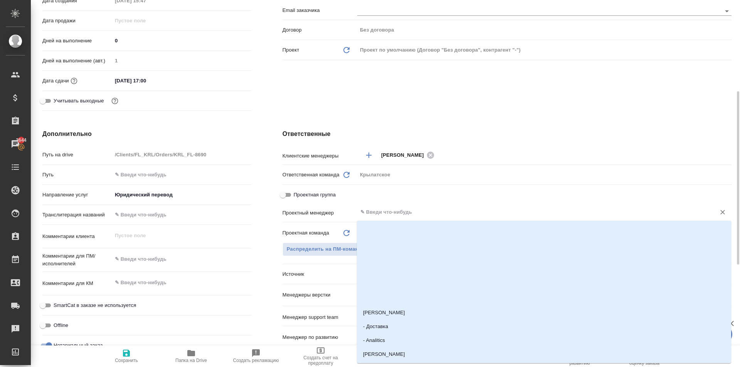
click at [392, 208] on input "text" at bounding box center [531, 212] width 344 height 9
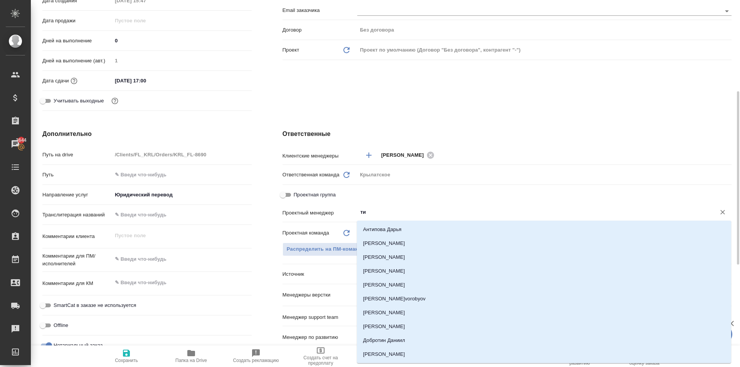
type input "тим"
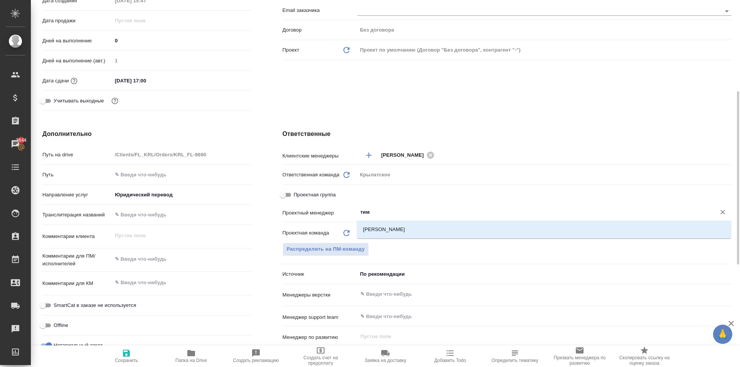
drag, startPoint x: 370, startPoint y: 224, endPoint x: 365, endPoint y: 236, distance: 12.6
click at [371, 224] on li "[PERSON_NAME]" at bounding box center [544, 230] width 374 height 14
type textarea "x"
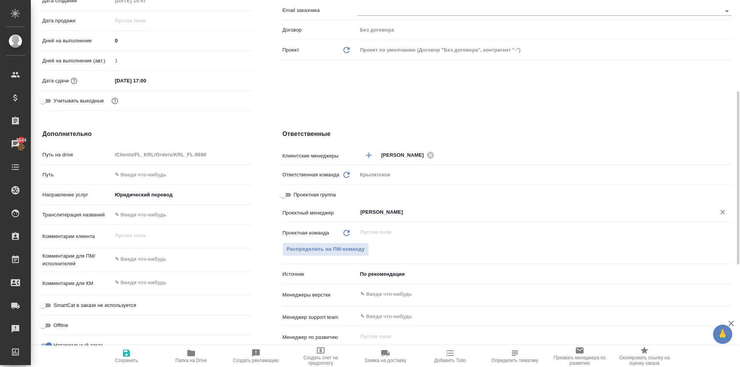
type input "[PERSON_NAME]"
drag, startPoint x: 119, startPoint y: 362, endPoint x: 170, endPoint y: 348, distance: 53.4
click at [122, 360] on span "Сохранить" at bounding box center [126, 360] width 23 height 5
type textarea "x"
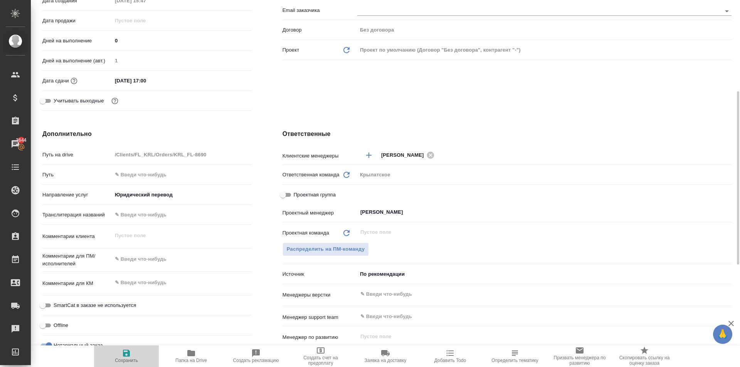
type textarea "x"
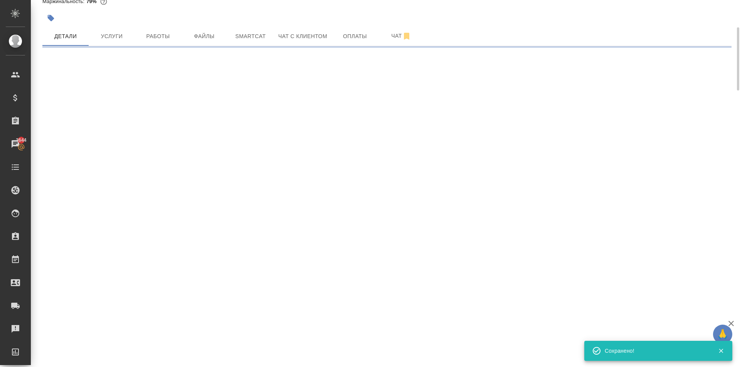
scroll to position [0, 0]
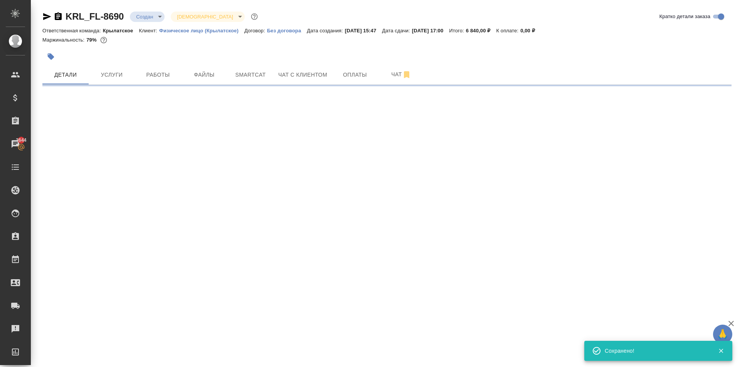
click at [153, 5] on div "KRL_FL-8690 Создан new Святая троица holyTrinity Кратко детали заказа Ответстве…" at bounding box center [386, 45] width 697 height 91
click at [156, 13] on body "🙏 .cls-1 fill:#fff; AWATERA Kasymov Timur Клиенты Спецификации Заказы 3644 Чаты…" at bounding box center [370, 183] width 740 height 367
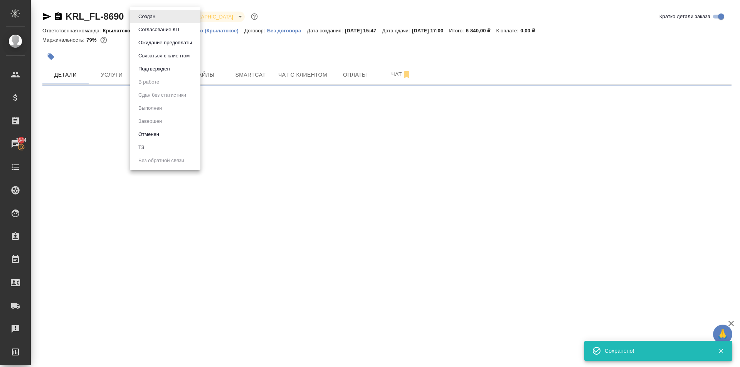
click at [158, 70] on button "Подтвержден" at bounding box center [154, 69] width 36 height 8
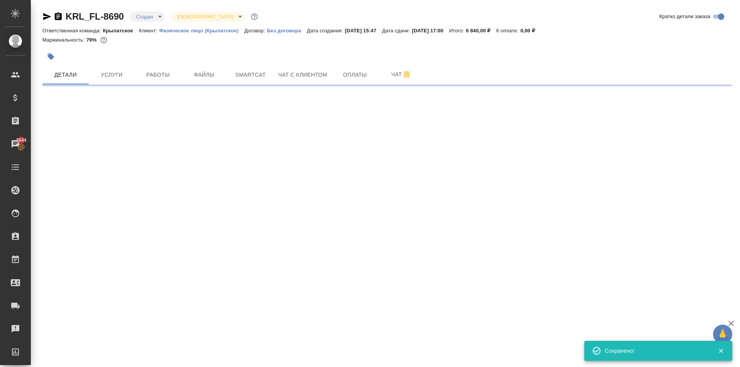
select select "RU"
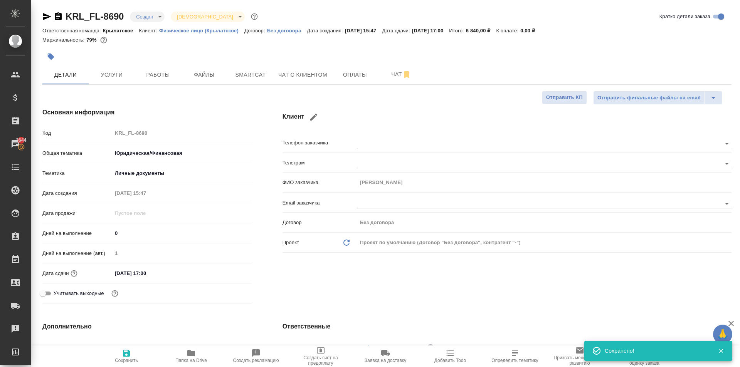
type textarea "x"
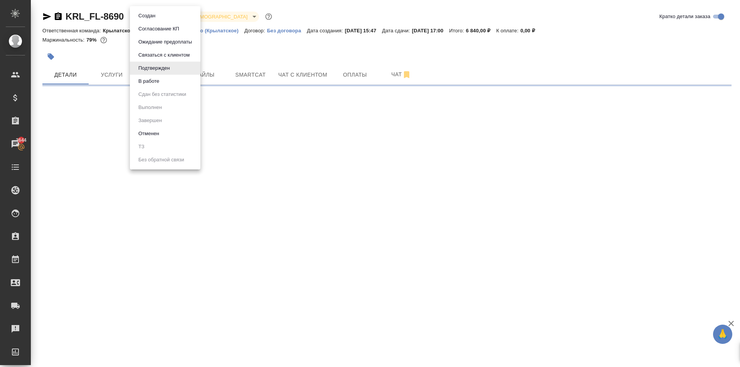
click at [154, 20] on body "🙏 .cls-1 fill:#fff; AWATERA Kasymov Timur Клиенты Спецификации Заказы 3644 Чаты…" at bounding box center [370, 183] width 740 height 367
click at [161, 84] on button "В работе" at bounding box center [148, 81] width 25 height 8
click at [164, 20] on body "🙏 .cls-1 fill:#fff; AWATERA Kasymov Timur Клиенты Спецификации Заказы 3644 Чаты…" at bounding box center [370, 183] width 740 height 367
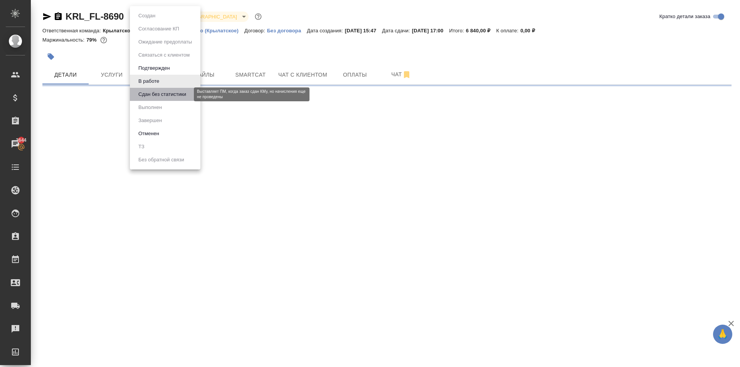
select select "RU"
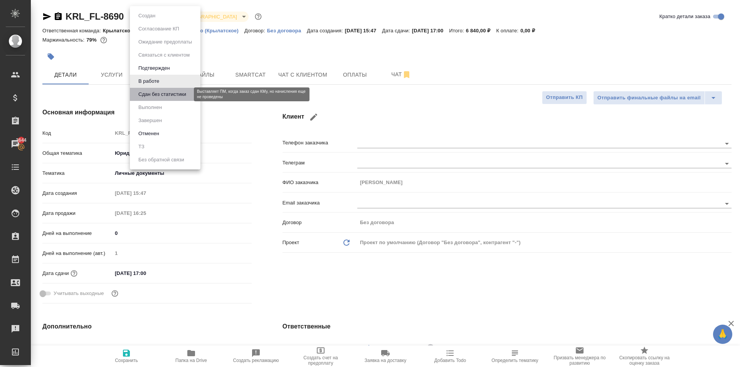
type textarea "x"
drag, startPoint x: 171, startPoint y: 96, endPoint x: 167, endPoint y: 94, distance: 5.0
click at [167, 94] on button "Сдан без статистики" at bounding box center [162, 94] width 52 height 8
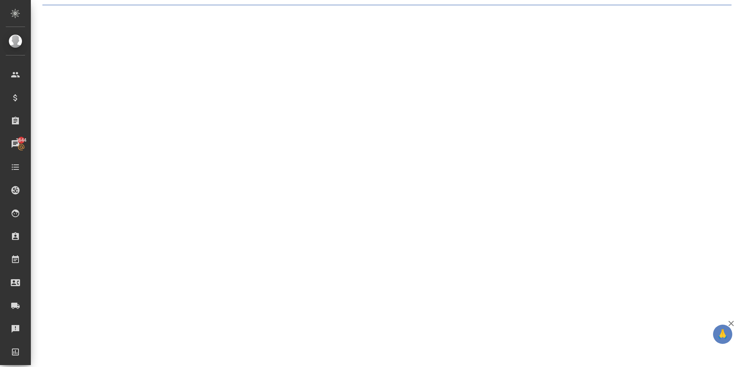
select select "RU"
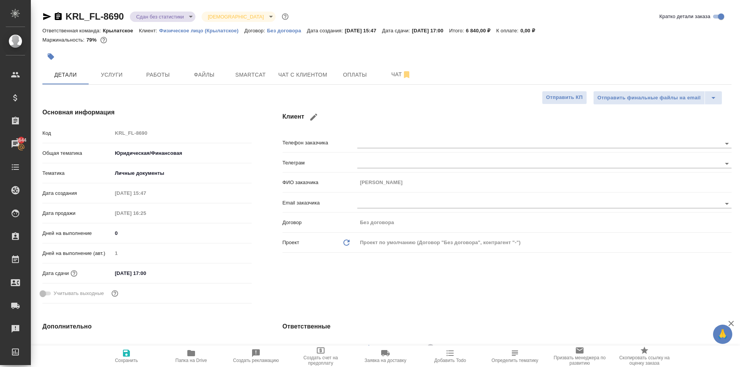
type textarea "x"
click at [206, 116] on h4 "Основная информация" at bounding box center [146, 112] width 209 height 9
type textarea "x"
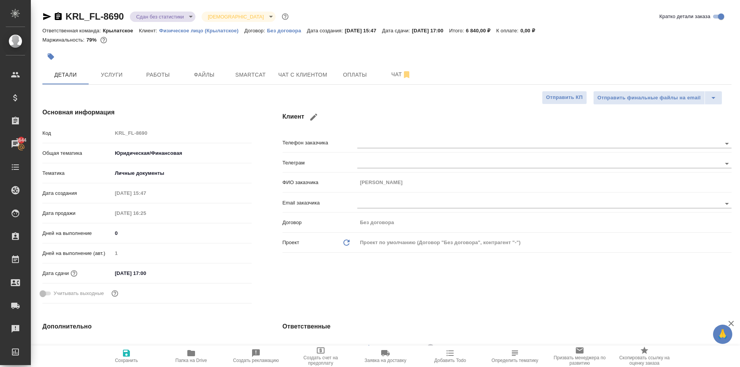
type textarea "x"
click at [156, 71] on span "Работы" at bounding box center [157, 75] width 37 height 10
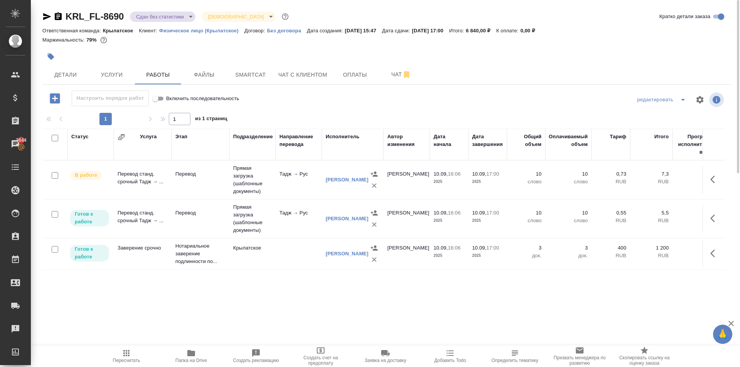
click at [124, 334] on div ".cls-1 fill:#fff; AWATERA Kasymov Timur Клиенты Спецификации Заказы 3644 Чаты T…" at bounding box center [370, 183] width 740 height 367
click at [138, 355] on span "Пересчитать" at bounding box center [126, 356] width 55 height 15
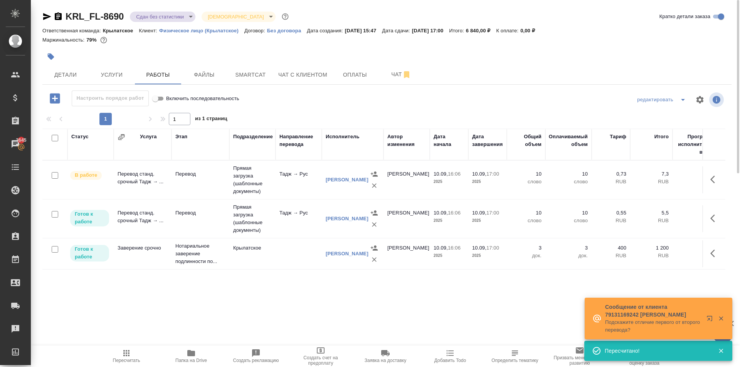
click at [126, 355] on icon "button" at bounding box center [126, 353] width 6 height 6
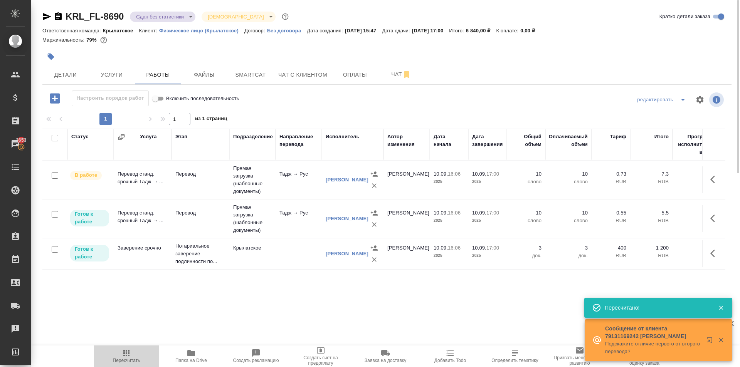
drag, startPoint x: 124, startPoint y: 356, endPoint x: 146, endPoint y: 350, distance: 22.4
click at [124, 356] on icon "button" at bounding box center [126, 353] width 6 height 6
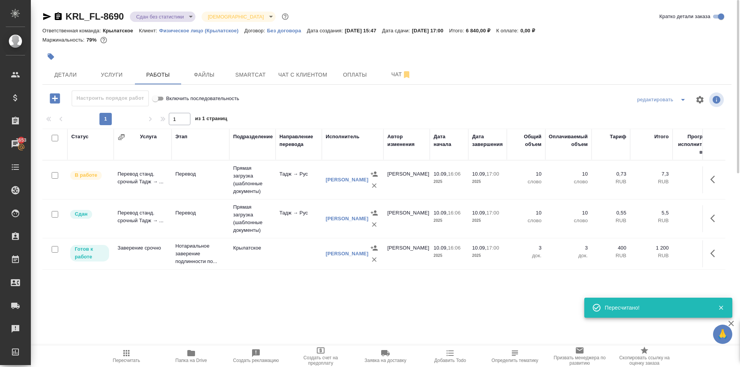
drag, startPoint x: 717, startPoint y: 252, endPoint x: 707, endPoint y: 252, distance: 9.2
click at [715, 252] on icon "button" at bounding box center [714, 253] width 9 height 9
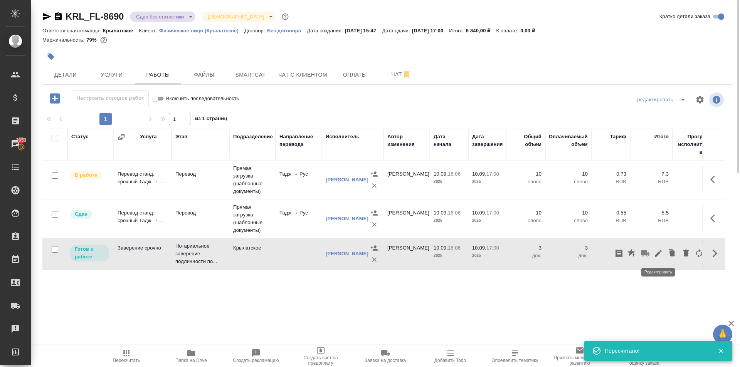
click at [661, 252] on icon "button" at bounding box center [658, 253] width 7 height 7
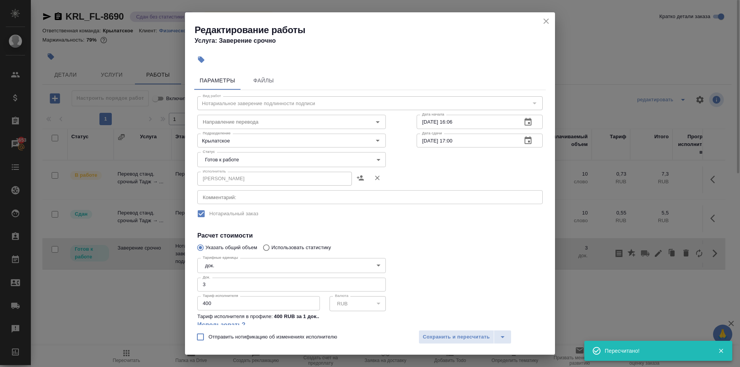
click at [219, 159] on body "🙏 .cls-1 fill:#fff; AWATERA Kasymov Timur Клиенты Спецификации Заказы 3653 Чаты…" at bounding box center [370, 183] width 740 height 367
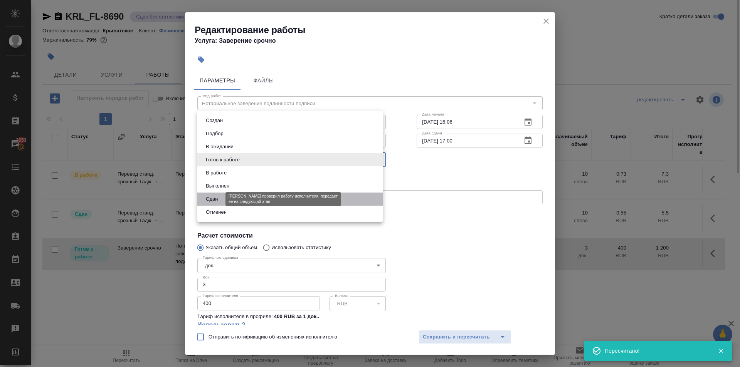
drag, startPoint x: 218, startPoint y: 198, endPoint x: 312, endPoint y: 261, distance: 113.6
click at [218, 198] on button "Сдан" at bounding box center [211, 199] width 17 height 8
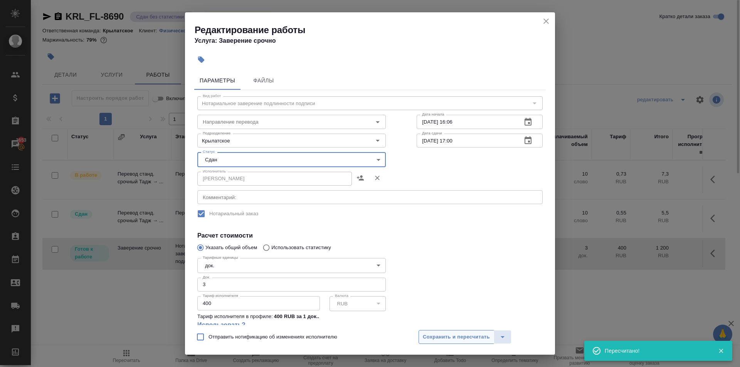
click at [430, 336] on span "Сохранить и пересчитать" at bounding box center [456, 337] width 67 height 9
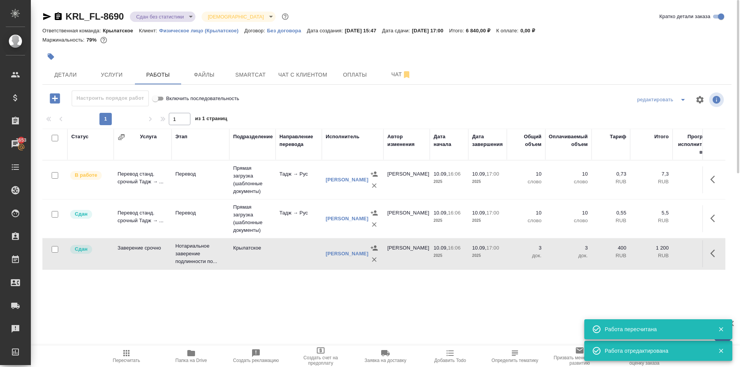
click at [118, 358] on span "Пересчитать" at bounding box center [126, 356] width 55 height 15
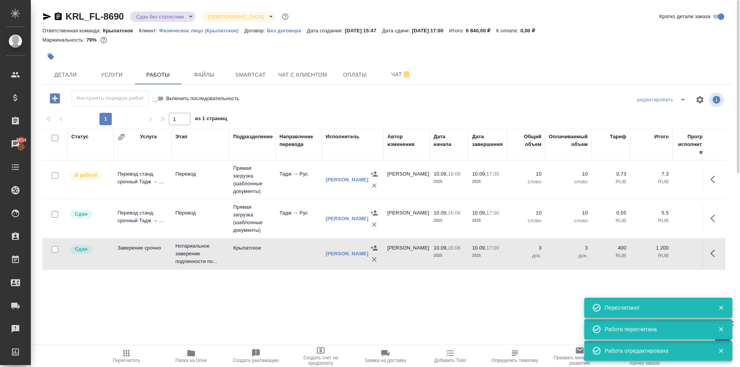
click at [129, 356] on icon "button" at bounding box center [126, 353] width 6 height 6
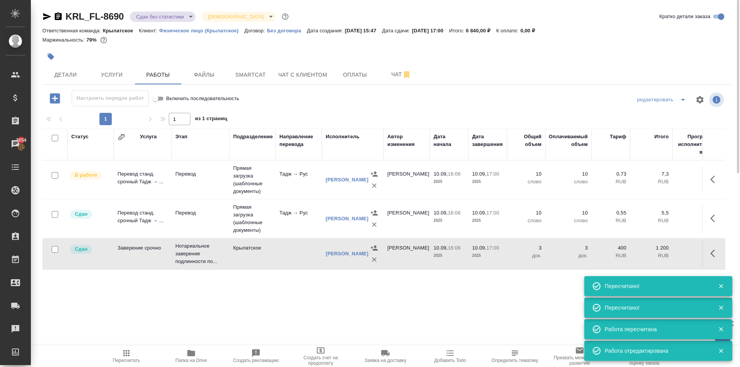
click at [135, 350] on span "Пересчитать" at bounding box center [126, 356] width 55 height 15
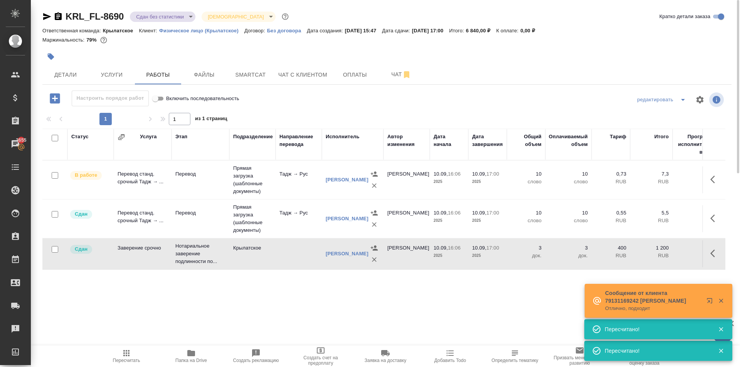
click at [118, 346] on button "Пересчитать" at bounding box center [126, 357] width 65 height 22
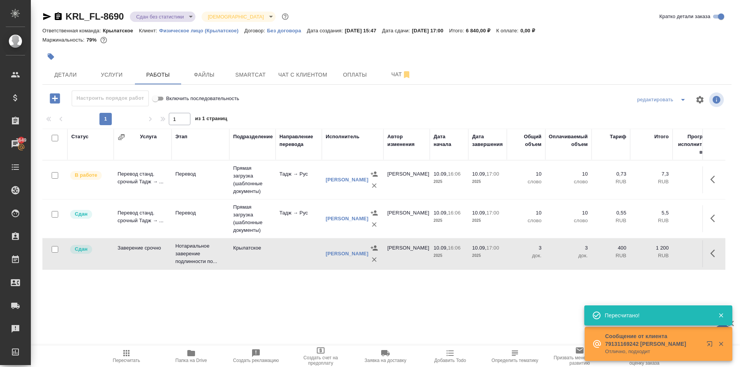
click at [114, 341] on div ".cls-1 fill:#fff; AWATERA Kasymov Timur Клиенты Спецификации Заказы 3649 Чаты T…" at bounding box center [370, 183] width 740 height 367
click at [120, 351] on span "Пересчитать" at bounding box center [126, 356] width 55 height 15
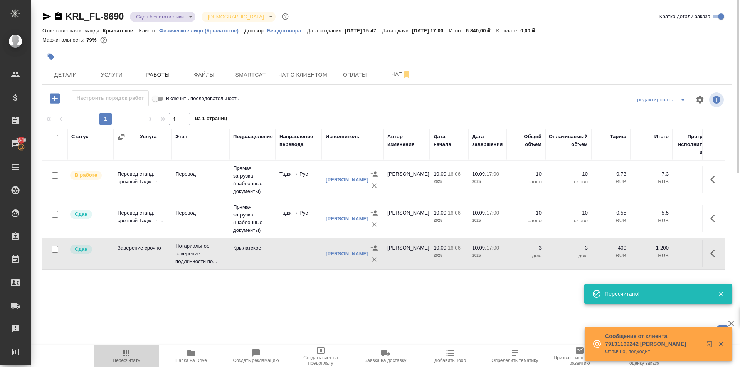
click at [120, 352] on span "Пересчитать" at bounding box center [126, 356] width 55 height 15
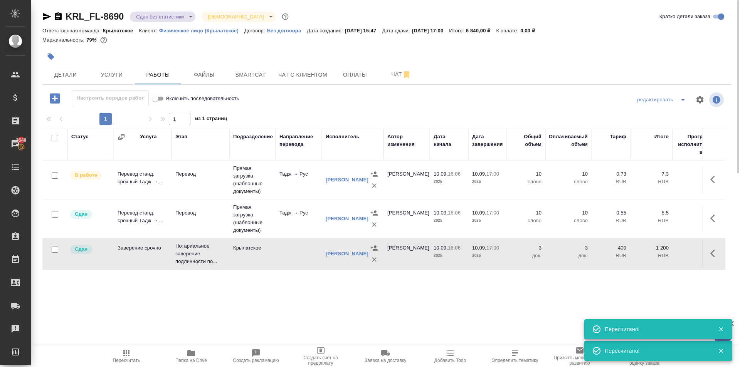
click at [194, 348] on button "Папка на Drive" at bounding box center [191, 357] width 65 height 22
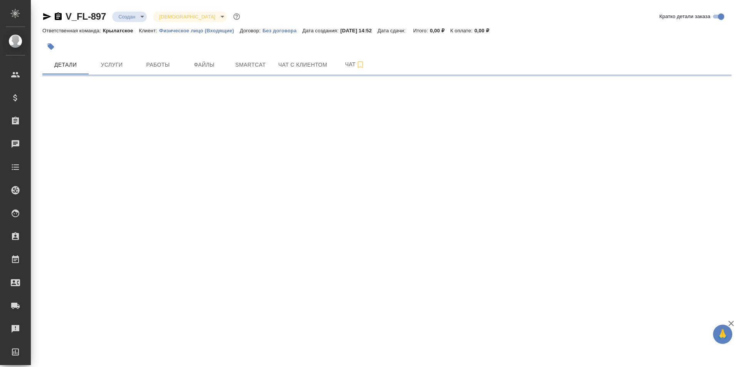
select select "RU"
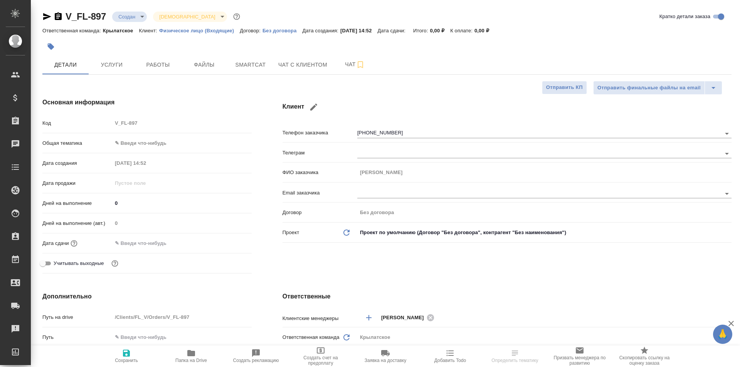
type textarea "x"
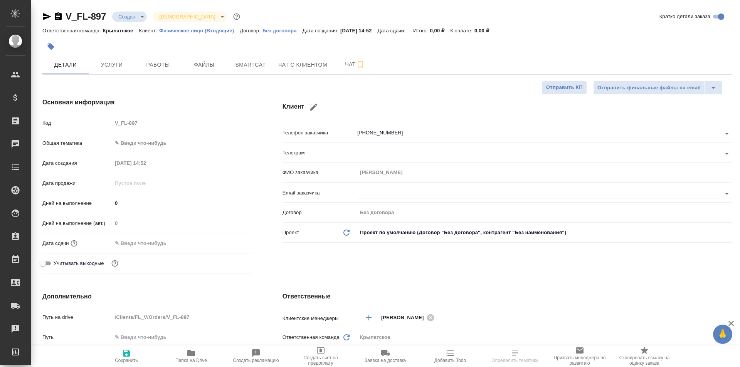
type textarea "x"
select select "RU"
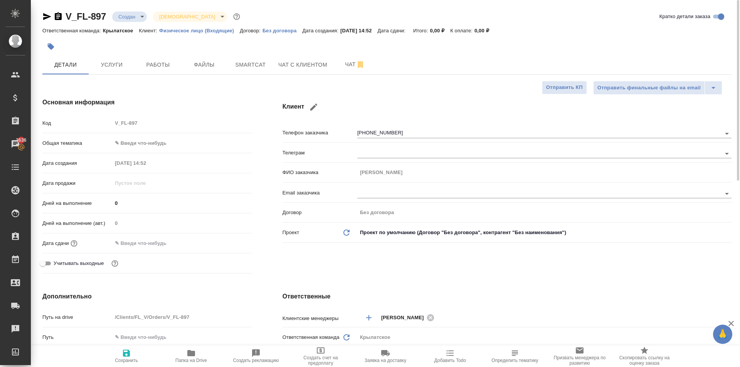
type textarea "x"
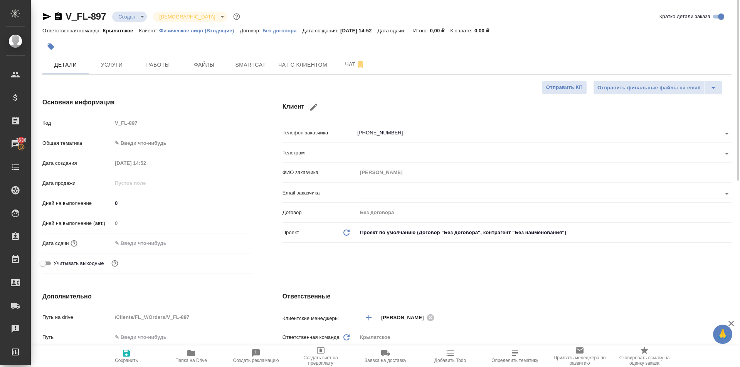
type textarea "x"
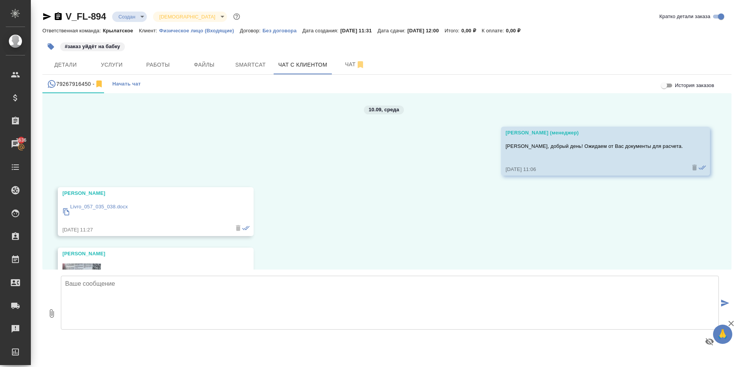
scroll to position [743, 0]
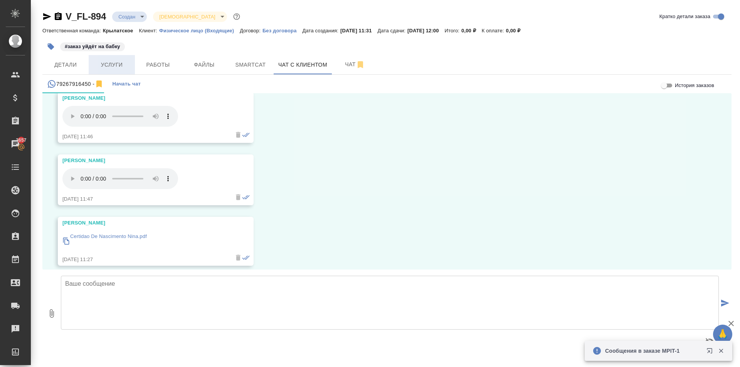
click at [133, 63] on div "Детали Услуги Работы Файлы Smartcat Чат с клиентом Чат" at bounding box center [386, 64] width 689 height 19
click at [127, 65] on span "Услуги" at bounding box center [111, 65] width 37 height 10
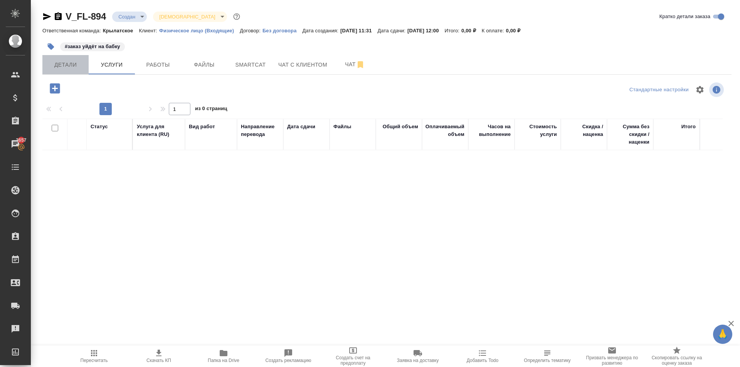
click at [76, 67] on span "Детали" at bounding box center [65, 65] width 37 height 10
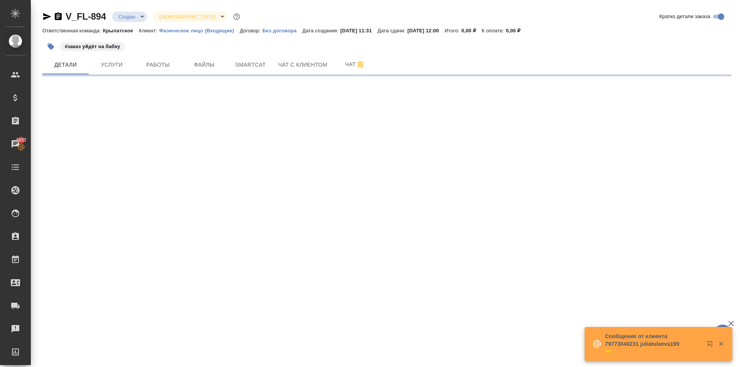
select select "RU"
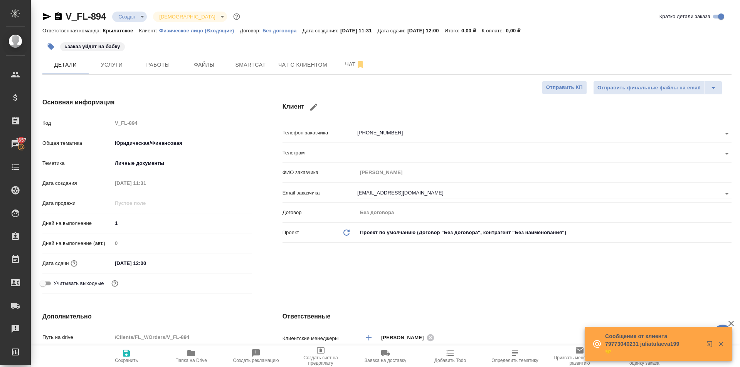
type textarea "x"
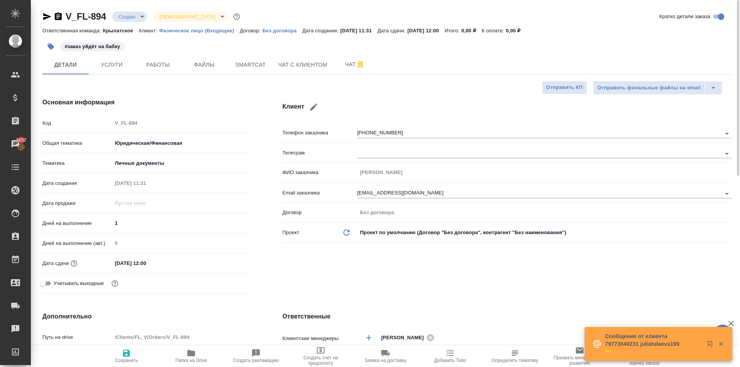
type textarea "x"
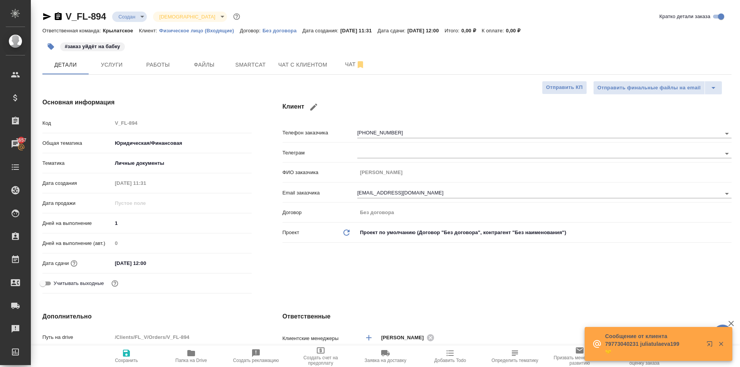
type textarea "x"
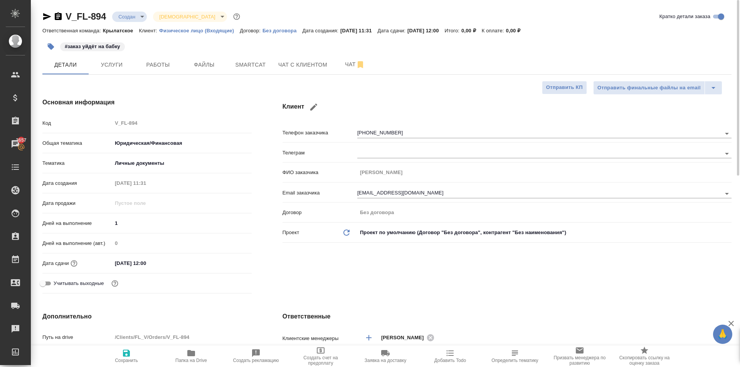
type textarea "x"
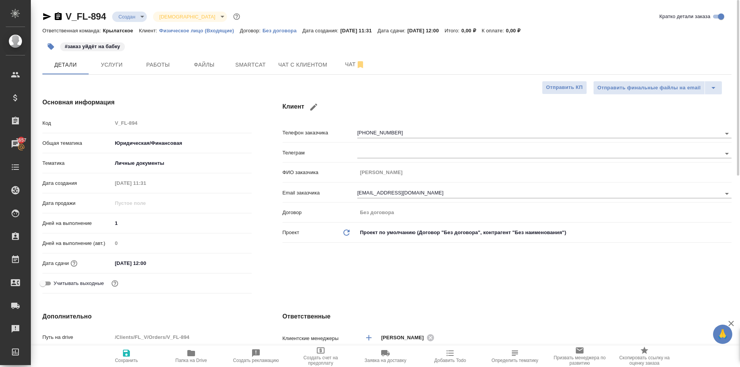
type textarea "x"
click at [48, 18] on icon "button" at bounding box center [46, 16] width 9 height 9
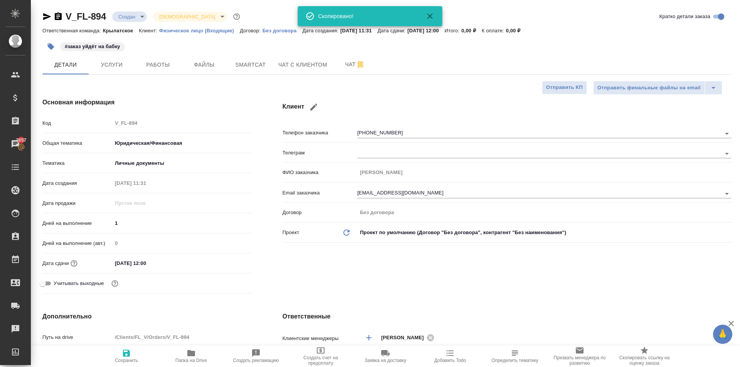
type textarea "x"
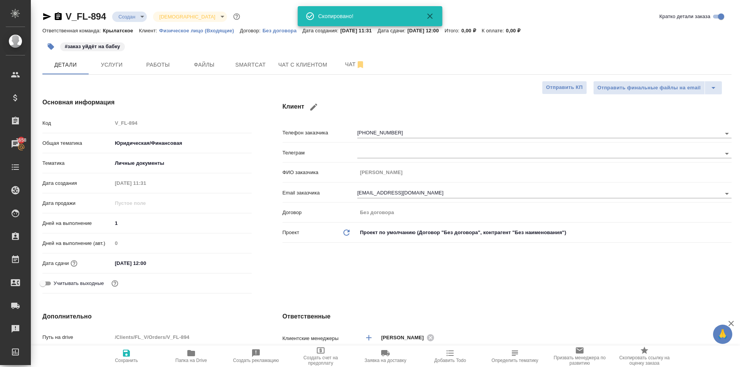
type textarea "x"
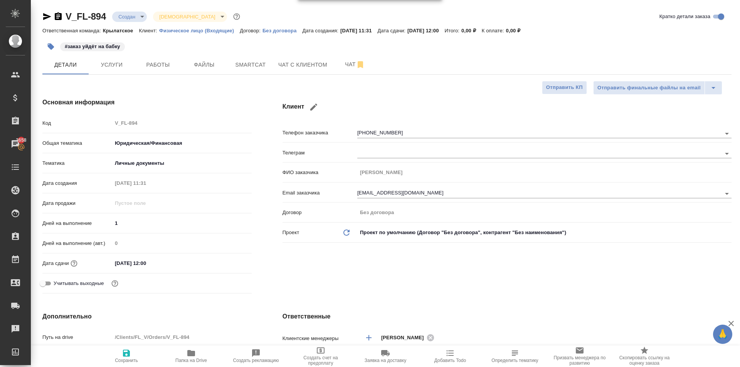
scroll to position [193, 0]
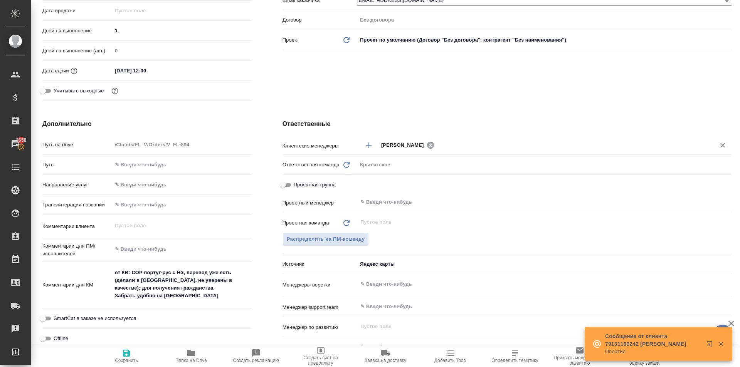
click at [427, 148] on icon at bounding box center [430, 144] width 7 height 7
type textarea "x"
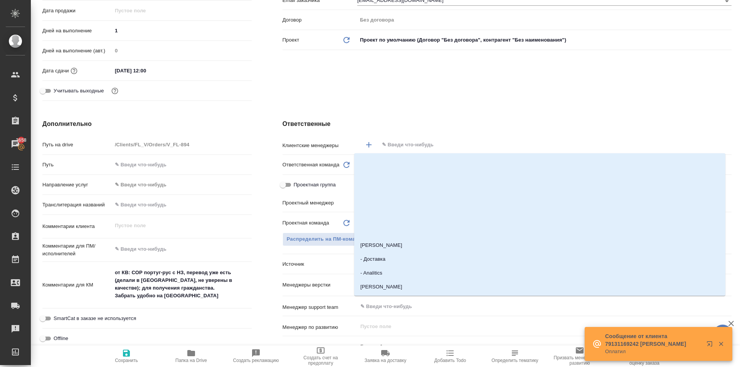
click at [420, 147] on input "text" at bounding box center [542, 144] width 322 height 9
type input "голу"
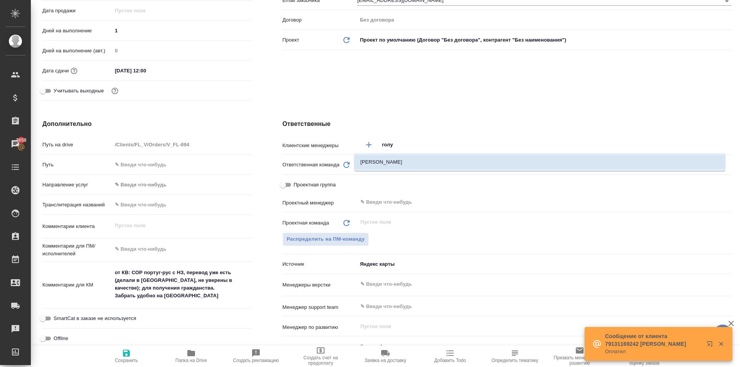
click at [403, 160] on li "Голубев Дмитрий" at bounding box center [539, 162] width 371 height 14
type textarea "x"
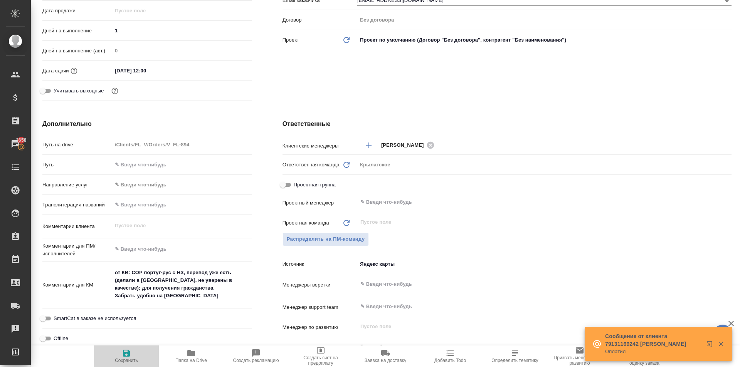
click at [127, 349] on icon "button" at bounding box center [126, 353] width 9 height 9
type textarea "x"
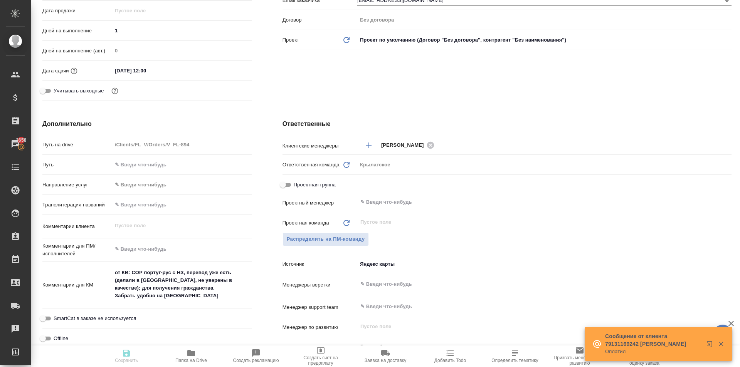
type textarea "x"
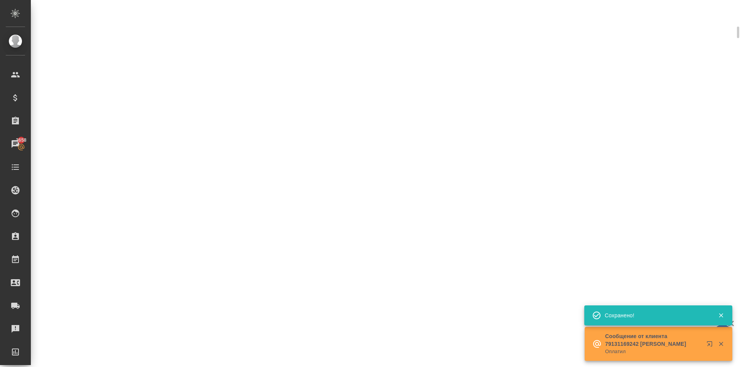
select select "RU"
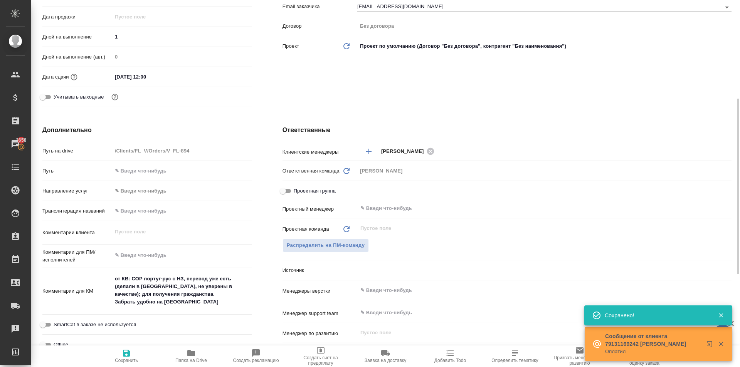
type textarea "x"
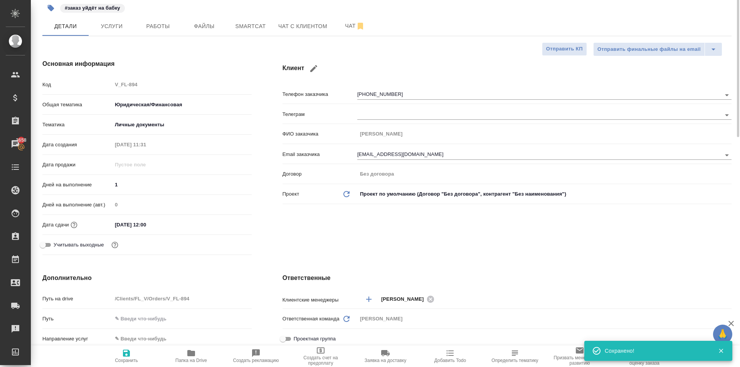
scroll to position [0, 0]
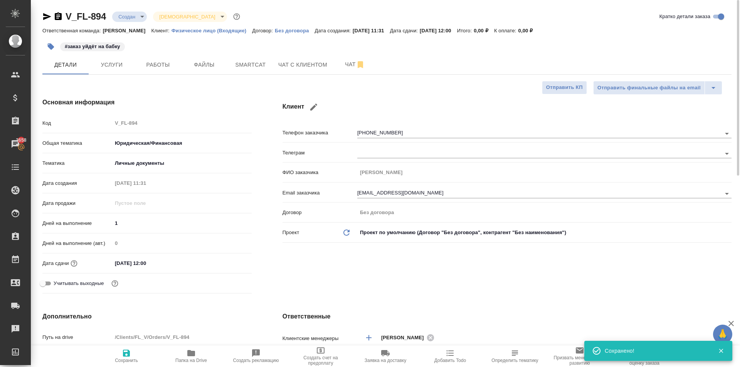
click at [125, 345] on div "Путь на drive /Clients/FL_V/Orders/V_FL-894" at bounding box center [146, 341] width 209 height 20
click at [128, 349] on icon "button" at bounding box center [126, 353] width 9 height 9
type textarea "x"
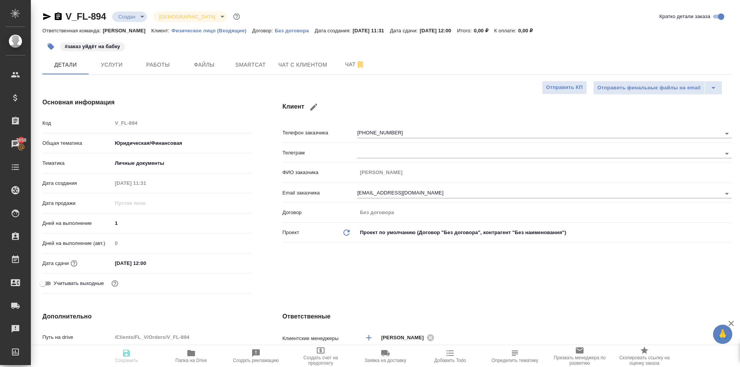
type textarea "x"
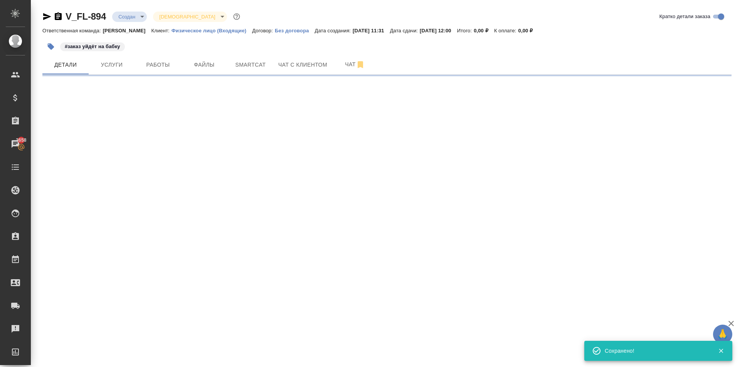
select select "RU"
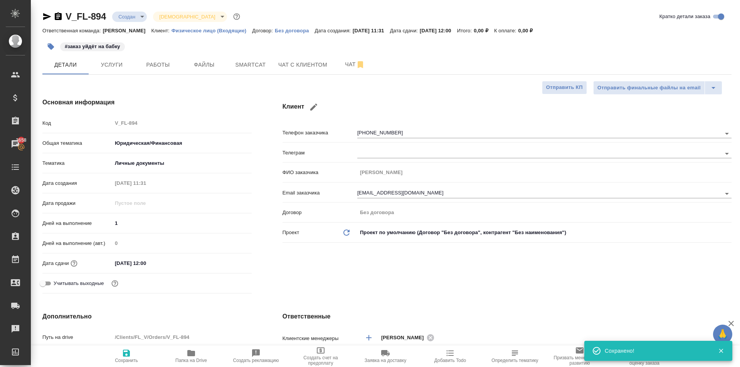
type textarea "x"
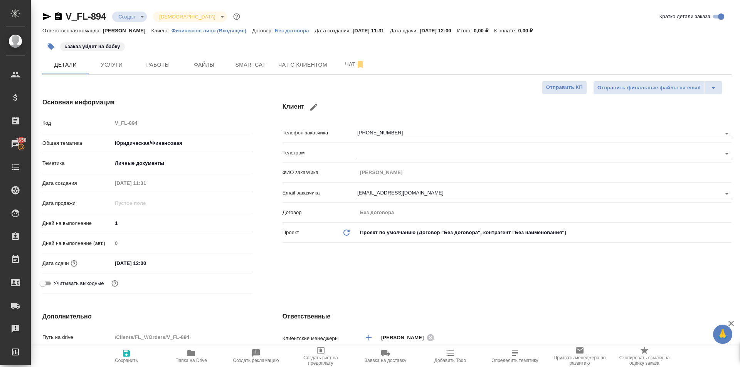
type textarea "x"
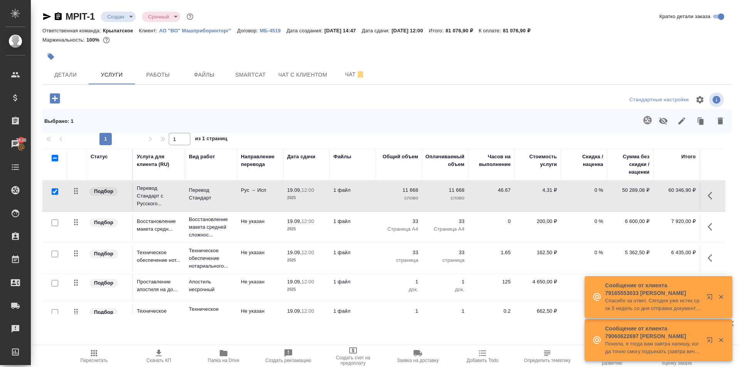
click at [111, 355] on span "Пересчитать" at bounding box center [93, 356] width 55 height 15
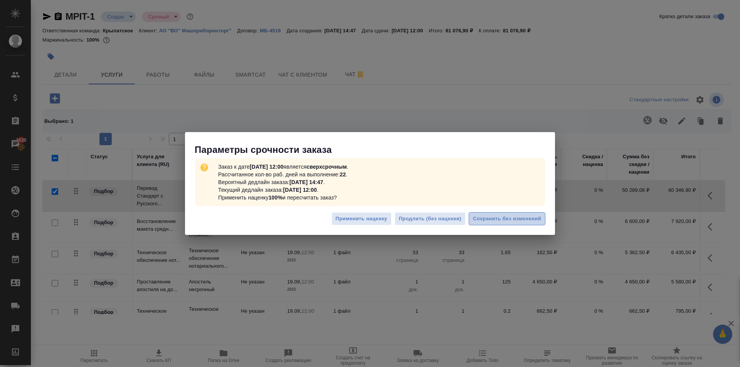
click at [533, 220] on span "Сохранить без изменений" at bounding box center [507, 219] width 68 height 9
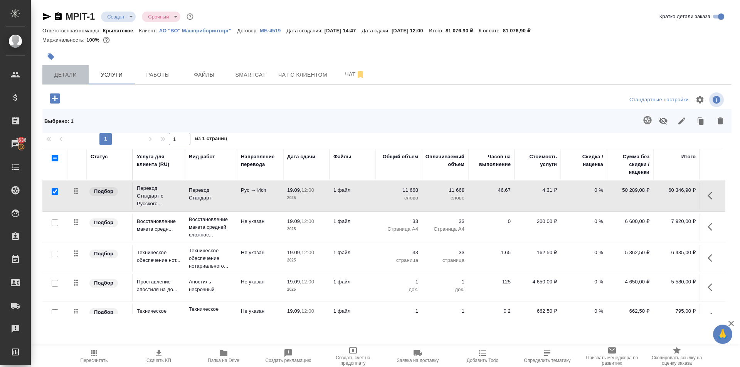
click at [73, 71] on span "Детали" at bounding box center [65, 75] width 37 height 10
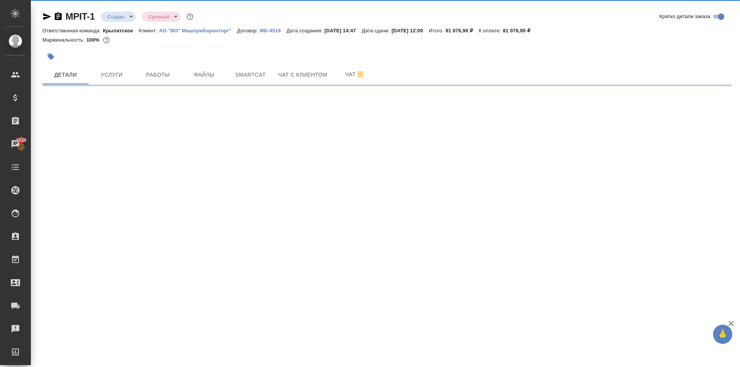
select select "RU"
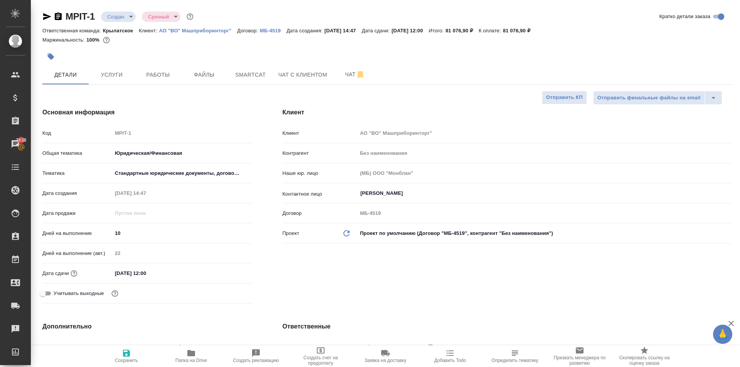
type textarea "x"
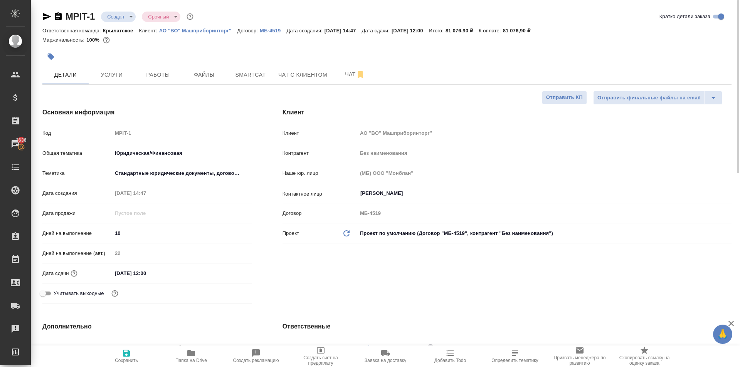
type textarea "x"
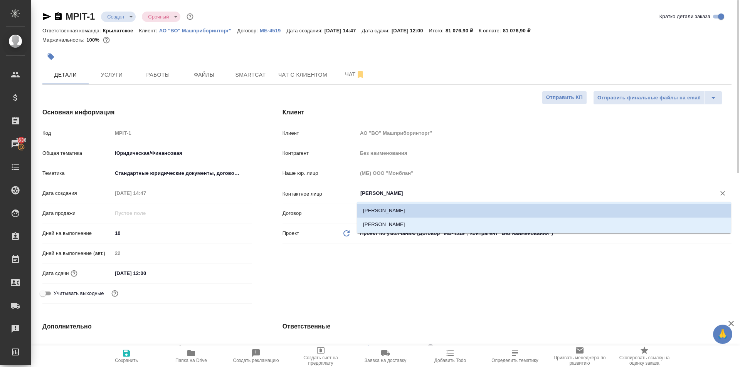
click at [405, 192] on input "[PERSON_NAME]" at bounding box center [531, 193] width 344 height 9
click at [430, 277] on div "Клиент Клиент АО "ВО" Машприборинторг" Контрагент Без наименования Наше юр. лиц…" at bounding box center [507, 207] width 480 height 230
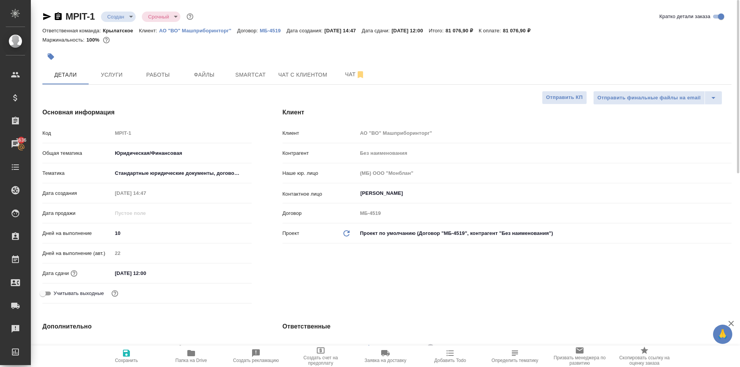
click at [202, 29] on p "АО "ВО" Машприборинторг"" at bounding box center [198, 31] width 78 height 6
type textarea "x"
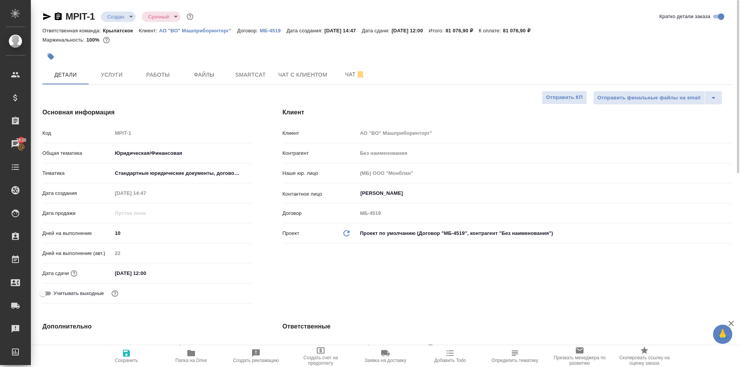
type textarea "x"
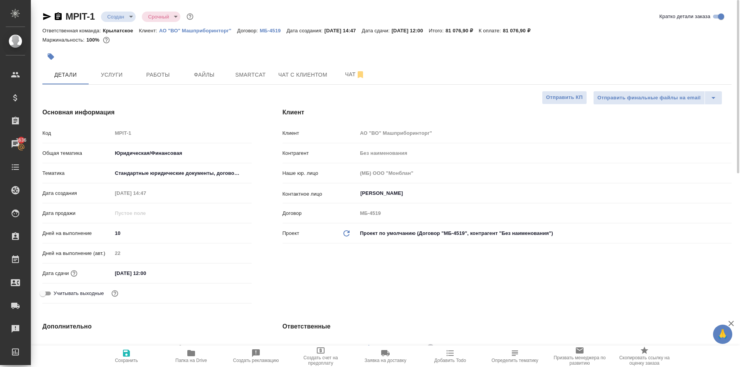
type textarea "x"
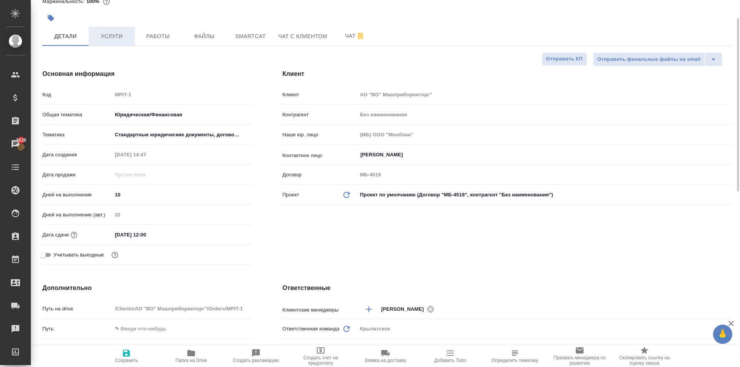
click at [116, 29] on button "Услуги" at bounding box center [112, 36] width 46 height 19
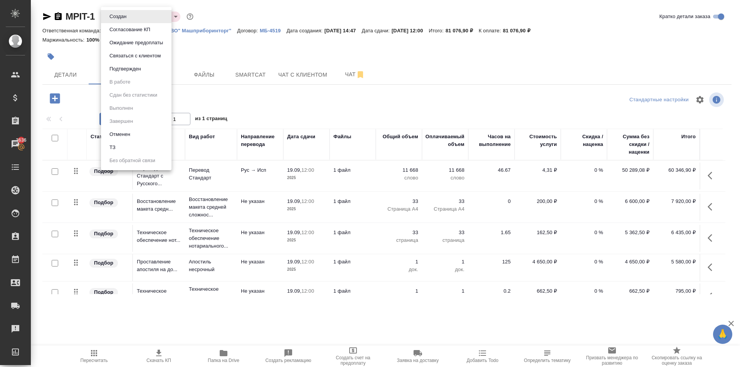
click at [133, 19] on body "🙏 .cls-1 fill:#fff; AWATERA Kasymov Timur Клиенты Спецификации Заказы 3636 Чаты…" at bounding box center [370, 183] width 740 height 367
drag, startPoint x: 133, startPoint y: 149, endPoint x: 175, endPoint y: 147, distance: 42.0
click at [132, 149] on li "ТЗ" at bounding box center [136, 147] width 71 height 13
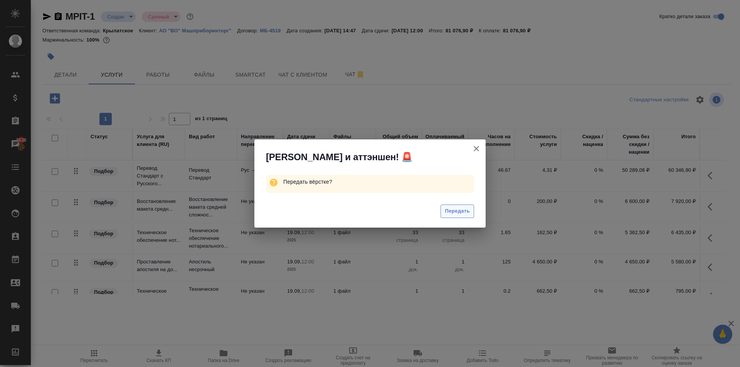
click at [459, 208] on span "Передать" at bounding box center [457, 211] width 25 height 9
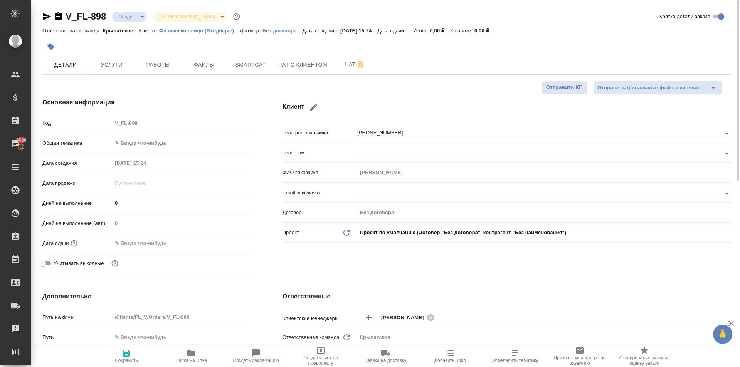
select select "RU"
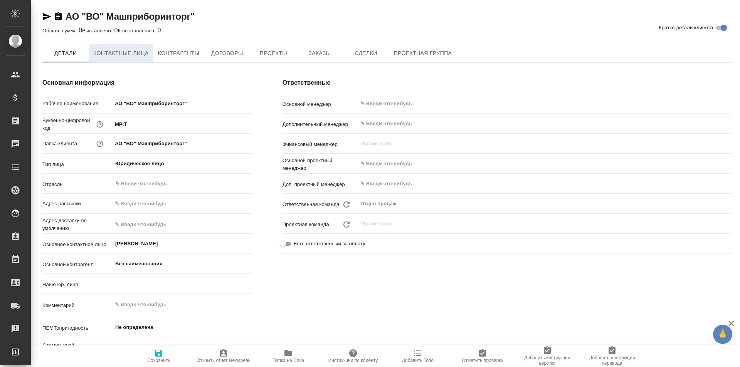
drag, startPoint x: 129, startPoint y: 65, endPoint x: 128, endPoint y: 57, distance: 8.2
click at [128, 65] on div "Основная информация Рабочее наименование АО "ВО" Машприборинторг" Буквенно-цифр…" at bounding box center [147, 221] width 240 height 317
click at [128, 57] on span "Контактные лица" at bounding box center [120, 54] width 55 height 10
select select "RU"
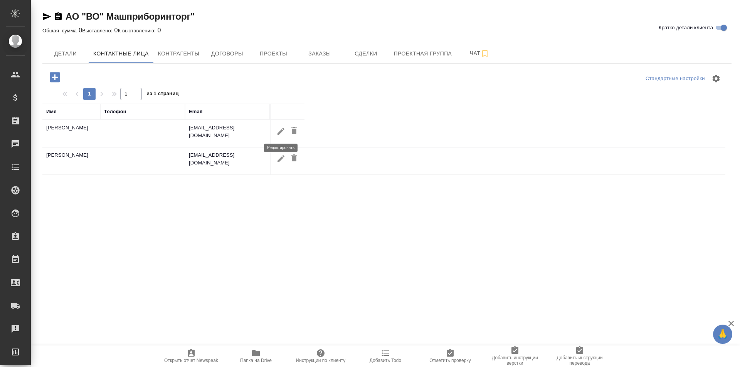
click at [285, 134] on icon "button" at bounding box center [280, 131] width 9 height 9
type input "Вачаган"
type input "Оганесян"
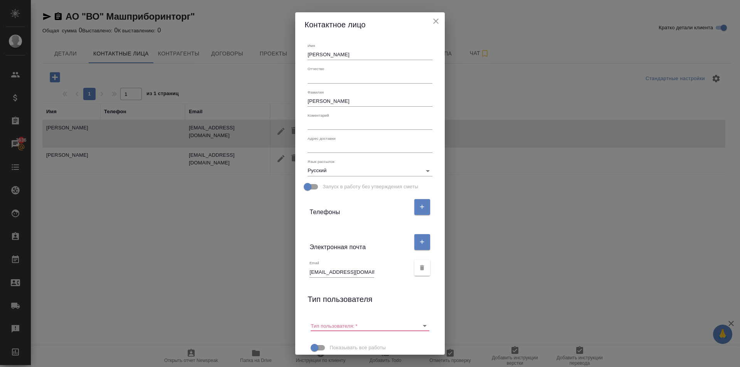
click at [323, 269] on input "nokivacha@gmail.com" at bounding box center [341, 272] width 65 height 11
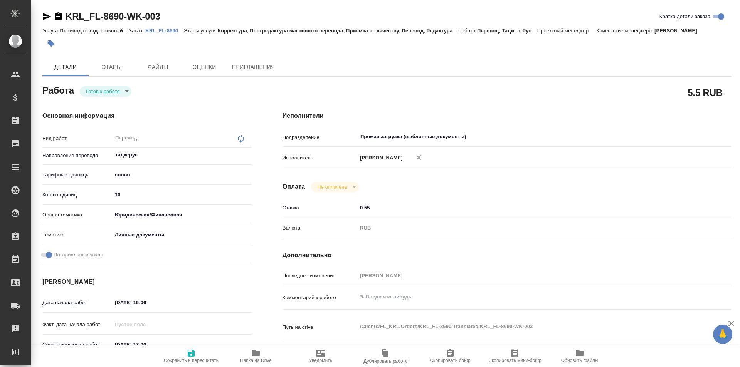
click at [45, 16] on icon "button" at bounding box center [46, 16] width 9 height 9
click at [47, 15] on icon "button" at bounding box center [47, 16] width 8 height 7
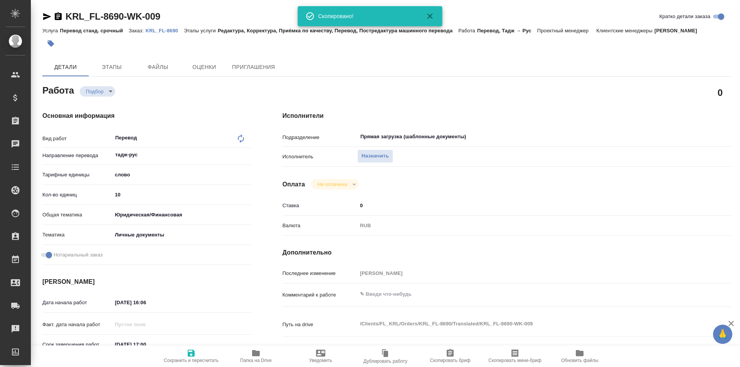
type textarea "x"
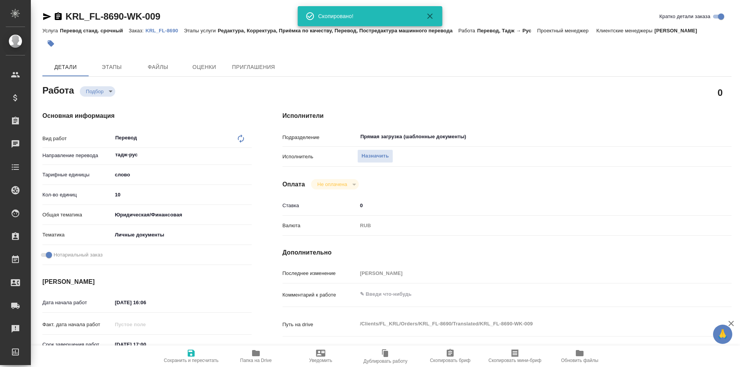
type textarea "x"
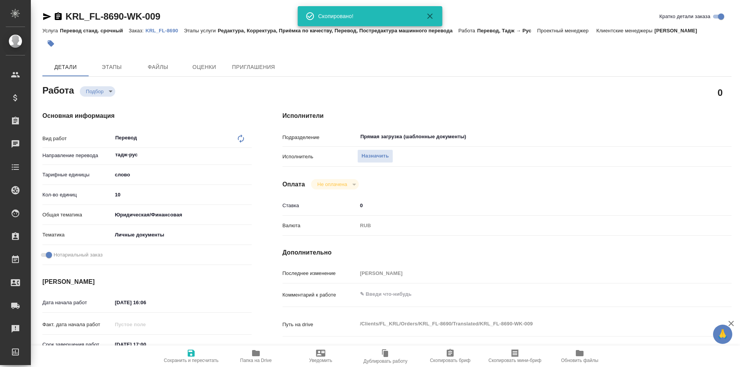
type textarea "x"
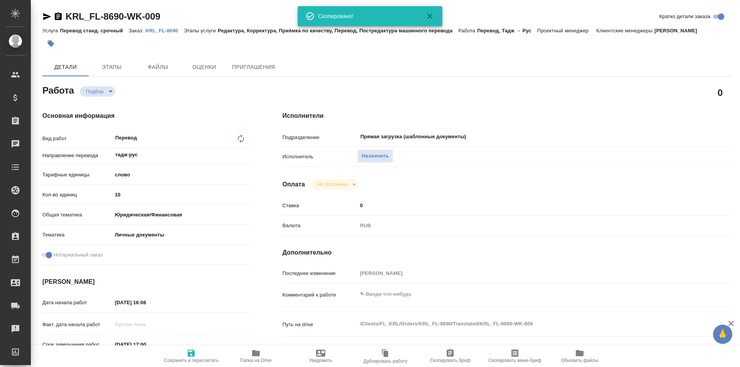
type textarea "x"
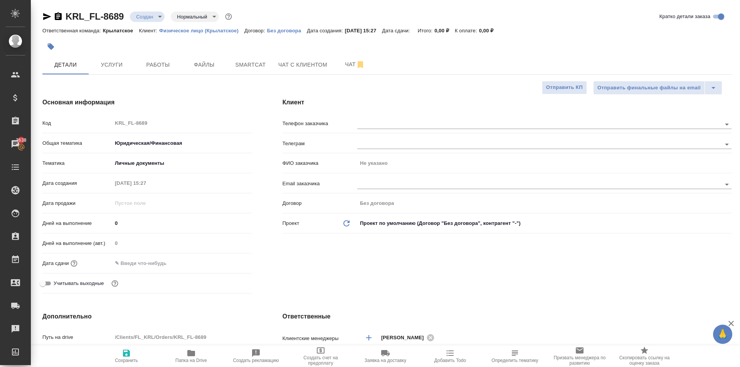
select select "RU"
drag, startPoint x: 144, startPoint y: 352, endPoint x: 272, endPoint y: 281, distance: 145.4
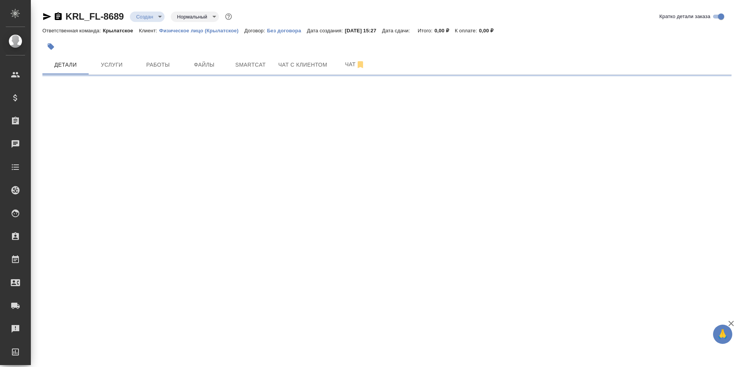
select select "RU"
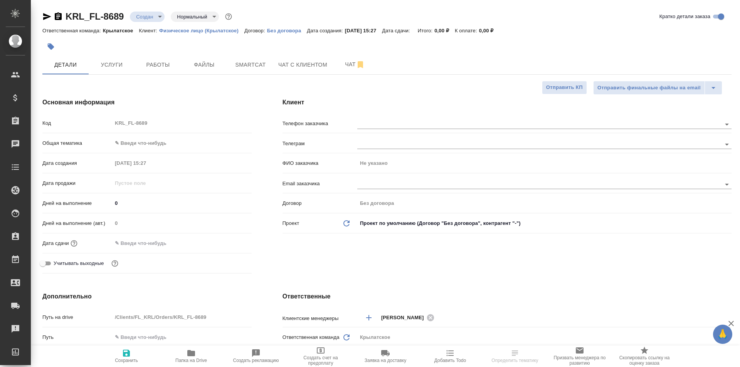
type textarea "x"
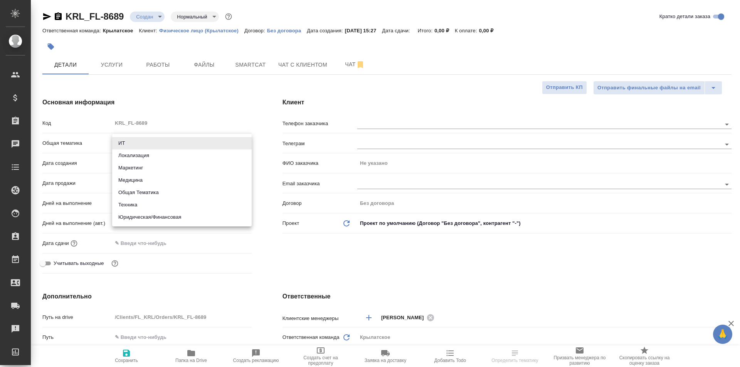
click at [129, 145] on body "🙏 .cls-1 fill:#fff; AWATERA [PERSON_NAME] Спецификации Заказы Чаты Todo Проекты…" at bounding box center [370, 183] width 740 height 367
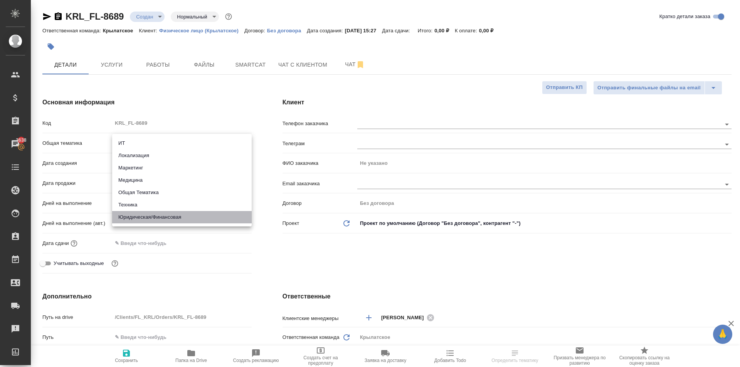
click at [141, 214] on li "Юридическая/Финансовая" at bounding box center [181, 217] width 139 height 12
type input "yr-fn"
type textarea "x"
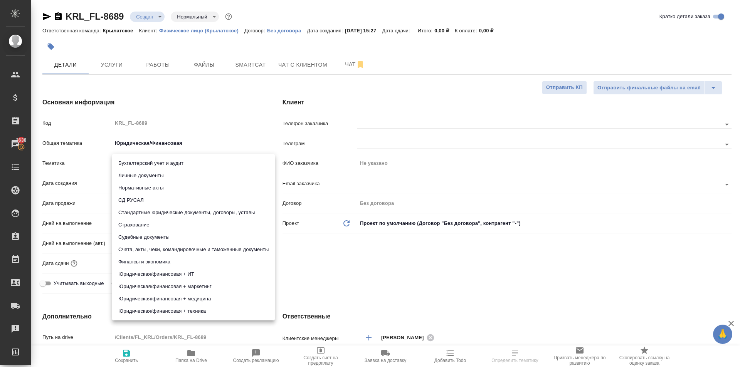
click at [134, 167] on body "🙏 .cls-1 fill:#fff; AWATERA [PERSON_NAME] Клиенты Спецификации Заказы 3638 Чаты…" at bounding box center [370, 183] width 740 height 367
click at [135, 173] on li "Личные документы" at bounding box center [193, 176] width 163 height 12
type textarea "x"
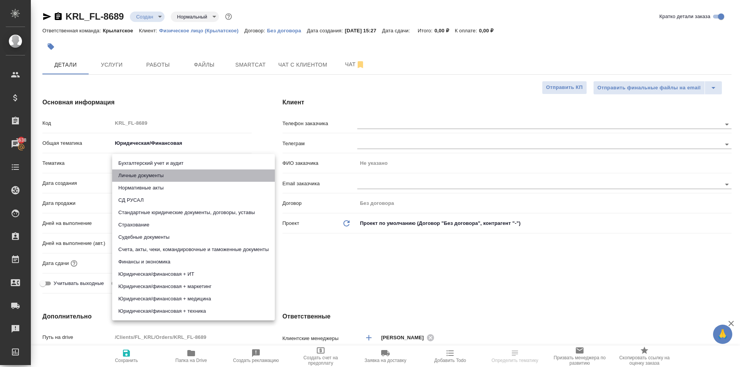
type input "5a8b8b956a9677013d343cfe"
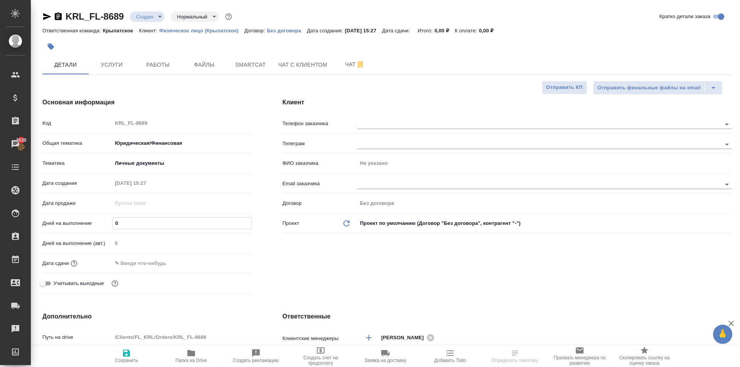
drag, startPoint x: 128, startPoint y: 224, endPoint x: 101, endPoint y: 218, distance: 27.6
click at [101, 218] on div "Дней на выполнение 0" at bounding box center [146, 223] width 209 height 13
drag, startPoint x: 133, startPoint y: 253, endPoint x: 146, endPoint y: 271, distance: 22.9
click at [135, 254] on div "Дней на выполнение (авт.) 0" at bounding box center [146, 247] width 209 height 20
click at [146, 271] on div "Дата сдачи" at bounding box center [146, 267] width 209 height 20
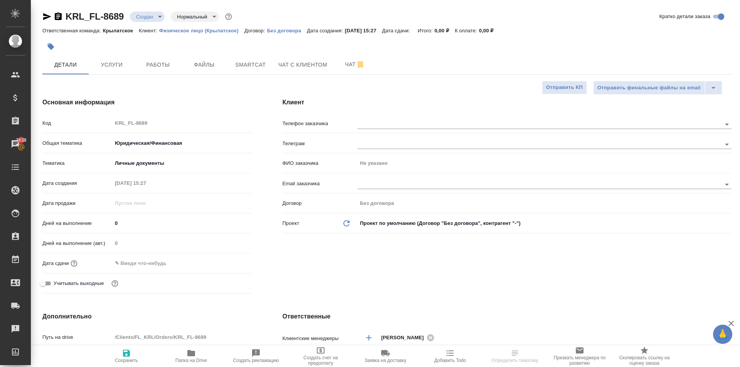
drag, startPoint x: 149, startPoint y: 264, endPoint x: 198, endPoint y: 271, distance: 49.4
click at [151, 264] on input "text" at bounding box center [145, 263] width 67 height 11
click at [229, 261] on icon "button" at bounding box center [229, 263] width 7 height 8
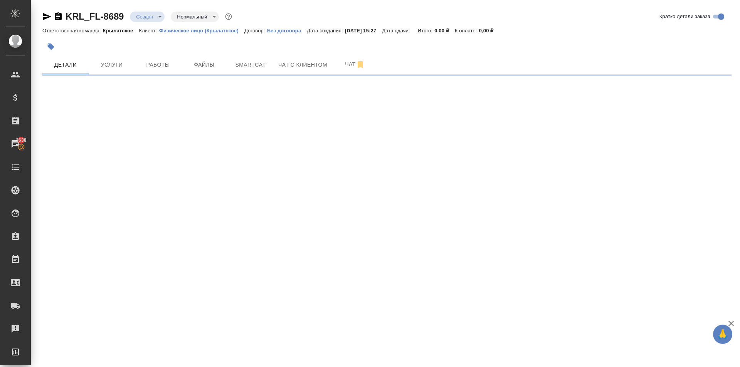
select select "RU"
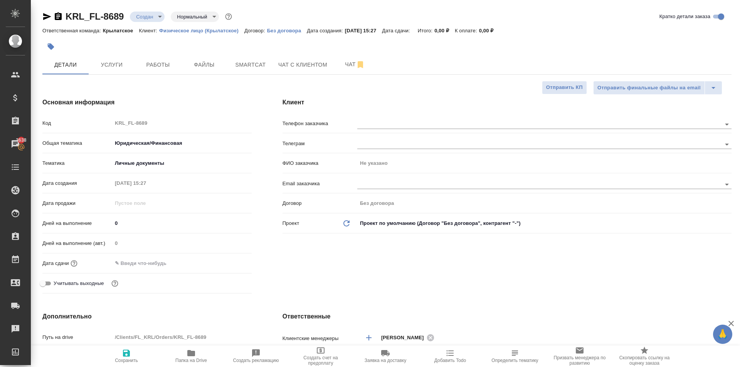
type textarea "x"
drag, startPoint x: 139, startPoint y: 266, endPoint x: 184, endPoint y: 260, distance: 45.8
click at [141, 265] on input "text" at bounding box center [146, 263] width 67 height 11
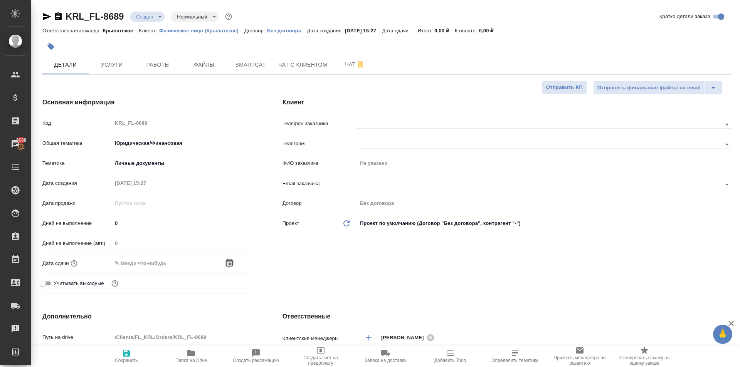
click at [229, 262] on icon "button" at bounding box center [229, 263] width 9 height 9
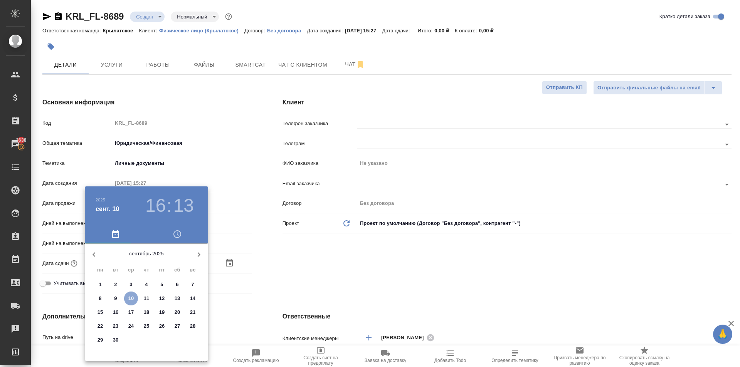
click at [131, 294] on button "10" at bounding box center [131, 299] width 14 height 14
type input "[DATE] 16:13"
type textarea "x"
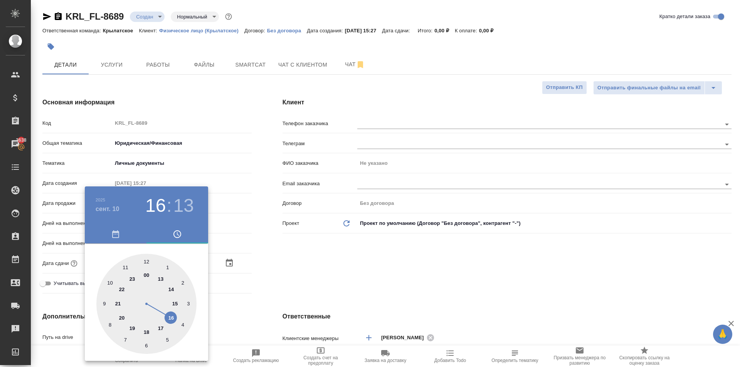
click at [161, 328] on div at bounding box center [146, 304] width 100 height 100
type input "10.09.2025 17:13"
type textarea "x"
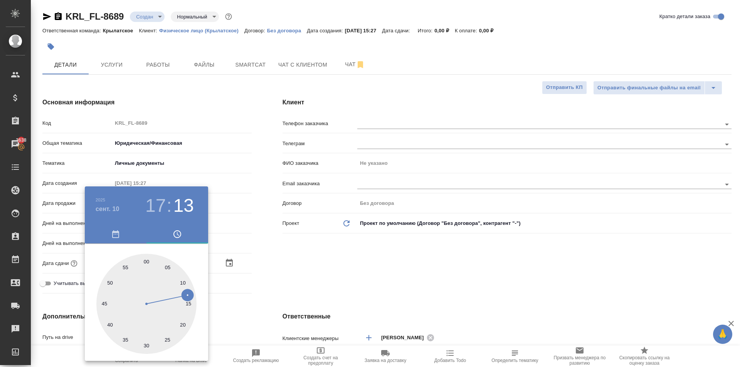
type input "10.09.2025 17:58"
type textarea "x"
type input "10.09.2025 17:00"
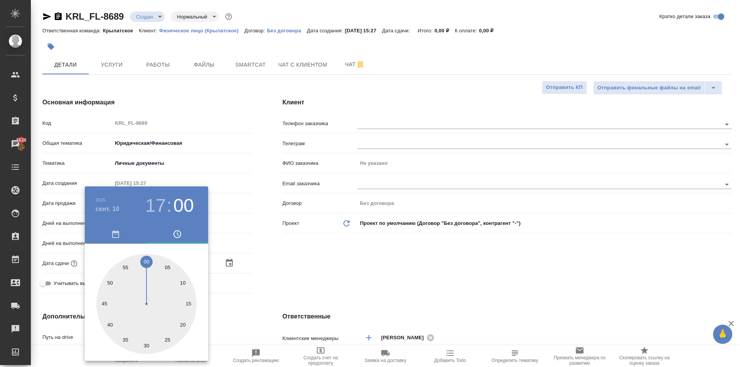
type textarea "x"
type input "10.09.2025 17:01"
type textarea "x"
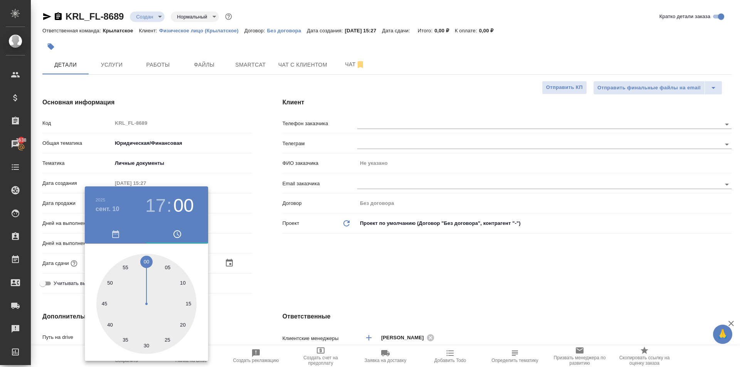
type textarea "x"
click at [149, 269] on div at bounding box center [146, 304] width 100 height 100
type textarea "x"
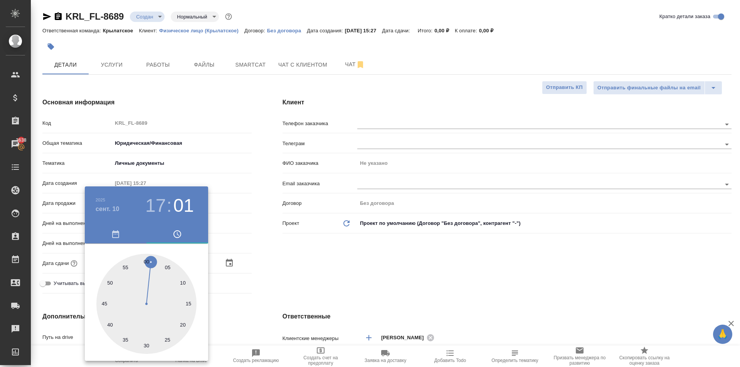
type textarea "x"
type input "10.09.2025 17:00"
type textarea "x"
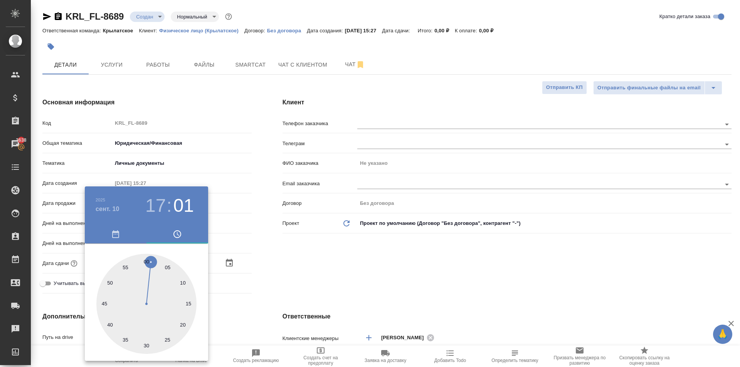
type textarea "x"
drag, startPoint x: 149, startPoint y: 269, endPoint x: 183, endPoint y: 275, distance: 35.3
click at [147, 267] on div at bounding box center [146, 304] width 100 height 100
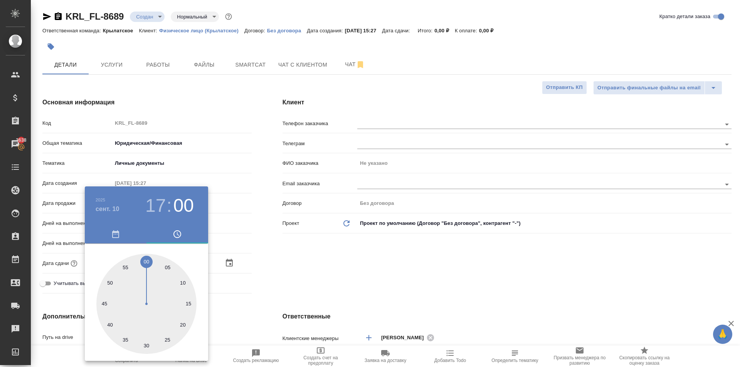
type textarea "x"
drag, startPoint x: 339, startPoint y: 317, endPoint x: 328, endPoint y: 312, distance: 12.2
click at [331, 313] on div at bounding box center [370, 183] width 740 height 367
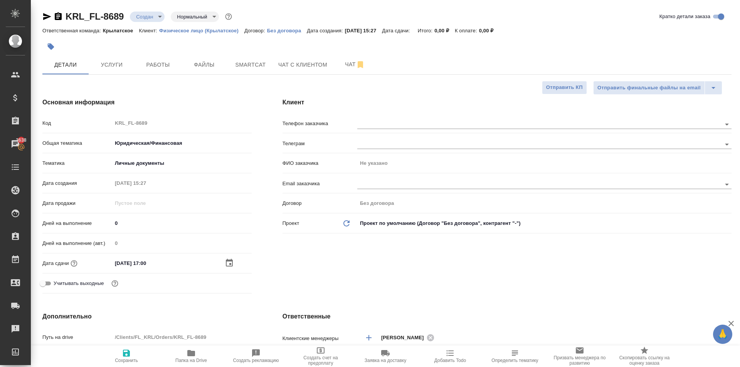
drag, startPoint x: 328, startPoint y: 312, endPoint x: 270, endPoint y: 284, distance: 64.1
click at [270, 284] on div "Клиент Телефон заказчика Телеграм ФИО заказчика Не указано Email заказчика Дого…" at bounding box center [507, 197] width 480 height 230
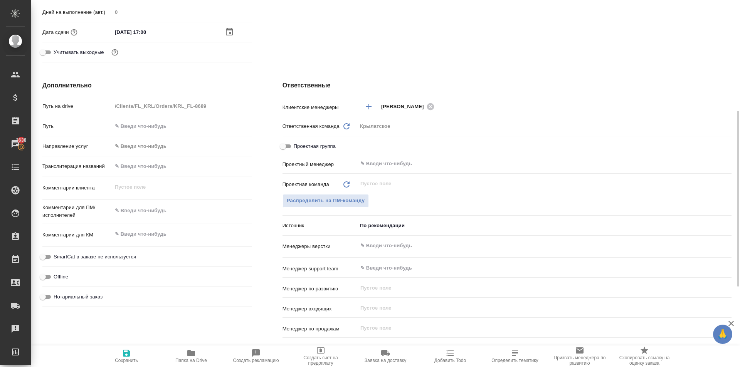
click at [167, 142] on body "🙏 .cls-1 fill:#fff; AWATERA Kasymov Timur Клиенты Спецификации Заказы 3638 Чаты…" at bounding box center [370, 183] width 740 height 367
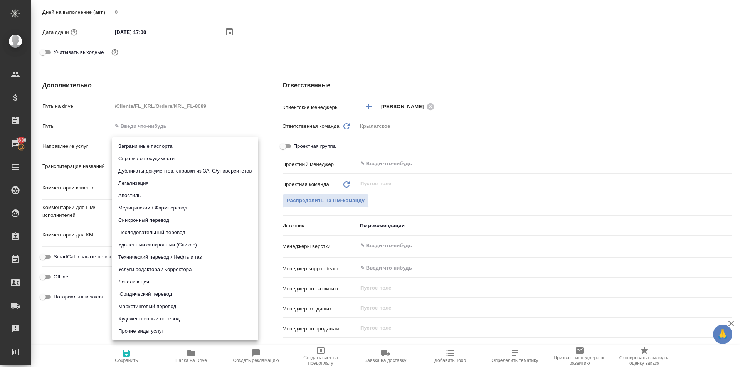
drag, startPoint x: 139, startPoint y: 294, endPoint x: 147, endPoint y: 278, distance: 18.1
click at [140, 293] on li "Юридический перевод" at bounding box center [185, 294] width 146 height 12
type input "legalTranslation"
type textarea "x"
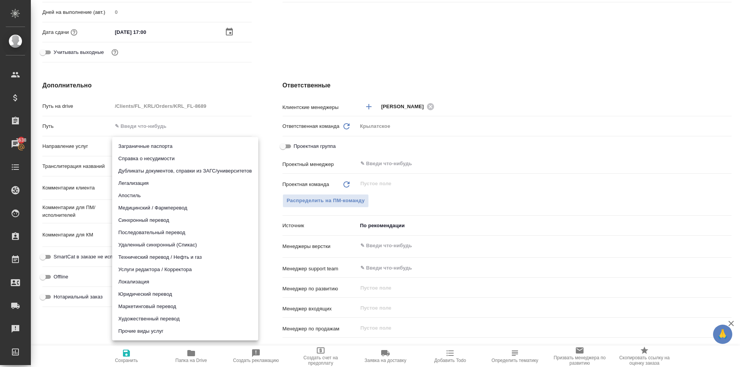
type textarea "x"
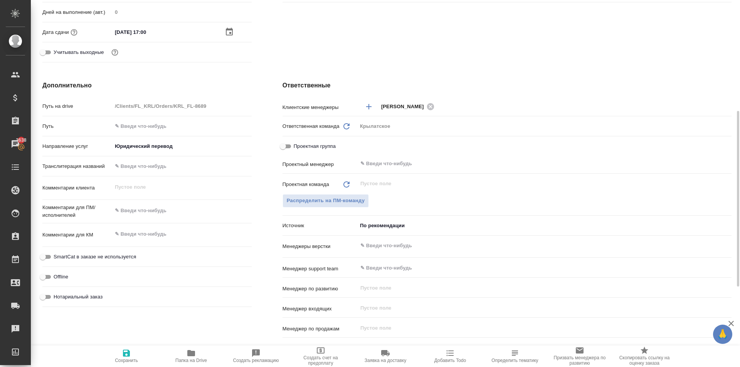
click at [113, 252] on label "SmartCat в заказе не используется" at bounding box center [87, 256] width 98 height 9
click at [57, 252] on input "SmartCat в заказе не используется" at bounding box center [43, 256] width 28 height 9
checkbox input "true"
type textarea "x"
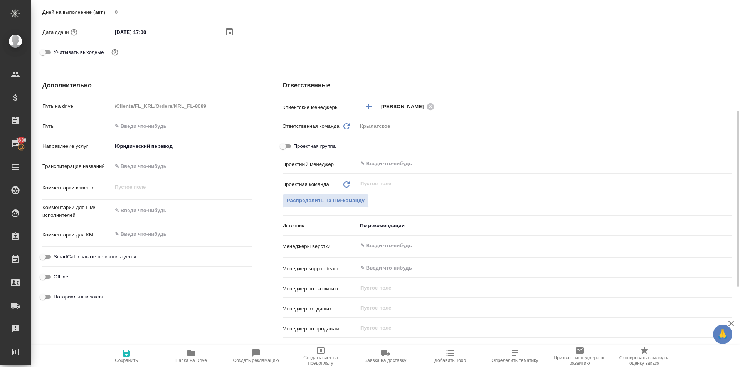
type textarea "x"
drag, startPoint x: 92, startPoint y: 295, endPoint x: 97, endPoint y: 294, distance: 4.6
click at [93, 295] on span "Нотариальный заказ" at bounding box center [78, 297] width 49 height 8
click at [57, 295] on input "Нотариальный заказ" at bounding box center [43, 296] width 28 height 9
checkbox input "true"
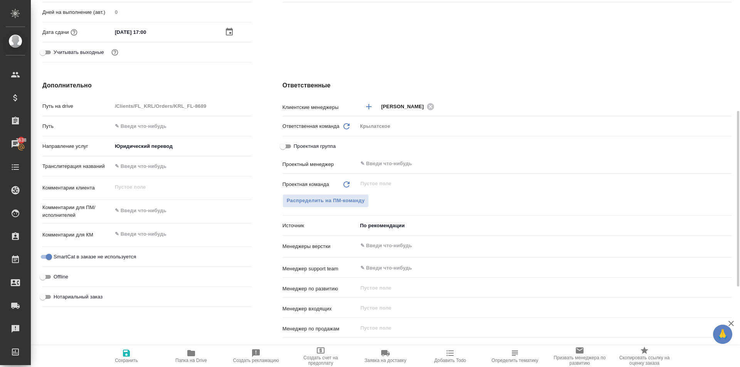
type textarea "x"
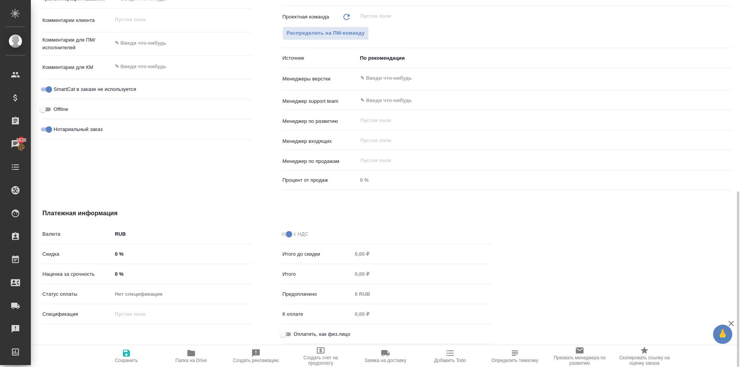
click at [284, 336] on input "Оплатить, как физ.лицо" at bounding box center [283, 334] width 28 height 9
checkbox input "true"
type textarea "x"
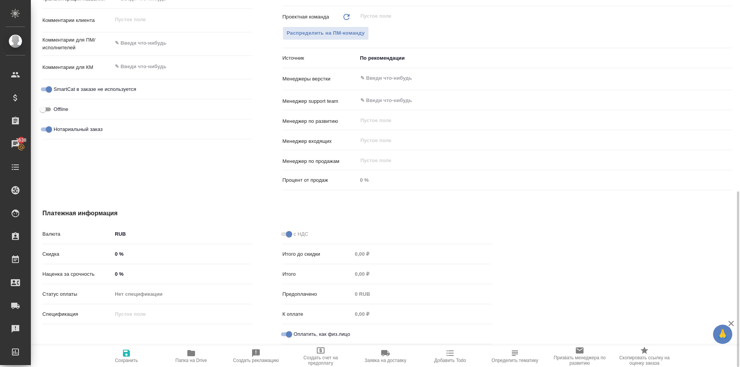
click at [129, 353] on icon "button" at bounding box center [126, 353] width 7 height 7
type textarea "x"
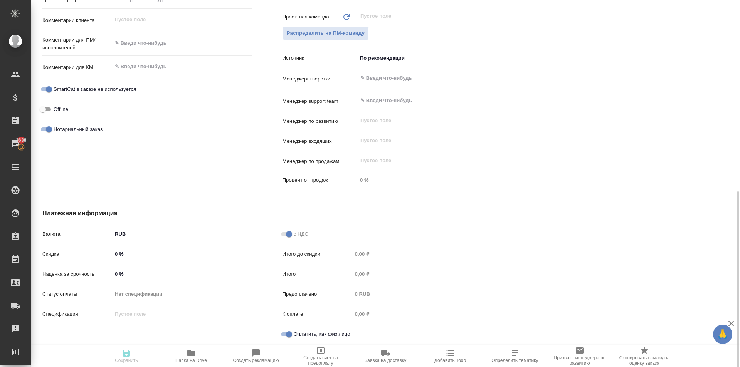
type textarea "x"
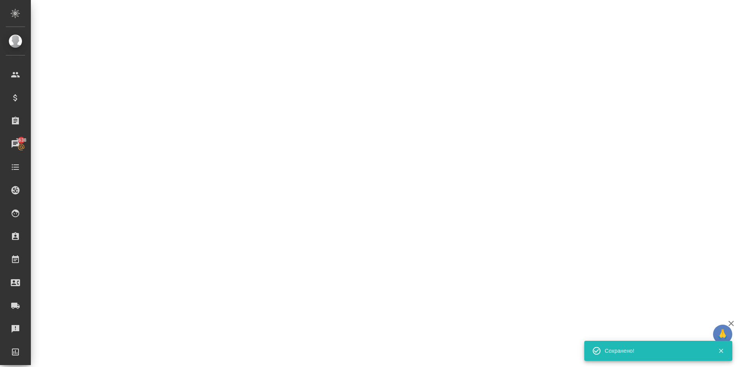
select select "RU"
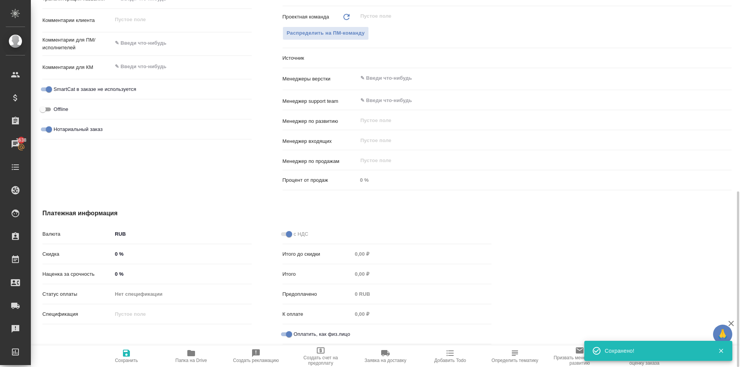
type textarea "x"
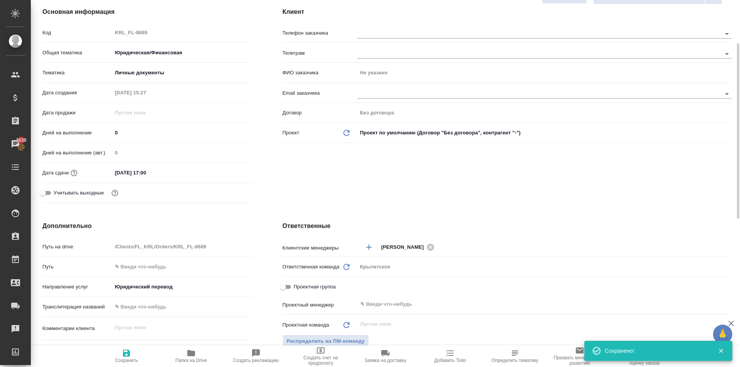
scroll to position [0, 0]
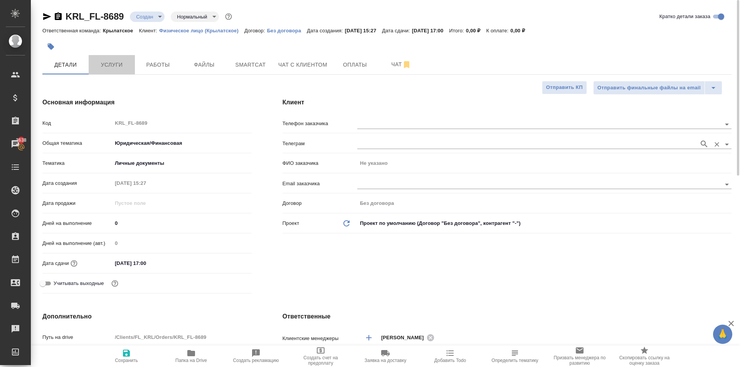
drag, startPoint x: 106, startPoint y: 64, endPoint x: 402, endPoint y: 150, distance: 308.3
click at [399, 130] on div at bounding box center [544, 123] width 374 height 14
click at [400, 124] on input "text" at bounding box center [526, 123] width 338 height 9
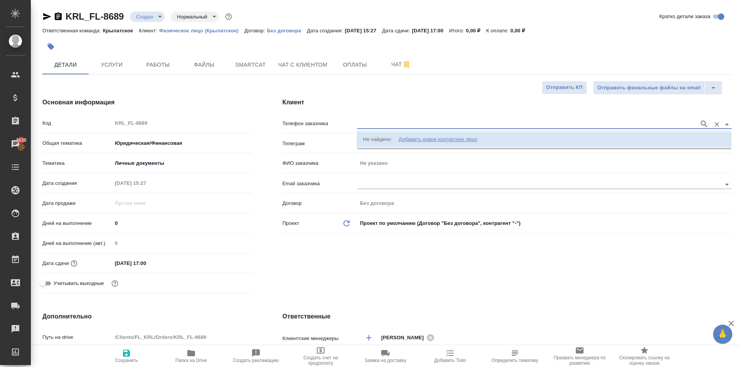
click at [410, 139] on div "Добавить новое контактное лицо" at bounding box center [437, 140] width 79 height 8
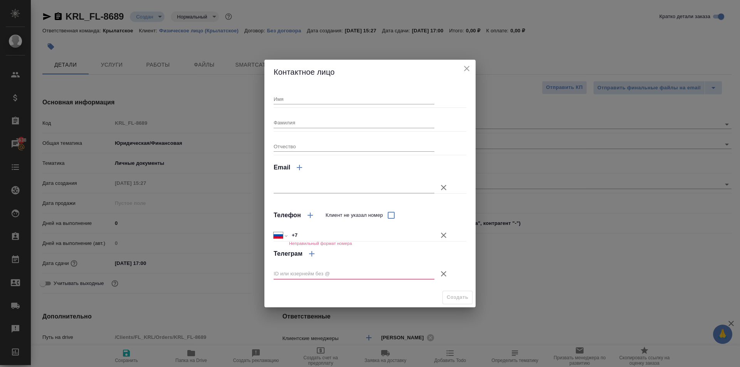
click at [328, 94] on input "Имя" at bounding box center [354, 99] width 161 height 11
type textarea "x"
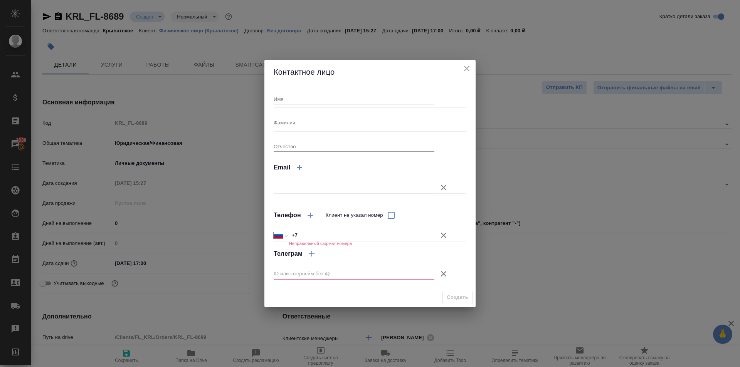
type textarea "x"
click at [371, 64] on div "Контактное лицо" at bounding box center [369, 72] width 211 height 25
click at [443, 233] on icon "button" at bounding box center [443, 235] width 9 height 9
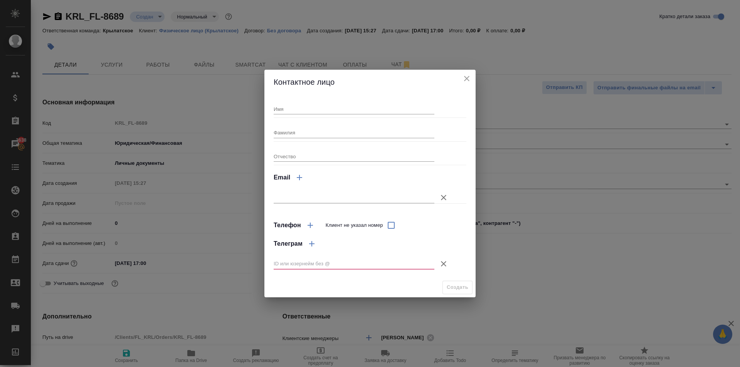
click at [444, 267] on icon "button" at bounding box center [443, 263] width 9 height 9
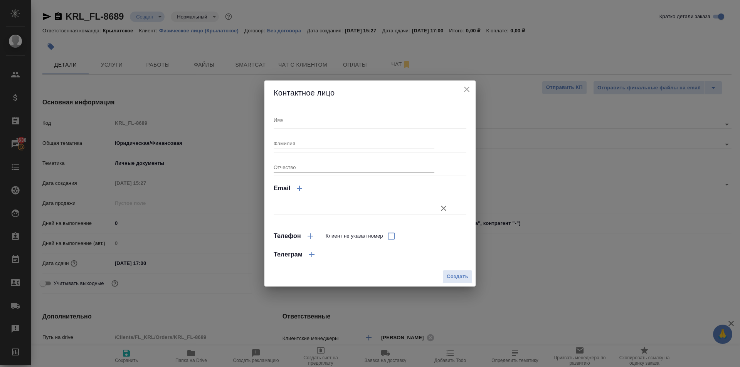
drag, startPoint x: 450, startPoint y: 275, endPoint x: 289, endPoint y: 115, distance: 226.1
click at [271, 113] on div "Контактное лицо Имя Фамилия Отчество Email Телефон Клиент не указал номер Телег…" at bounding box center [369, 184] width 211 height 206
click at [289, 115] on input "Имя" at bounding box center [354, 119] width 161 height 11
type input "Нурила"
drag, startPoint x: 464, startPoint y: 274, endPoint x: 469, endPoint y: 280, distance: 6.9
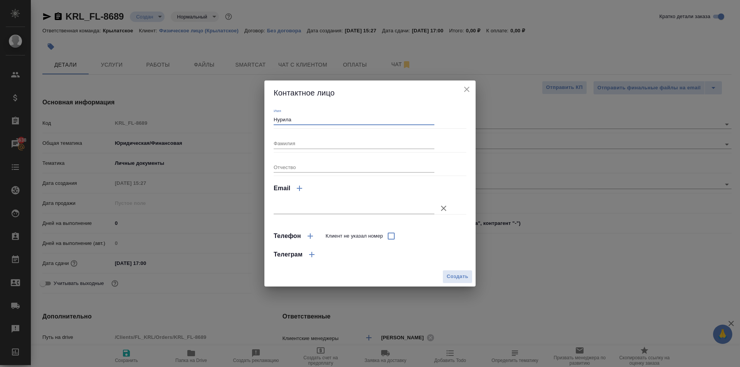
click at [465, 275] on span "Создать" at bounding box center [458, 276] width 22 height 9
type input "Нурила"
type textarea "x"
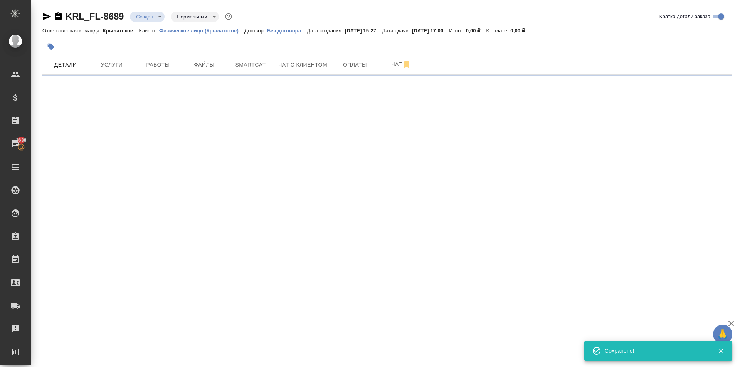
type input "holyTrinity"
select select "RU"
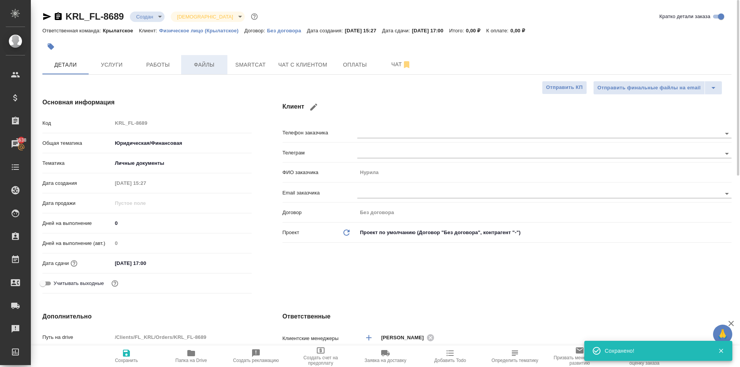
type textarea "x"
click at [210, 68] on span "Файлы" at bounding box center [204, 65] width 37 height 10
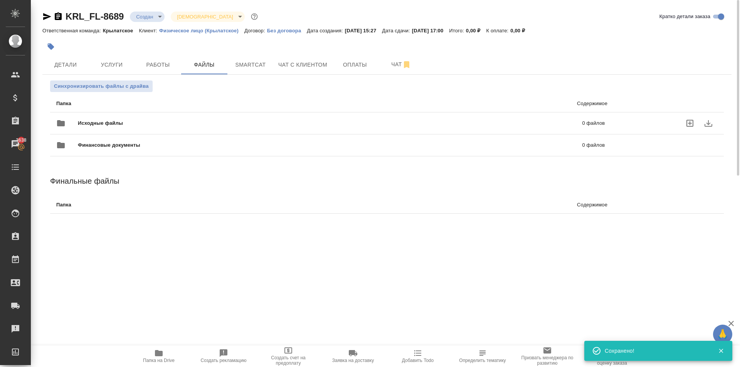
drag, startPoint x: 143, startPoint y: 117, endPoint x: 119, endPoint y: 123, distance: 24.7
click at [143, 118] on div "Исходные файлы 0 файлов" at bounding box center [330, 123] width 548 height 18
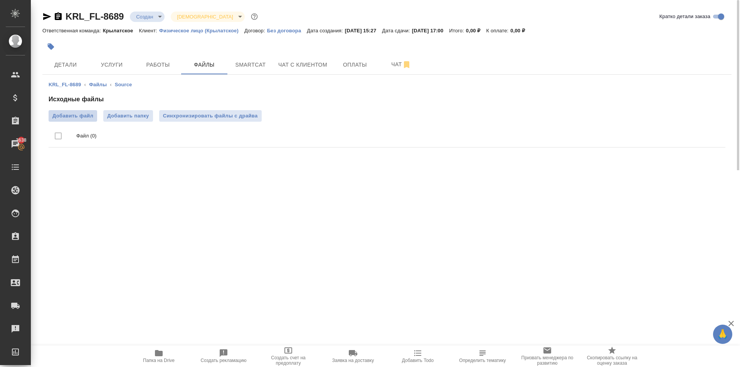
click at [76, 113] on span "Добавить файл" at bounding box center [72, 116] width 41 height 8
click at [0, 0] on input "Добавить файл" at bounding box center [0, 0] width 0 height 0
click at [120, 66] on span "Услуги" at bounding box center [111, 65] width 37 height 10
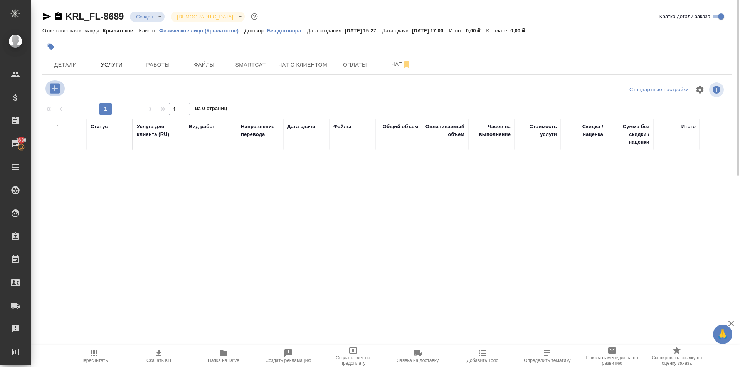
click at [56, 89] on icon "button" at bounding box center [54, 88] width 13 height 13
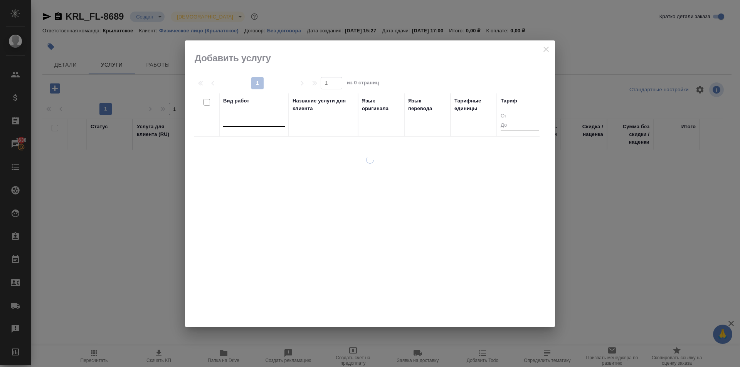
click at [231, 117] on div at bounding box center [254, 119] width 62 height 11
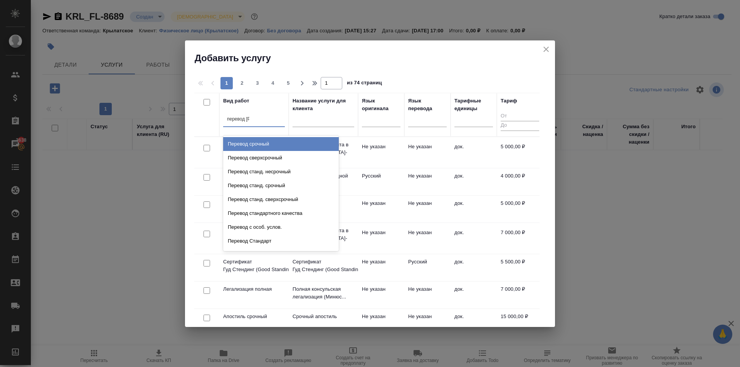
type input "перевод ст"
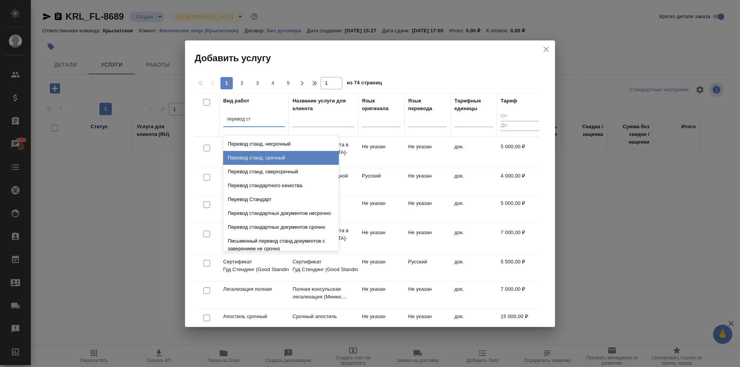
click at [289, 160] on div "Перевод станд. срочный" at bounding box center [281, 158] width 116 height 14
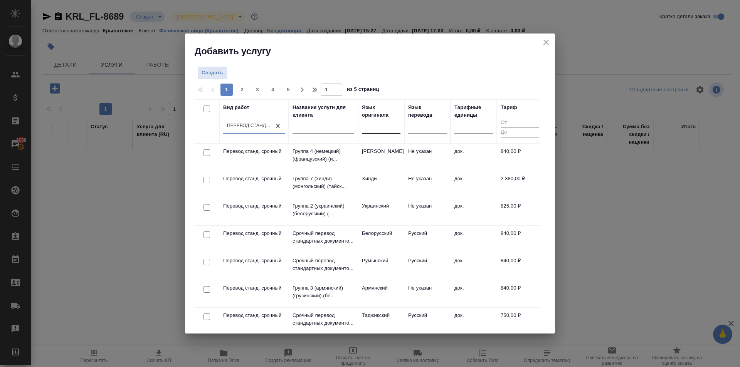
click at [388, 133] on div at bounding box center [381, 126] width 39 height 15
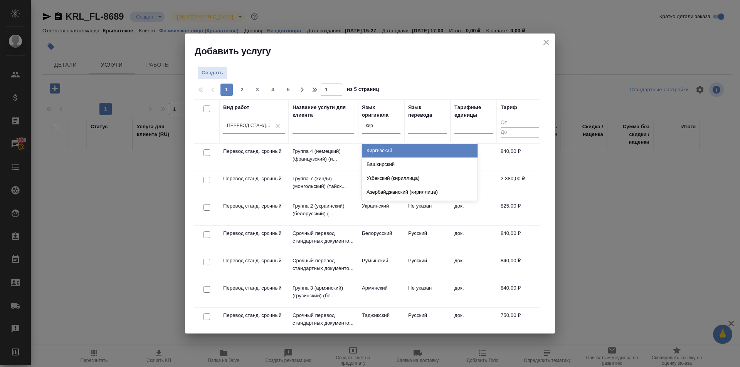
type input "кирг"
click at [394, 154] on div "Киргизский" at bounding box center [420, 151] width 116 height 14
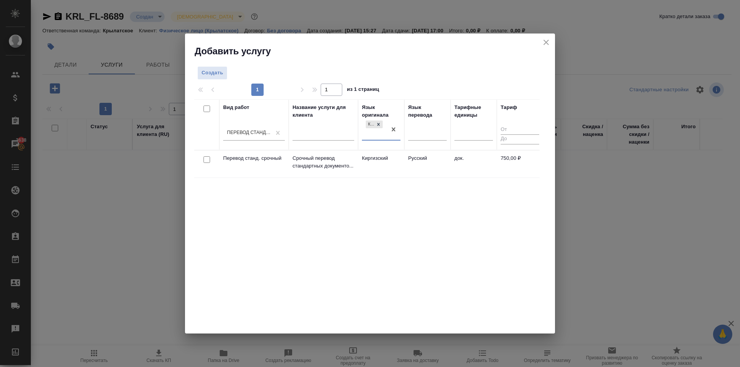
click at [393, 162] on td "Киргизский" at bounding box center [381, 164] width 46 height 27
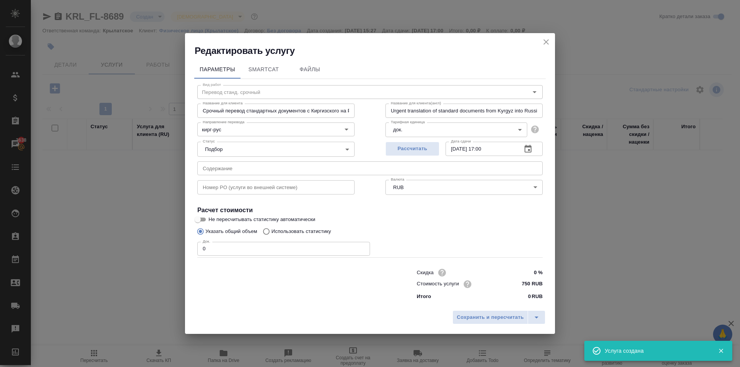
click at [146, 258] on div "Редактировать услугу Параметры SmartCat Файлы Вид работ Перевод станд. срочный …" at bounding box center [370, 183] width 740 height 367
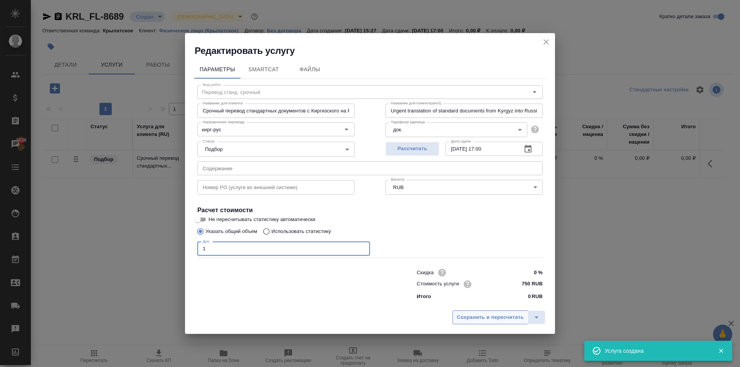
type input "1"
click at [505, 321] on span "Сохранить и пересчитать" at bounding box center [490, 317] width 67 height 9
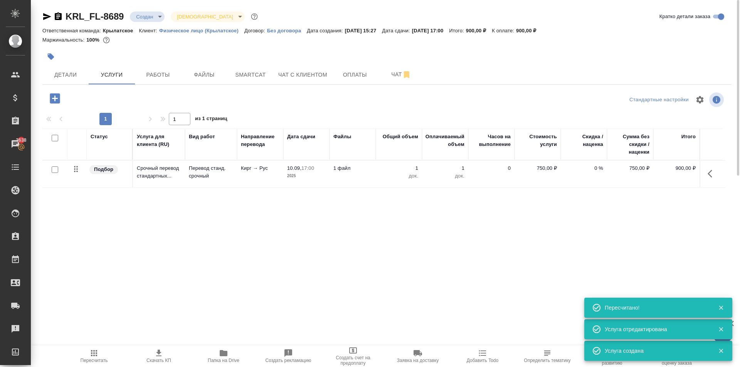
click at [59, 106] on div at bounding box center [55, 99] width 20 height 16
click at [58, 98] on icon "button" at bounding box center [54, 98] width 13 height 13
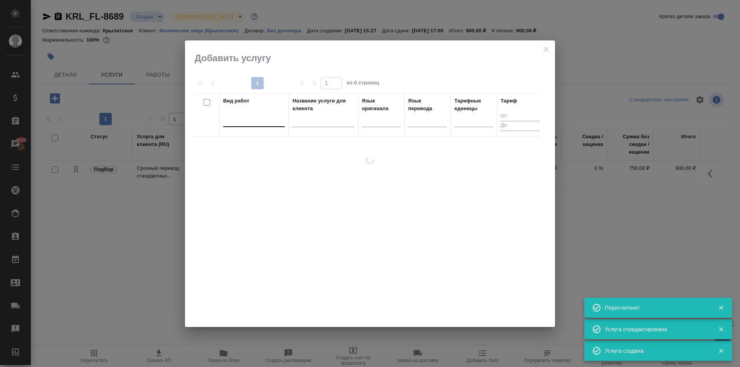
drag, startPoint x: 246, startPoint y: 117, endPoint x: 247, endPoint y: 121, distance: 4.0
click at [247, 119] on div at bounding box center [254, 120] width 62 height 15
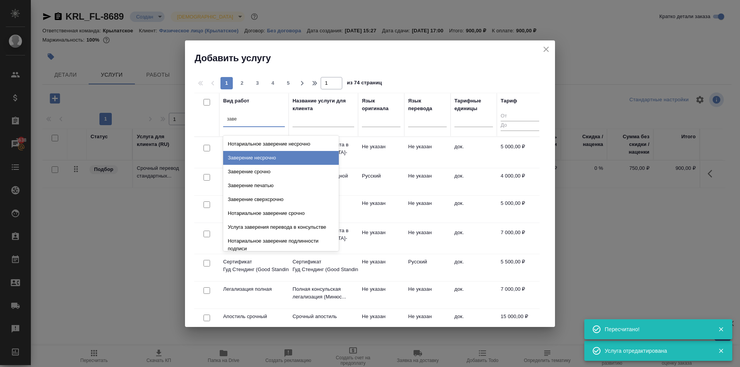
type input "завер"
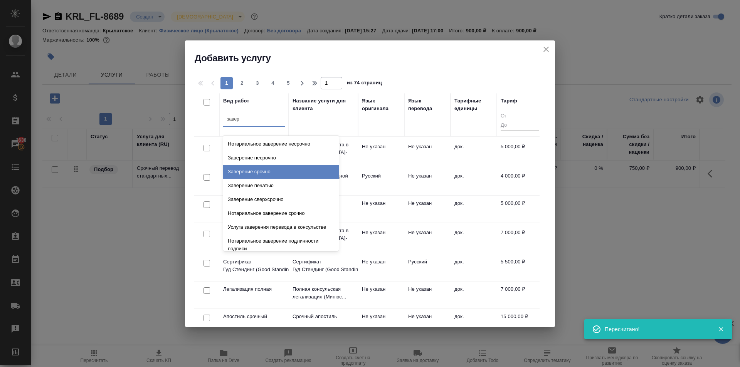
click at [314, 176] on div "Заверение срочно" at bounding box center [281, 172] width 116 height 14
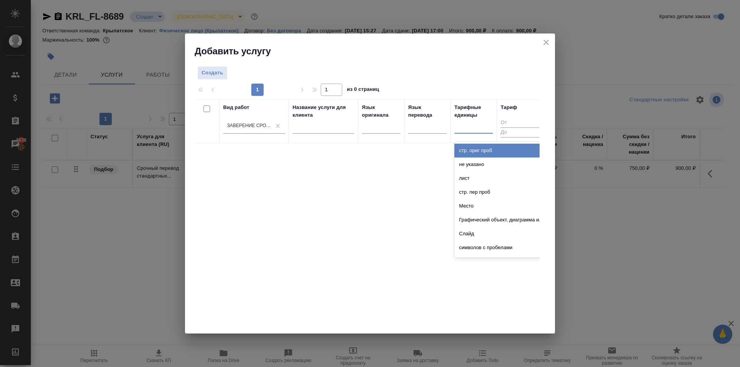
click at [471, 132] on div at bounding box center [473, 126] width 39 height 15
type input "до"
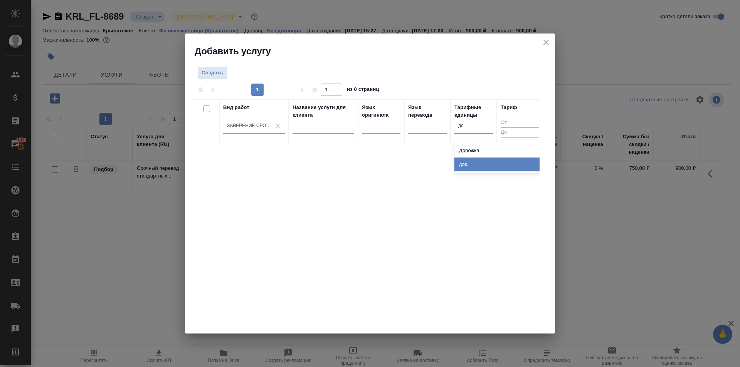
click at [462, 169] on div "док." at bounding box center [512, 165] width 116 height 14
click at [218, 71] on span "Создать" at bounding box center [213, 73] width 22 height 9
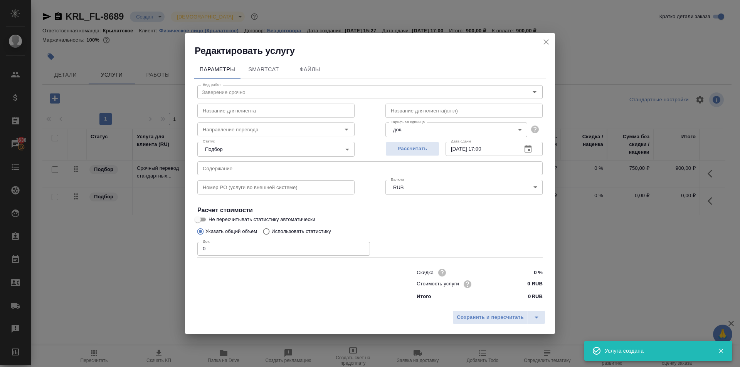
click at [178, 250] on div "Редактировать услугу Параметры SmartCat Файлы Вид работ Заверение срочно Вид ра…" at bounding box center [370, 183] width 740 height 367
type input "1"
click at [529, 287] on input "0 RUB" at bounding box center [528, 284] width 29 height 11
click at [522, 282] on input "0 RUB" at bounding box center [528, 284] width 28 height 11
type input "1000 RUB"
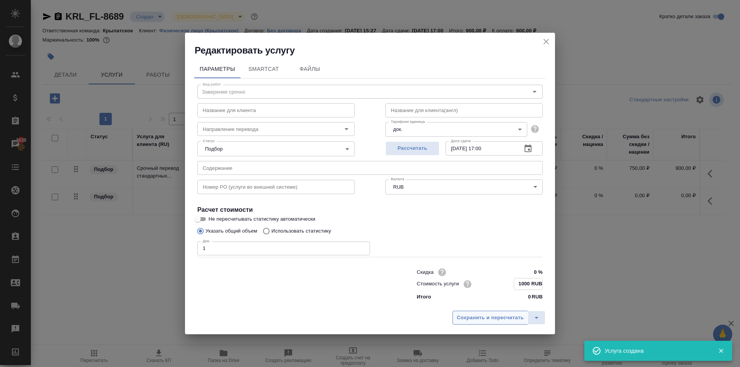
click at [512, 314] on span "Сохранить и пересчитать" at bounding box center [490, 318] width 67 height 9
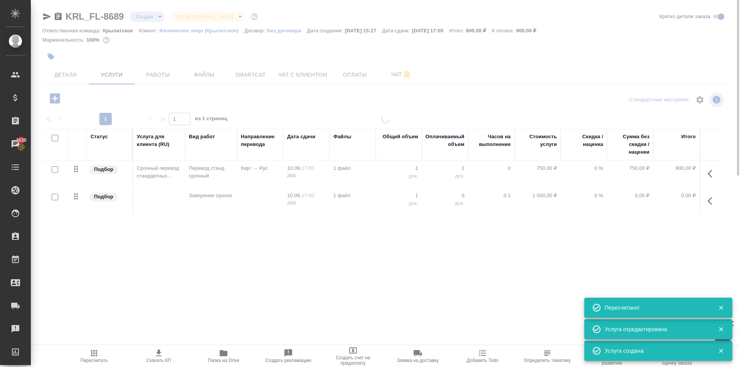
type input "urgent"
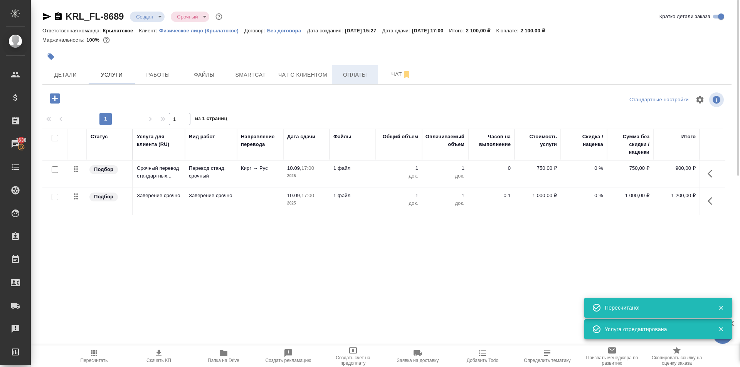
click at [346, 80] on button "Оплаты" at bounding box center [355, 74] width 46 height 19
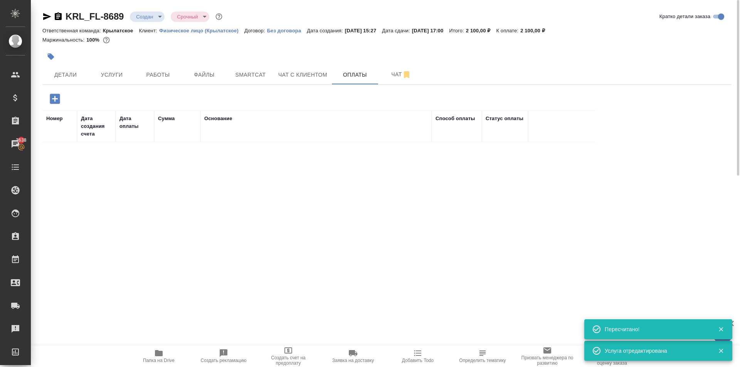
click at [62, 98] on button "button" at bounding box center [54, 99] width 21 height 16
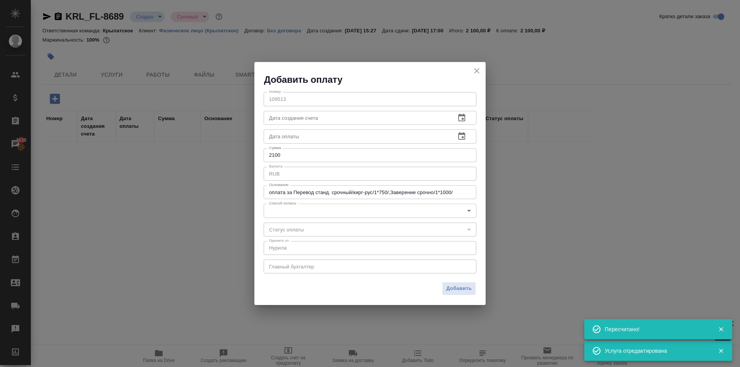
click at [318, 217] on div "Номер 109513 Номер Дата создания счета Дата создания счета Дата оплаты Дата опл…" at bounding box center [369, 182] width 231 height 192
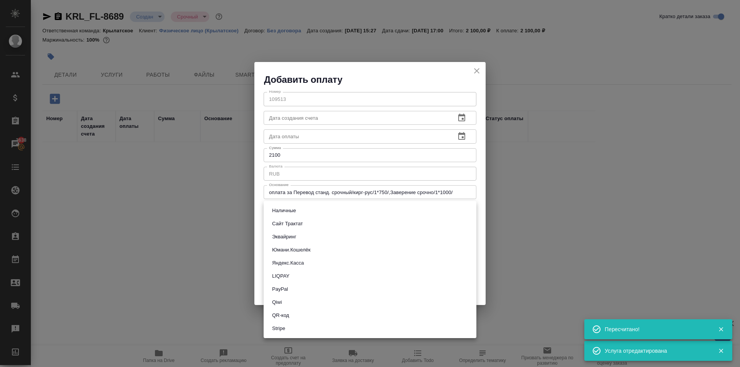
click at [309, 212] on body "🙏 .cls-1 fill:#fff; AWATERA Kasymov Timur Клиенты Спецификации Заказы 3638 Чаты…" at bounding box center [370, 183] width 740 height 367
drag, startPoint x: 288, startPoint y: 236, endPoint x: 355, endPoint y: 252, distance: 68.6
click at [293, 237] on button "Эквайринг" at bounding box center [284, 237] width 29 height 8
type input "acquiring"
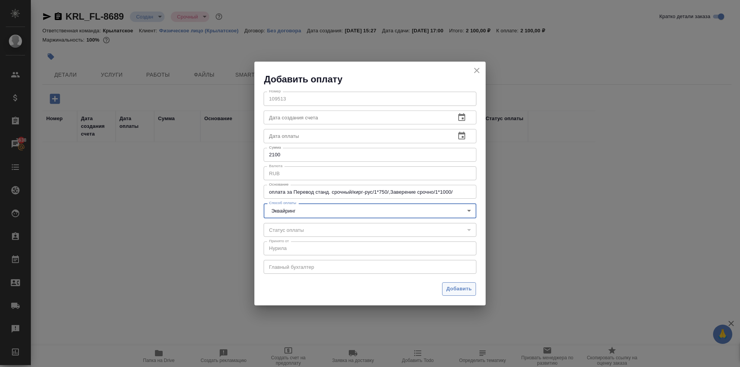
drag, startPoint x: 465, startPoint y: 297, endPoint x: 458, endPoint y: 288, distance: 11.3
click at [462, 294] on div "Добавить" at bounding box center [369, 292] width 231 height 27
click at [455, 285] on span "Добавить" at bounding box center [458, 289] width 25 height 9
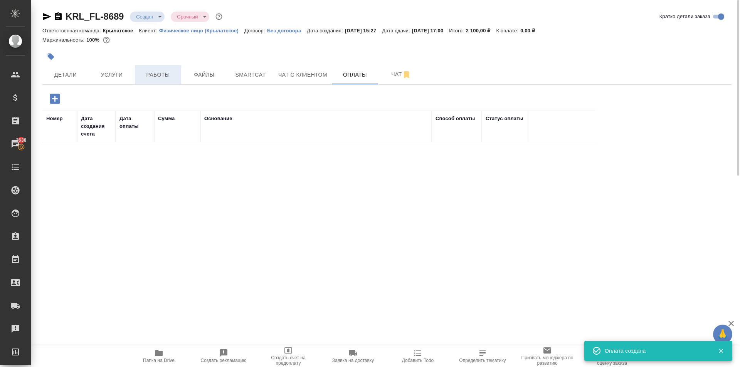
click at [167, 75] on span "Работы" at bounding box center [157, 75] width 37 height 10
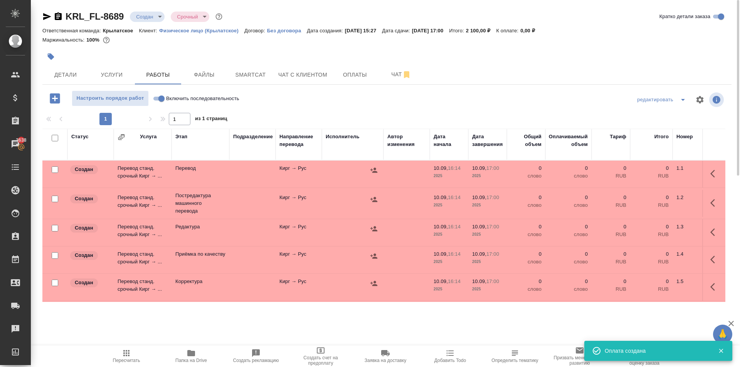
click at [161, 99] on input "Включить последовательность" at bounding box center [162, 98] width 28 height 9
checkbox input "true"
drag, startPoint x: 56, startPoint y: 140, endPoint x: 56, endPoint y: 148, distance: 7.7
click at [56, 140] on input "checkbox" at bounding box center [55, 138] width 7 height 7
checkbox input "true"
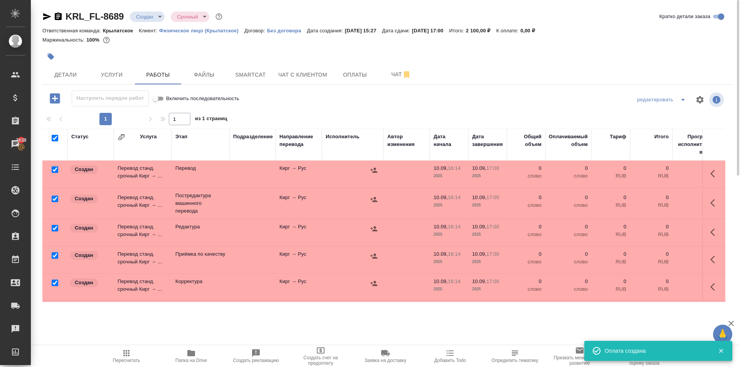
checkbox input "true"
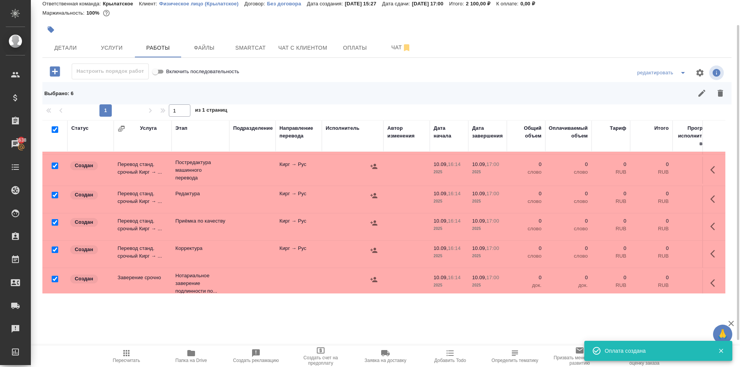
scroll to position [36, 0]
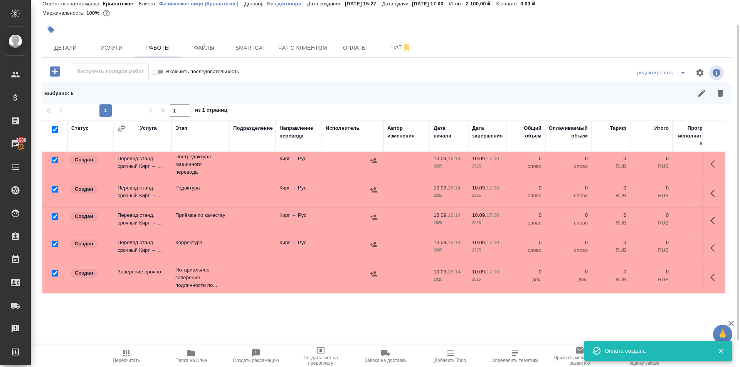
click at [53, 270] on input "checkbox" at bounding box center [55, 273] width 7 height 7
checkbox input "false"
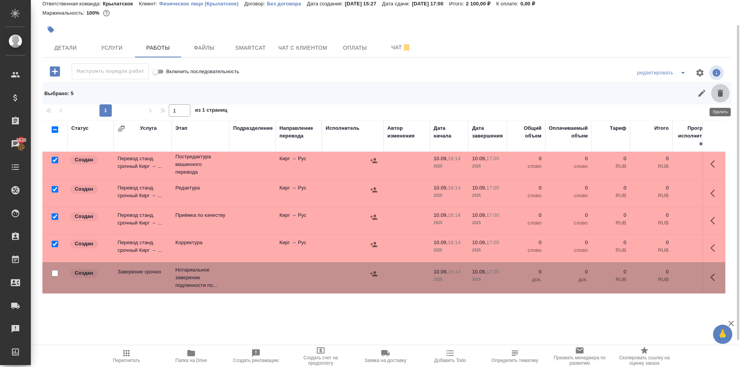
click at [721, 94] on icon "button" at bounding box center [719, 93] width 5 height 7
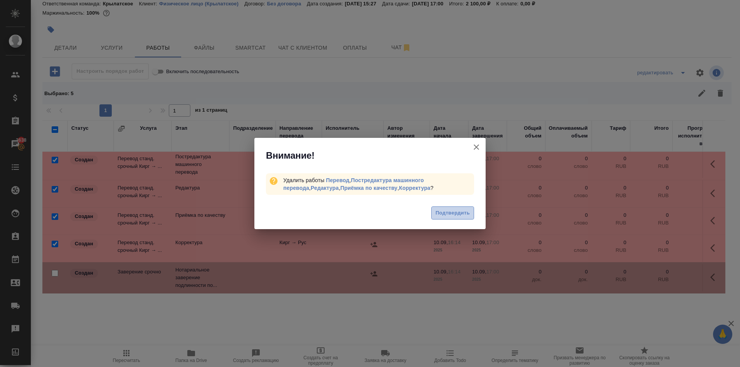
click at [456, 212] on span "Подтвердить" at bounding box center [452, 213] width 34 height 9
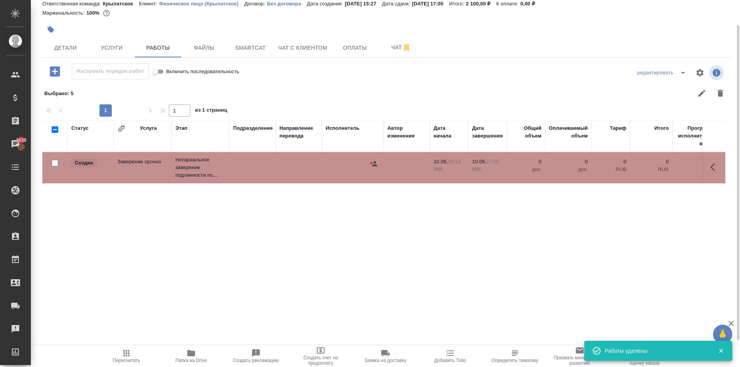
scroll to position [0, 0]
click at [711, 166] on icon "button" at bounding box center [714, 167] width 9 height 9
click at [656, 168] on icon "button" at bounding box center [657, 167] width 9 height 9
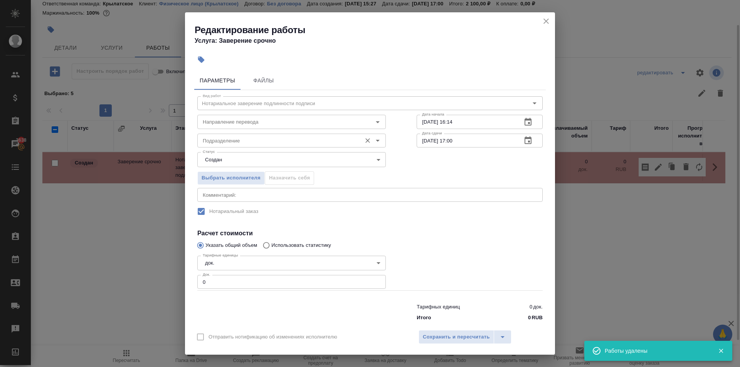
click at [242, 144] on input "Подразделение" at bounding box center [279, 140] width 158 height 9
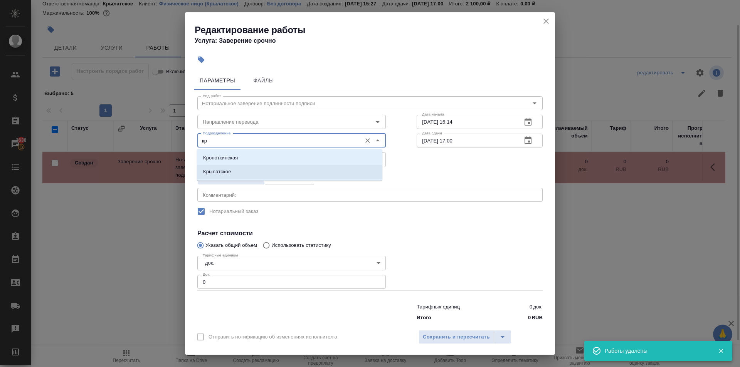
click at [208, 168] on li "Крылатское" at bounding box center [289, 172] width 185 height 14
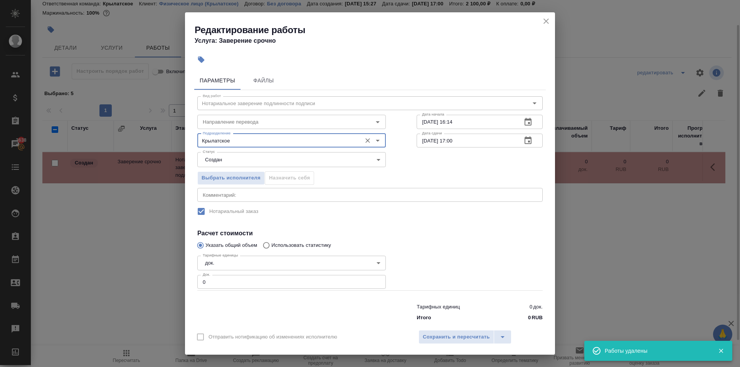
type input "Крылатское"
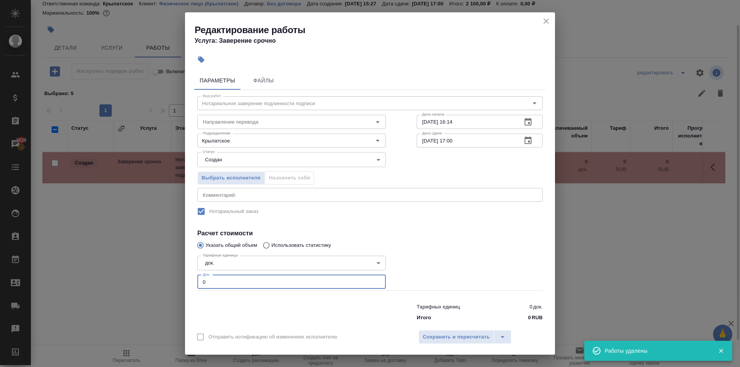
drag, startPoint x: 225, startPoint y: 278, endPoint x: 176, endPoint y: 267, distance: 50.4
click at [176, 267] on div "Редактирование работы Услуга: Заверение срочно Параметры Файлы Вид работ Нотари…" at bounding box center [370, 183] width 740 height 367
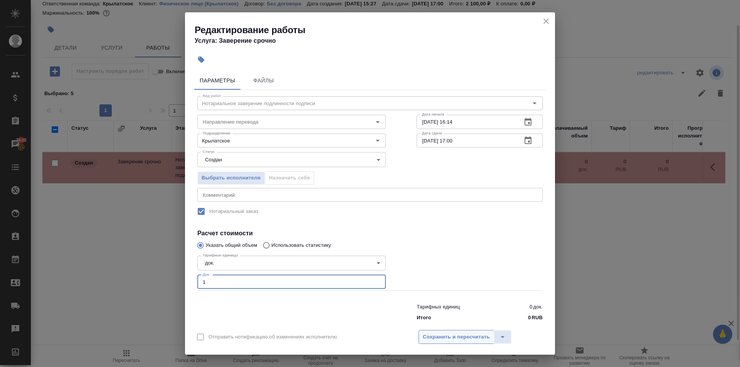
type input "1"
click at [469, 333] on span "Сохранить и пересчитать" at bounding box center [456, 337] width 67 height 9
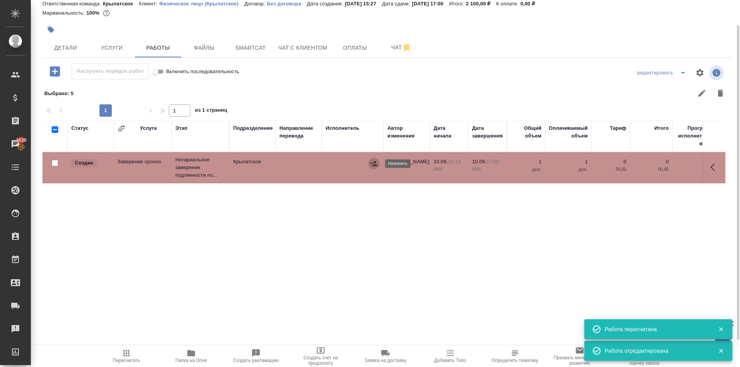
click at [373, 163] on icon "button" at bounding box center [374, 164] width 8 height 8
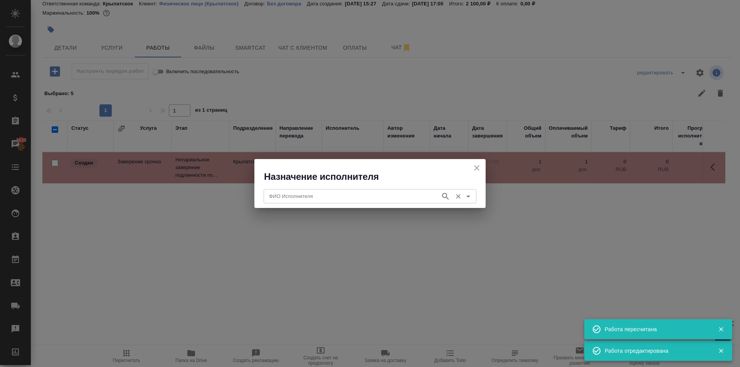
click at [369, 194] on input "ФИО Исполнителя" at bounding box center [351, 196] width 171 height 9
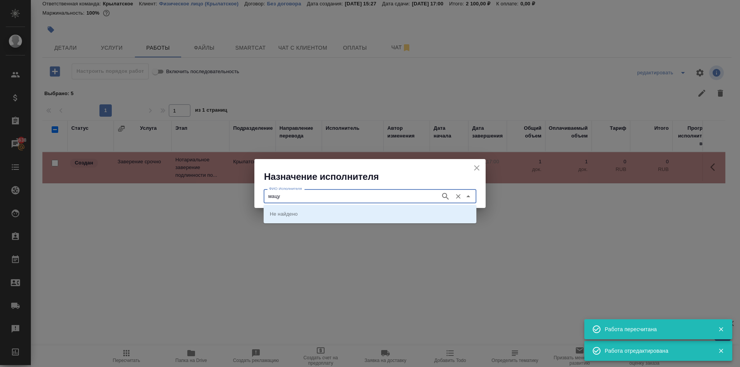
type input "мацу"
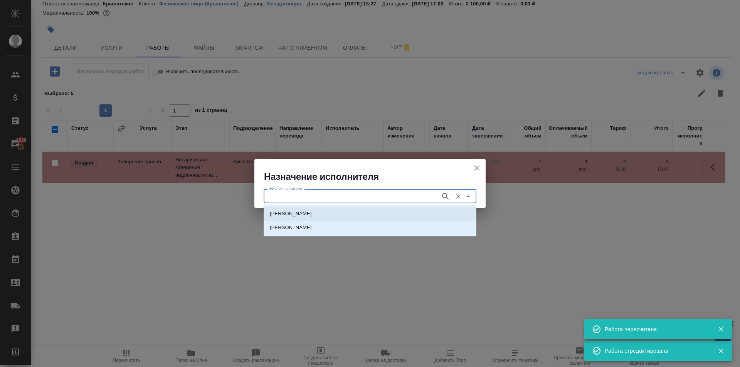
click at [383, 211] on li "НОТАРИУС Мацуленко Юлия Юрьевна" at bounding box center [370, 214] width 213 height 14
type input "НОТАРИУС Мацуленко Юлия Юрьевна"
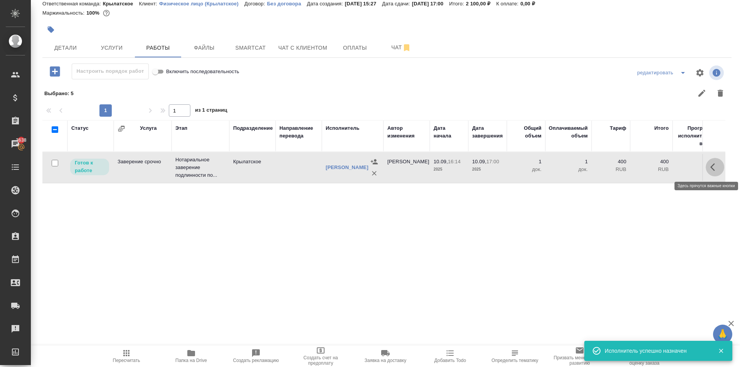
click at [713, 166] on icon "button" at bounding box center [712, 167] width 5 height 8
click at [659, 167] on icon "button" at bounding box center [658, 167] width 7 height 7
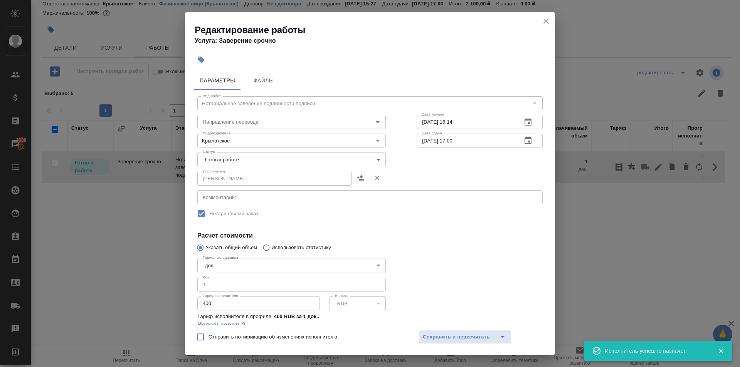
click at [250, 166] on body "🙏 .cls-1 fill:#fff; AWATERA Kasymov Timur Клиенты Спецификации Заказы 3638 Чаты…" at bounding box center [370, 183] width 740 height 367
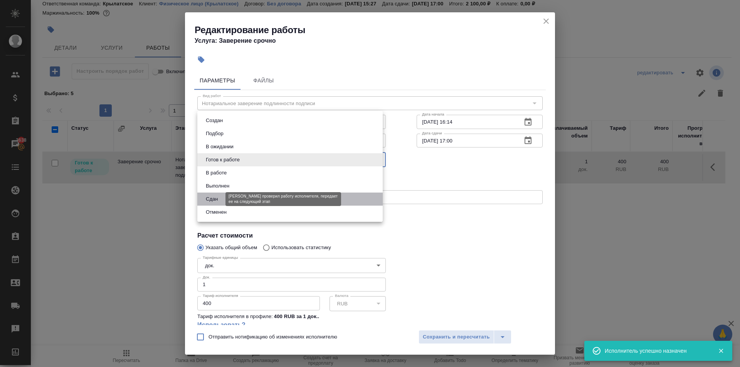
click at [212, 198] on button "Сдан" at bounding box center [211, 199] width 17 height 8
type input "closed"
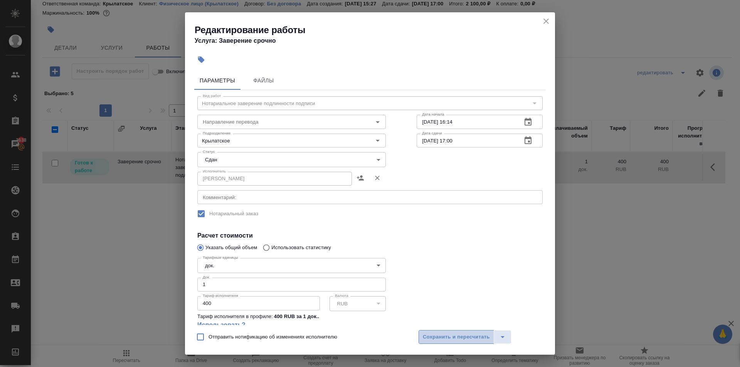
click at [480, 332] on button "Сохранить и пересчитать" at bounding box center [456, 337] width 76 height 14
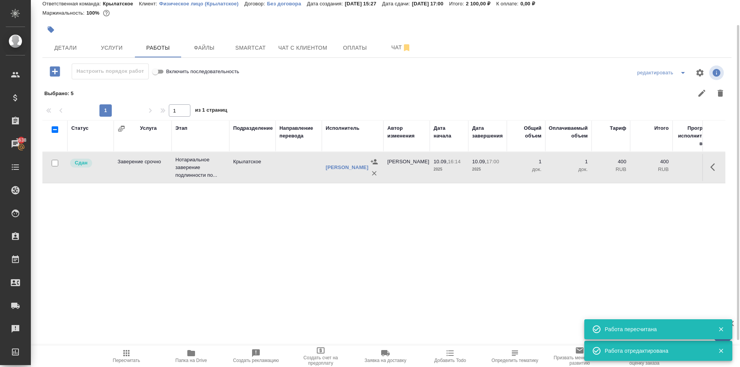
click at [102, 347] on button "Пересчитать" at bounding box center [126, 357] width 65 height 22
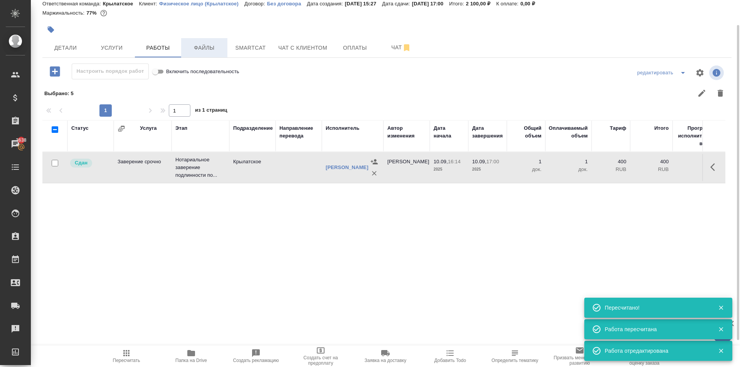
click at [210, 55] on button "Файлы" at bounding box center [204, 47] width 46 height 19
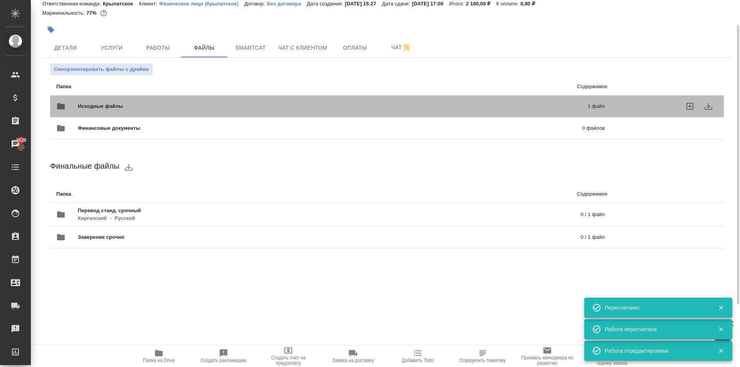
click at [129, 102] on div "Исходные файлы 1 файл" at bounding box center [330, 106] width 548 height 18
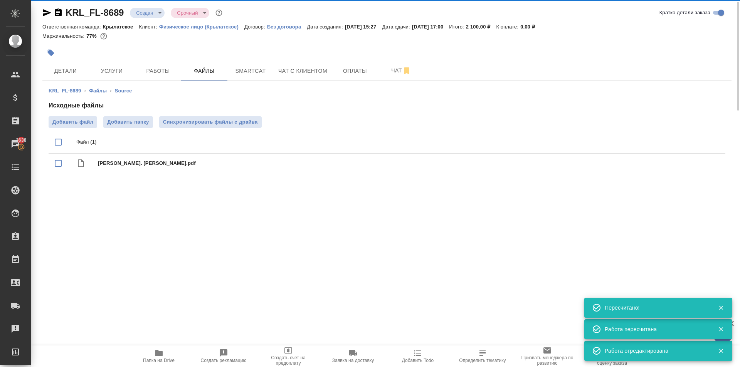
scroll to position [4, 0]
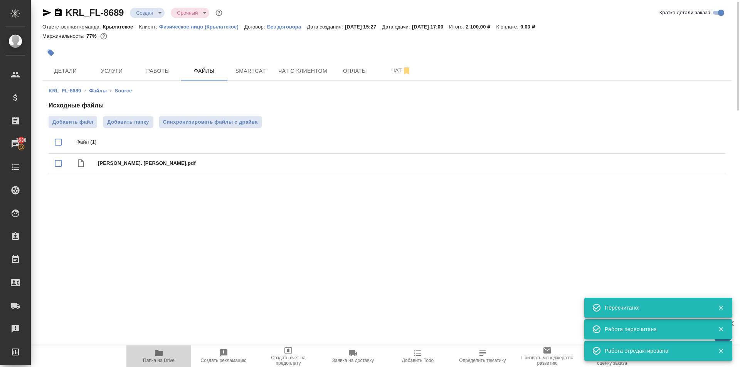
click at [166, 354] on span "Папка на Drive" at bounding box center [158, 356] width 55 height 15
click at [203, 121] on span "Синхронизировать файлы с драйва" at bounding box center [210, 122] width 95 height 8
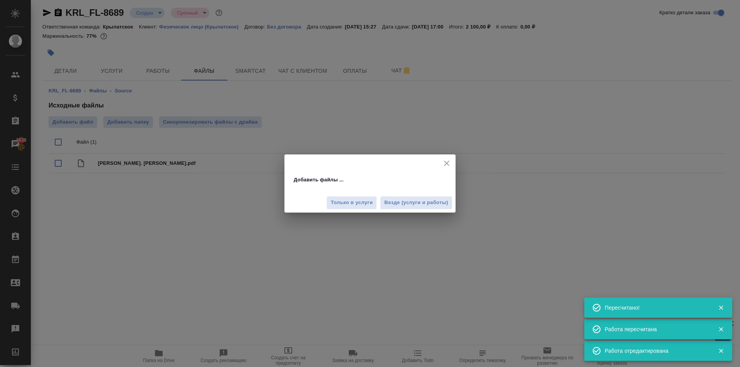
click at [413, 218] on div "Добавить файлы ... Только в услуги Везде (услуги и работы)" at bounding box center [370, 183] width 740 height 367
click at [400, 198] on button "Везде (услуги и работы)" at bounding box center [416, 202] width 72 height 13
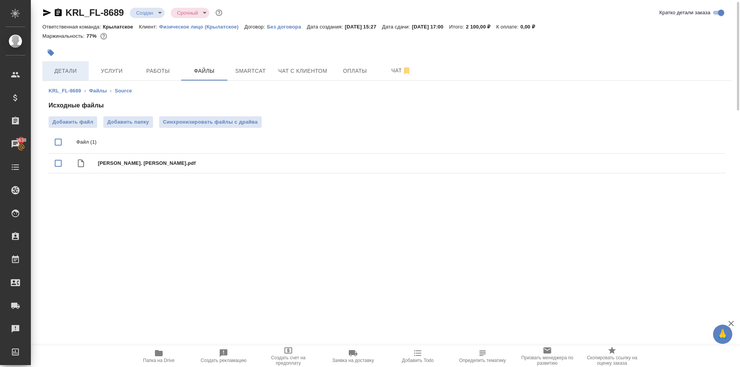
click at [72, 67] on button "Детали" at bounding box center [65, 70] width 46 height 19
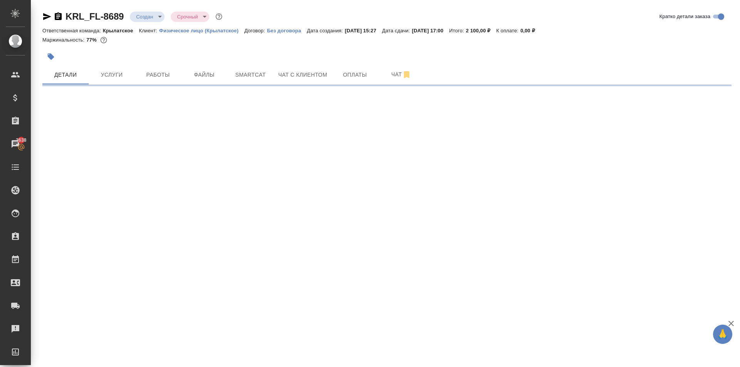
select select "RU"
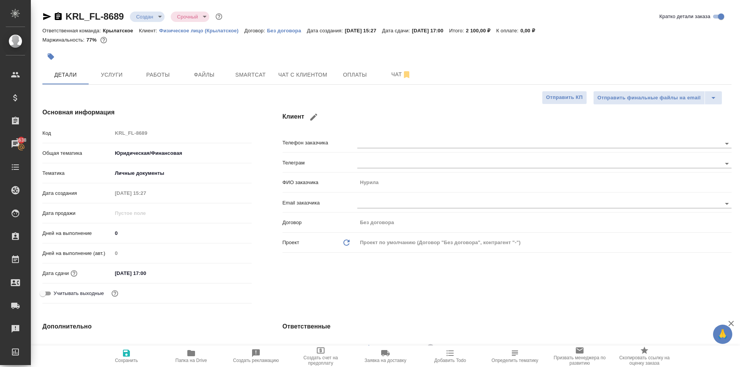
type textarea "x"
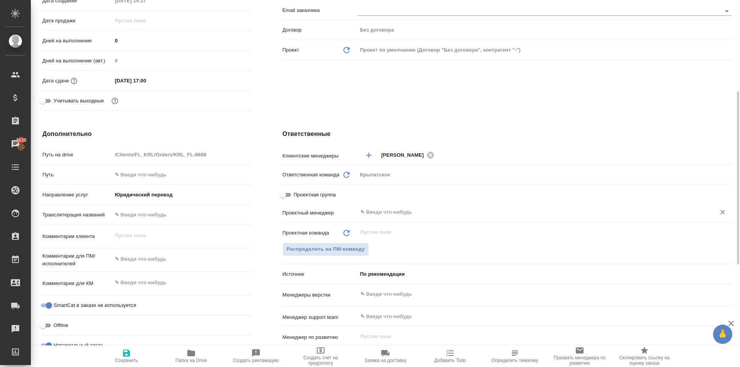
click at [377, 215] on input "text" at bounding box center [531, 212] width 344 height 9
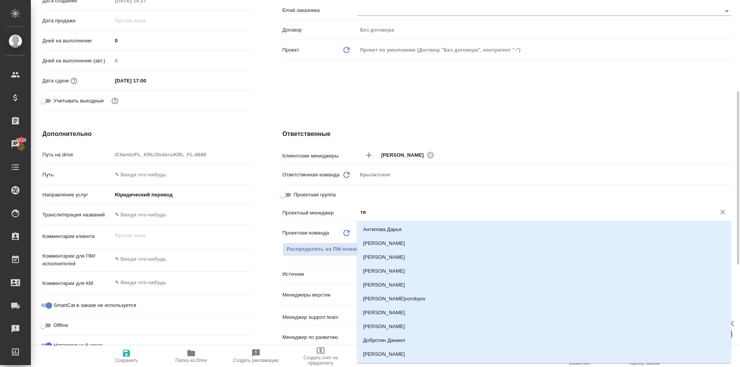
type input "тим"
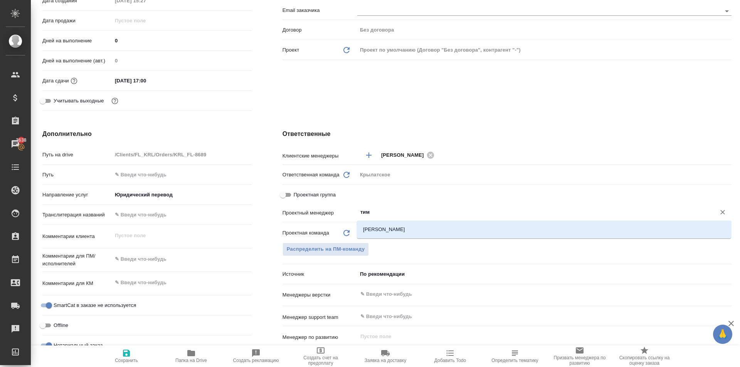
click at [387, 235] on li "[PERSON_NAME]" at bounding box center [544, 230] width 374 height 14
type textarea "x"
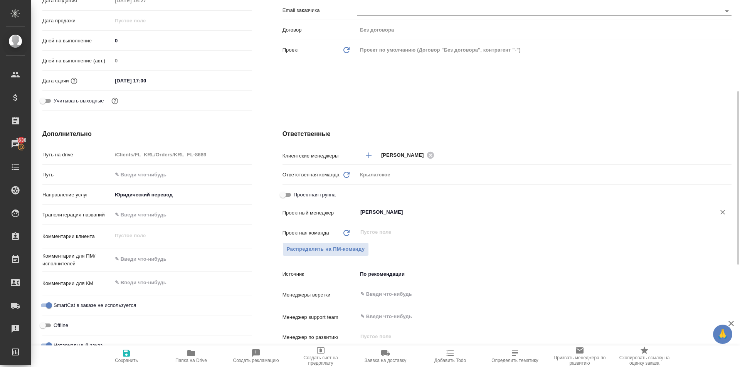
type input "[PERSON_NAME]"
drag, startPoint x: 127, startPoint y: 355, endPoint x: 158, endPoint y: 332, distance: 38.8
click at [127, 355] on icon "button" at bounding box center [126, 353] width 9 height 9
type textarea "x"
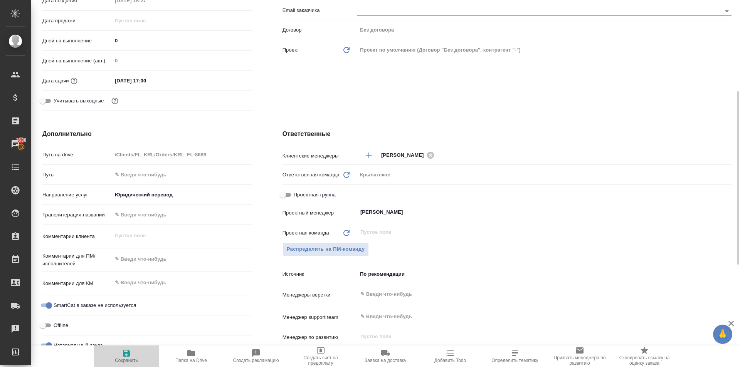
type textarea "x"
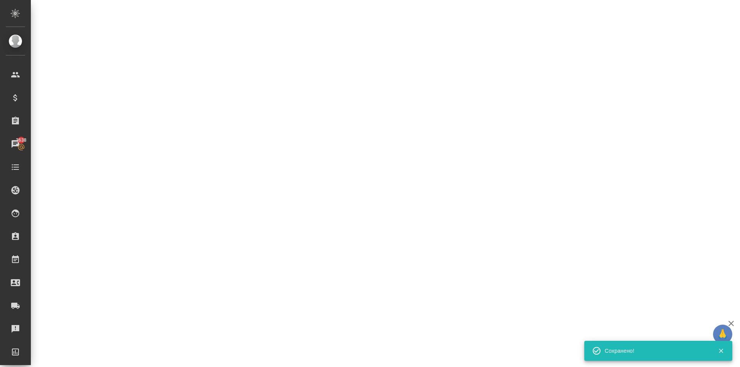
select select "RU"
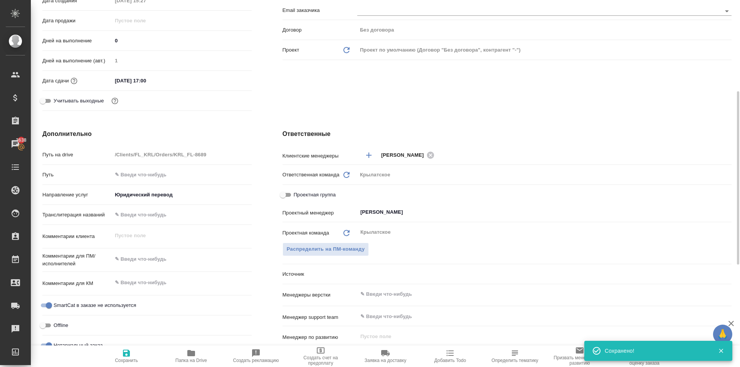
type textarea "x"
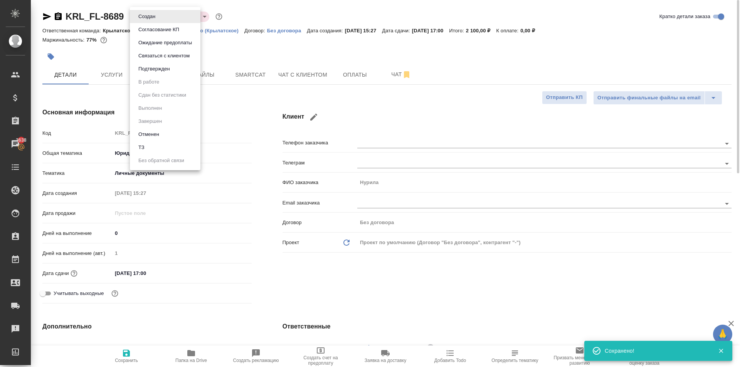
drag, startPoint x: 146, startPoint y: 11, endPoint x: 153, endPoint y: 34, distance: 23.4
click at [147, 12] on body "🙏 .cls-1 fill:#fff; AWATERA Kasymov Timur Клиенты Спецификации Заказы 3638 Чаты…" at bounding box center [370, 183] width 740 height 367
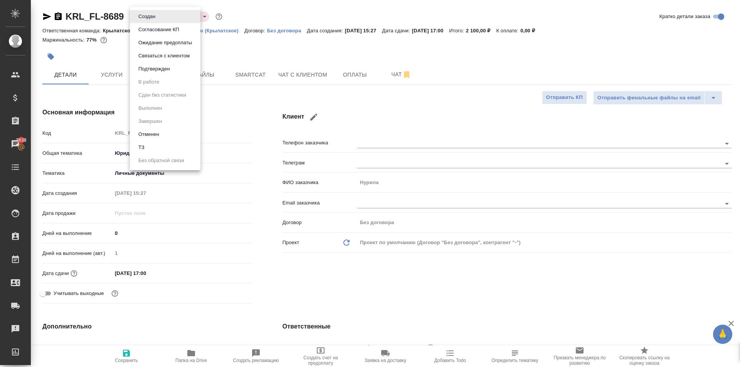
click at [155, 67] on button "Подтвержден" at bounding box center [154, 69] width 36 height 8
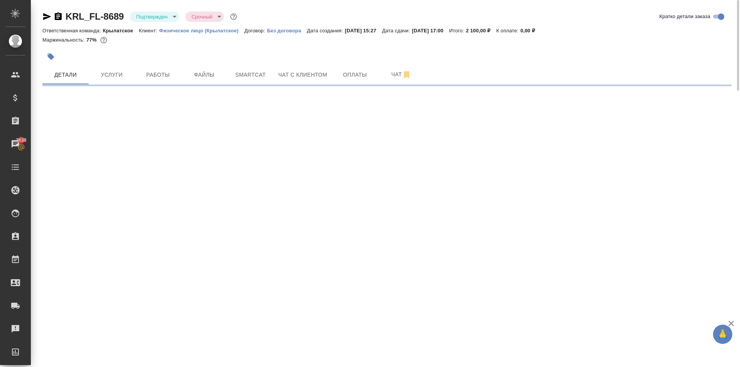
click at [155, 18] on body "🙏 .cls-1 fill:#fff; AWATERA Kasymov Timur Клиенты Спецификации Заказы 3638 Чаты…" at bounding box center [370, 183] width 740 height 367
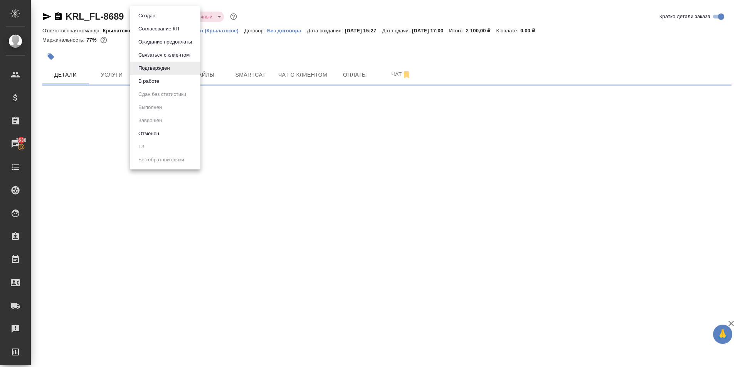
click at [160, 83] on button "В работе" at bounding box center [148, 81] width 25 height 8
drag, startPoint x: 162, startPoint y: 20, endPoint x: 164, endPoint y: 24, distance: 4.5
click at [162, 20] on body "🙏 .cls-1 fill:#fff; AWATERA Kasymov Timur Клиенты Спецификации Заказы 3638 Чаты…" at bounding box center [370, 183] width 740 height 367
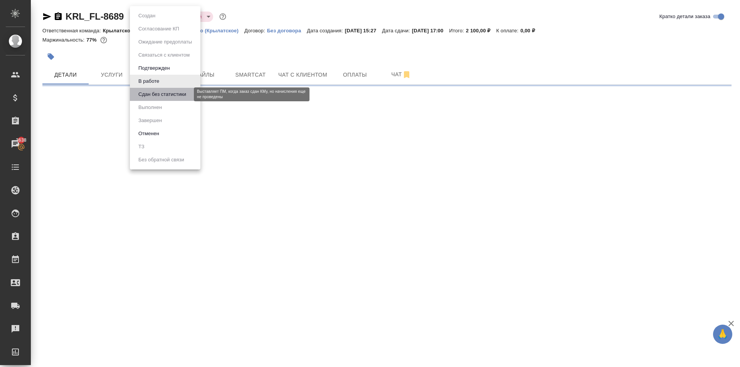
click at [166, 96] on button "Сдан без статистики" at bounding box center [162, 94] width 52 height 8
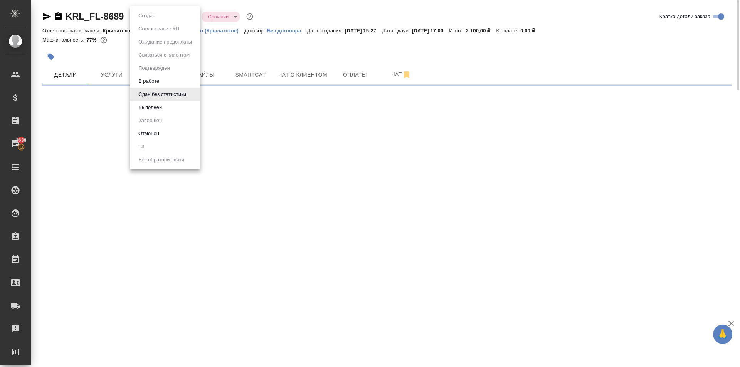
click at [152, 17] on body "🙏 .cls-1 fill:#fff; AWATERA Kasymov Timur Клиенты Спецификации Заказы 3638 Чаты…" at bounding box center [370, 183] width 740 height 367
click at [162, 107] on button "Выполнен" at bounding box center [150, 107] width 28 height 8
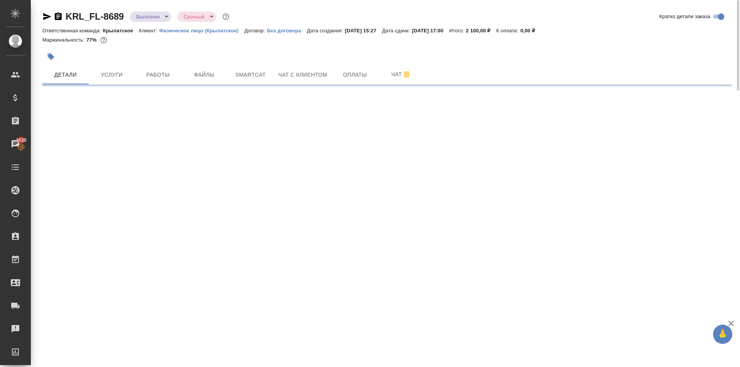
click at [156, 18] on body "🙏 .cls-1 fill:#fff; AWATERA Kasymov Timur Клиенты Спецификации Заказы 3638 Чаты…" at bounding box center [370, 183] width 740 height 367
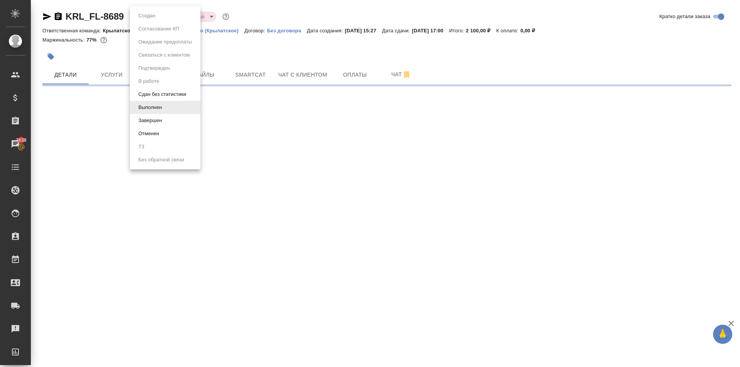
select select "RU"
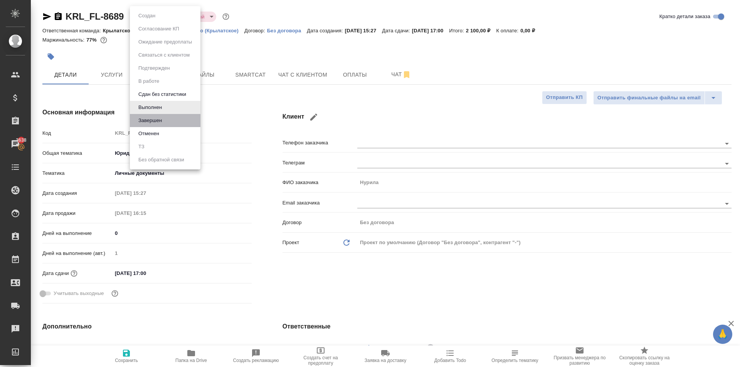
type textarea "x"
click at [166, 121] on li "Завершен" at bounding box center [165, 120] width 71 height 13
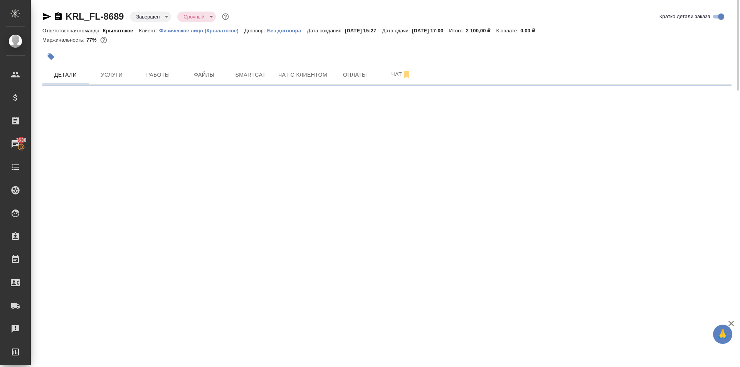
select select "RU"
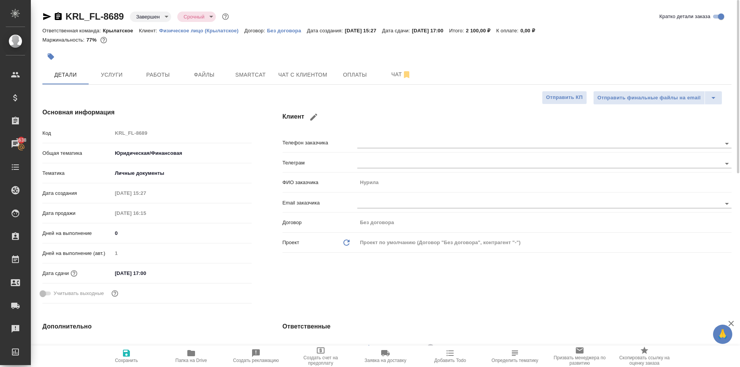
type textarea "x"
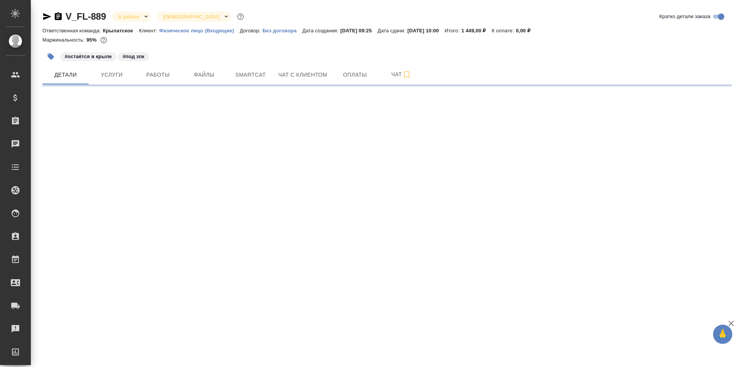
select select "RU"
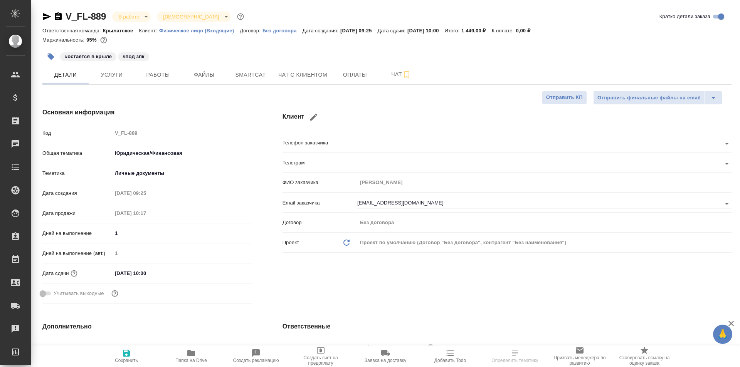
type textarea "x"
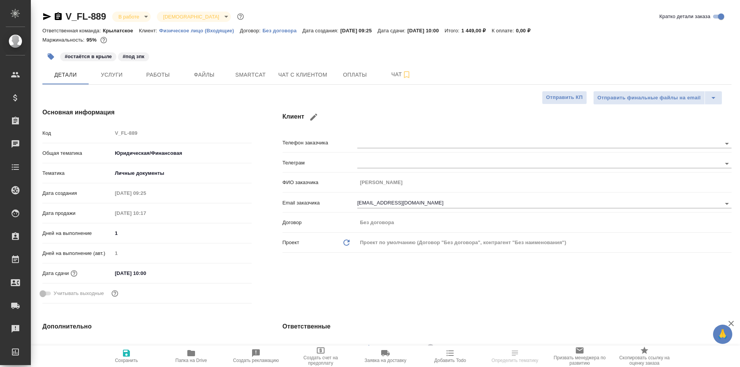
type textarea "x"
type input "[PERSON_NAME]"
type input "Гудина Александра"
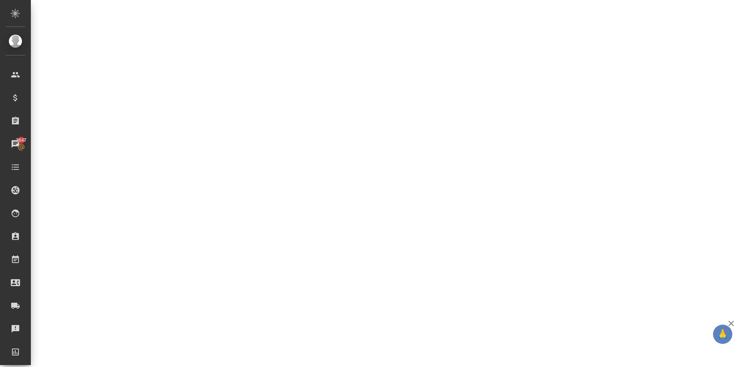
select select "RU"
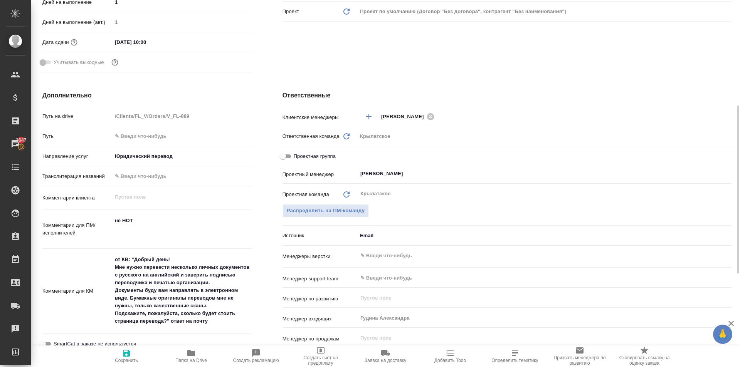
type textarea "x"
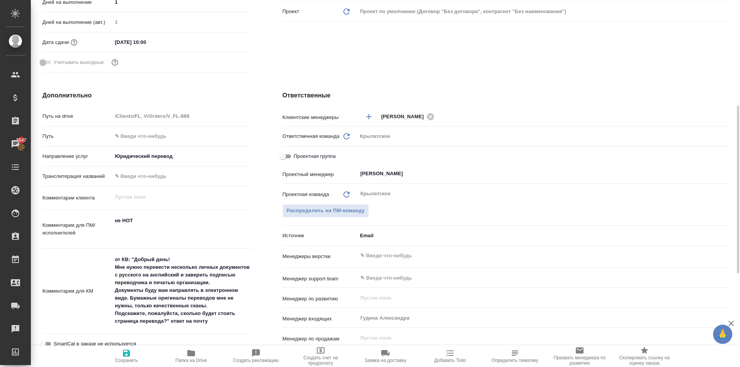
type textarea "x"
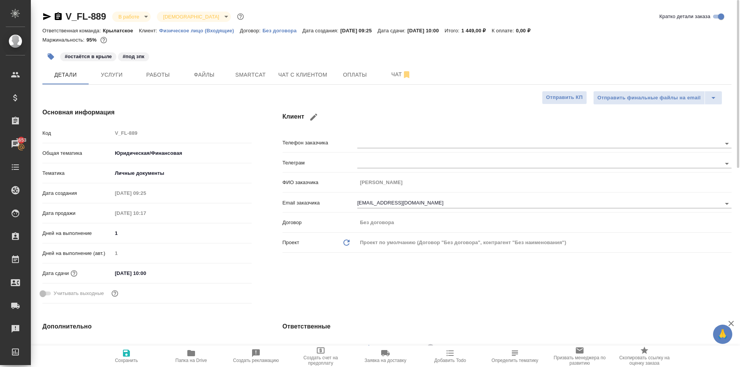
type textarea "x"
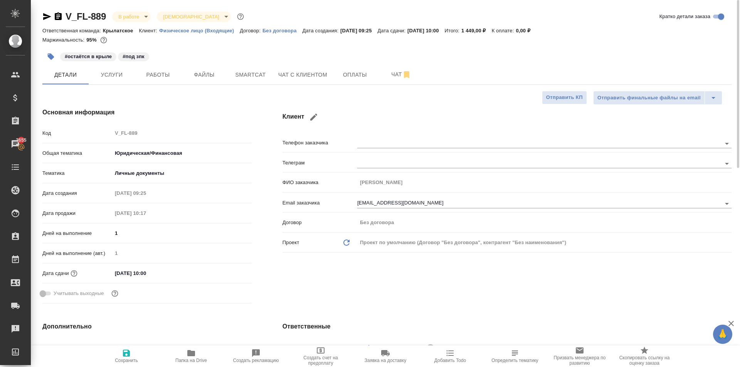
type textarea "x"
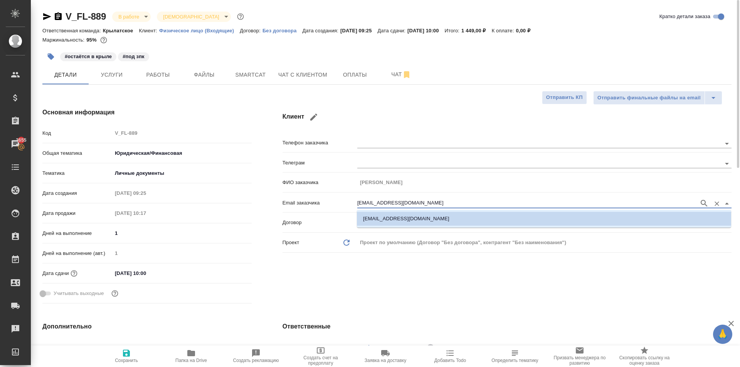
drag, startPoint x: 433, startPoint y: 203, endPoint x: 289, endPoint y: 201, distance: 144.1
click at [289, 201] on div "Email заказчика [EMAIL_ADDRESS][DOMAIN_NAME]" at bounding box center [506, 202] width 449 height 13
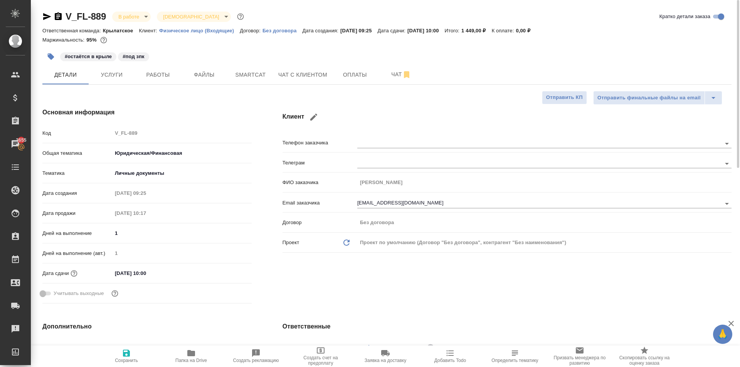
type textarea "x"
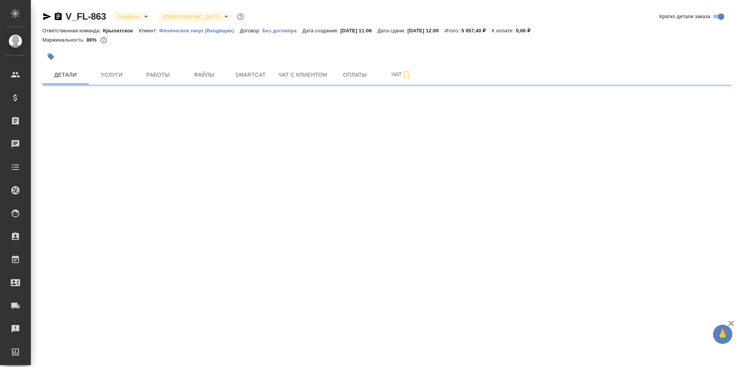
select select "RU"
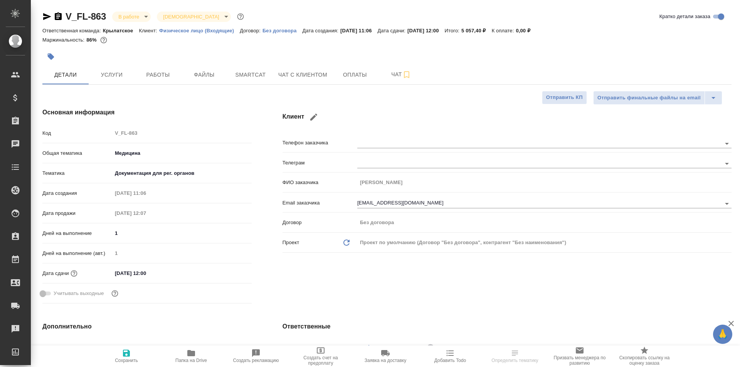
type textarea "x"
click at [139, 73] on button "Работы" at bounding box center [158, 74] width 46 height 19
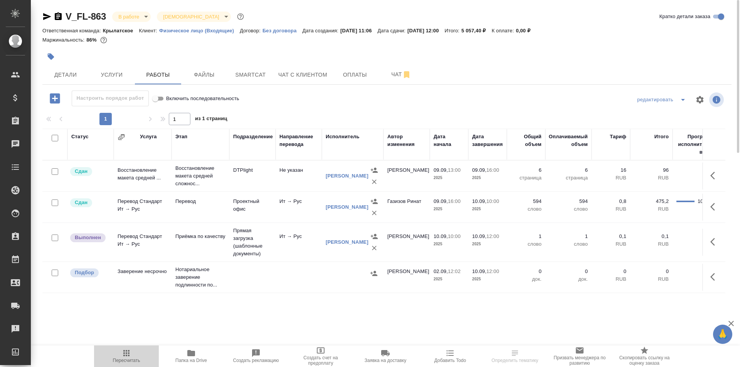
click at [130, 357] on icon "button" at bounding box center [126, 353] width 9 height 9
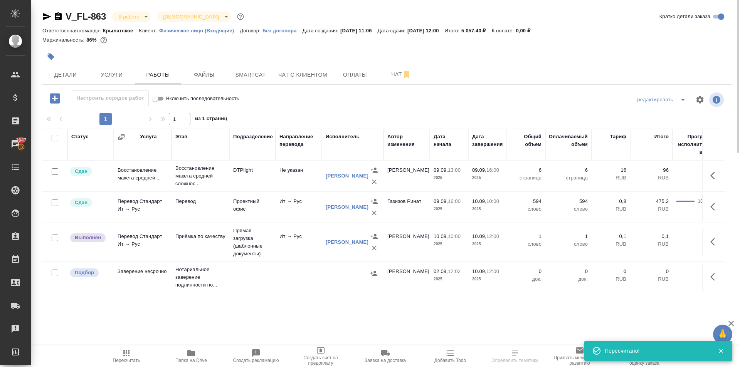
click at [712, 241] on icon "button" at bounding box center [712, 242] width 5 height 8
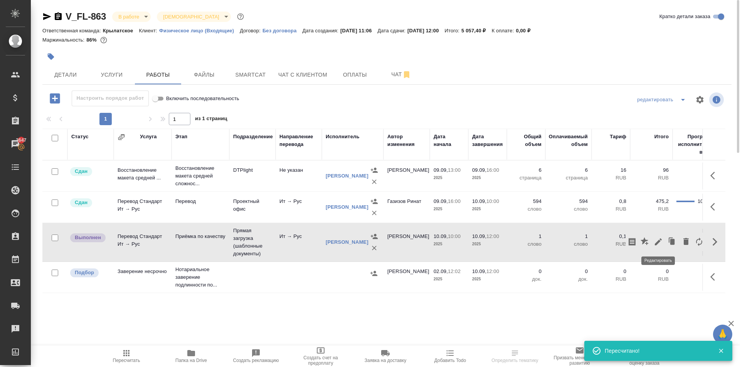
click at [657, 243] on icon "button" at bounding box center [658, 242] width 7 height 7
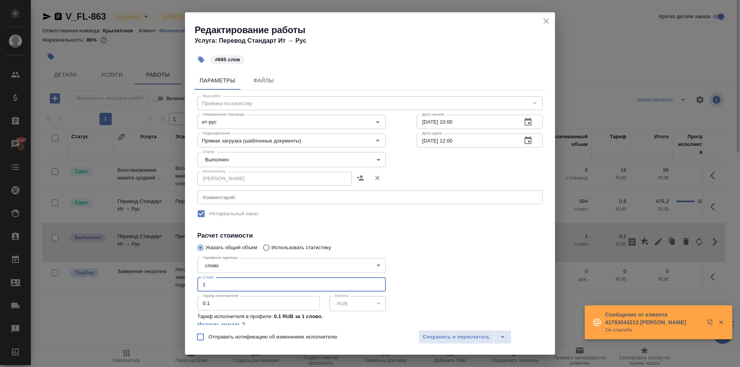
drag, startPoint x: 233, startPoint y: 284, endPoint x: 190, endPoint y: 277, distance: 42.9
click at [190, 277] on div "Параметры Файлы Вид работ [PERSON_NAME] по качеству Вид работ Направление перев…" at bounding box center [370, 196] width 370 height 257
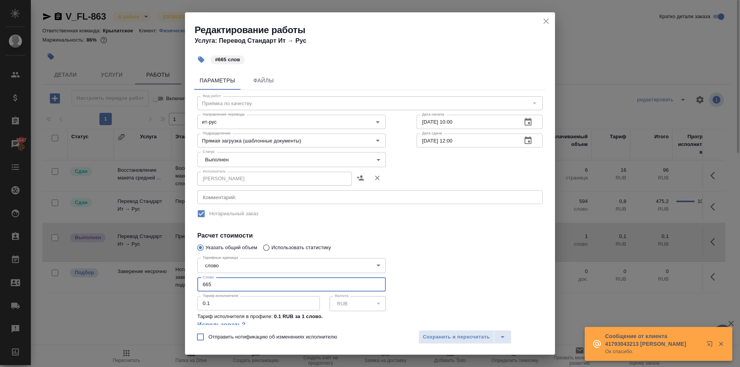
type input "665"
click at [226, 158] on body "🙏 .cls-1 fill:#fff; AWATERA [PERSON_NAME] Спецификации Заказы 3647 Чаты Todo Пр…" at bounding box center [370, 183] width 740 height 367
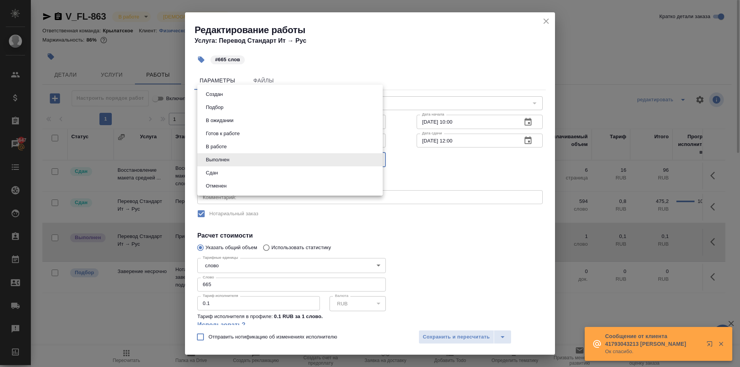
click at [226, 175] on li "Сдан" at bounding box center [289, 172] width 185 height 13
type input "closed"
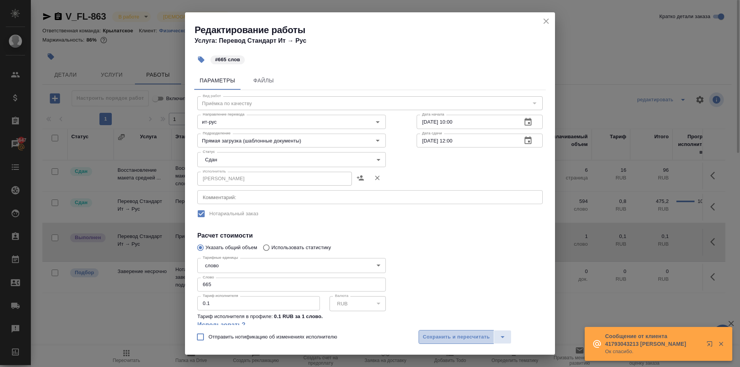
click at [467, 340] on span "Сохранить и пересчитать" at bounding box center [456, 337] width 67 height 9
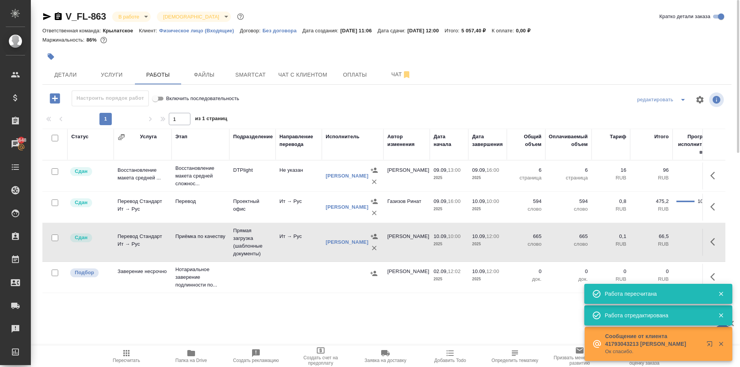
click at [140, 352] on span "Пересчитать" at bounding box center [126, 356] width 55 height 15
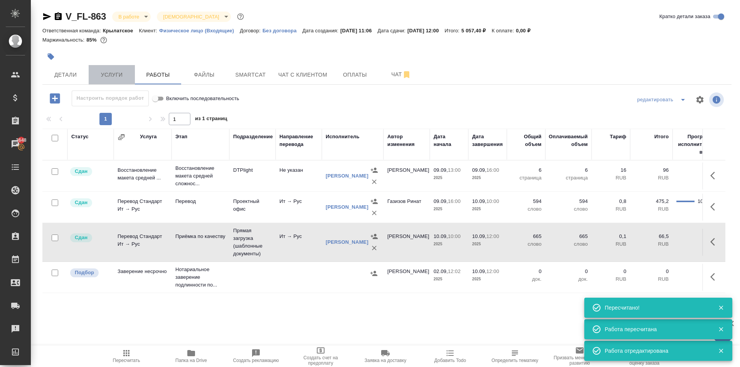
click at [113, 79] on span "Услуги" at bounding box center [111, 75] width 37 height 10
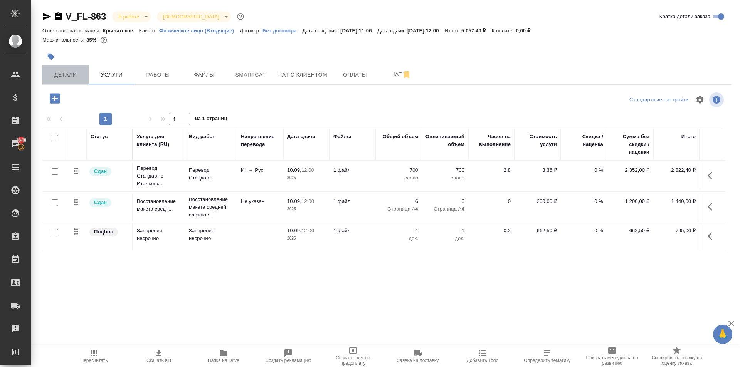
click at [75, 77] on span "Детали" at bounding box center [65, 75] width 37 height 10
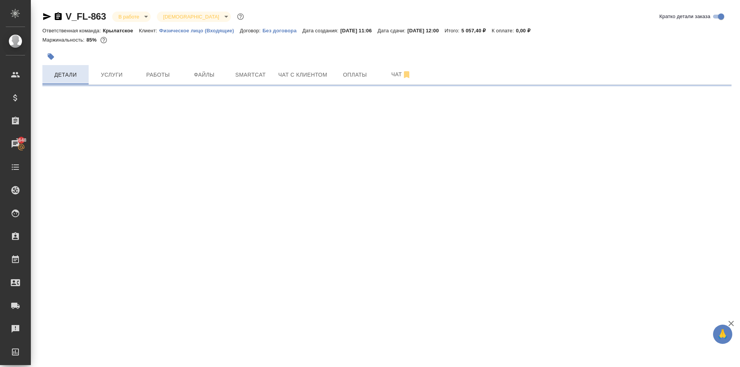
select select "RU"
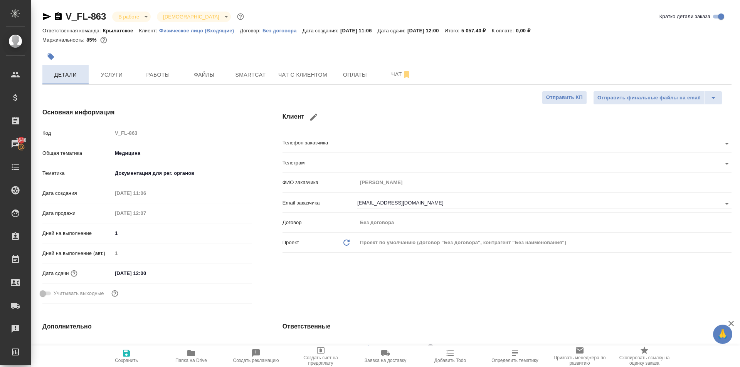
type textarea "x"
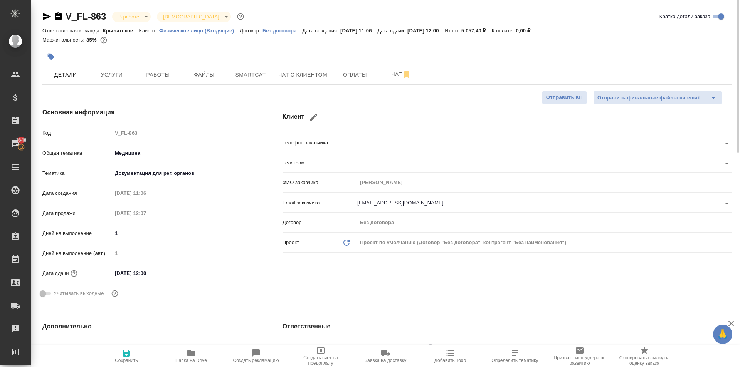
type textarea "x"
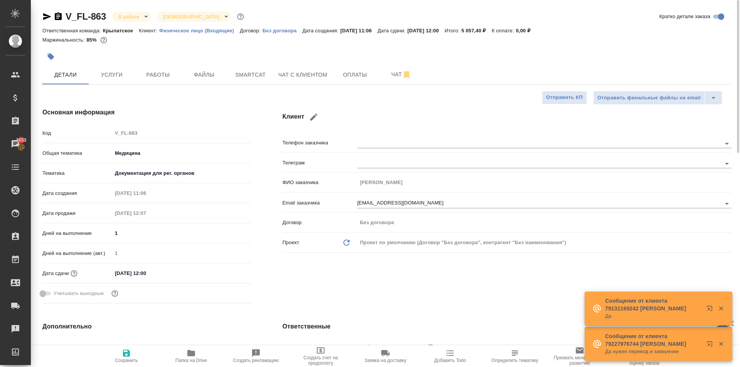
type textarea "x"
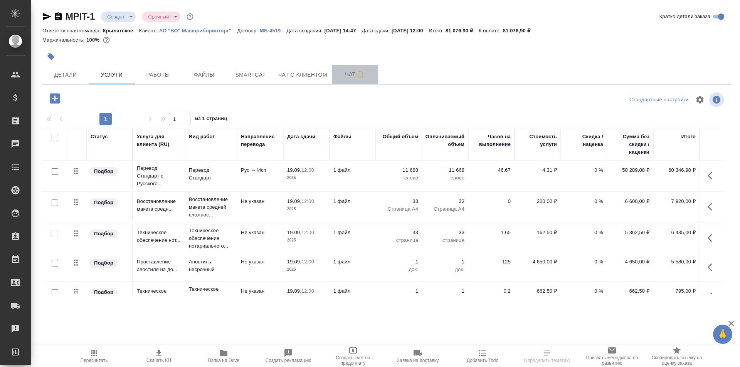
click at [342, 71] on span "Чат" at bounding box center [354, 75] width 37 height 10
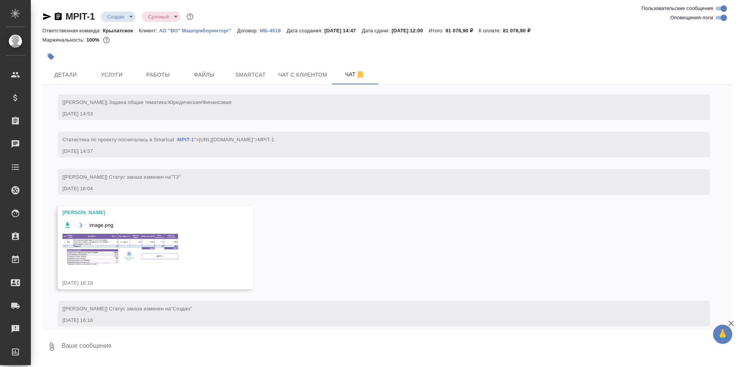
scroll to position [70, 0]
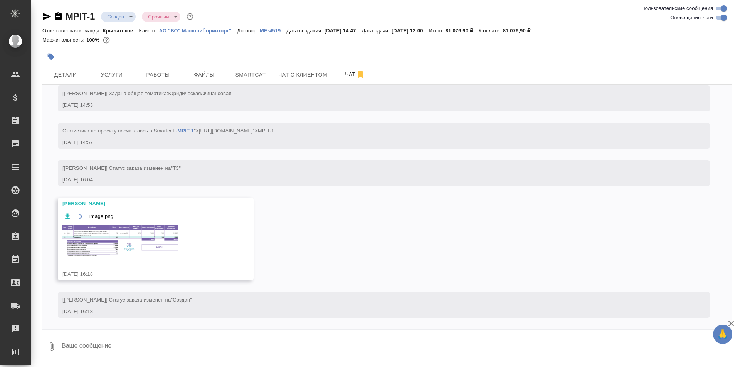
click at [138, 243] on img at bounding box center [120, 241] width 116 height 32
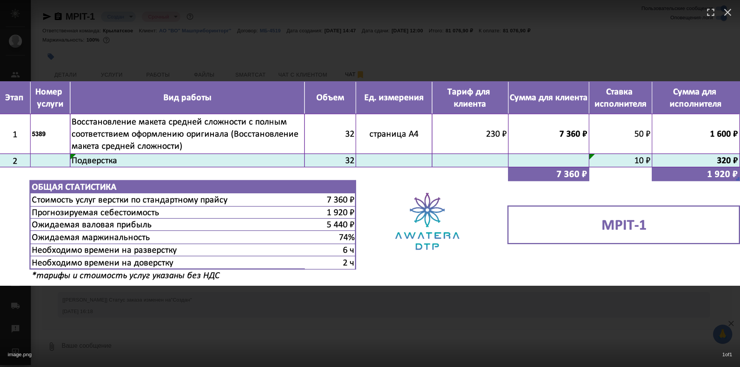
click at [432, 321] on div "image.png 1 of 1" at bounding box center [370, 183] width 740 height 367
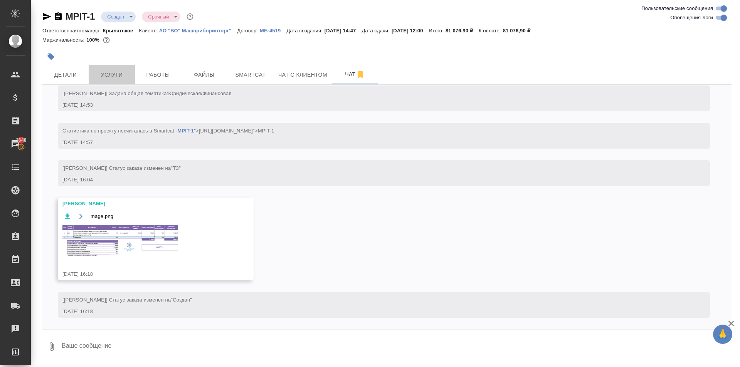
drag, startPoint x: 108, startPoint y: 71, endPoint x: 190, endPoint y: 243, distance: 191.0
click at [207, 247] on div "MPIT-1 Создан new Срочный urgent Ответственная команда: Крылатское Клиент: АО "…" at bounding box center [386, 182] width 697 height 365
click at [138, 234] on img at bounding box center [120, 241] width 116 height 32
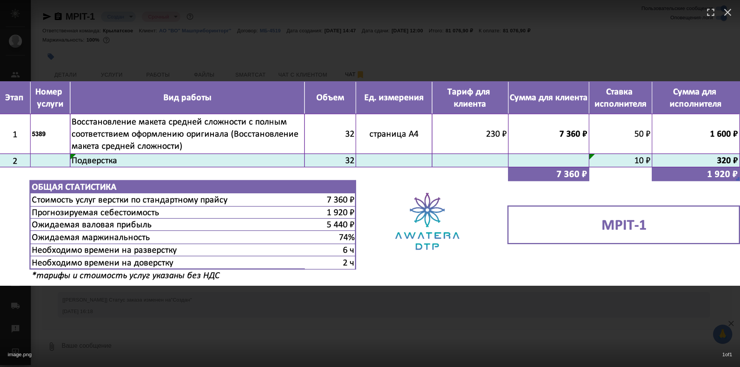
click at [353, 313] on div "image.png 1 of 1" at bounding box center [370, 183] width 740 height 367
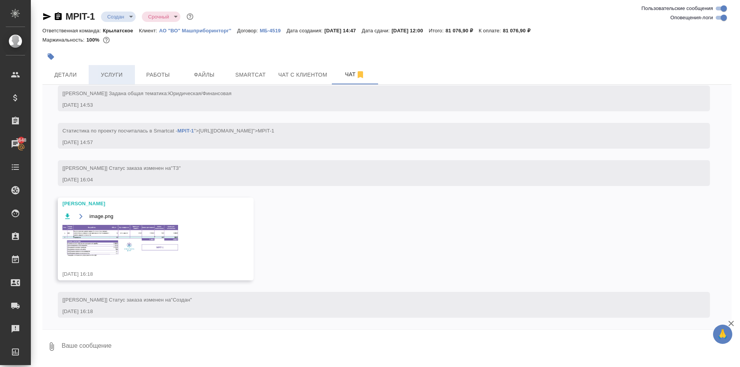
click at [116, 77] on span "Услуги" at bounding box center [111, 75] width 37 height 10
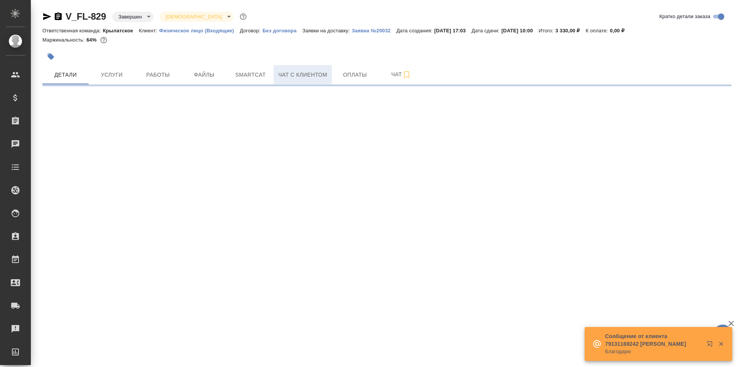
click at [315, 82] on button "Чат с клиентом" at bounding box center [303, 74] width 58 height 19
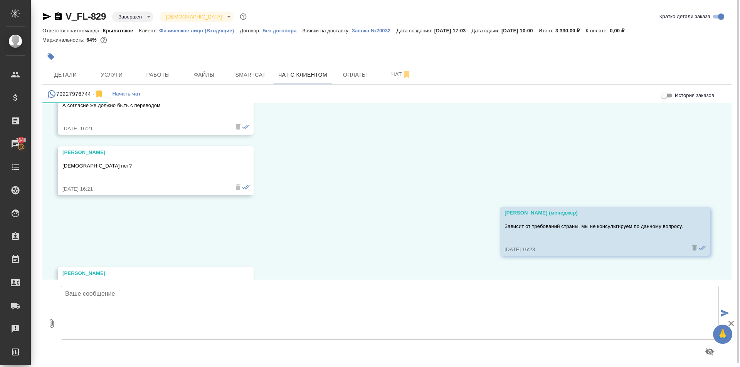
scroll to position [3946, 0]
